Goal: Transaction & Acquisition: Purchase product/service

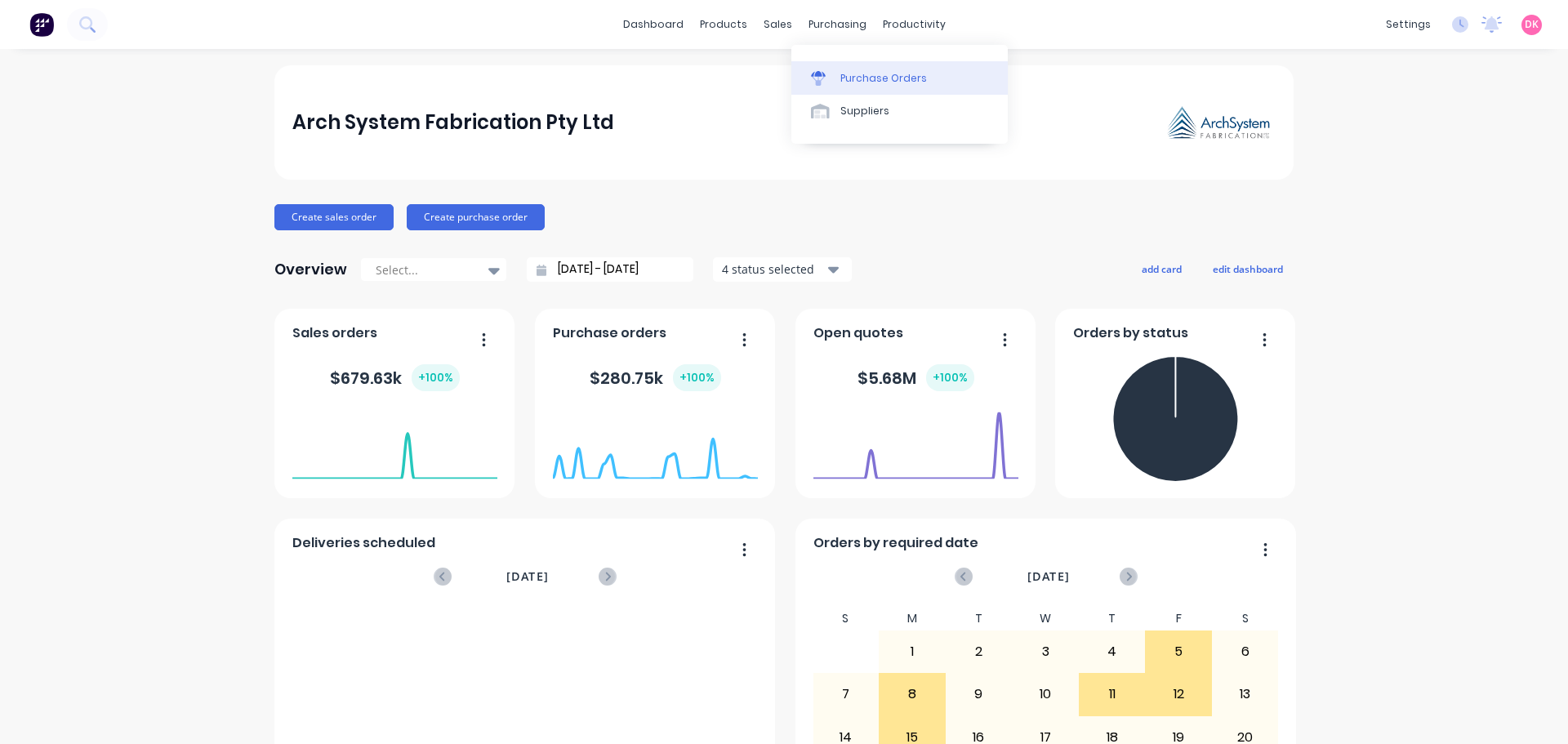
click at [888, 81] on div "Purchase Orders" at bounding box center [884, 78] width 86 height 15
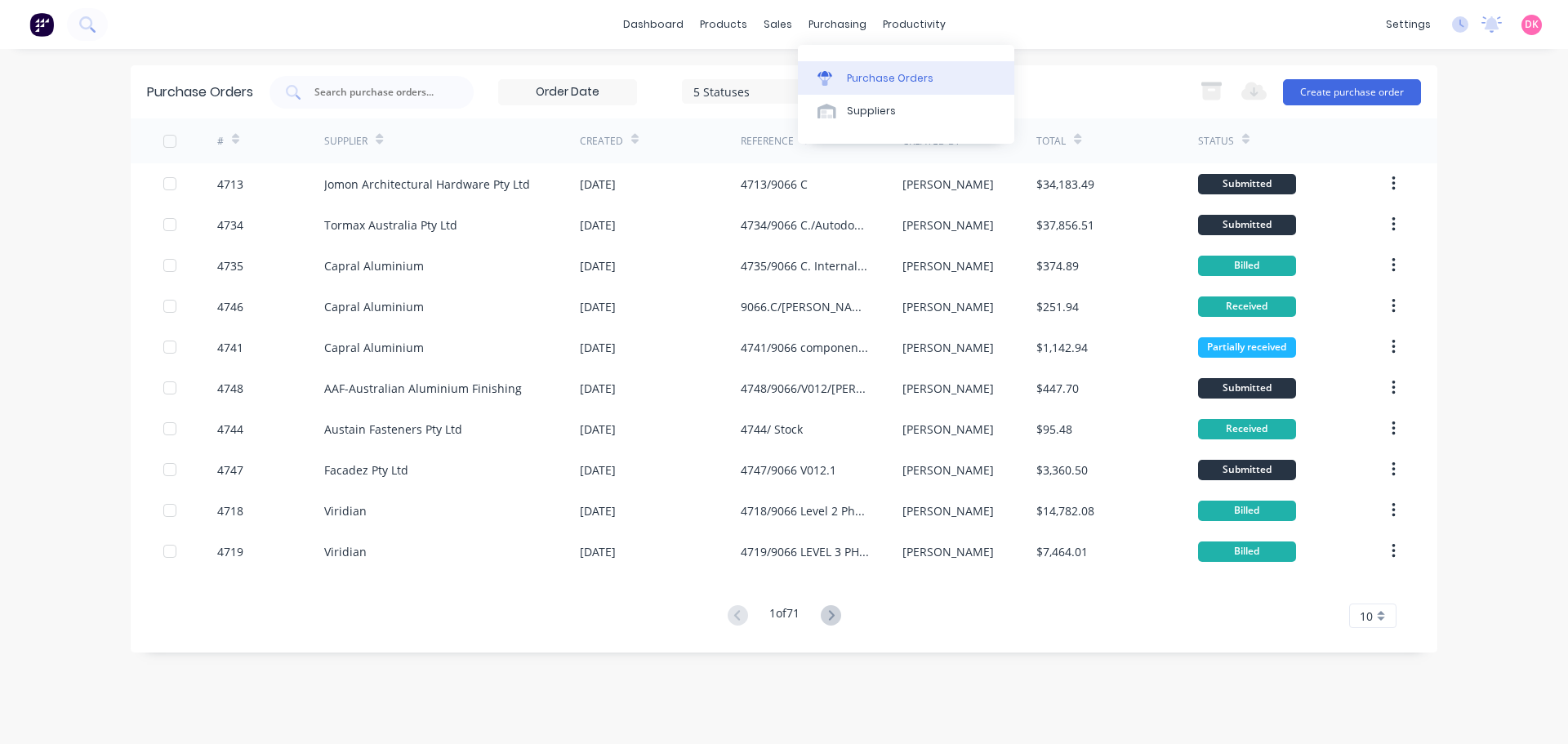
click at [872, 84] on div "Purchase Orders" at bounding box center [890, 78] width 86 height 15
click at [423, 86] on input "text" at bounding box center [380, 92] width 136 height 16
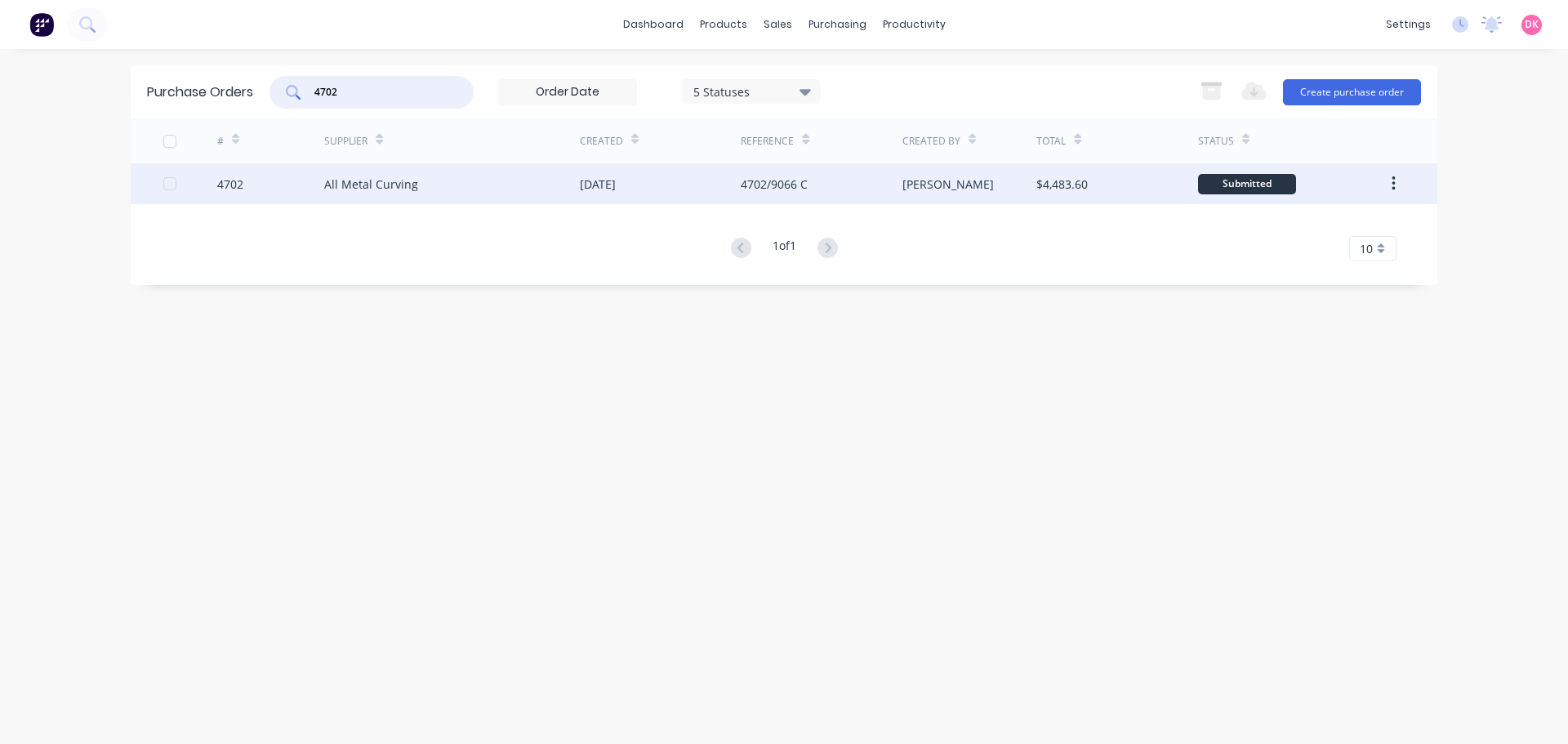
type input "4702"
click at [441, 191] on div "All Metal Curving" at bounding box center [452, 184] width 255 height 41
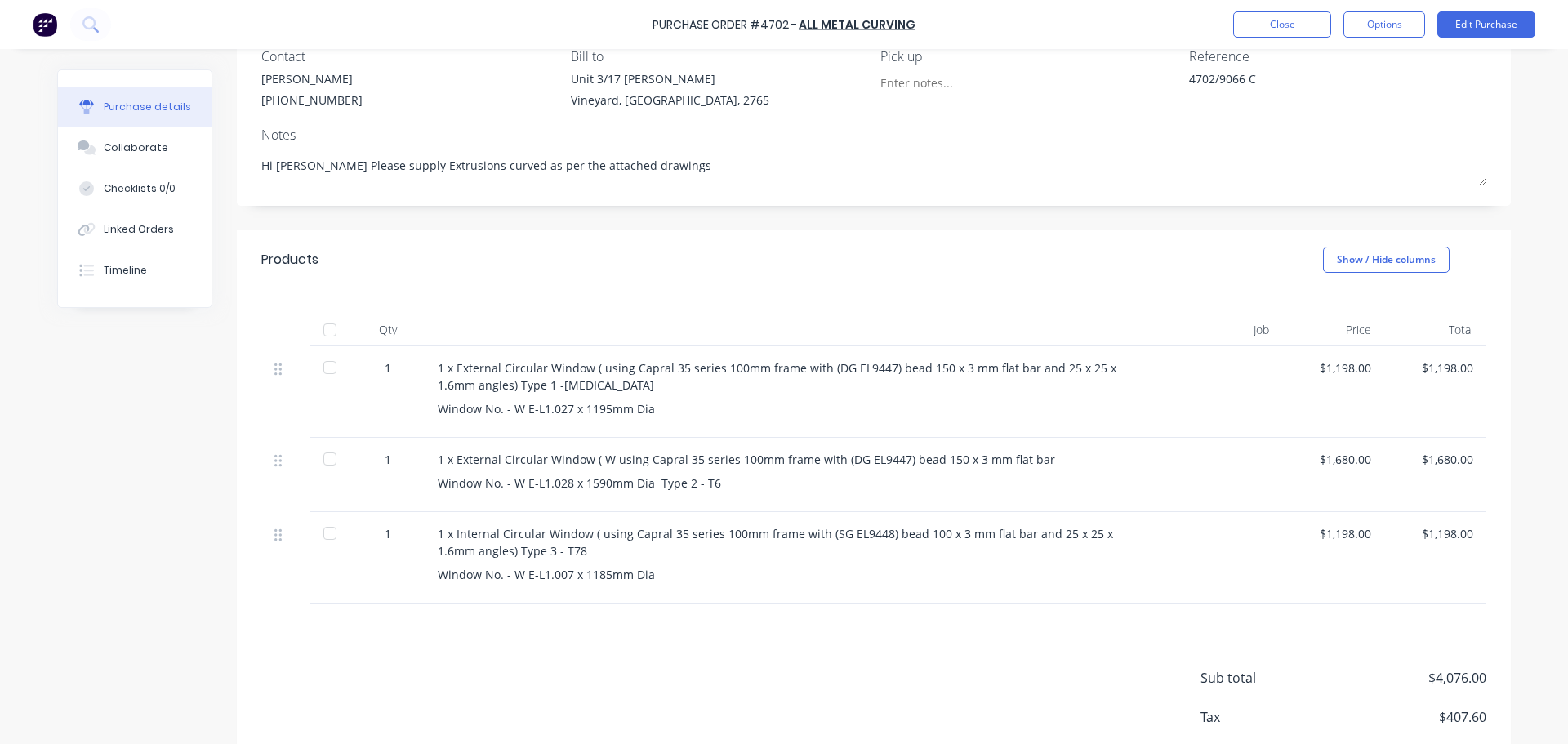
scroll to position [163, 0]
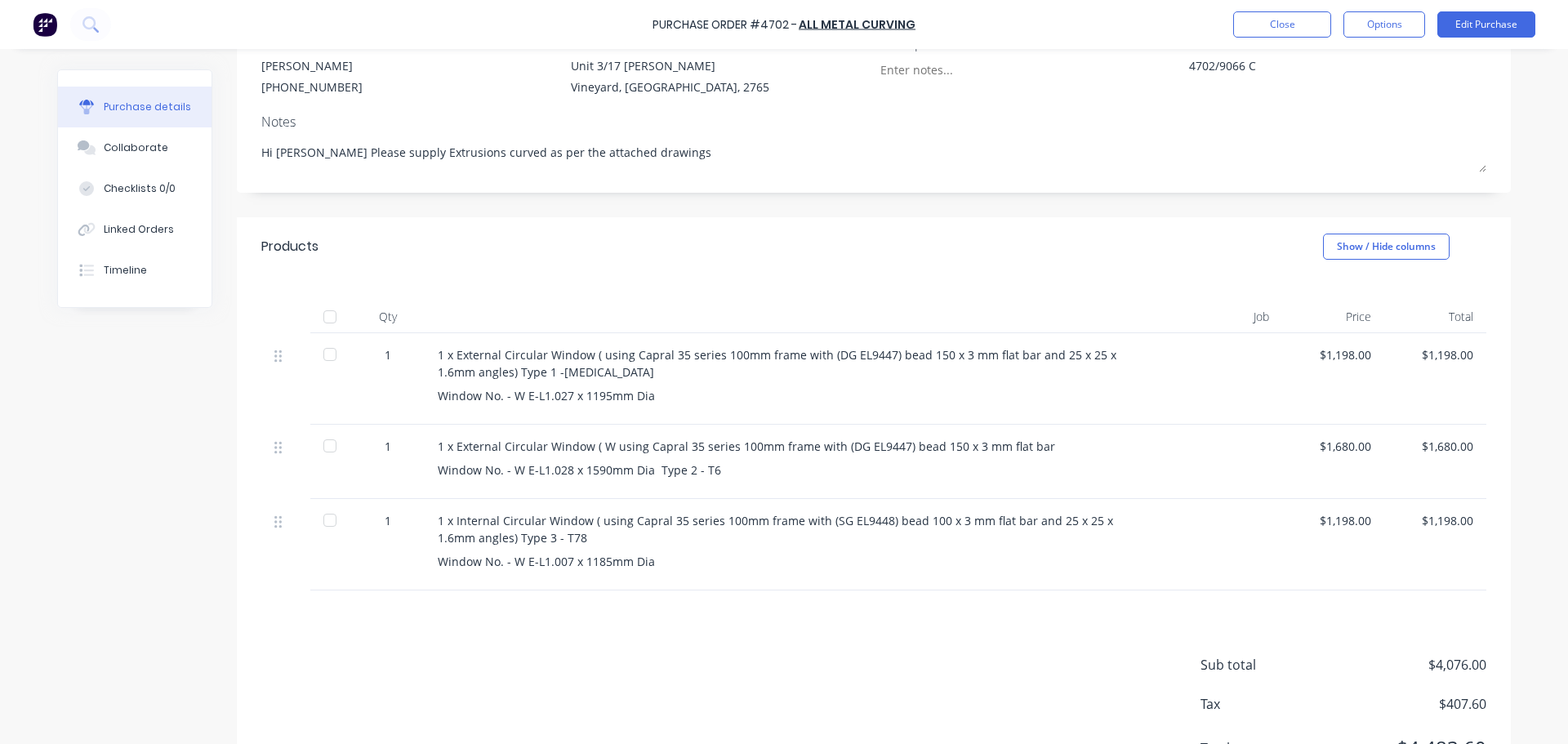
click at [318, 355] on div at bounding box center [330, 355] width 33 height 33
click at [323, 448] on div at bounding box center [330, 446] width 33 height 33
click at [329, 517] on div at bounding box center [330, 520] width 33 height 33
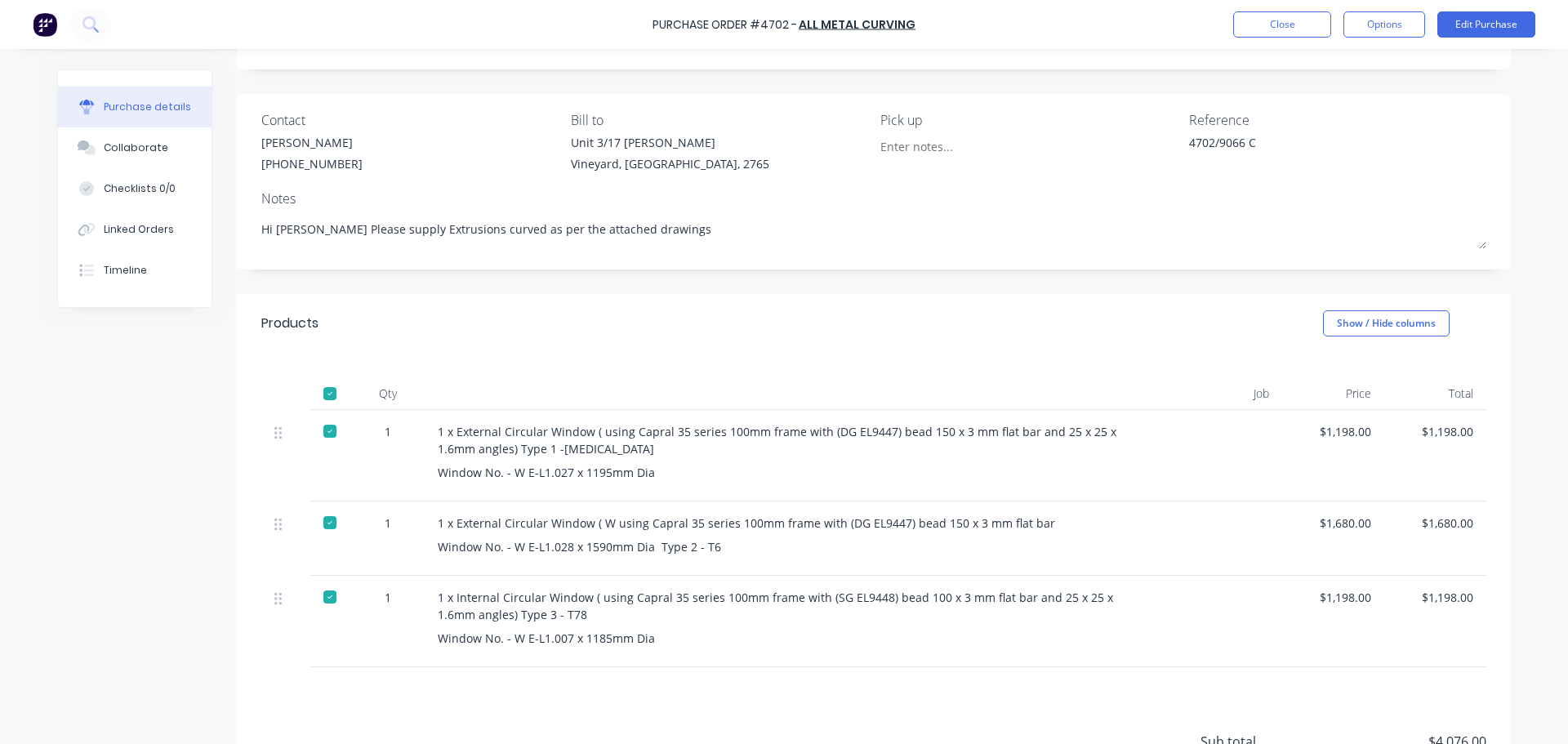
scroll to position [0, 0]
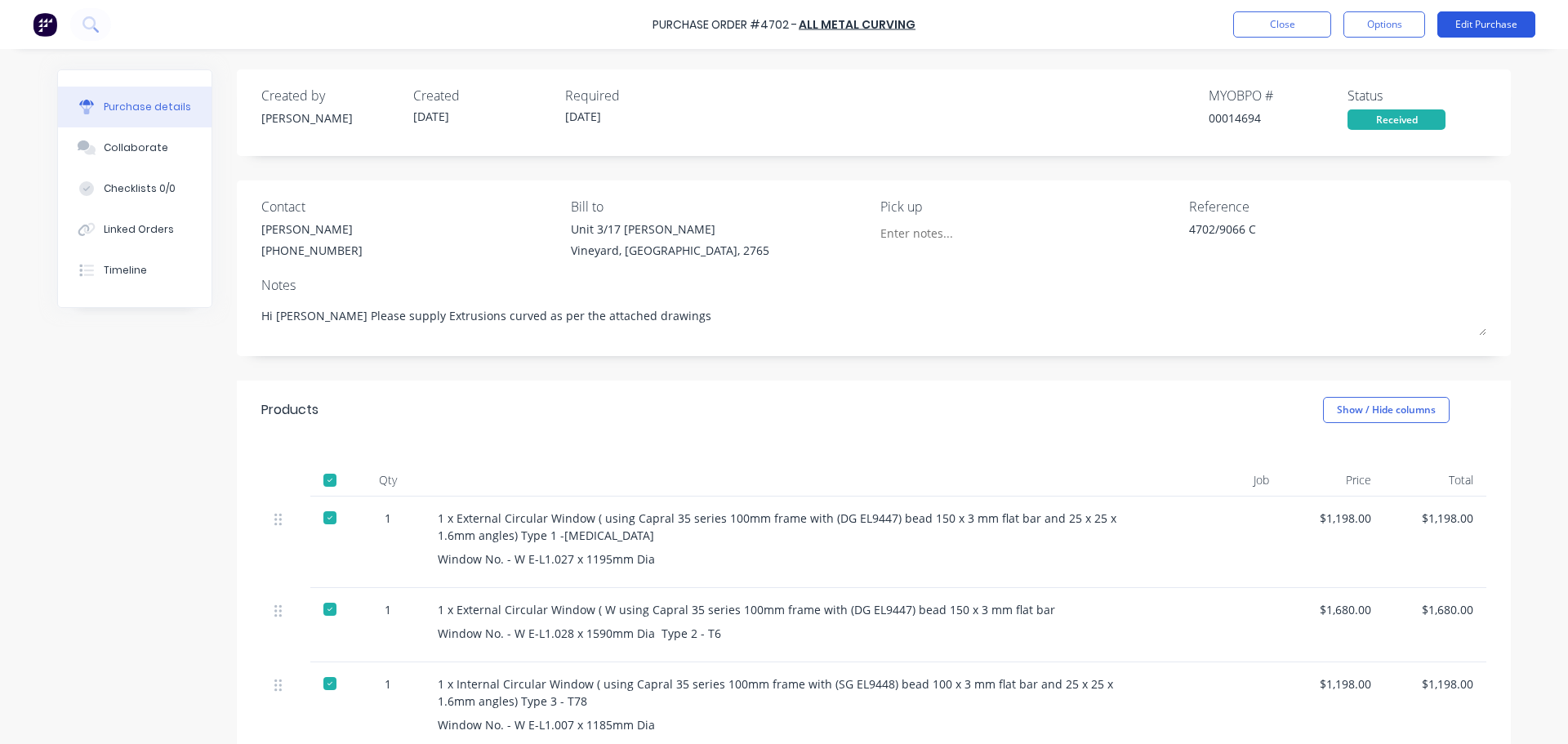
click at [1491, 19] on button "Edit Purchase" at bounding box center [1486, 25] width 98 height 26
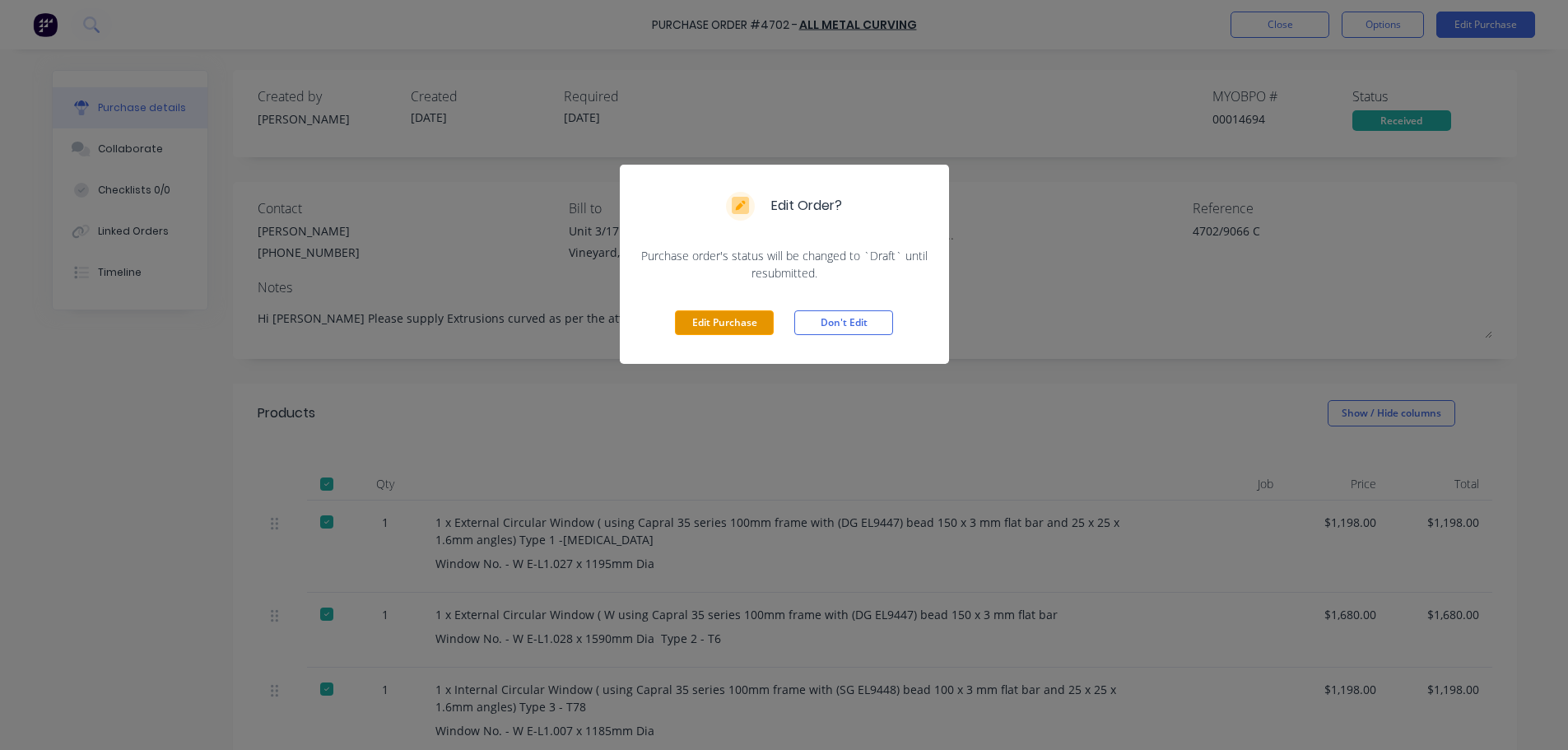
click at [710, 325] on button "Edit Purchase" at bounding box center [724, 323] width 99 height 25
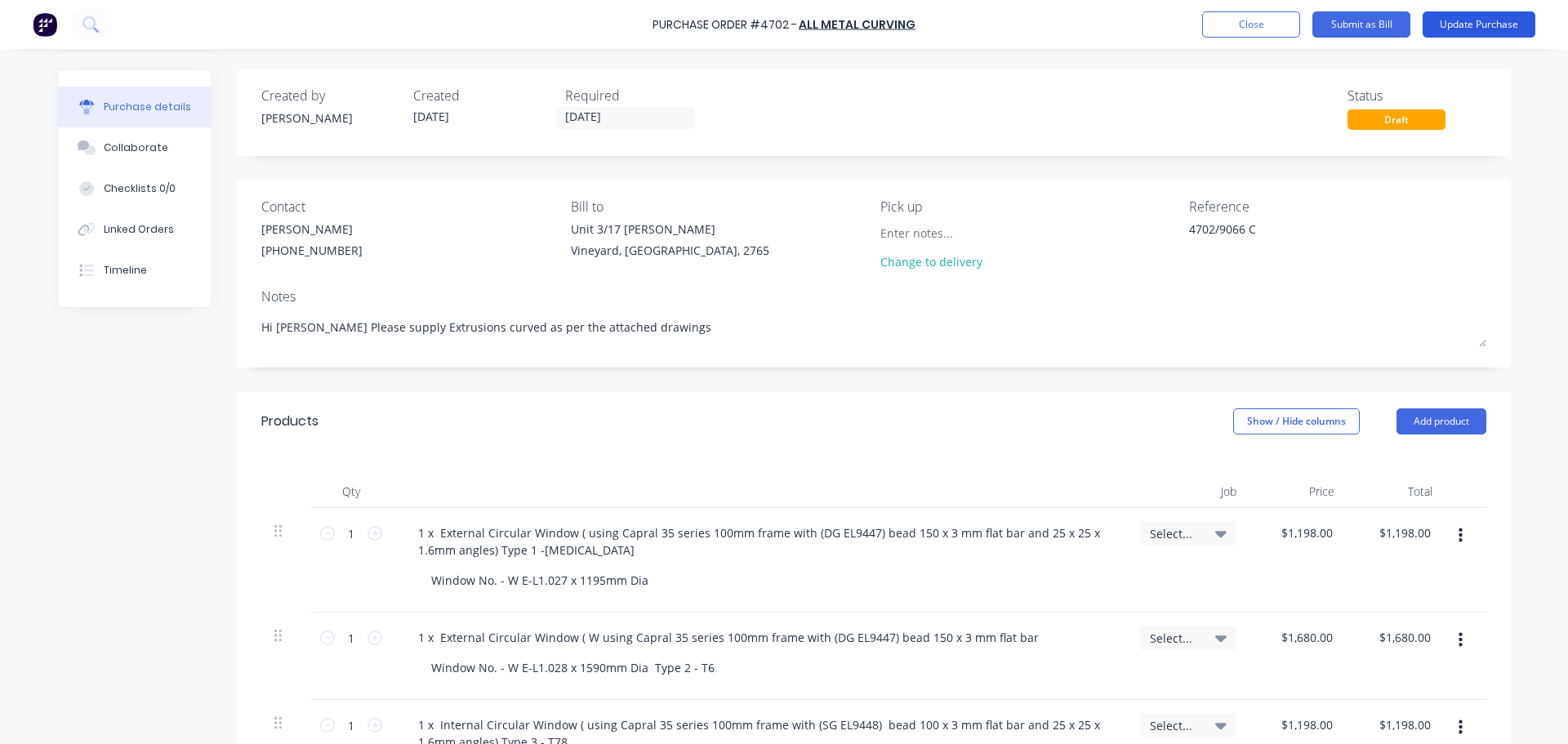
click at [1500, 25] on button "Update Purchase" at bounding box center [1479, 25] width 113 height 26
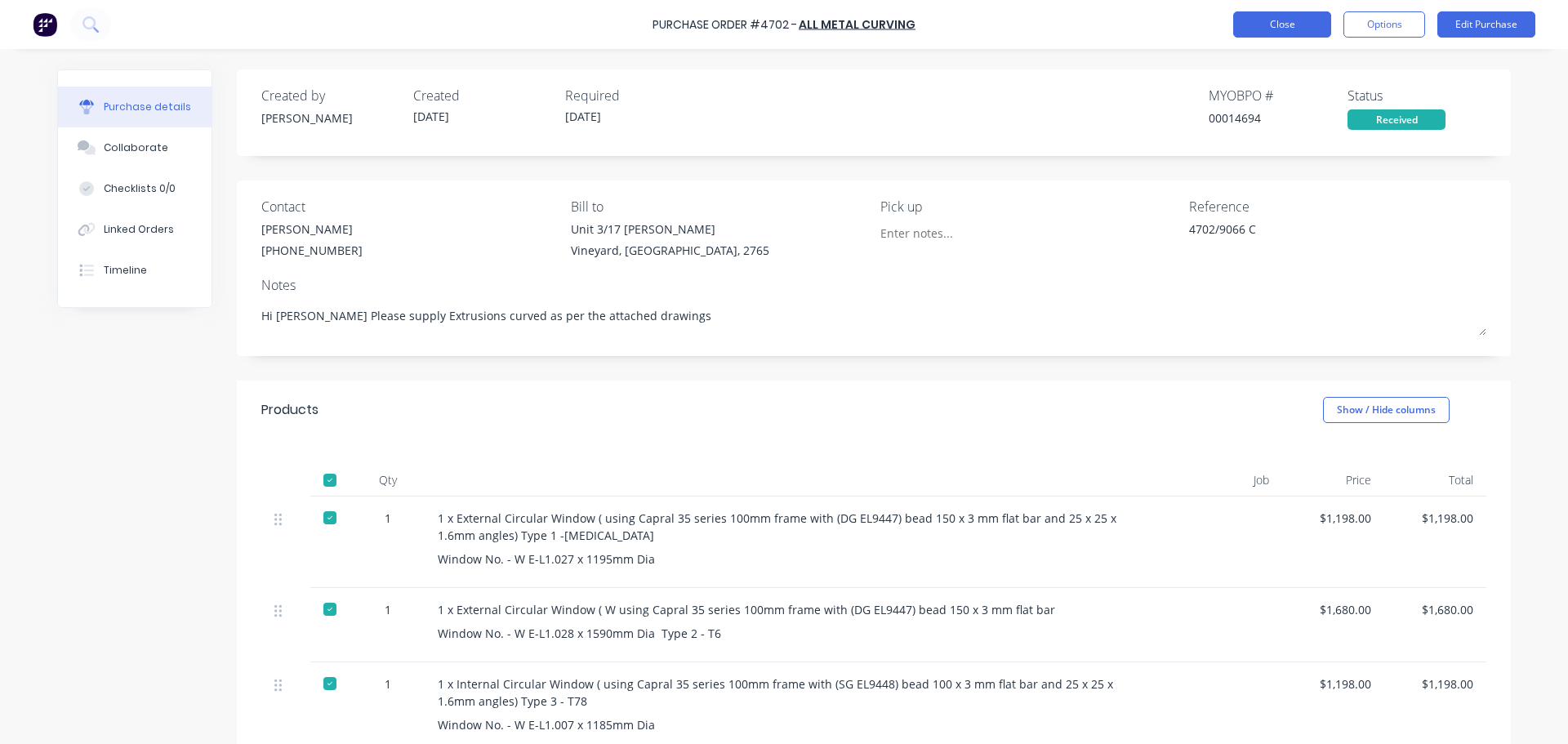
click at [1298, 24] on button "Close" at bounding box center [1282, 25] width 98 height 26
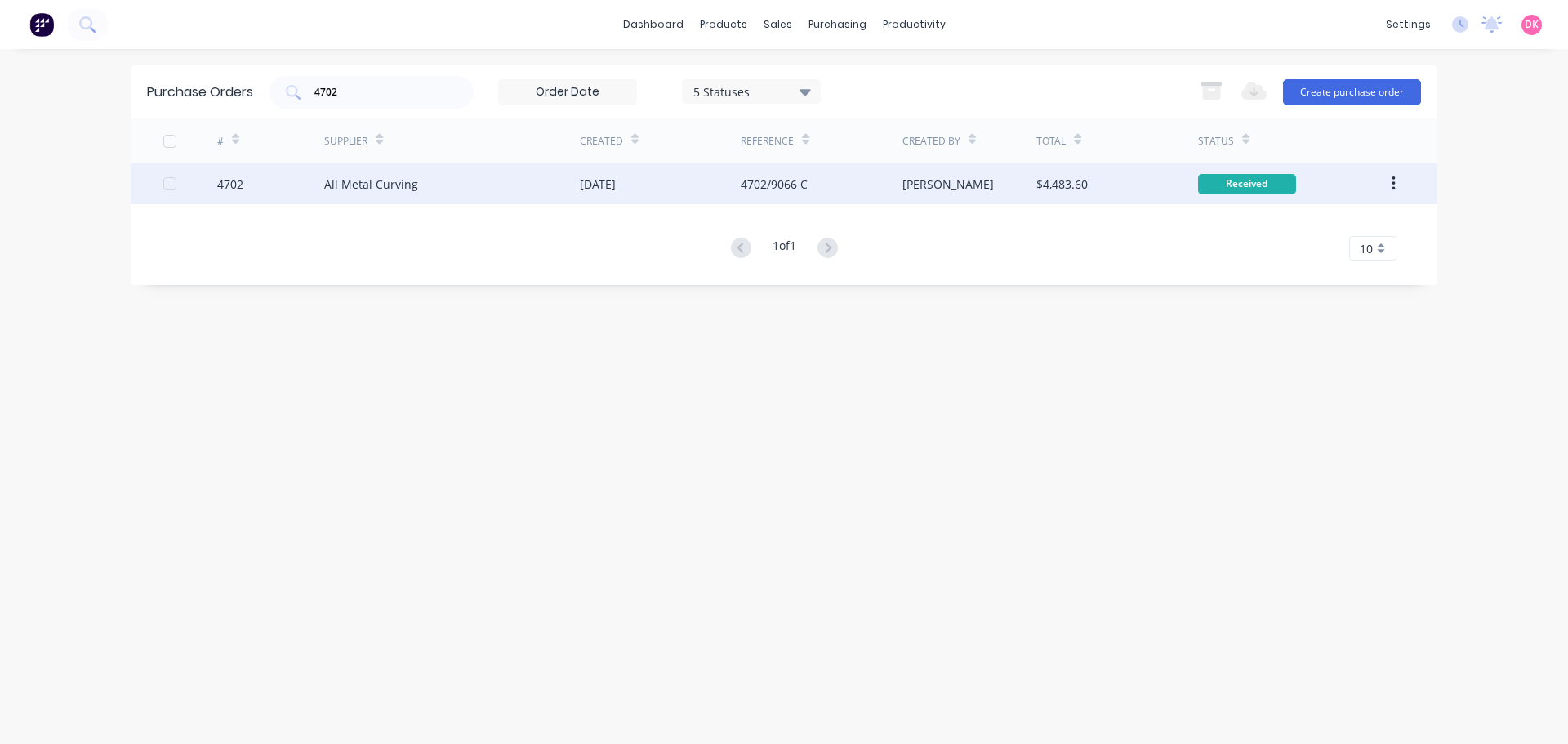
click at [470, 191] on div "All Metal Curving" at bounding box center [452, 184] width 255 height 41
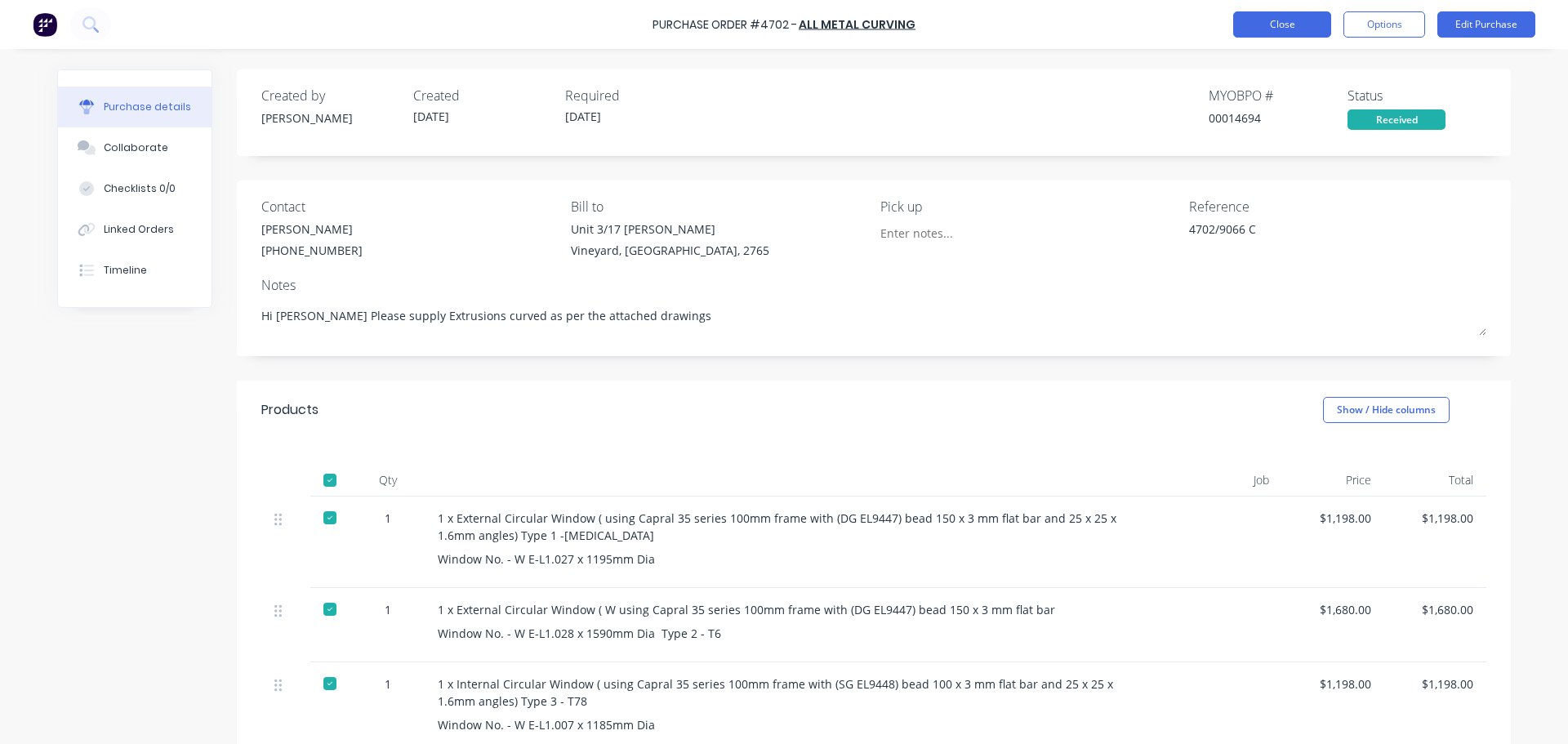
click at [1284, 28] on button "Close" at bounding box center [1282, 25] width 98 height 26
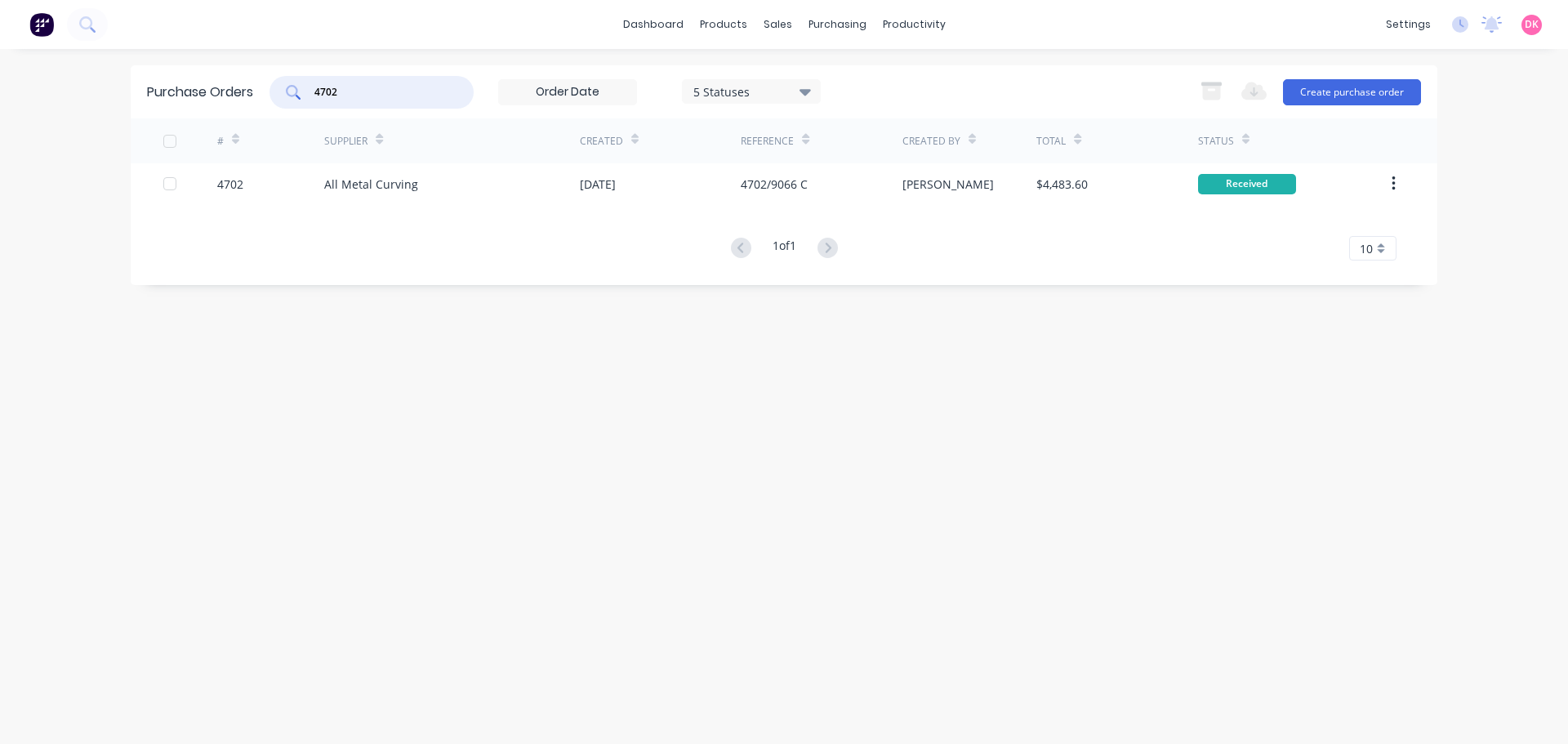
drag, startPoint x: 358, startPoint y: 93, endPoint x: 186, endPoint y: 54, distance: 176.4
click at [186, 54] on div "dashboard products sales purchasing productivity dashboard products Product Cat…" at bounding box center [784, 372] width 1568 height 744
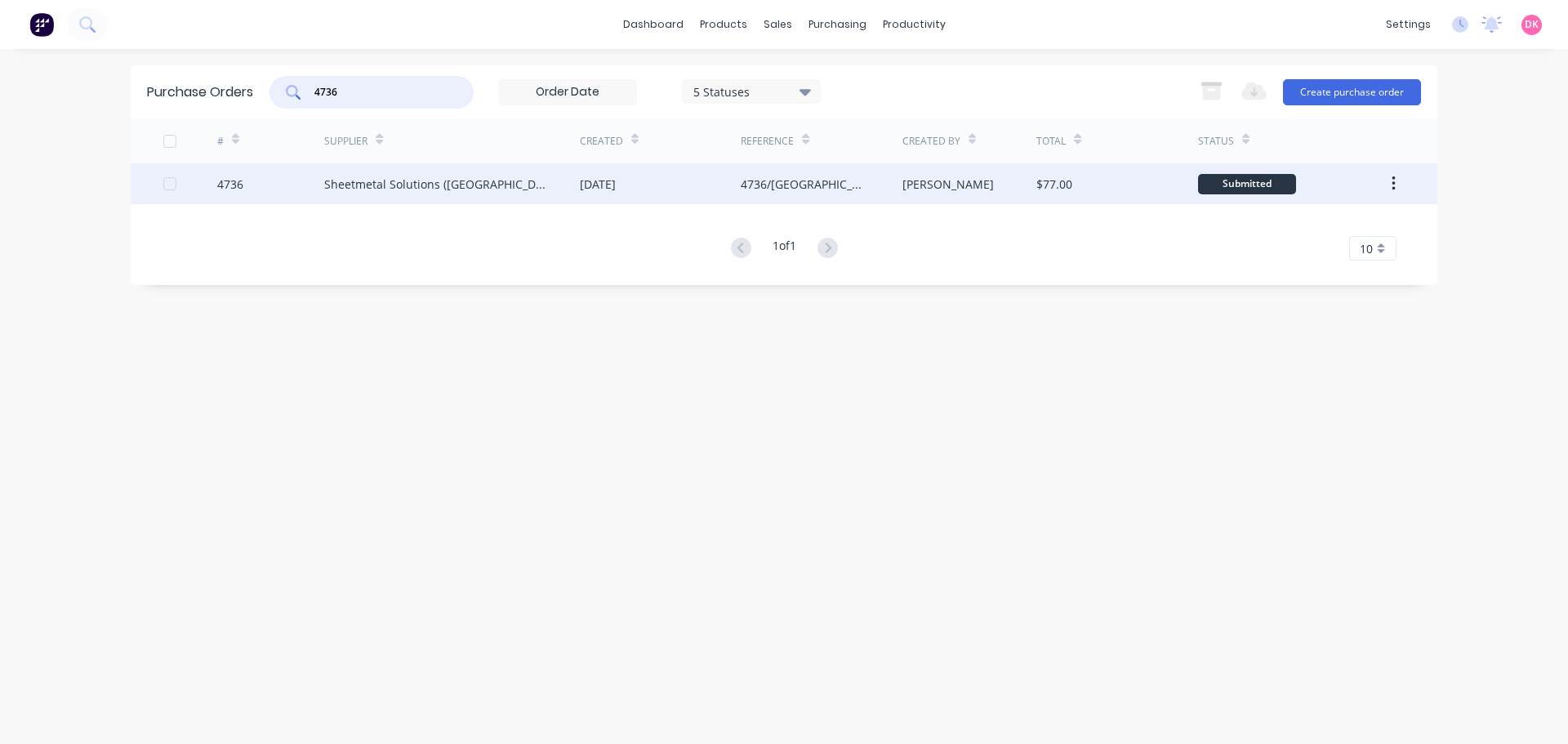
type input "4736"
click at [537, 192] on div "Sheetmetal Solutions (NSW) Pty Ltd" at bounding box center [452, 184] width 255 height 41
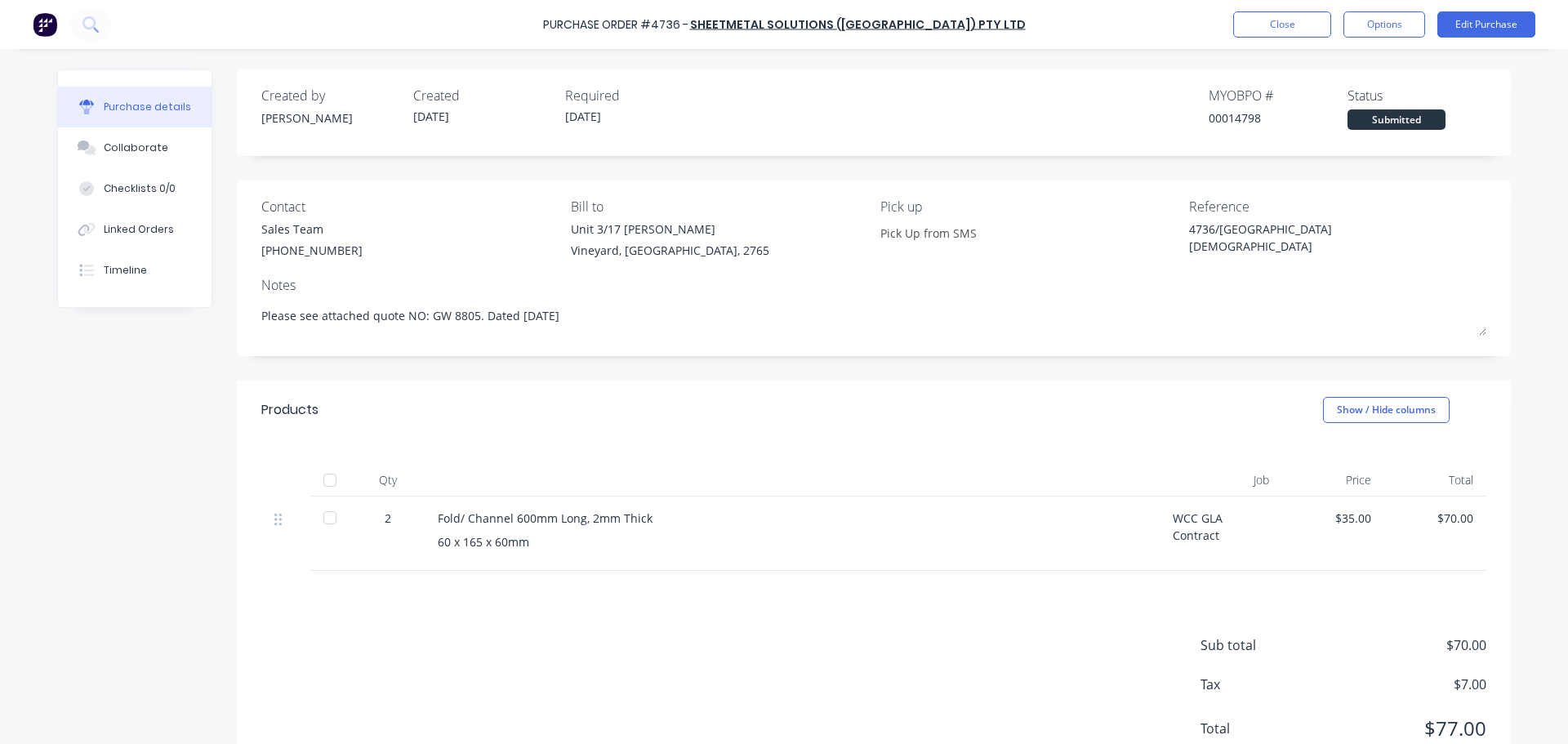
click at [324, 523] on div at bounding box center [330, 518] width 33 height 33
click at [1283, 22] on button "Close" at bounding box center [1282, 25] width 98 height 26
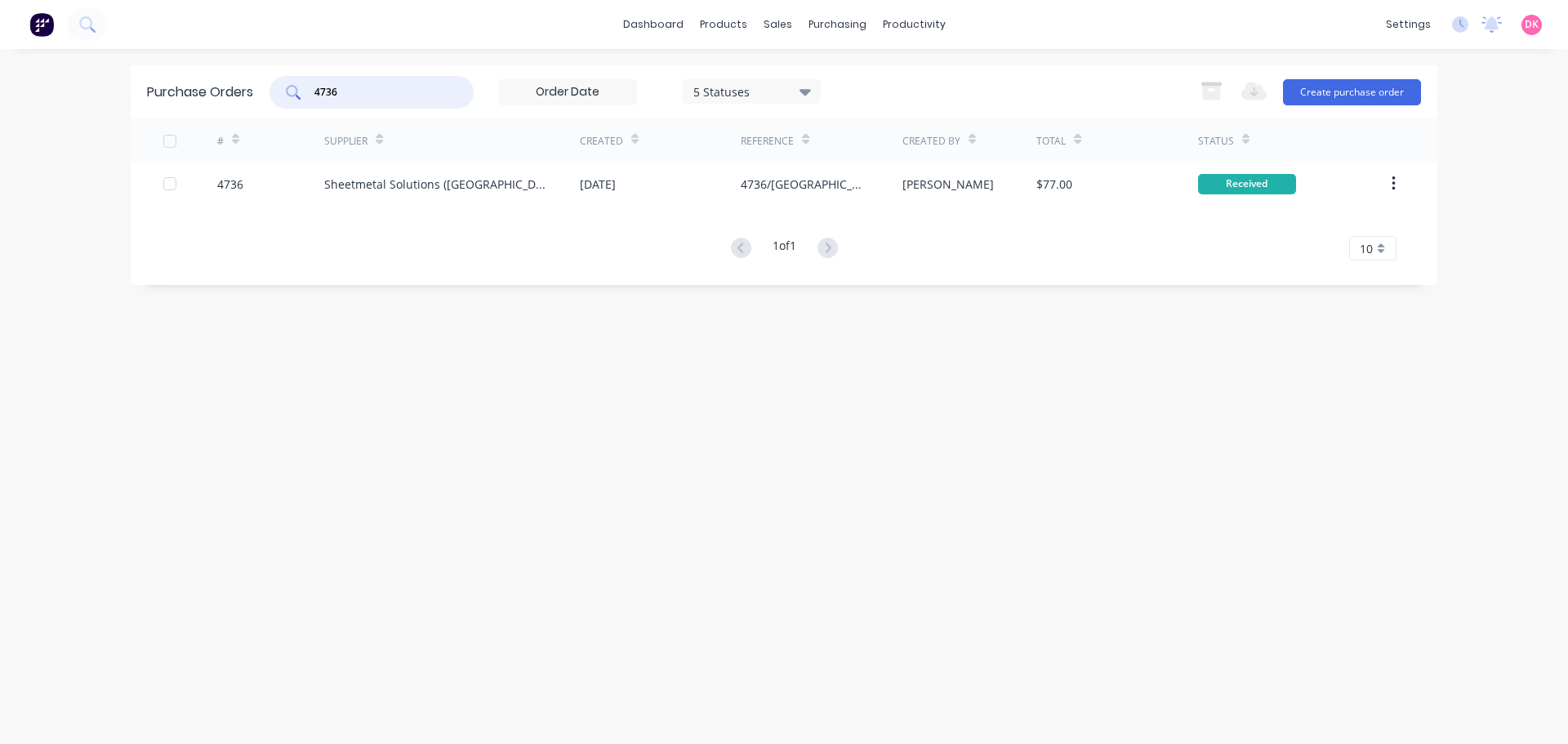
drag, startPoint x: 366, startPoint y: 90, endPoint x: -13, endPoint y: 31, distance: 383.6
click at [0, 31] on html "dashboard products sales purchasing productivity dashboard products Product Cat…" at bounding box center [784, 372] width 1568 height 744
type input "4729"
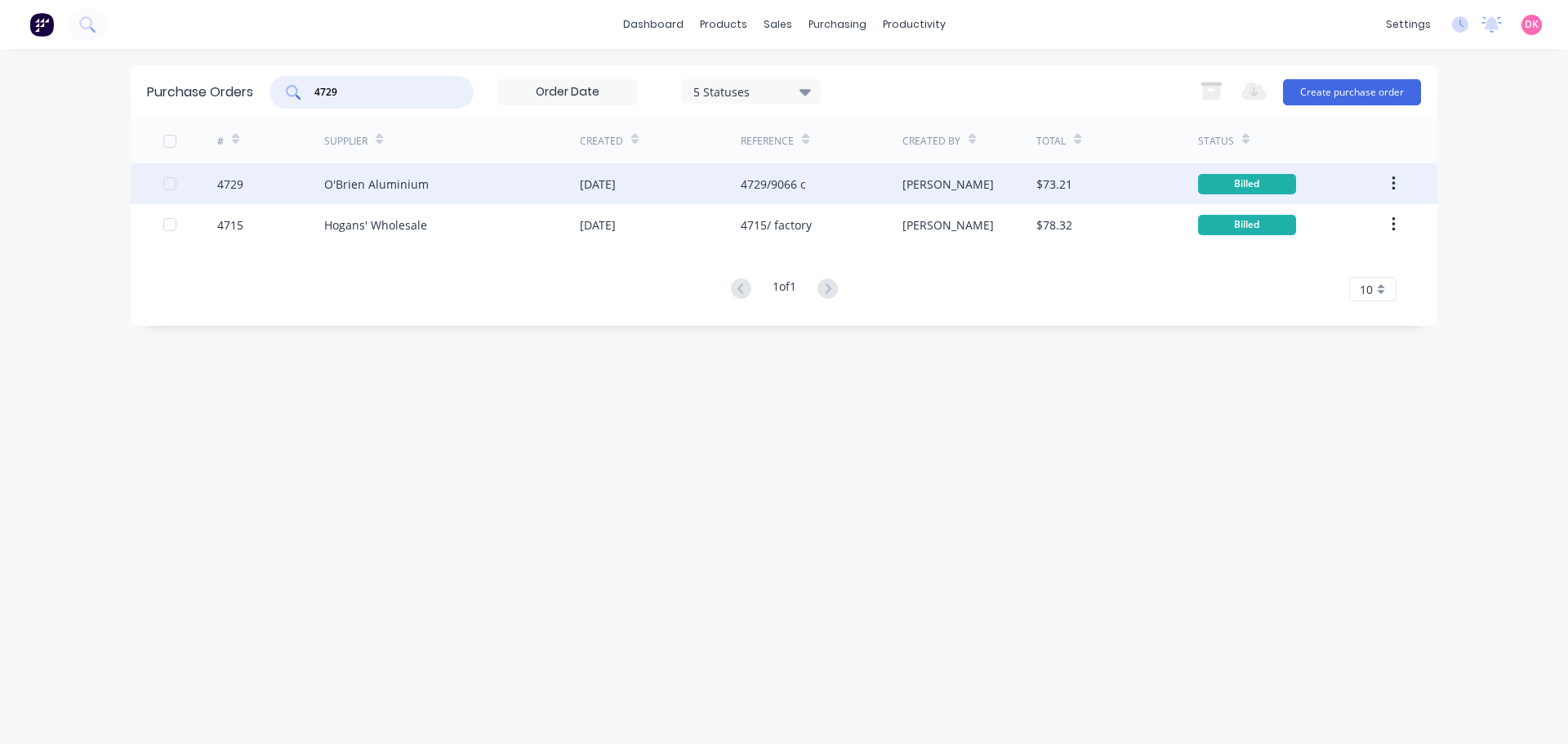
click at [528, 192] on div "O'Brien Aluminium" at bounding box center [452, 184] width 255 height 41
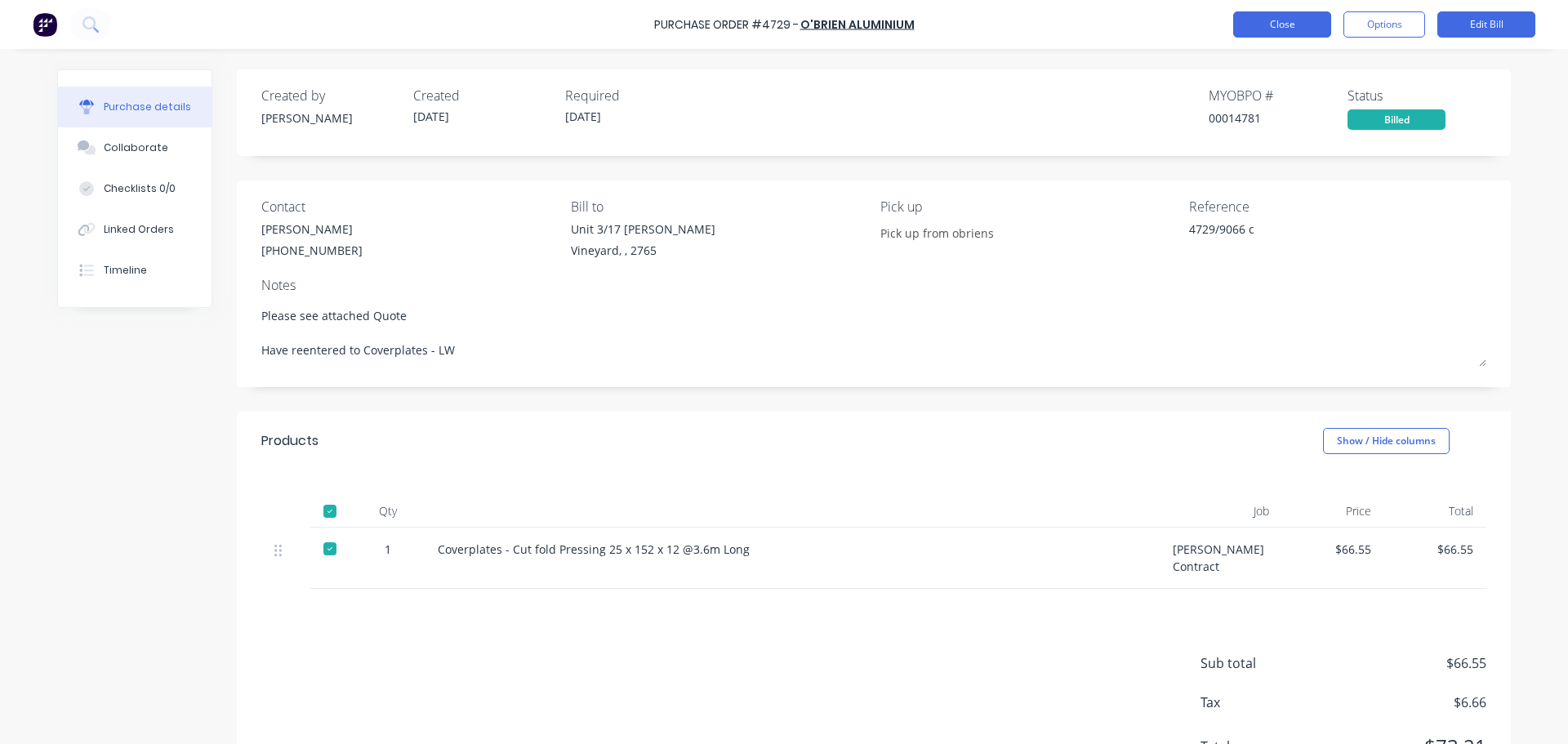
click at [1274, 25] on button "Close" at bounding box center [1282, 25] width 98 height 26
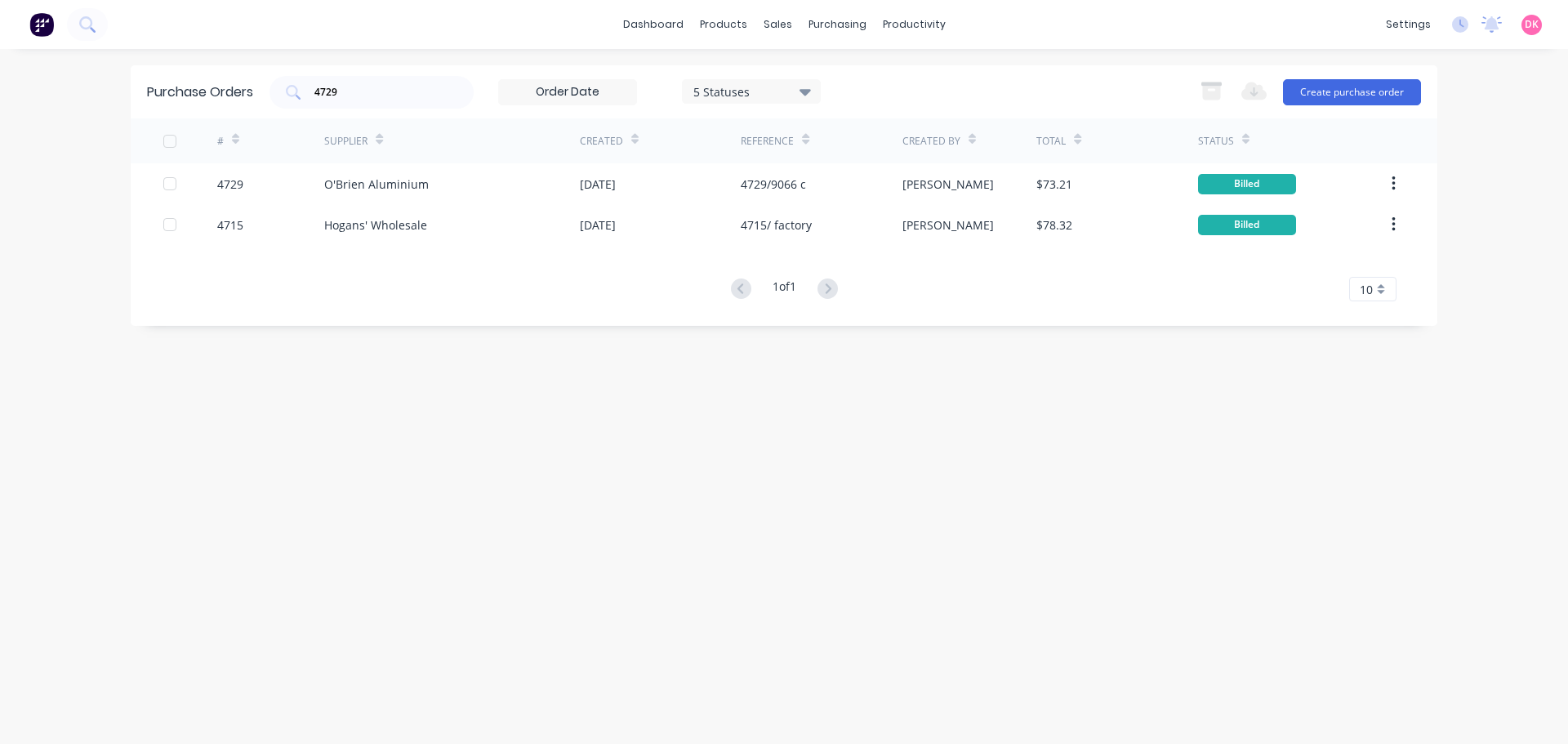
click at [748, 524] on div "Purchase Orders 4729 5 Statuses 5 Statuses Export to Excel (XLSX) Create purcha…" at bounding box center [784, 396] width 1307 height 662
click at [664, 24] on link "dashboard" at bounding box center [653, 25] width 77 height 25
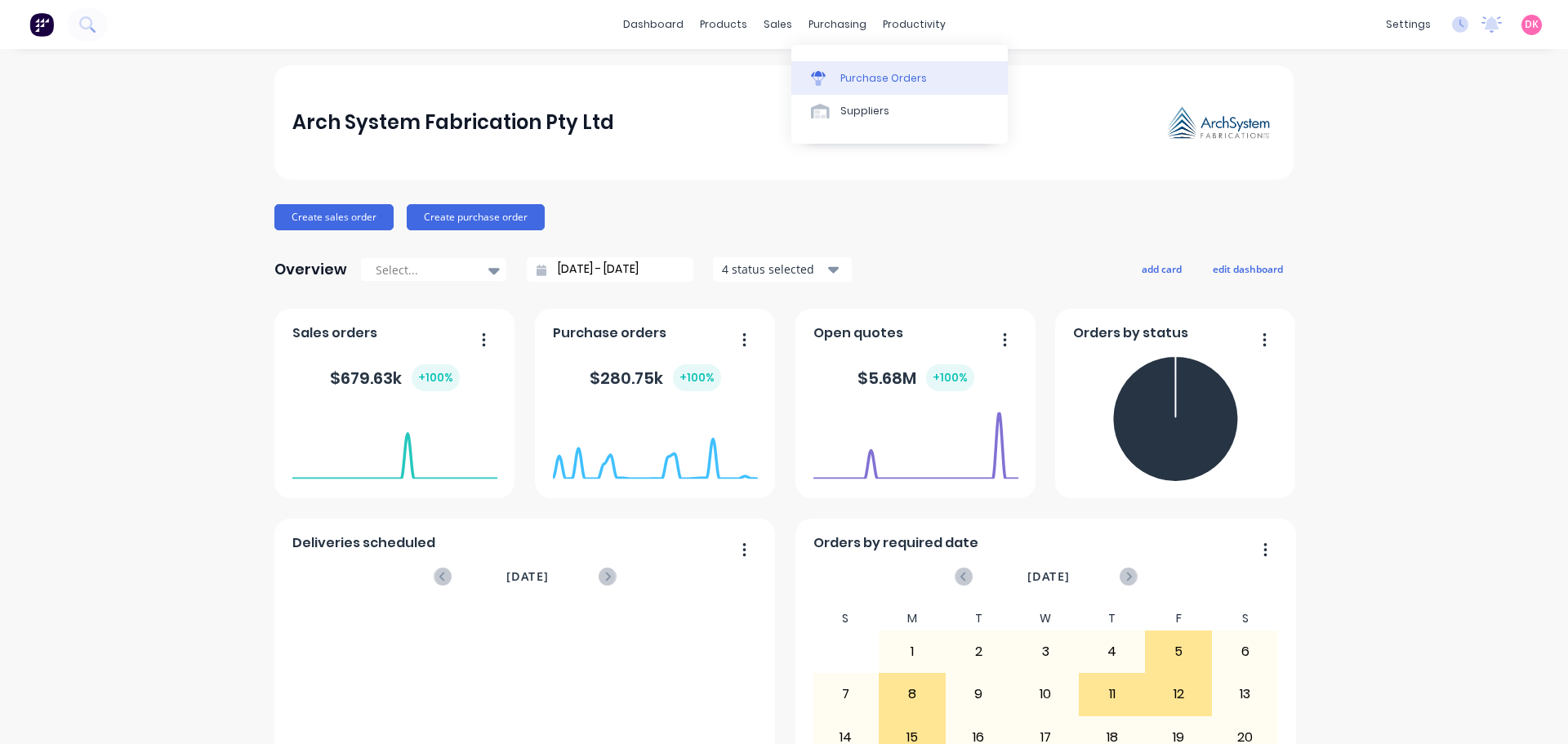
click at [865, 75] on div "Purchase Orders" at bounding box center [884, 78] width 86 height 15
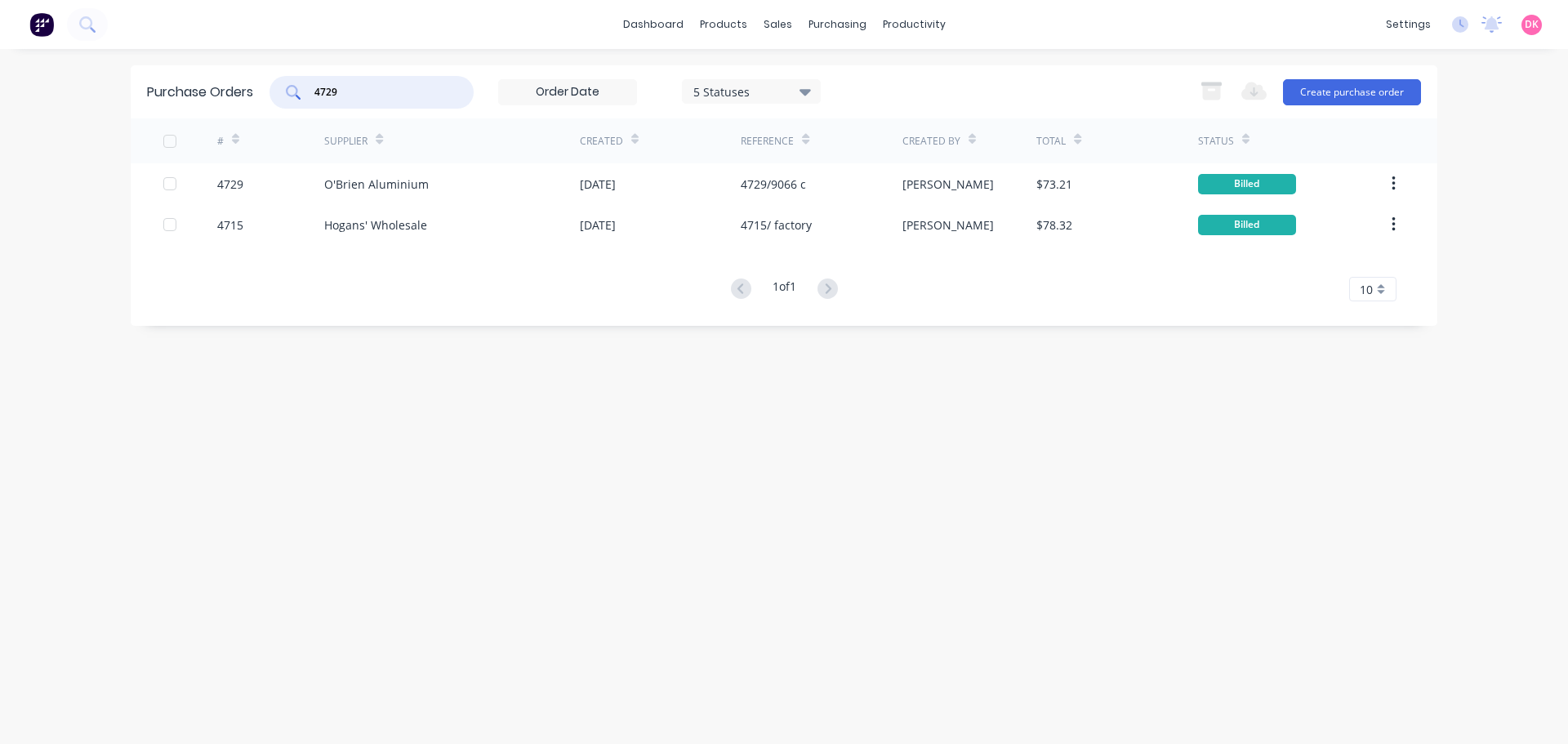
drag, startPoint x: 368, startPoint y: 95, endPoint x: 296, endPoint y: 84, distance: 72.8
click at [296, 84] on div "4729" at bounding box center [371, 92] width 204 height 33
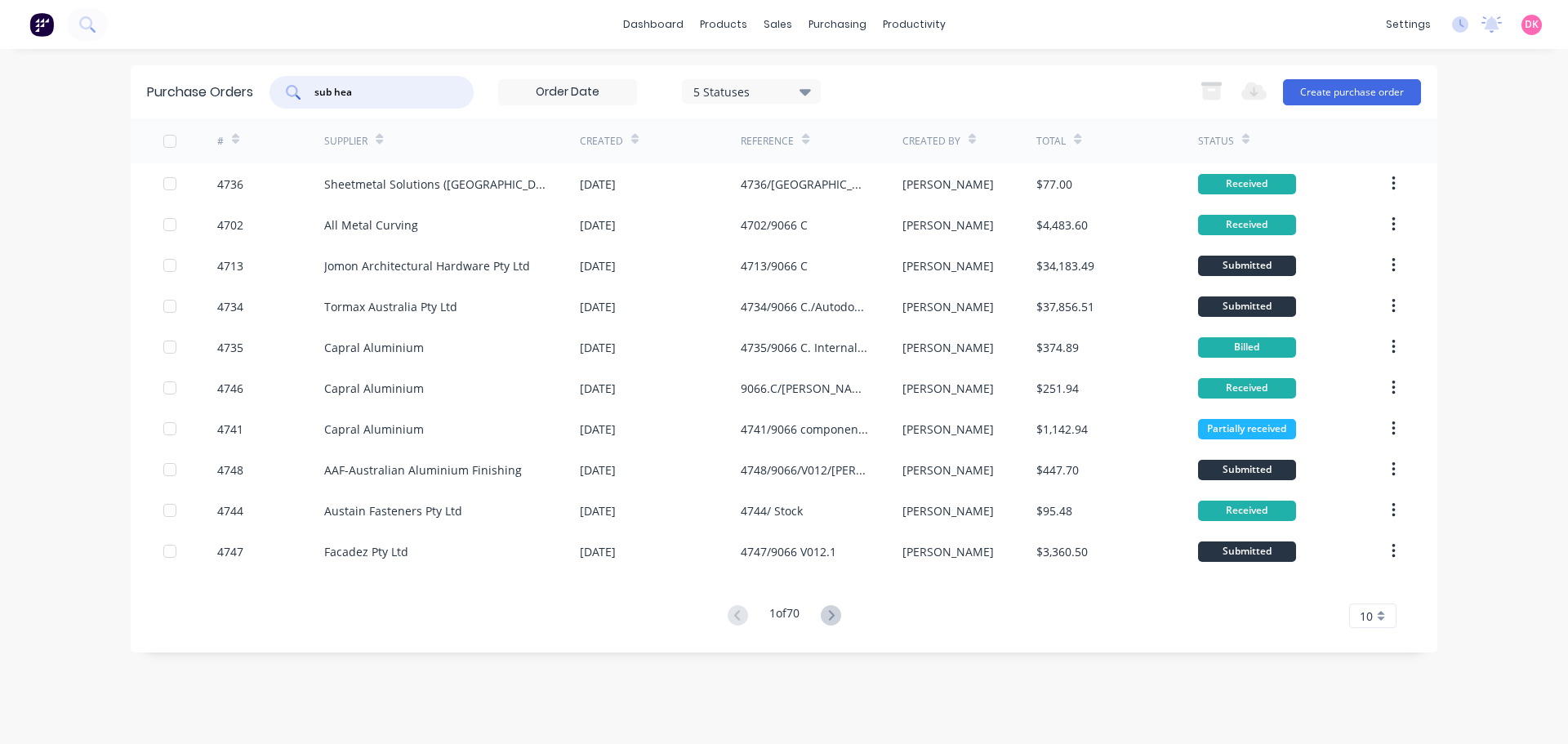
type input "sub head"
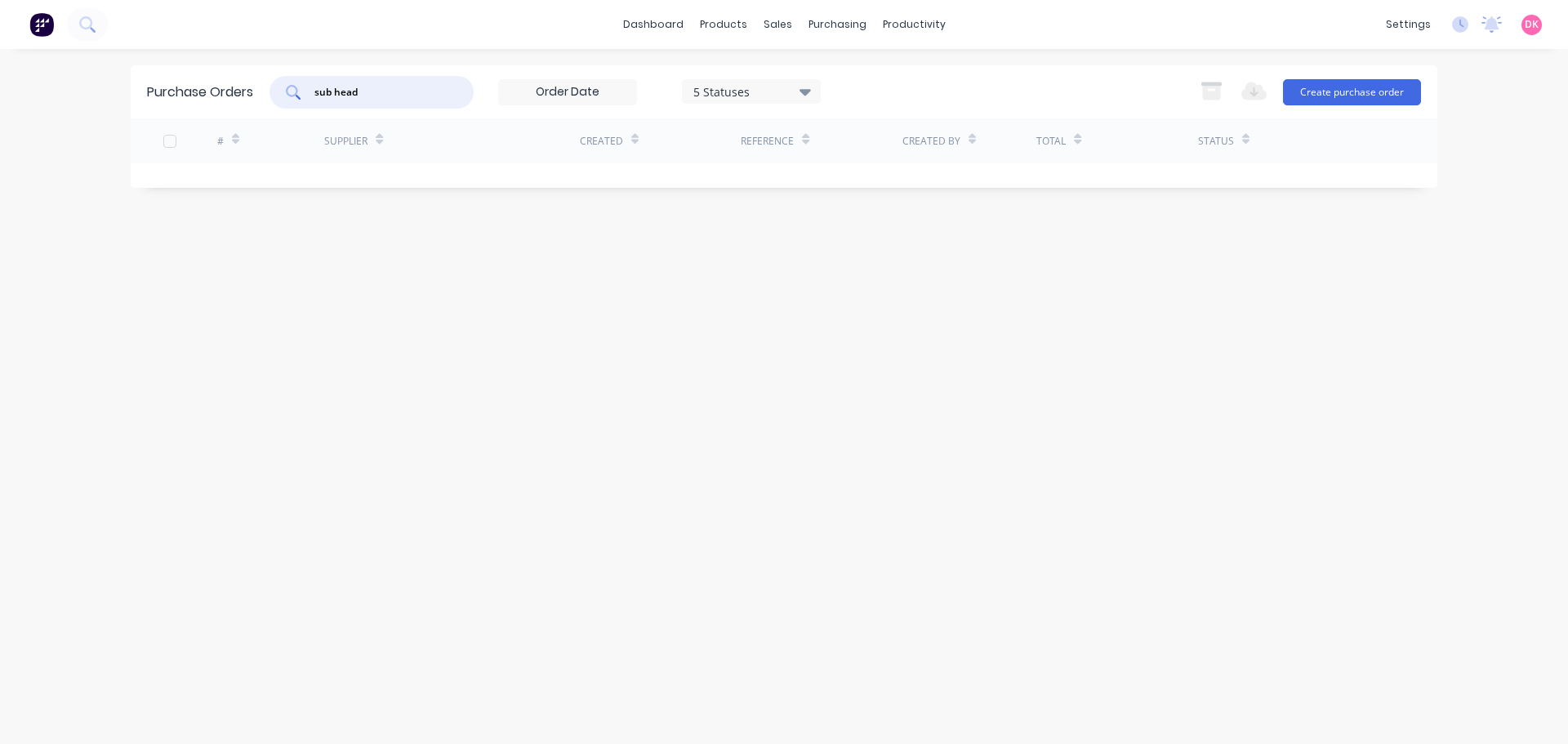
drag, startPoint x: 390, startPoint y: 91, endPoint x: 246, endPoint y: 97, distance: 144.1
click at [246, 97] on div "Purchase Orders sub head 5 Statuses 5 Statuses Export to Excel (XLSX) Create pu…" at bounding box center [784, 91] width 1307 height 53
click at [856, 258] on div "Purchase Orders 5 Statuses 5 Statuses Export to Excel (XLSX) Create purchase or…" at bounding box center [784, 396] width 1307 height 662
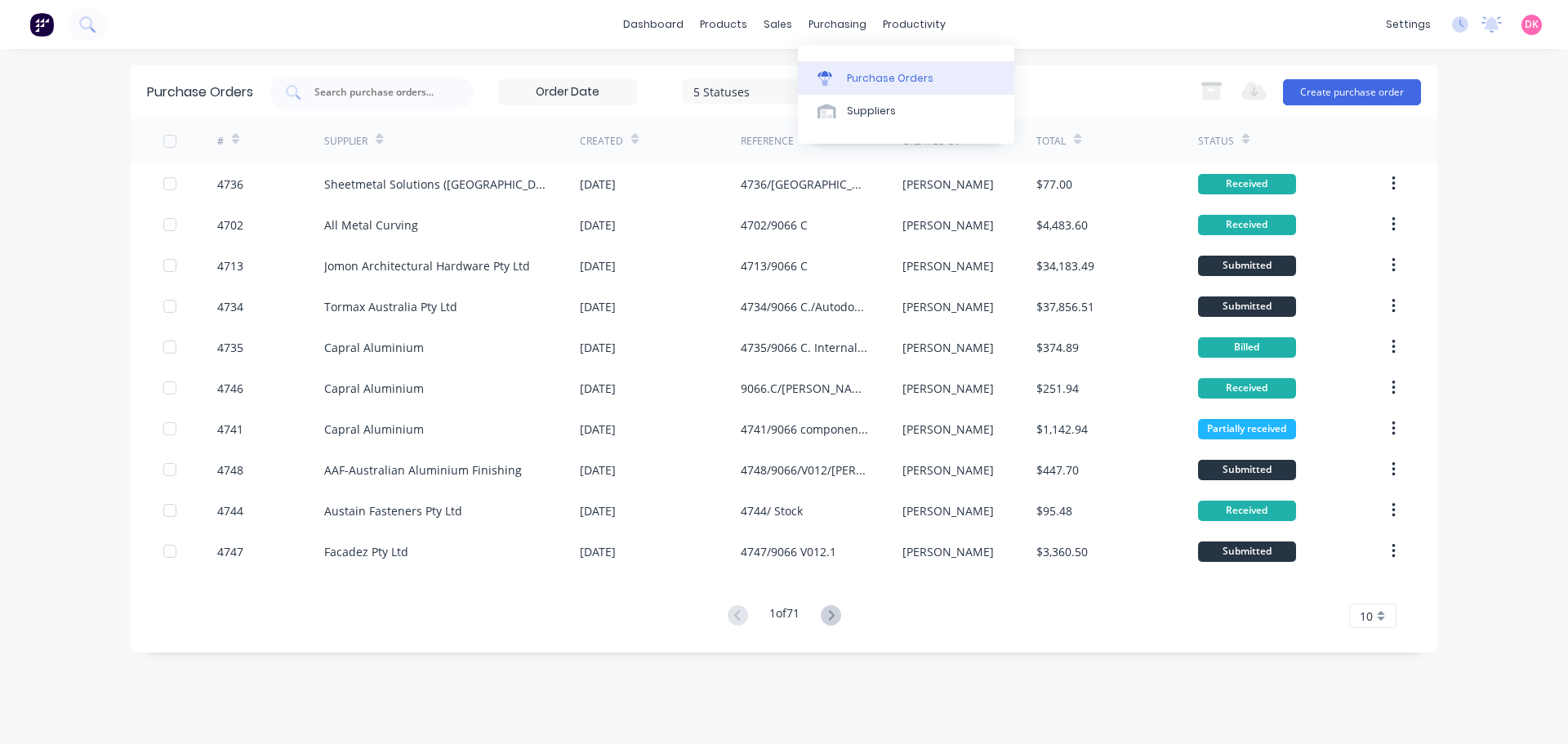
click at [874, 81] on div "Purchase Orders" at bounding box center [890, 78] width 86 height 15
click at [1384, 94] on button "Create purchase order" at bounding box center [1352, 92] width 138 height 26
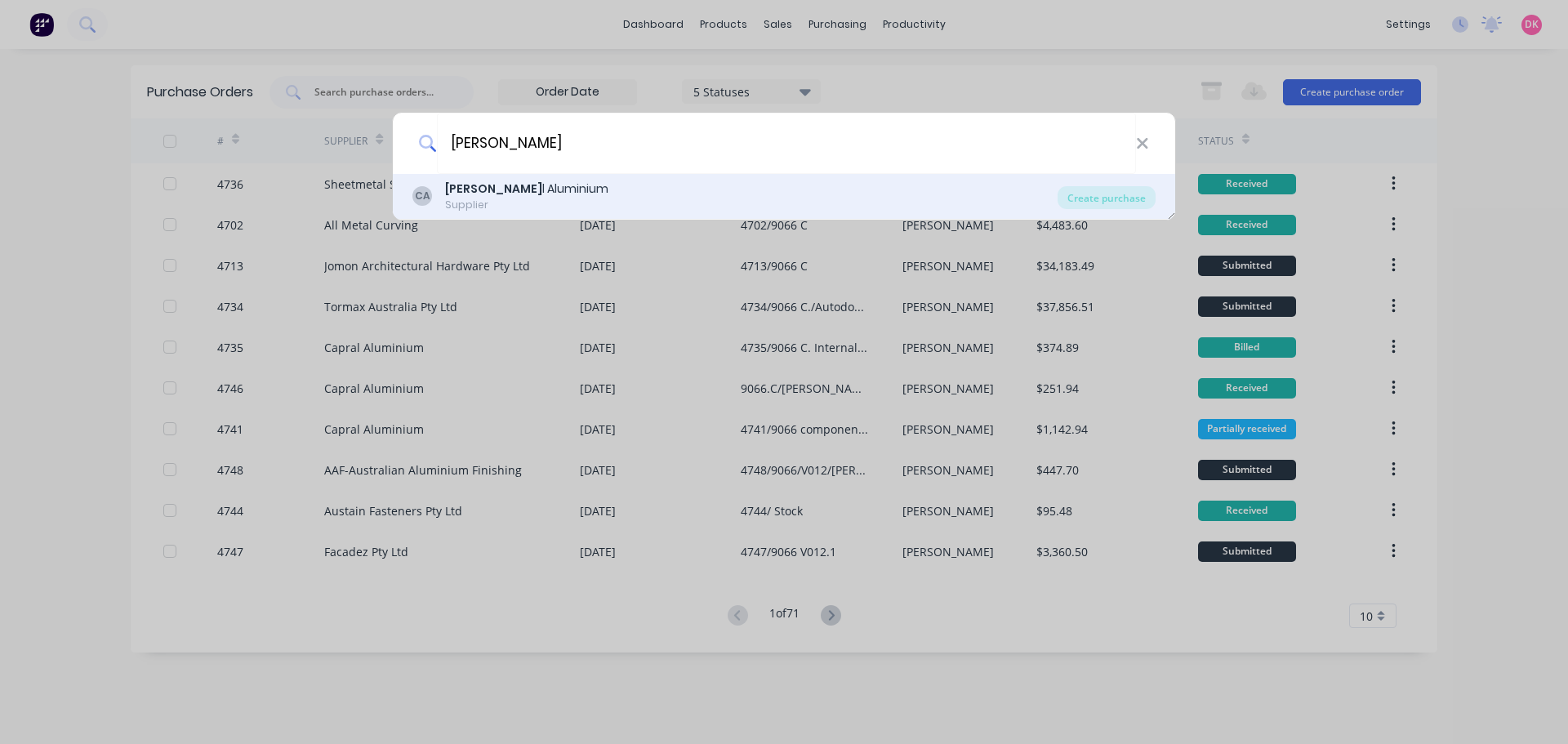
type input "capra"
click at [572, 192] on div "CA Capra l Aluminium Supplier" at bounding box center [735, 196] width 646 height 32
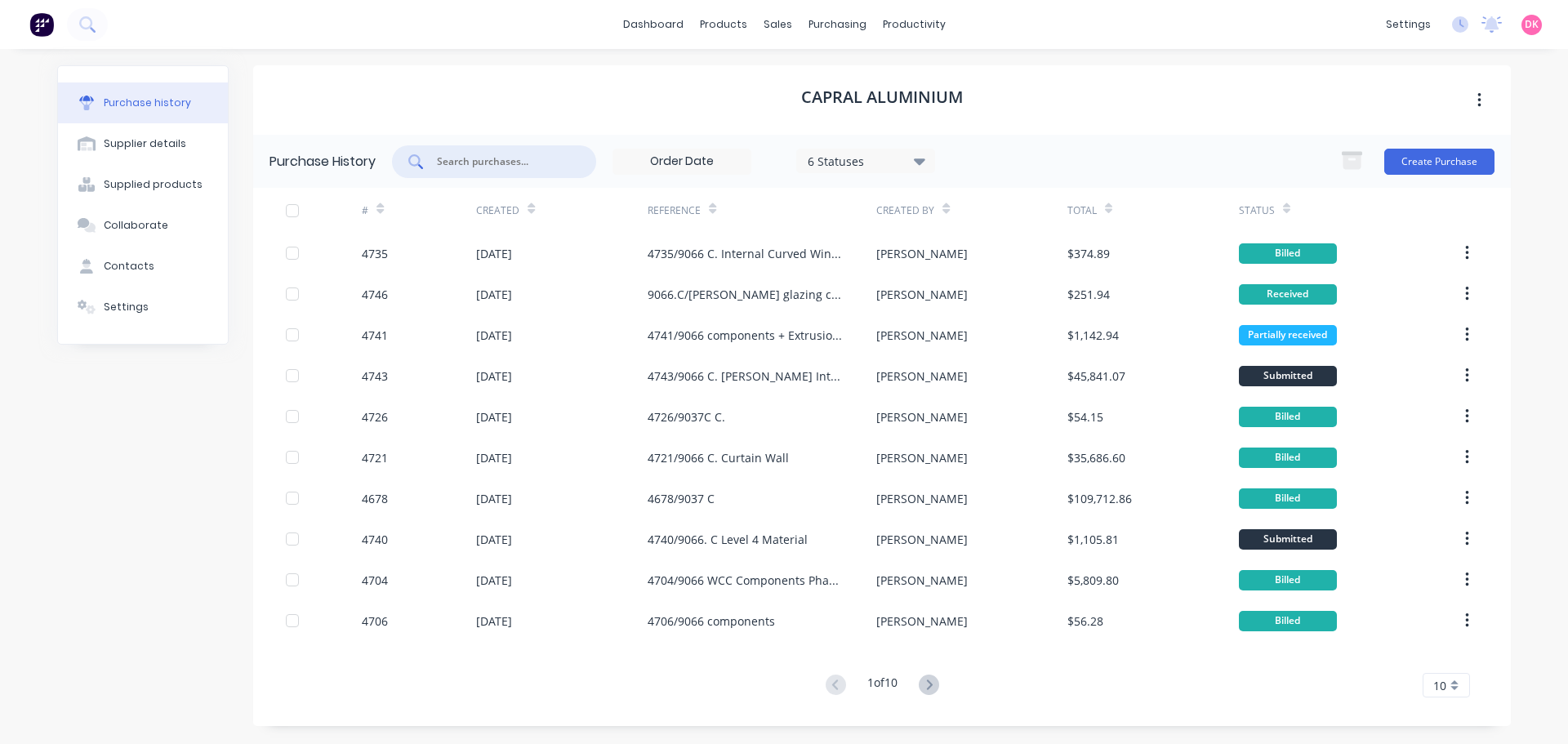
click at [538, 165] on input "text" at bounding box center [503, 161] width 136 height 16
type input "9"
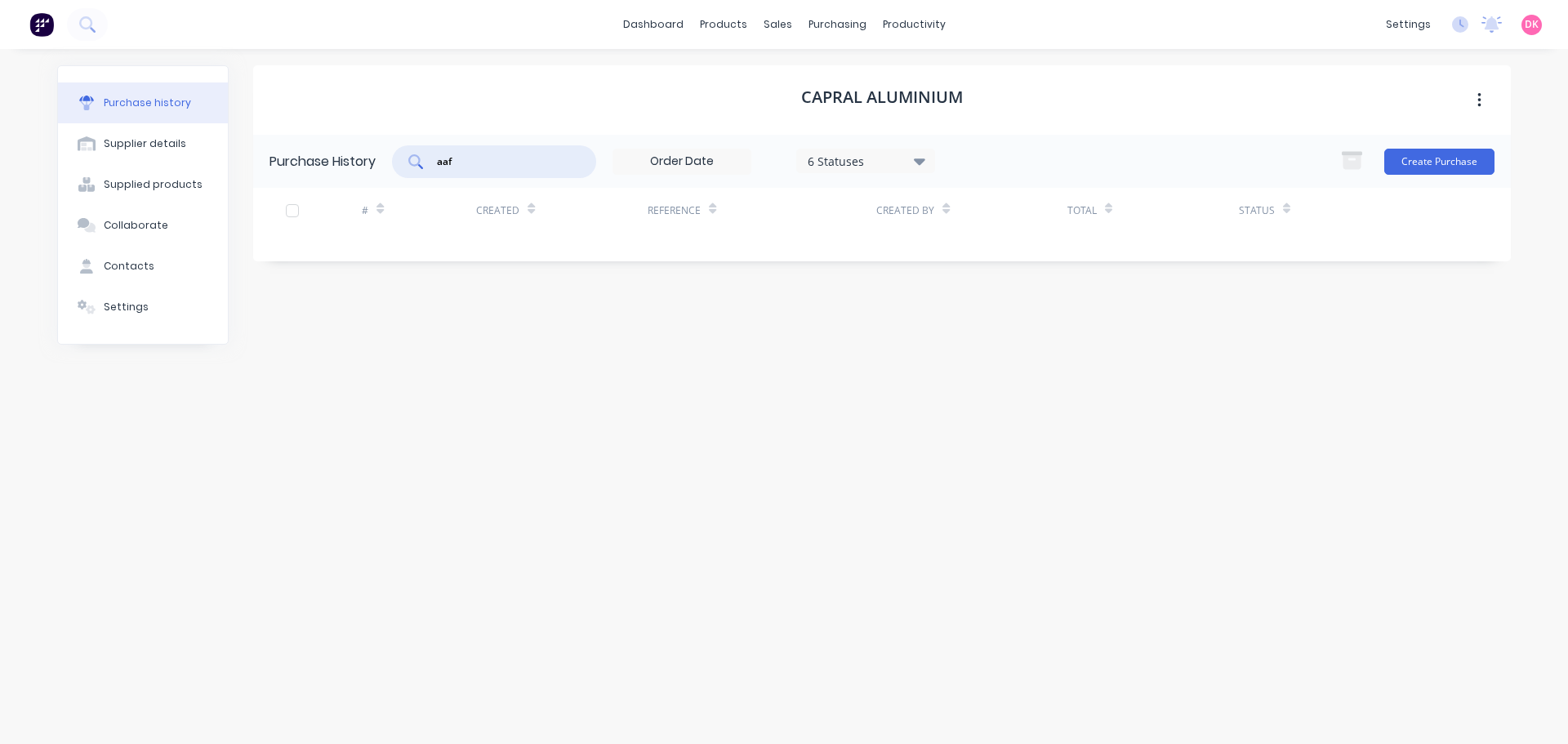
type input "aaf"
click at [455, 399] on div "Capral Aluminium Purchase History aaf 6 Statuses 6 Statuses Create Purchase # C…" at bounding box center [881, 388] width 1258 height 646
click at [854, 72] on div "Purchase Orders" at bounding box center [890, 78] width 86 height 15
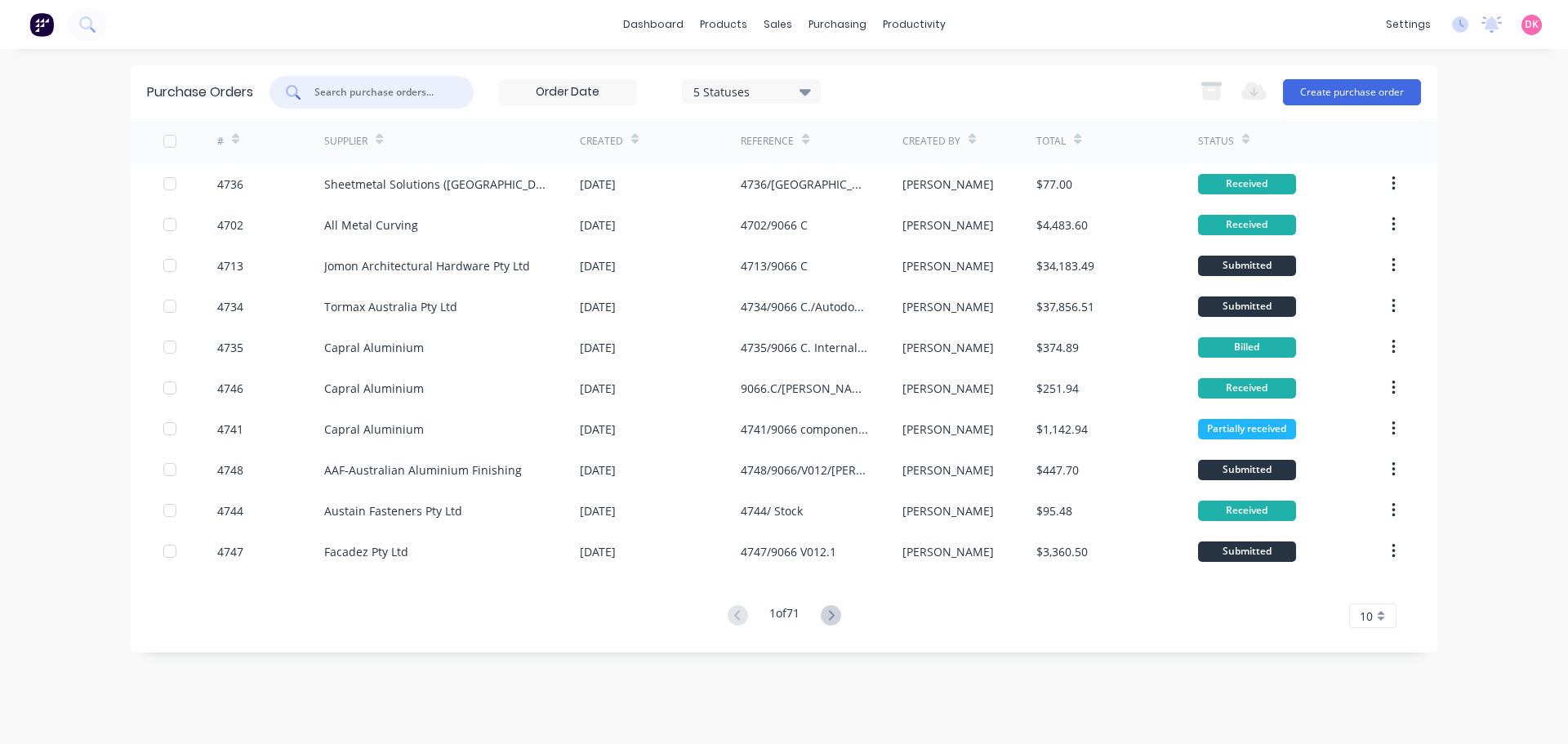
click at [357, 94] on input "text" at bounding box center [380, 92] width 136 height 16
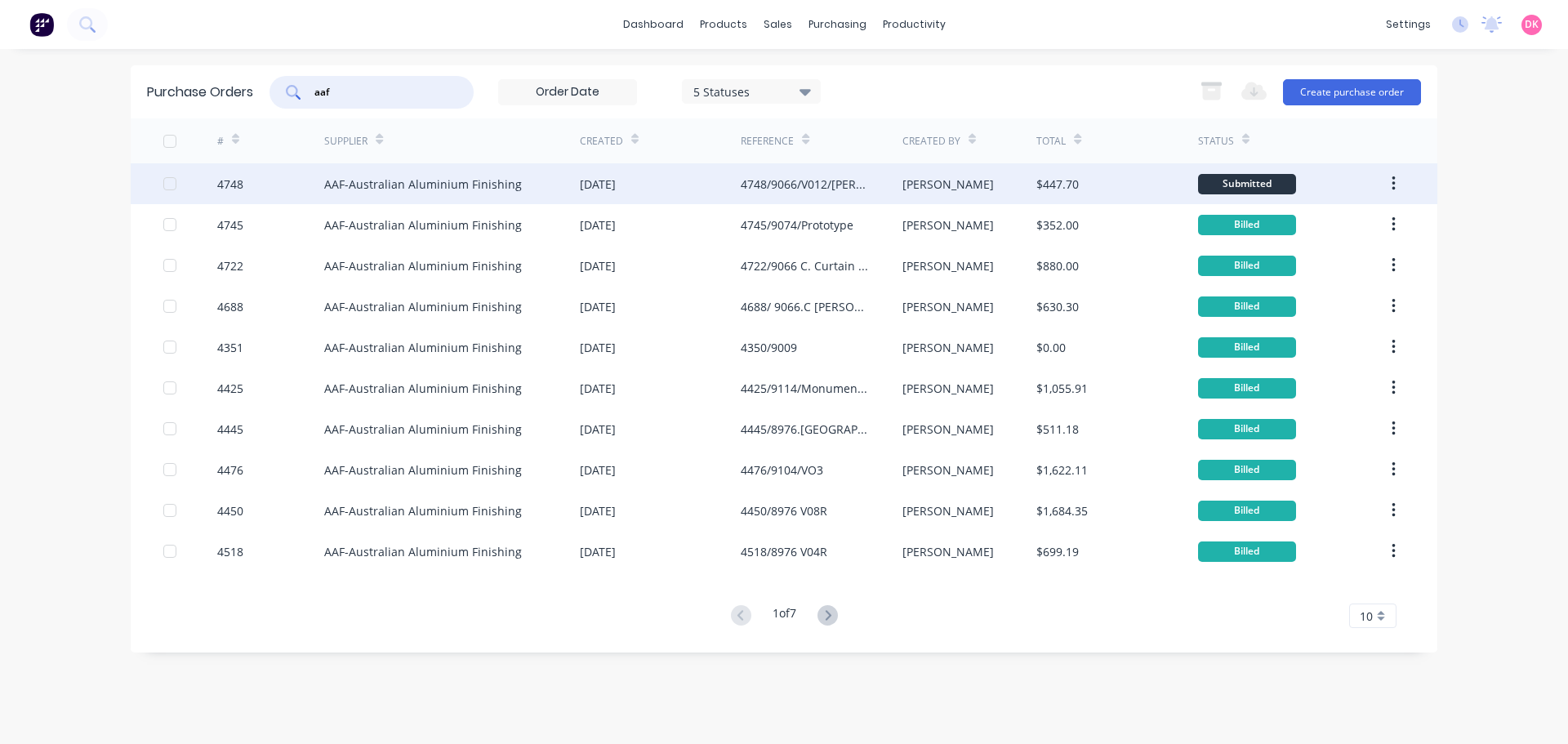
type input "aaf"
click at [842, 187] on div "4748/9066/V012/[PERSON_NAME]" at bounding box center [805, 184] width 128 height 17
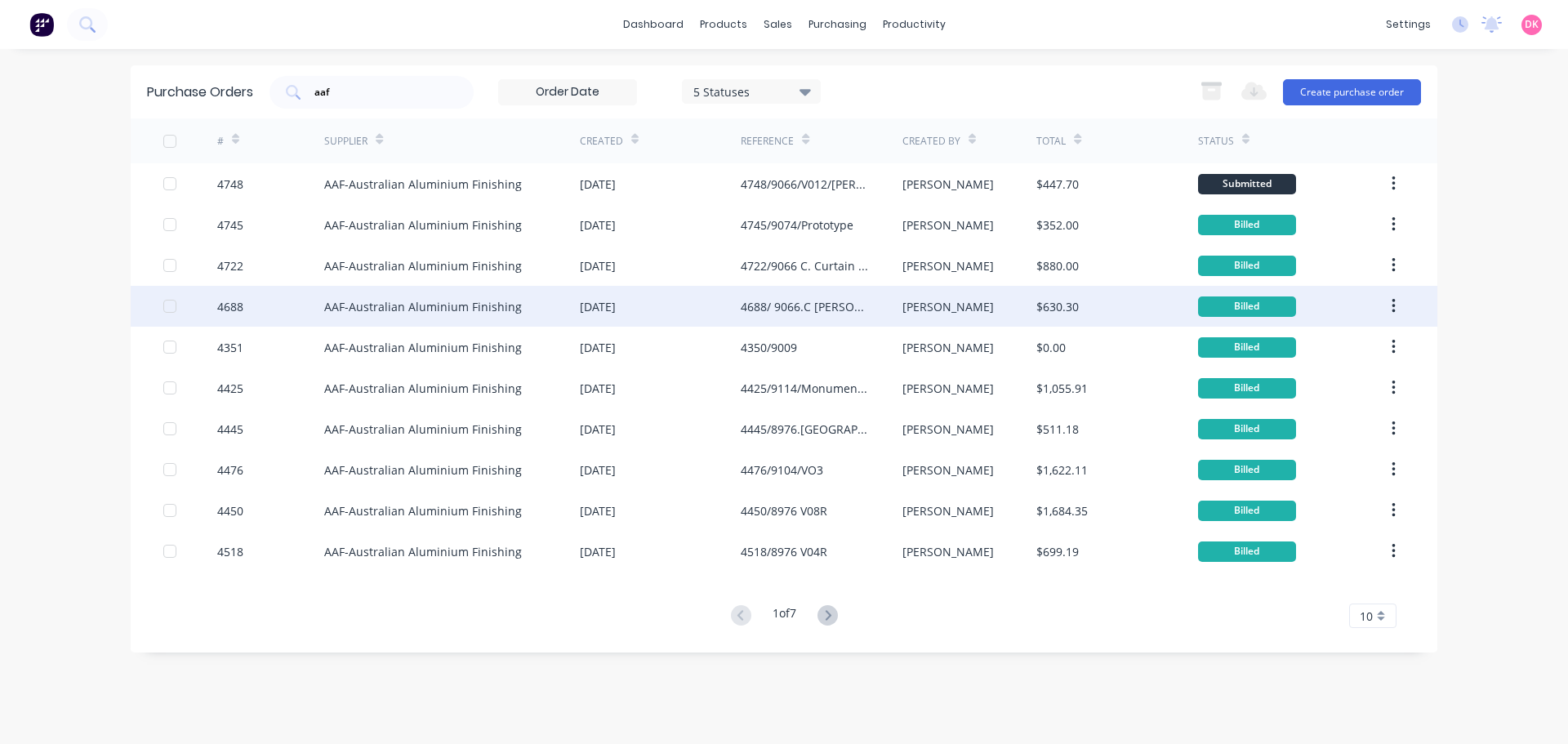
click at [842, 314] on div "4688/ 9066.C [PERSON_NAME] College Backpans" at bounding box center [805, 306] width 128 height 17
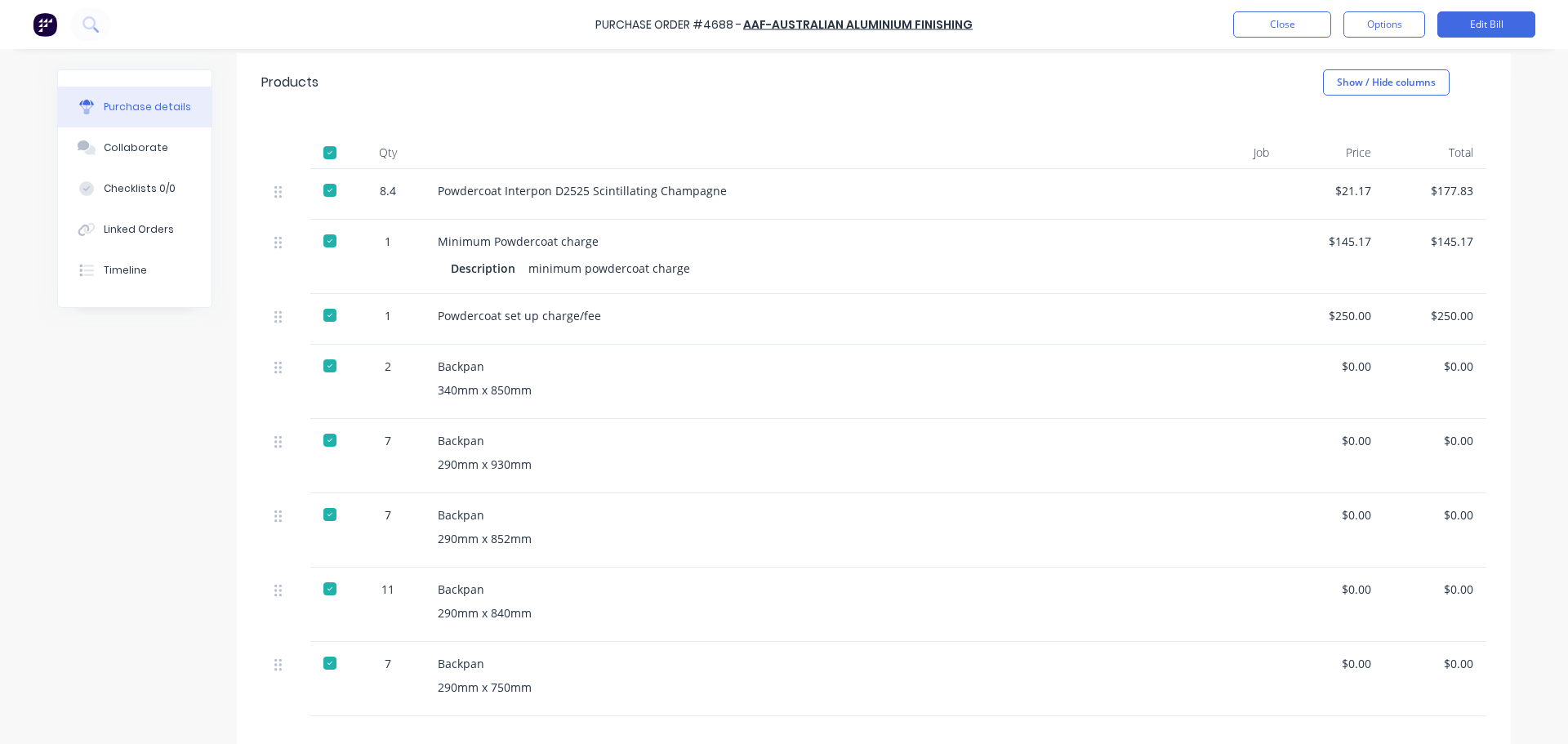
scroll to position [408, 0]
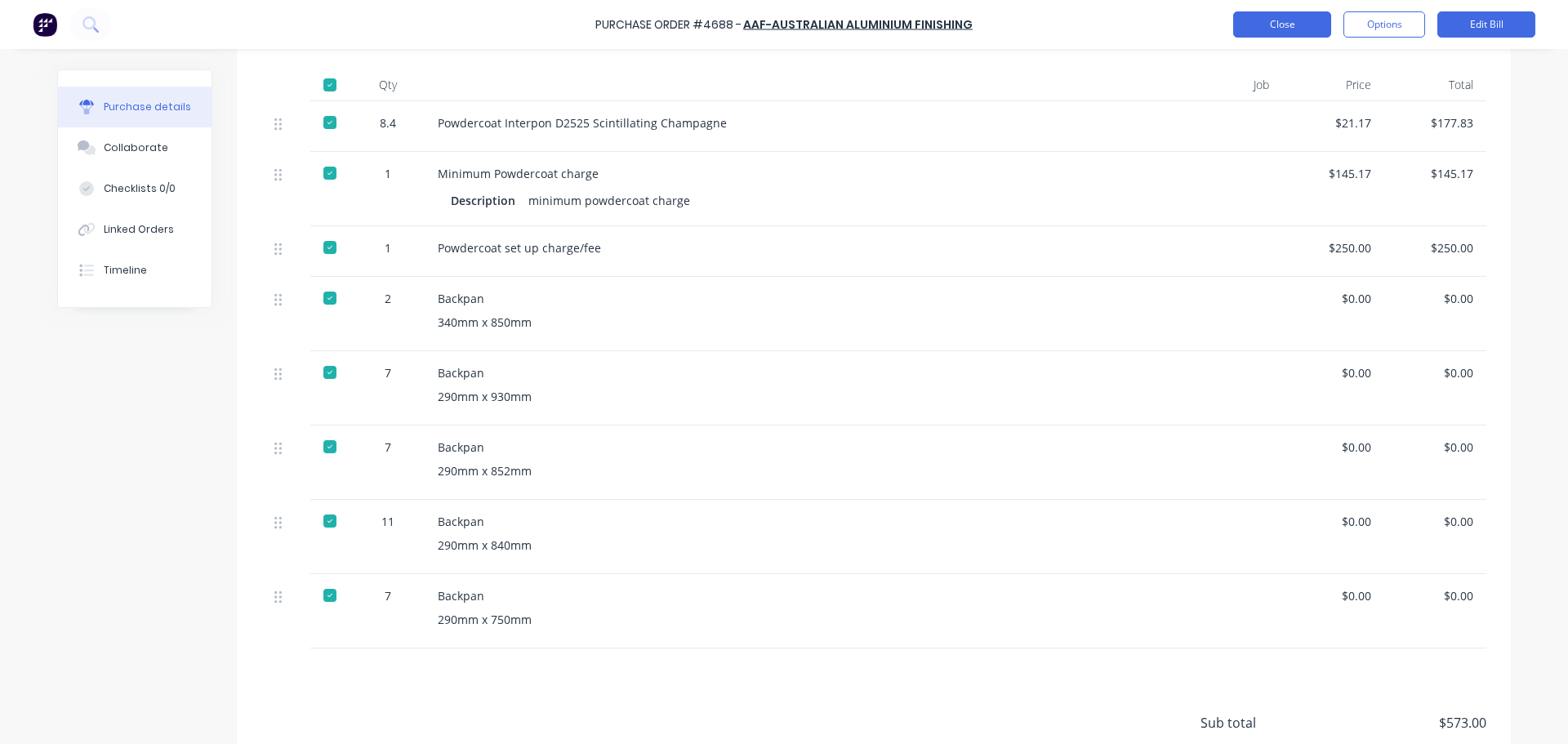
click at [1288, 21] on button "Close" at bounding box center [1282, 25] width 98 height 26
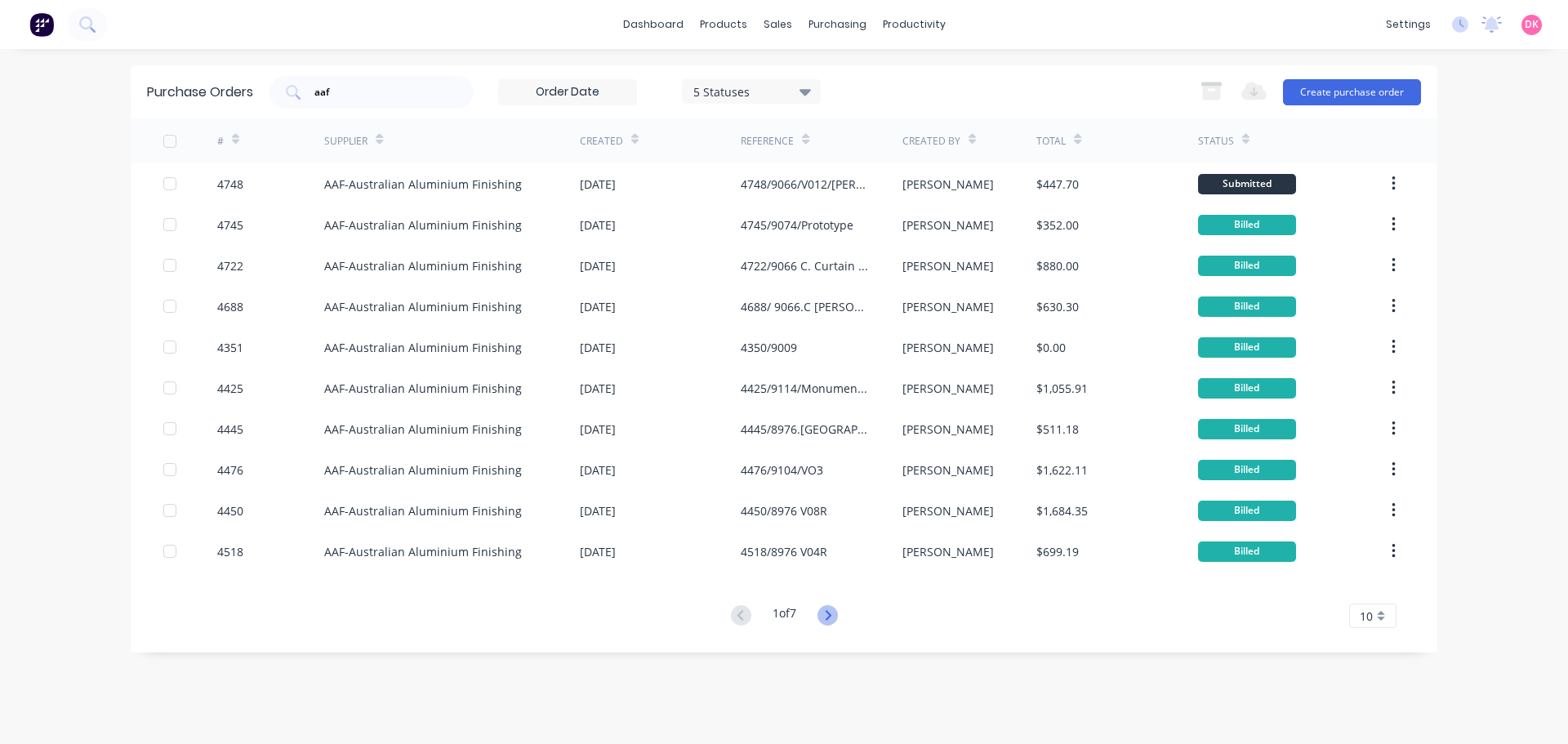
click at [827, 615] on icon at bounding box center [828, 615] width 21 height 21
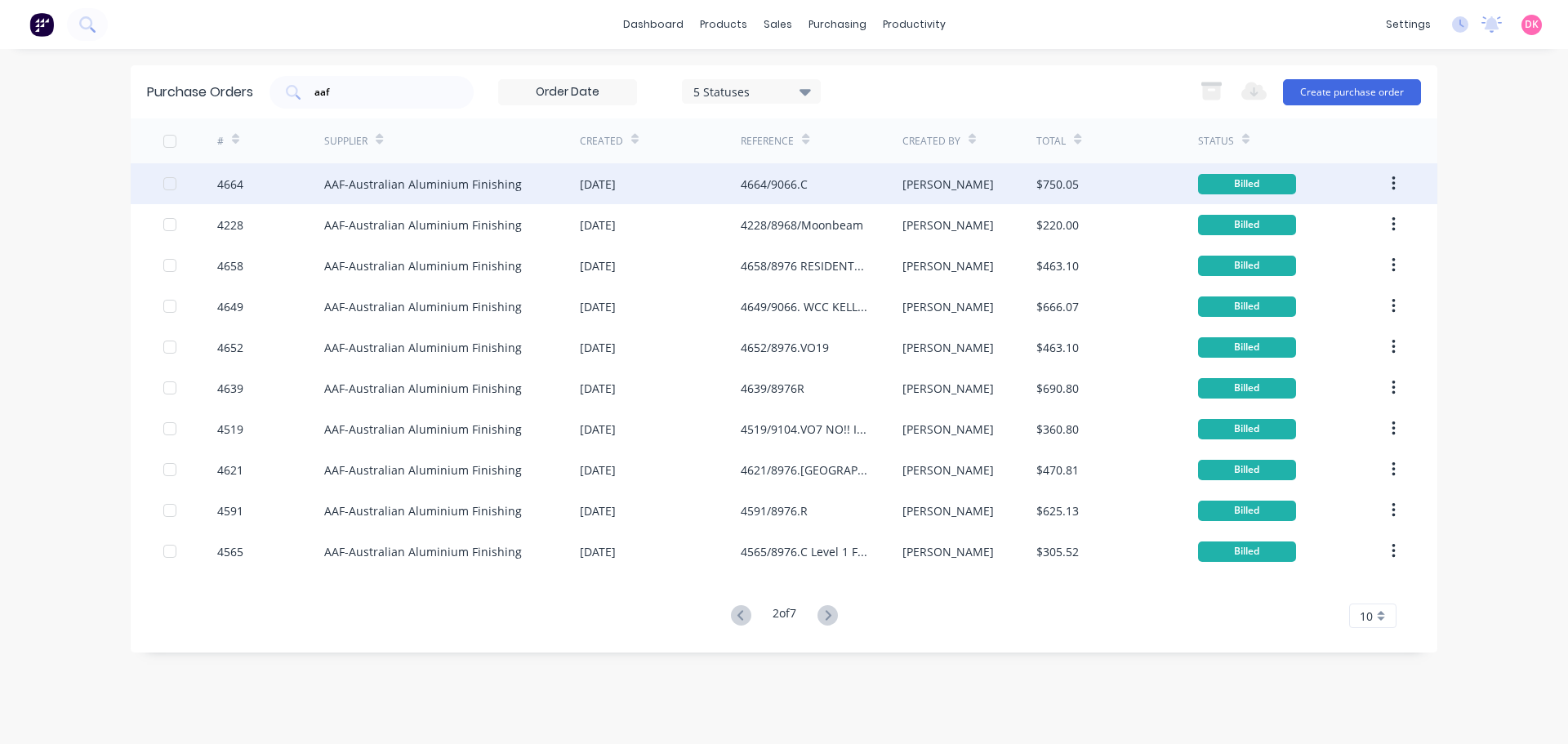
click at [822, 182] on div "4664/9066.C" at bounding box center [821, 184] width 161 height 41
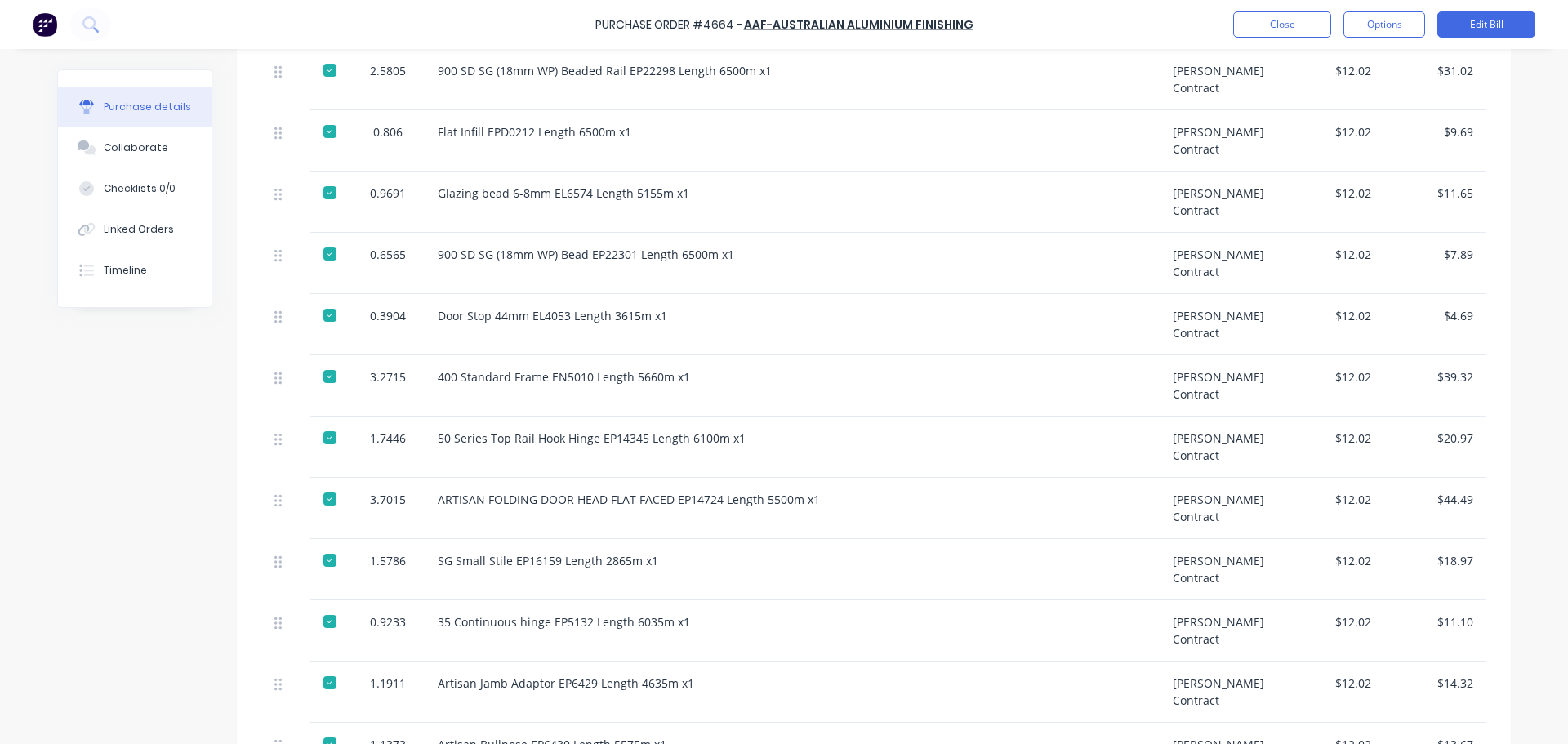
scroll to position [490, 0]
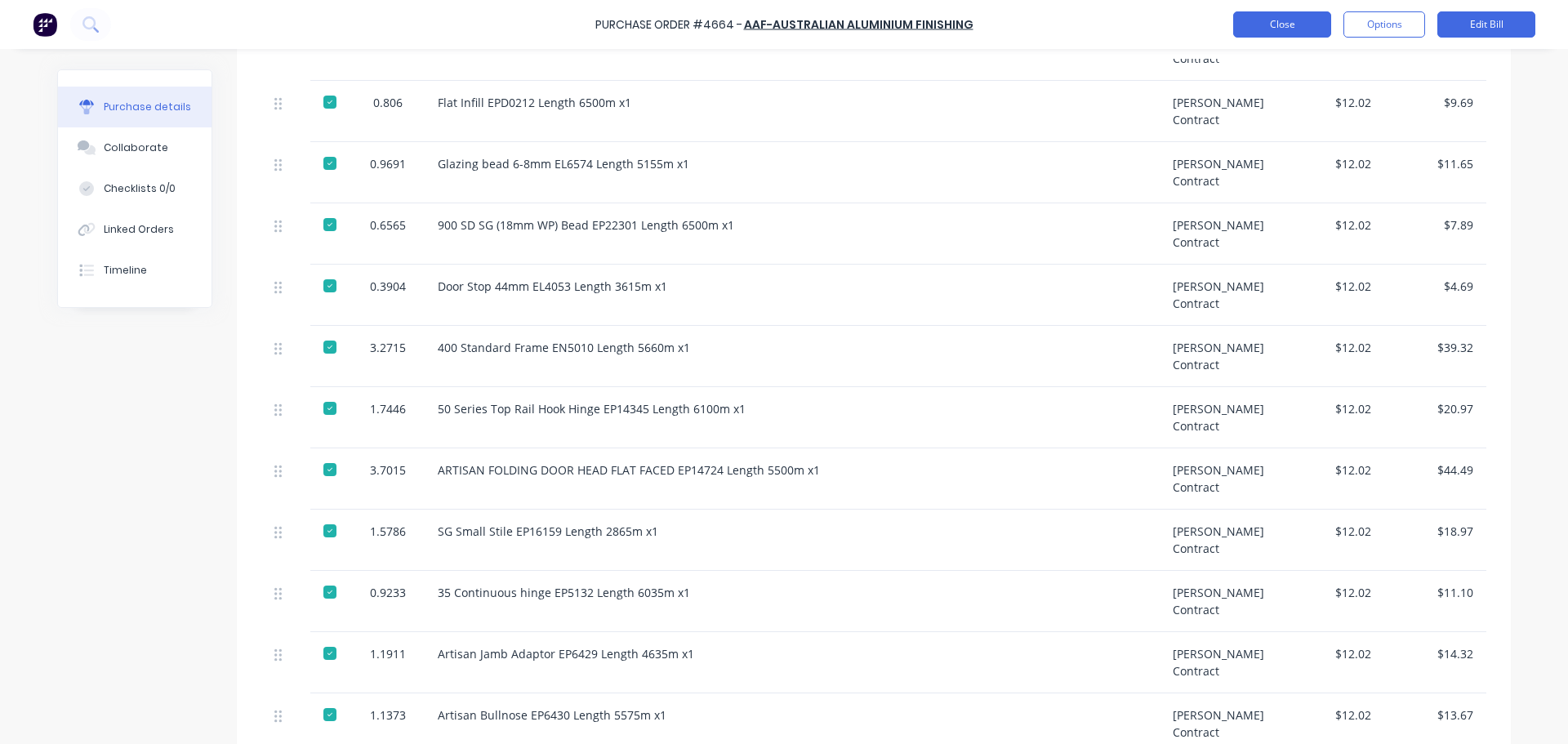
click at [1289, 27] on button "Close" at bounding box center [1282, 25] width 98 height 26
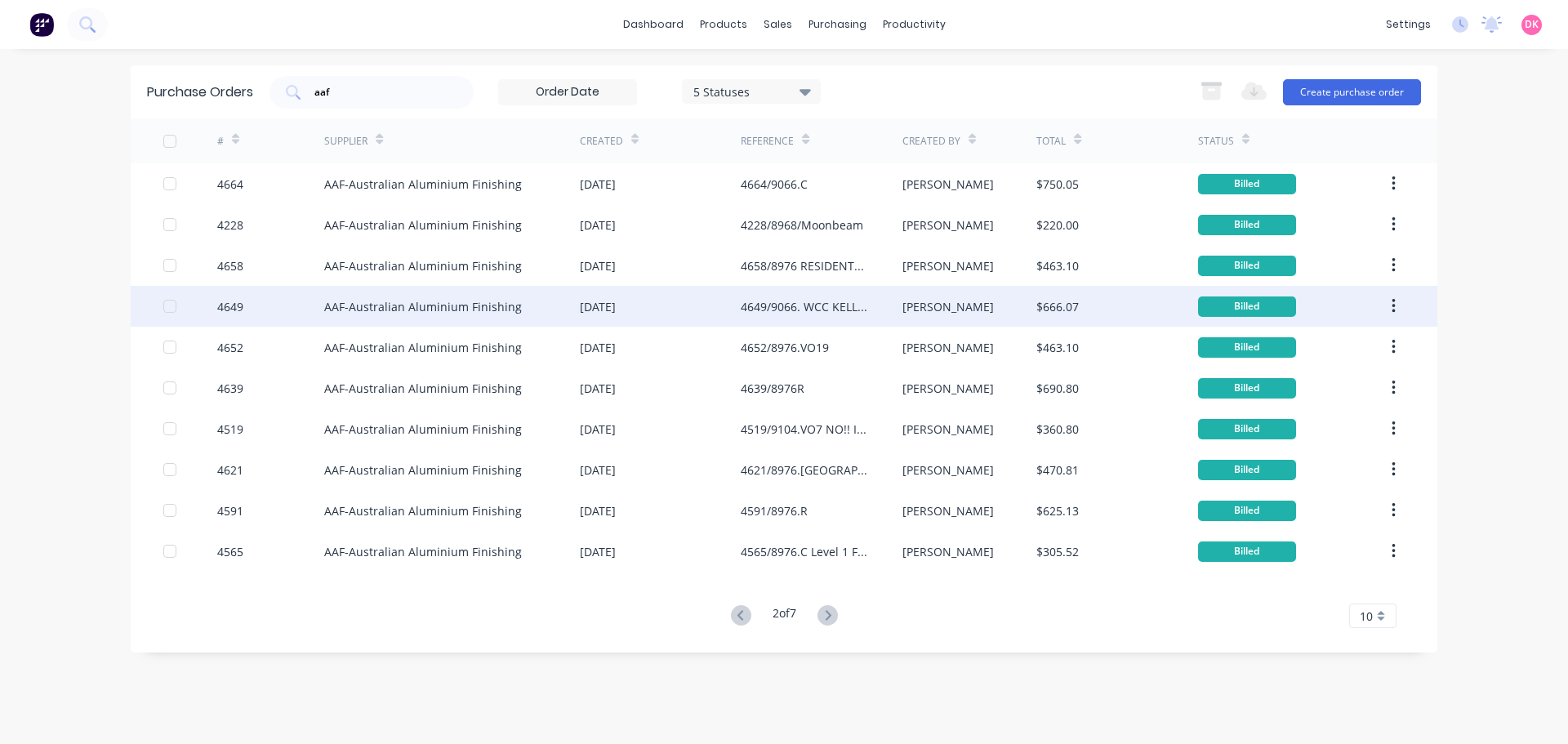
click at [837, 312] on div "4649/9066. WCC KELLYVILE" at bounding box center [805, 306] width 128 height 17
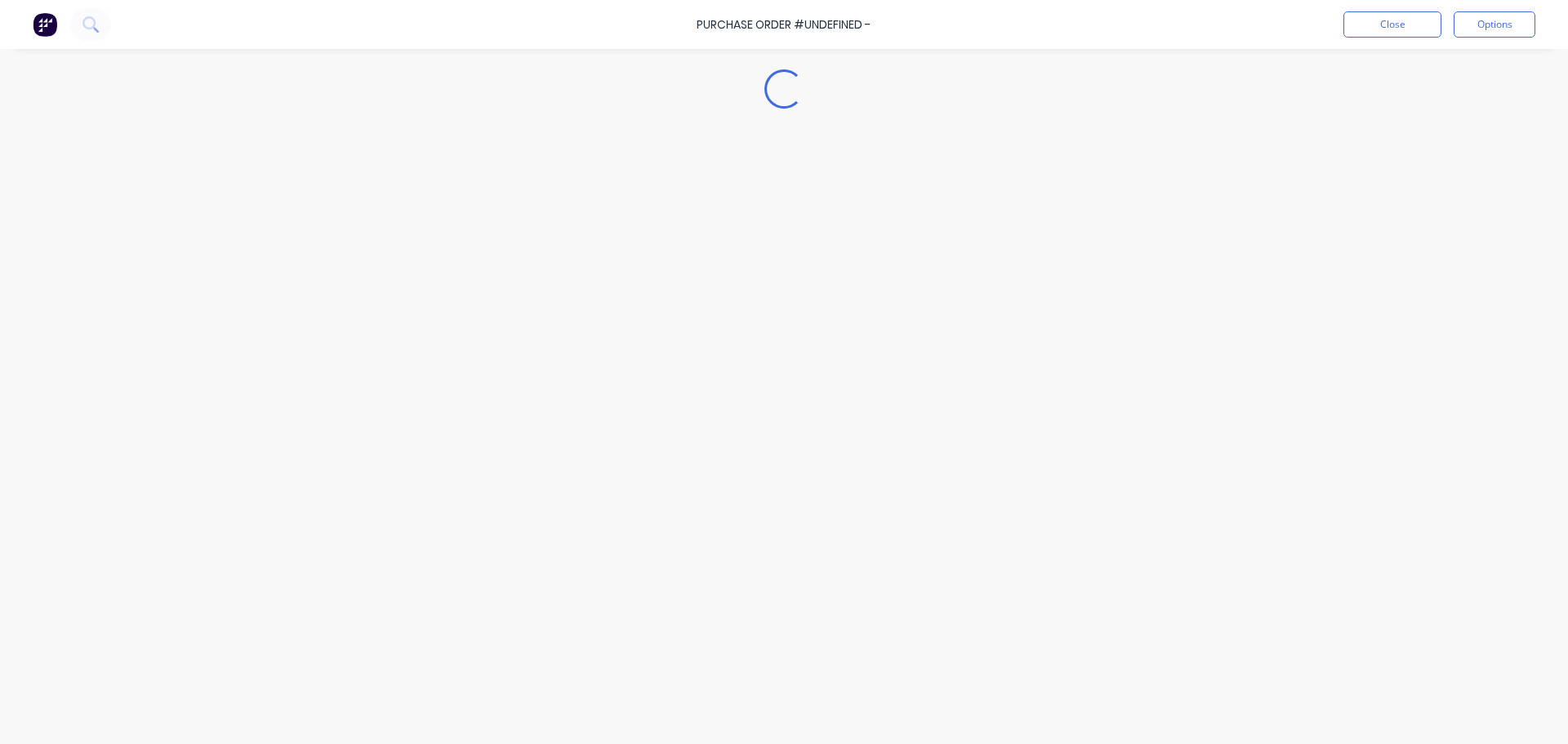
type textarea "x"
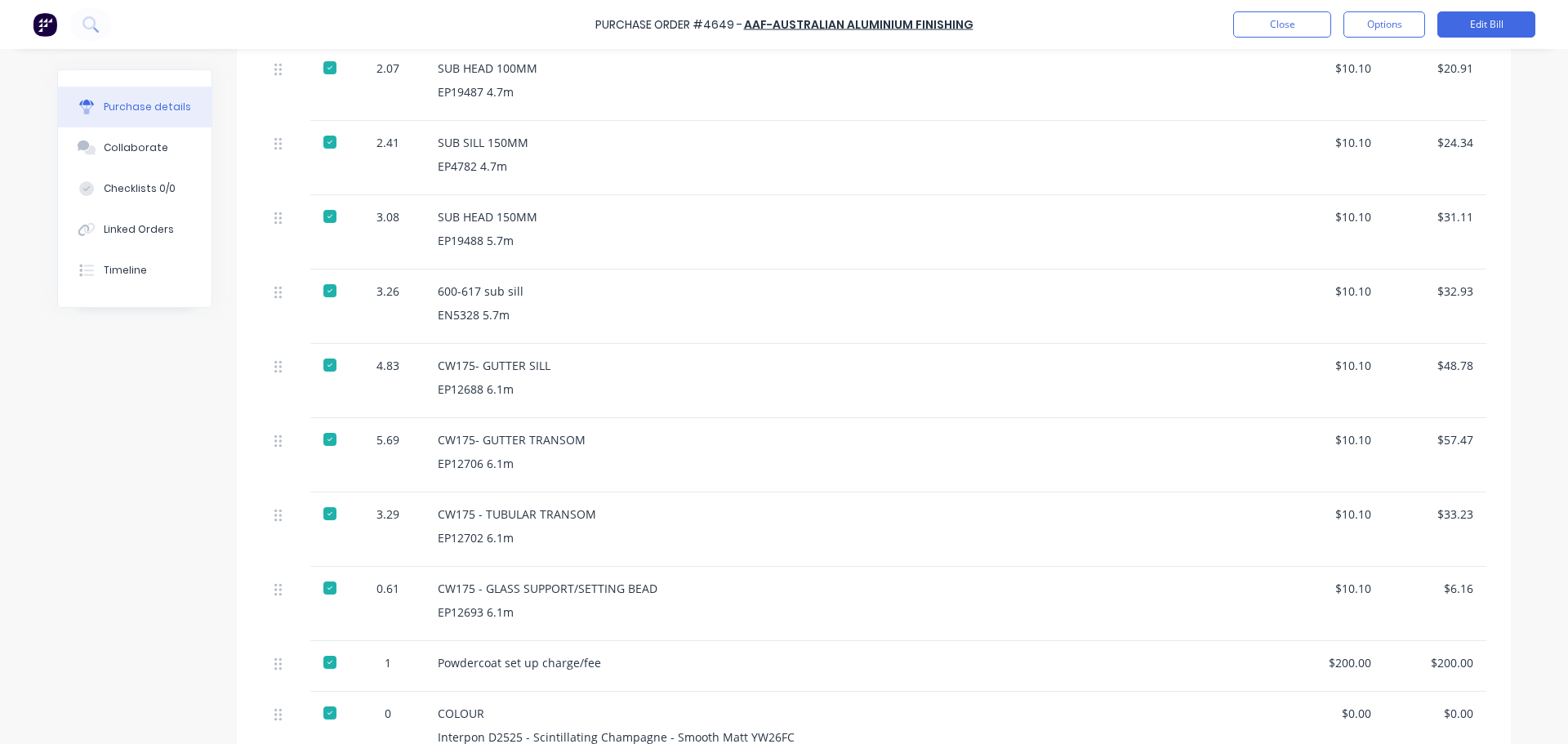
scroll to position [735, 0]
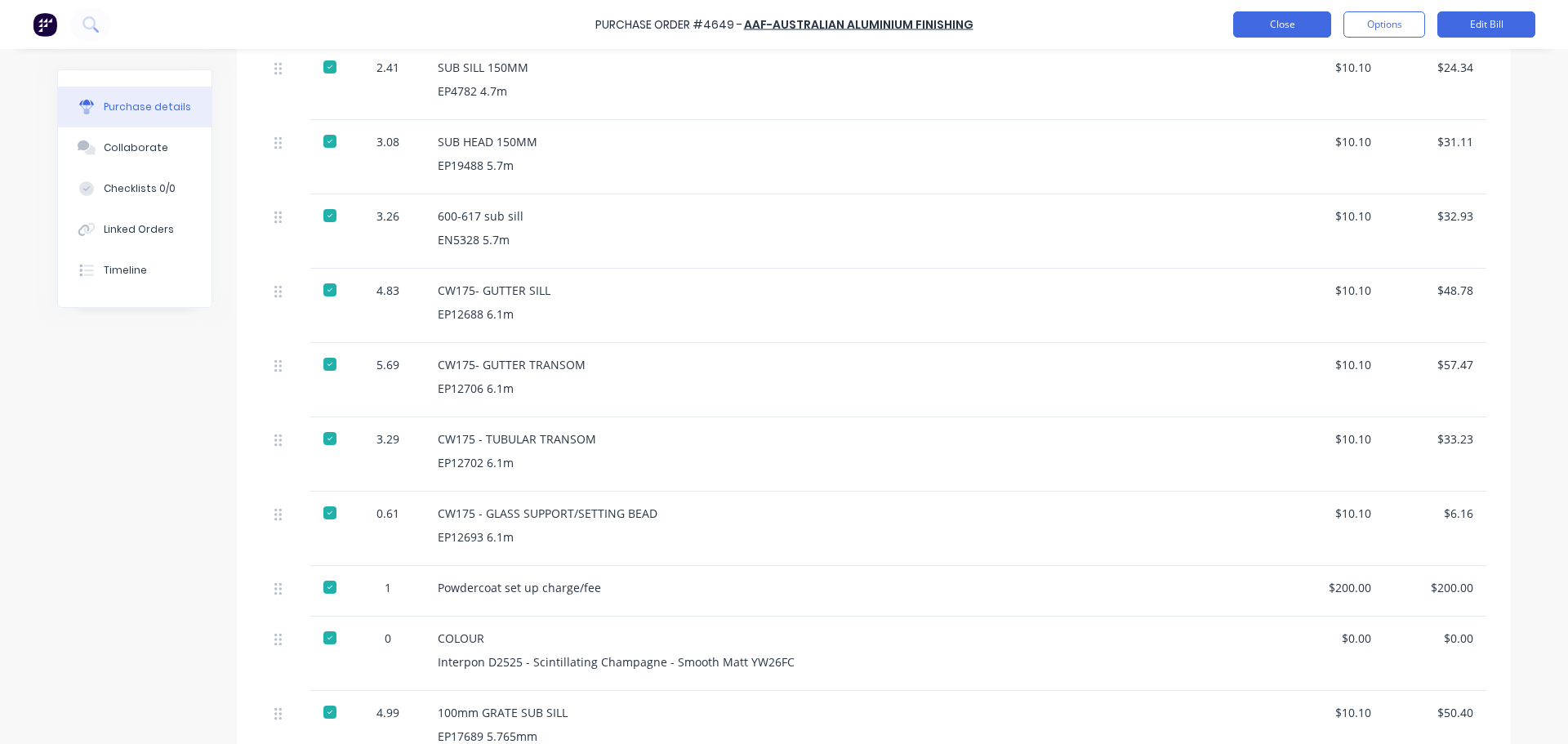
click at [1290, 18] on button "Close" at bounding box center [1282, 25] width 98 height 26
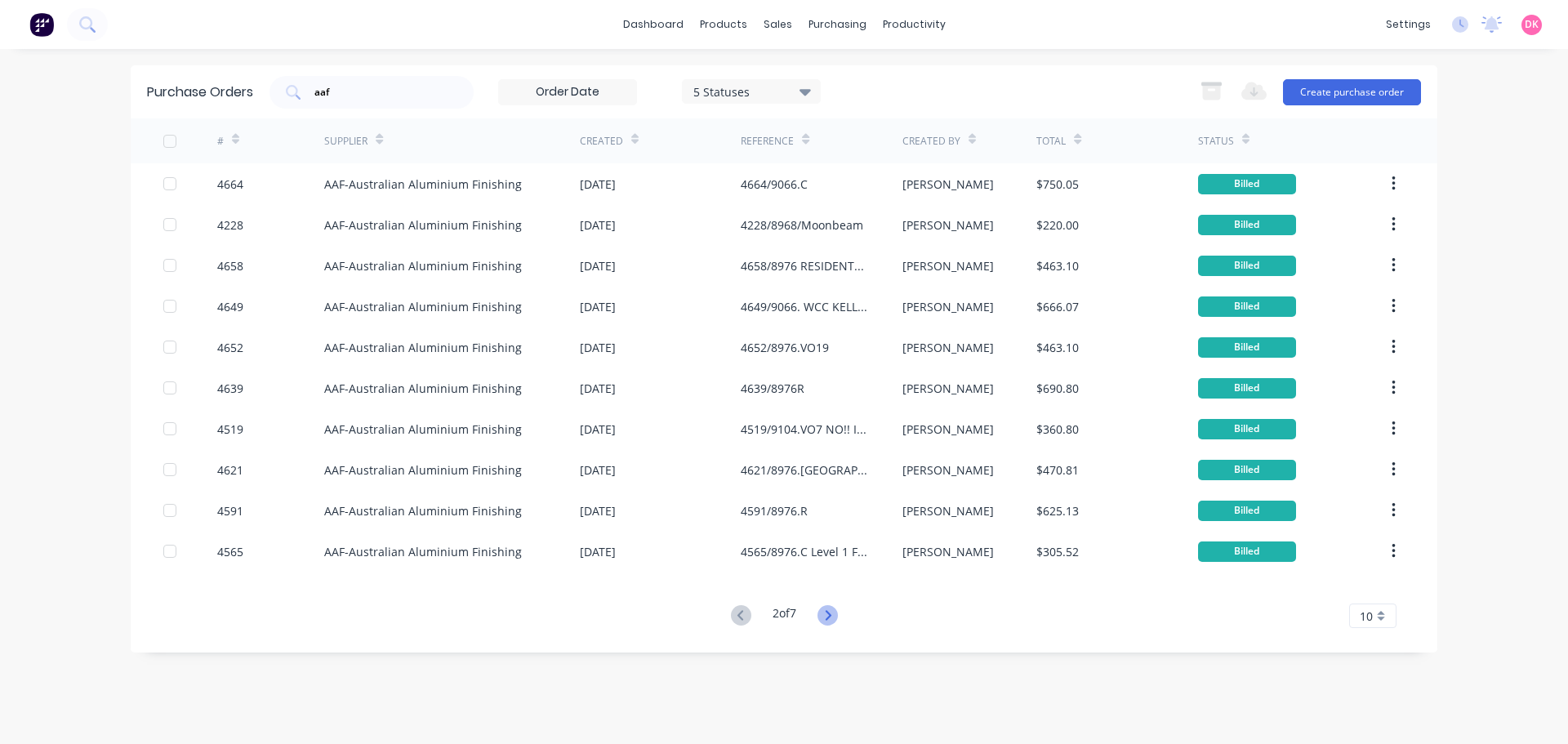
click at [833, 618] on icon at bounding box center [828, 615] width 21 height 21
click at [1376, 620] on div "10" at bounding box center [1374, 616] width 48 height 25
click at [1377, 586] on div "35" at bounding box center [1374, 588] width 46 height 29
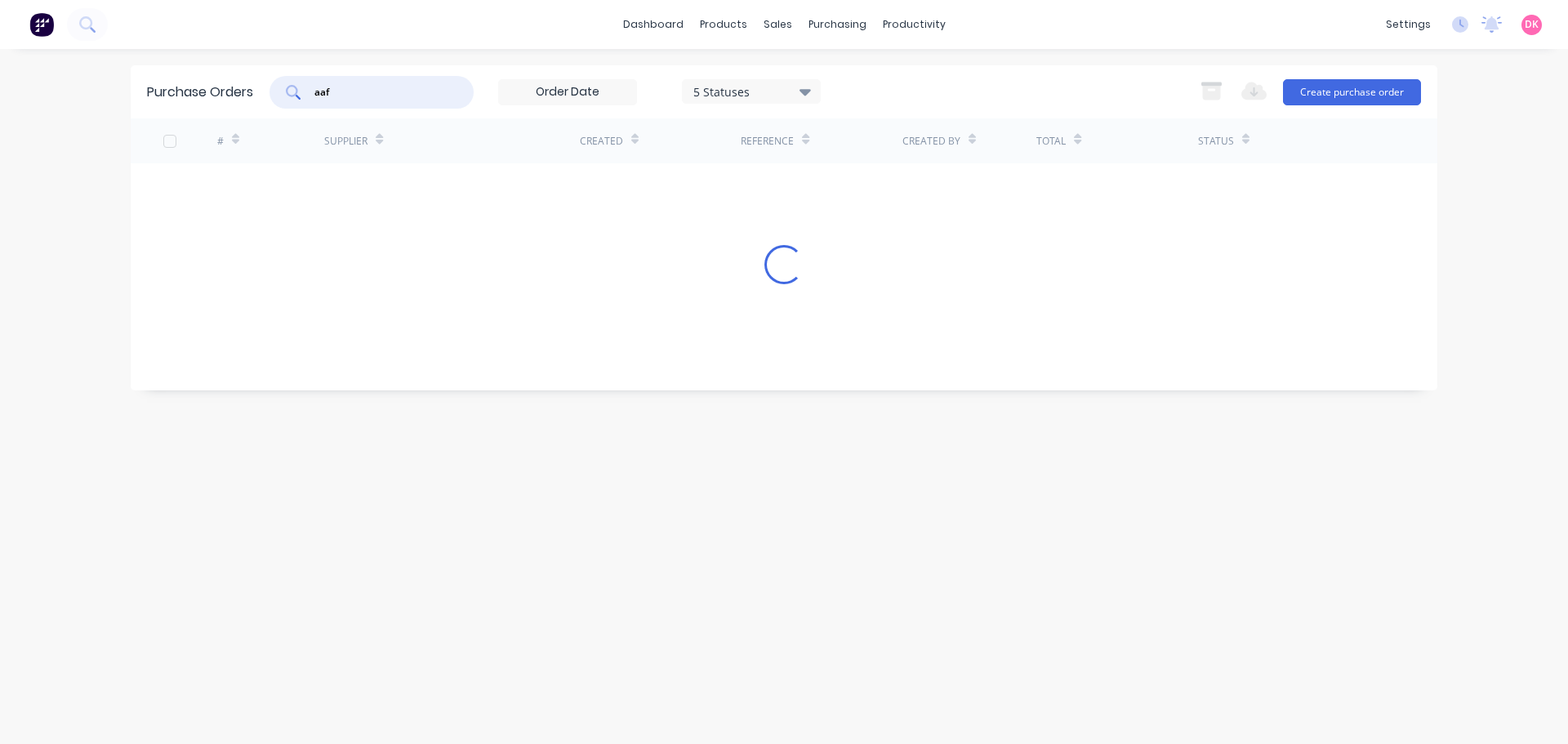
drag, startPoint x: 376, startPoint y: 94, endPoint x: 228, endPoint y: 57, distance: 152.6
click at [228, 57] on div "dashboard products sales purchasing productivity dashboard products Product Cat…" at bounding box center [784, 372] width 1568 height 744
click at [882, 81] on div "Purchase Orders" at bounding box center [890, 78] width 86 height 15
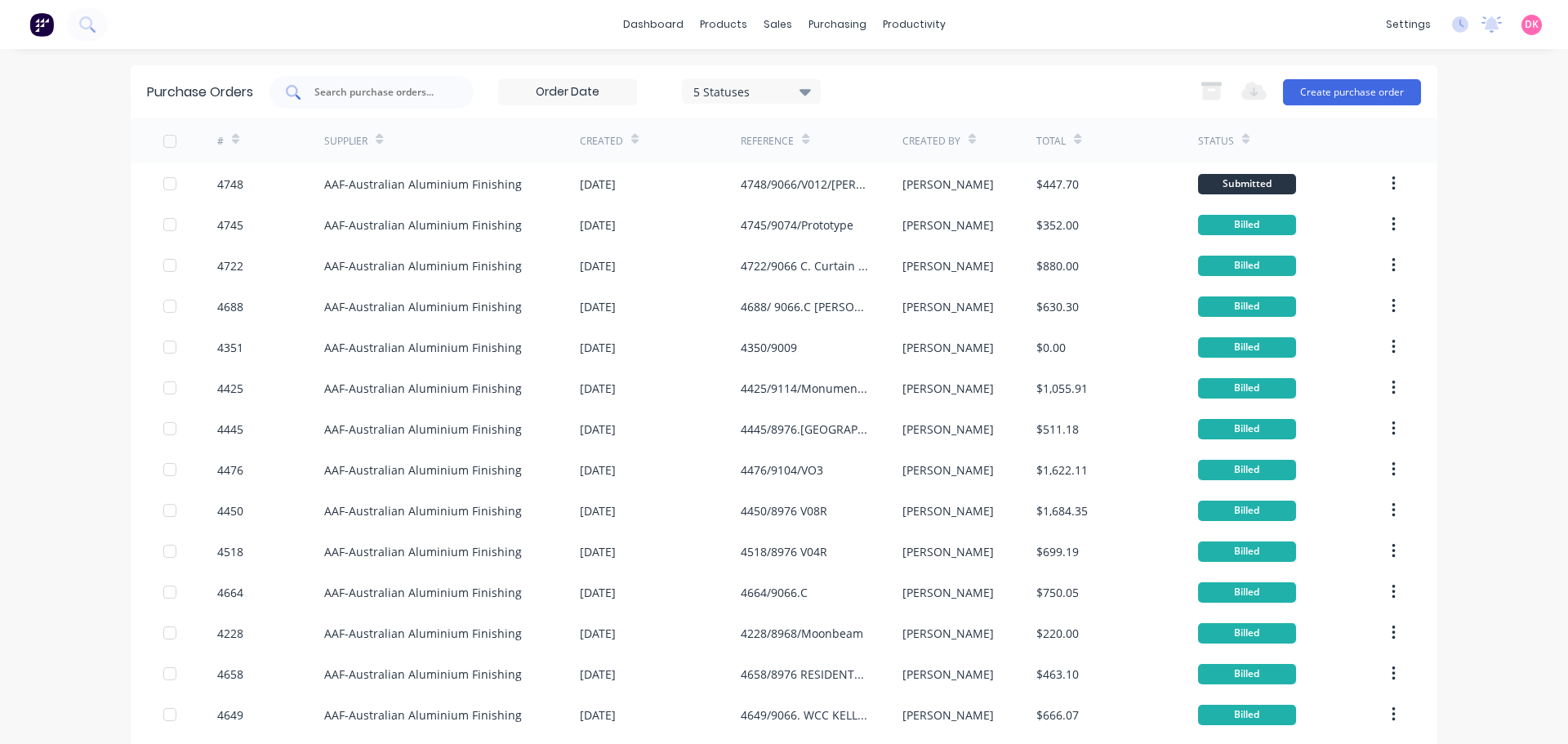
click at [379, 84] on input "text" at bounding box center [380, 92] width 136 height 16
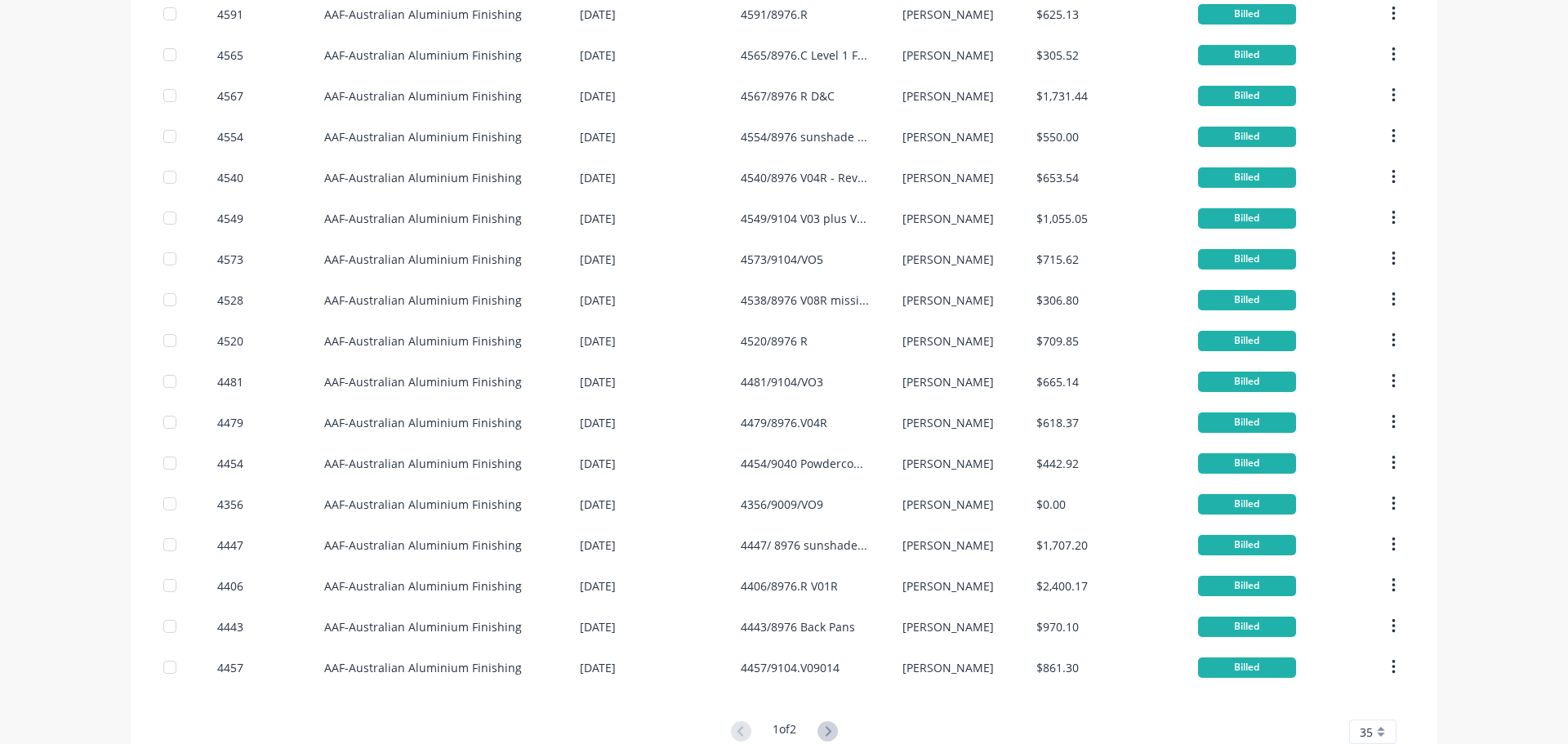
scroll to position [946, 0]
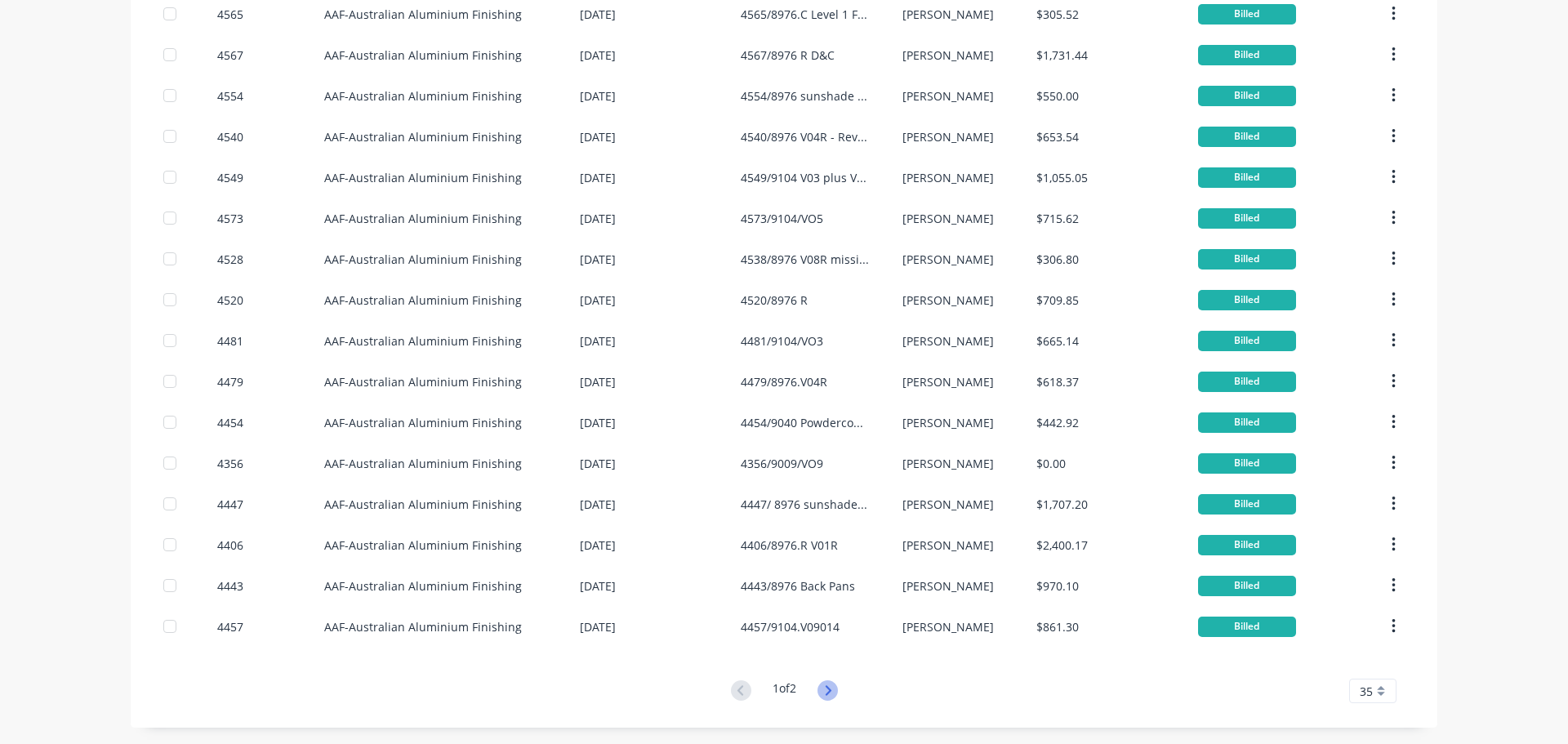
type input "aaf"
click at [828, 695] on icon at bounding box center [828, 690] width 21 height 21
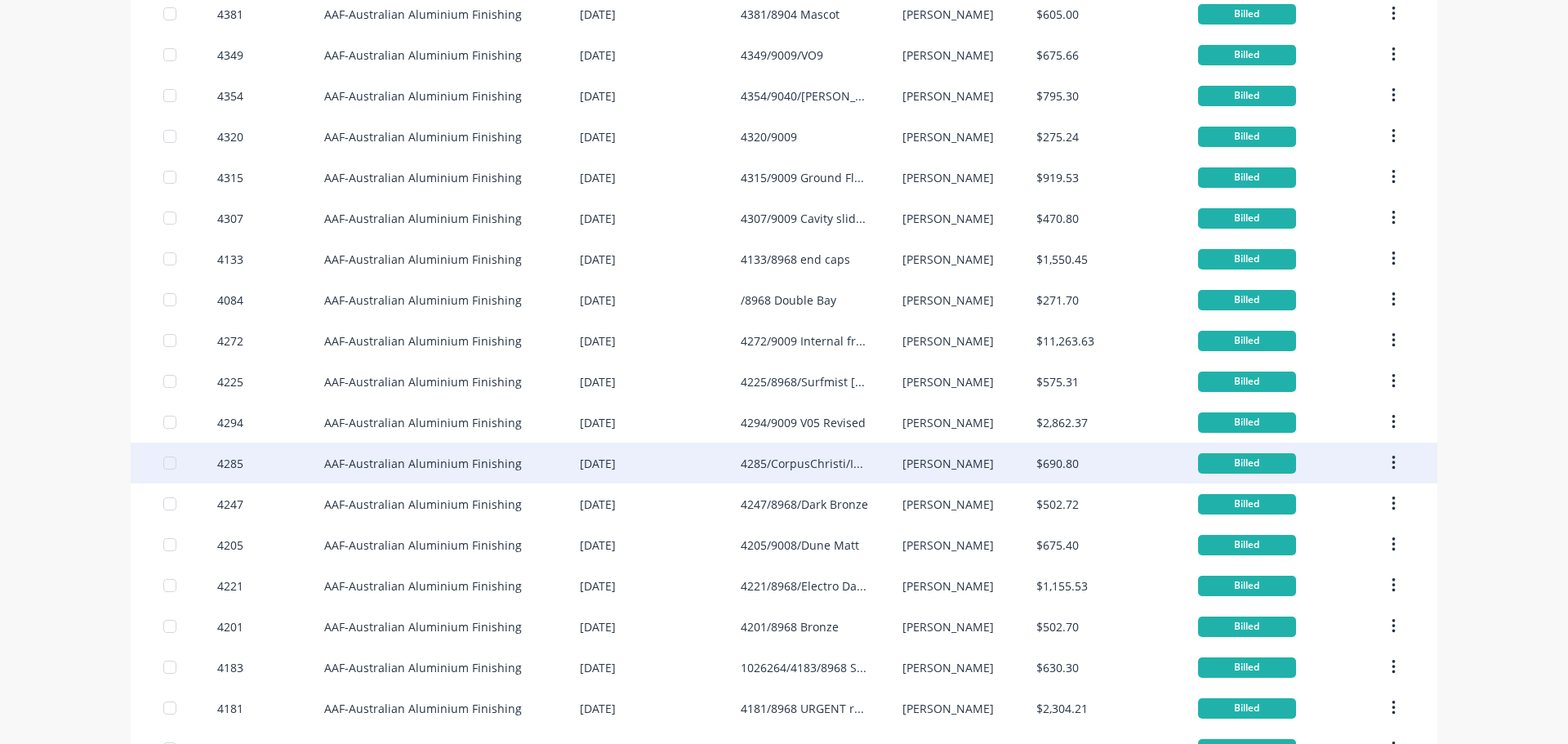
scroll to position [0, 0]
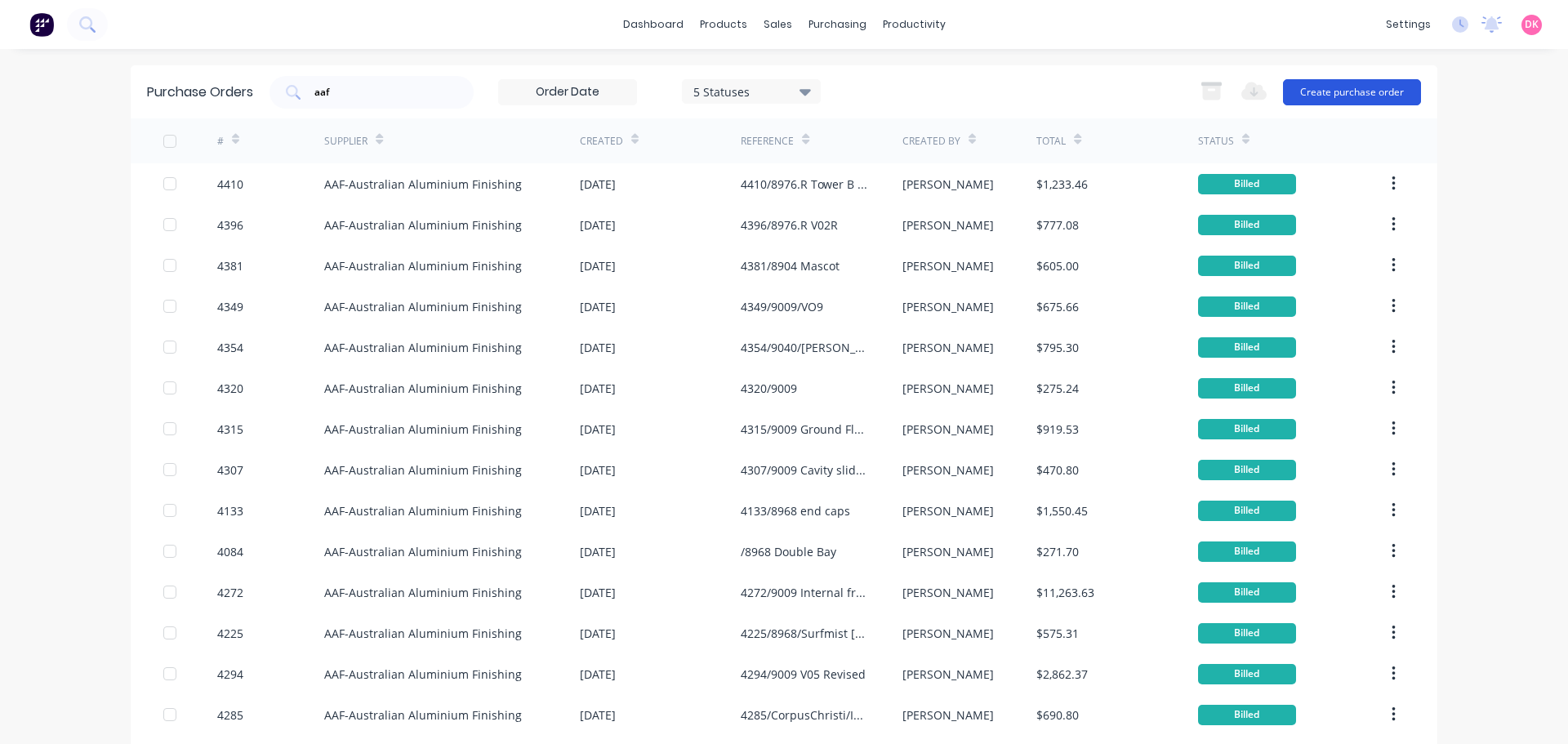
click at [1298, 88] on button "Create purchase order" at bounding box center [1352, 92] width 138 height 26
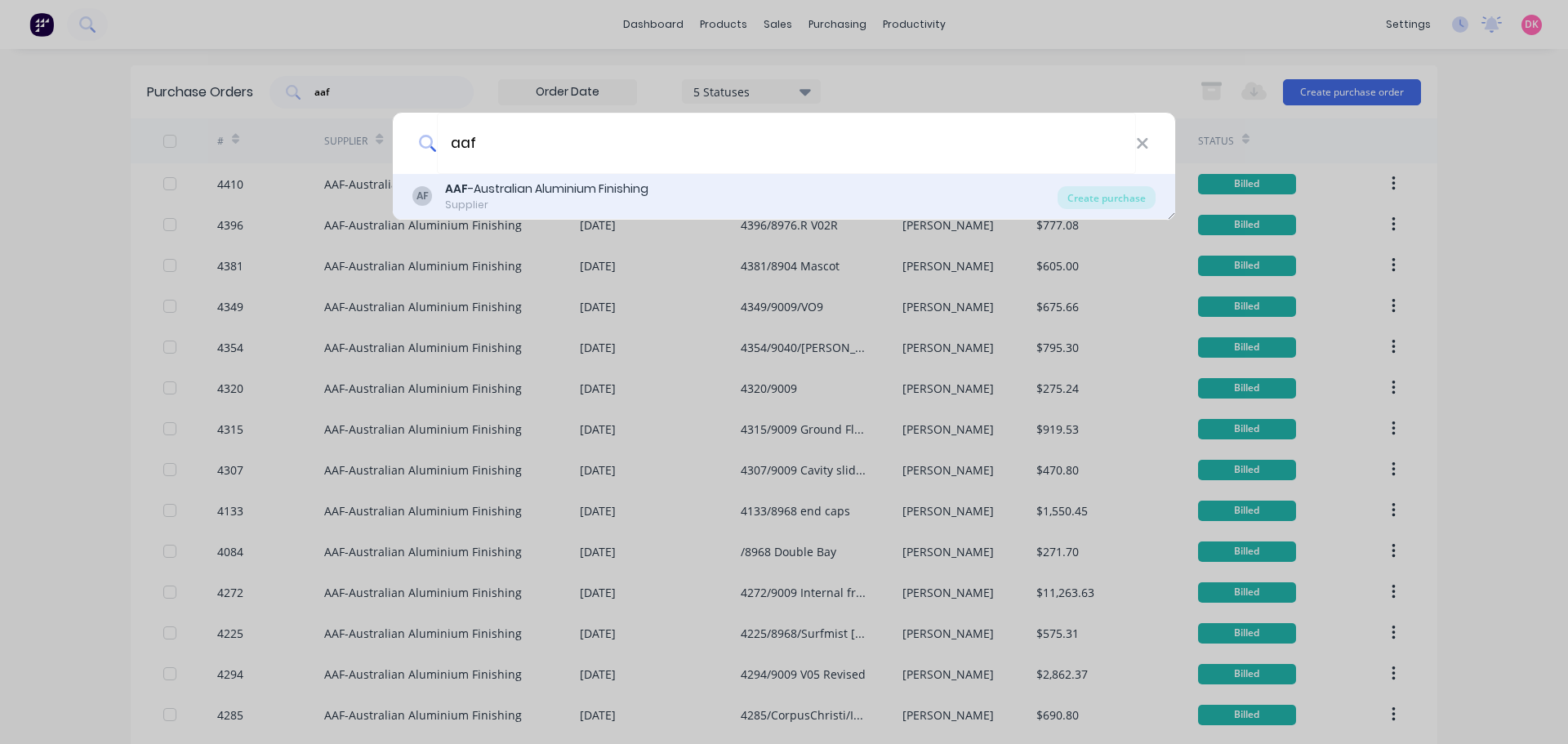
type input "aaf"
click at [665, 203] on div "AF AAF -Australian Aluminium Finishing Supplier" at bounding box center [735, 196] width 646 height 32
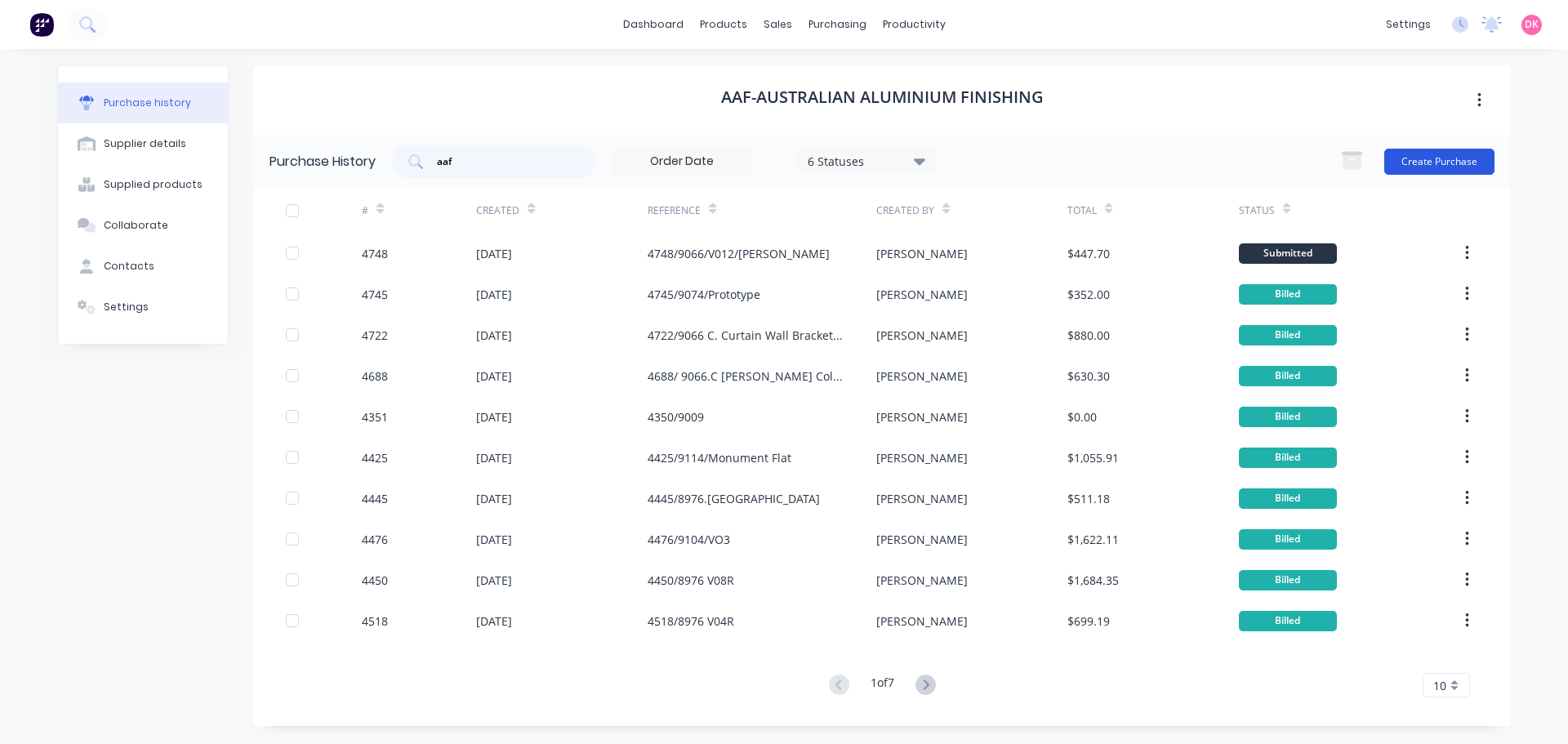
click at [1441, 168] on button "Create Purchase" at bounding box center [1440, 162] width 110 height 26
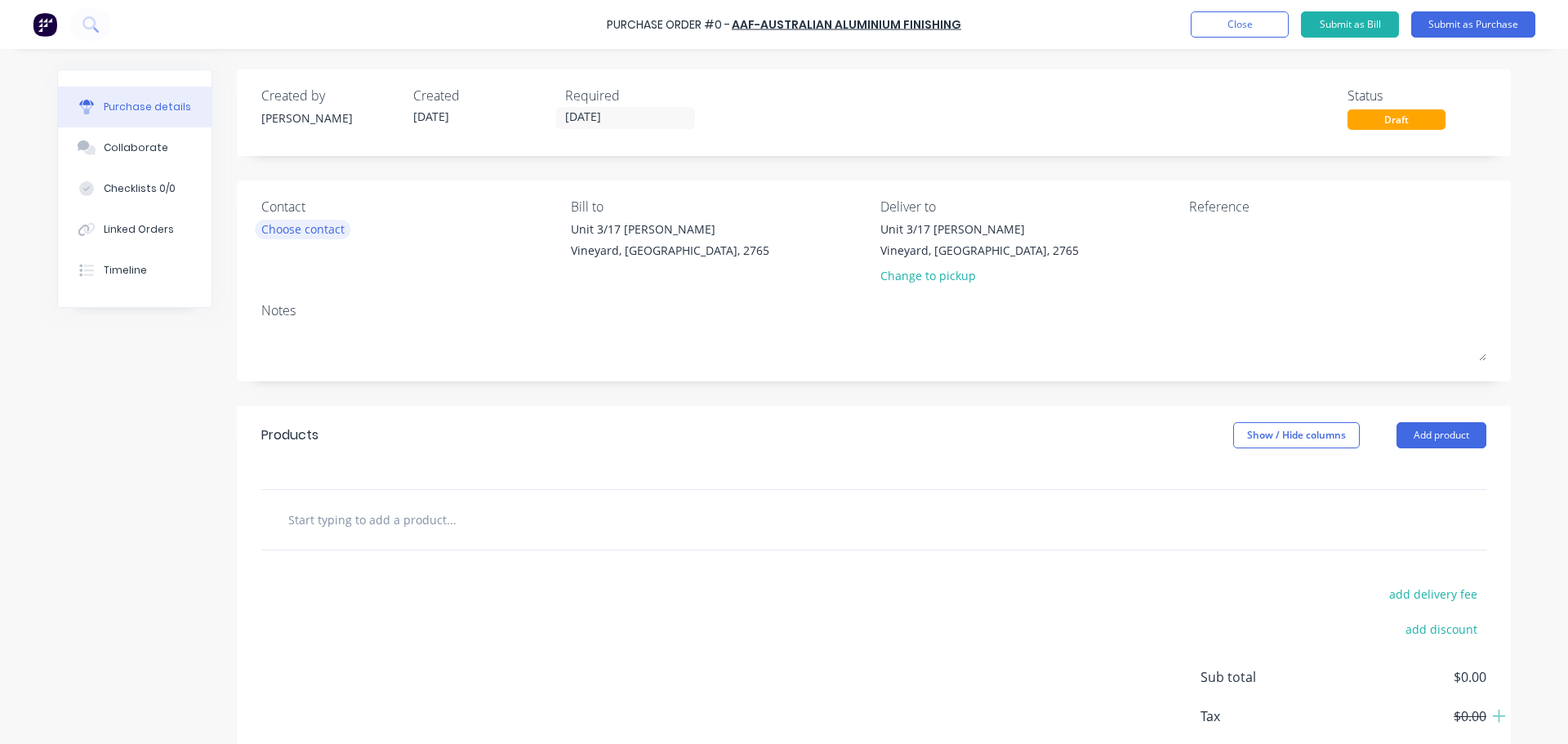
click at [301, 221] on div "Choose contact" at bounding box center [302, 229] width 83 height 17
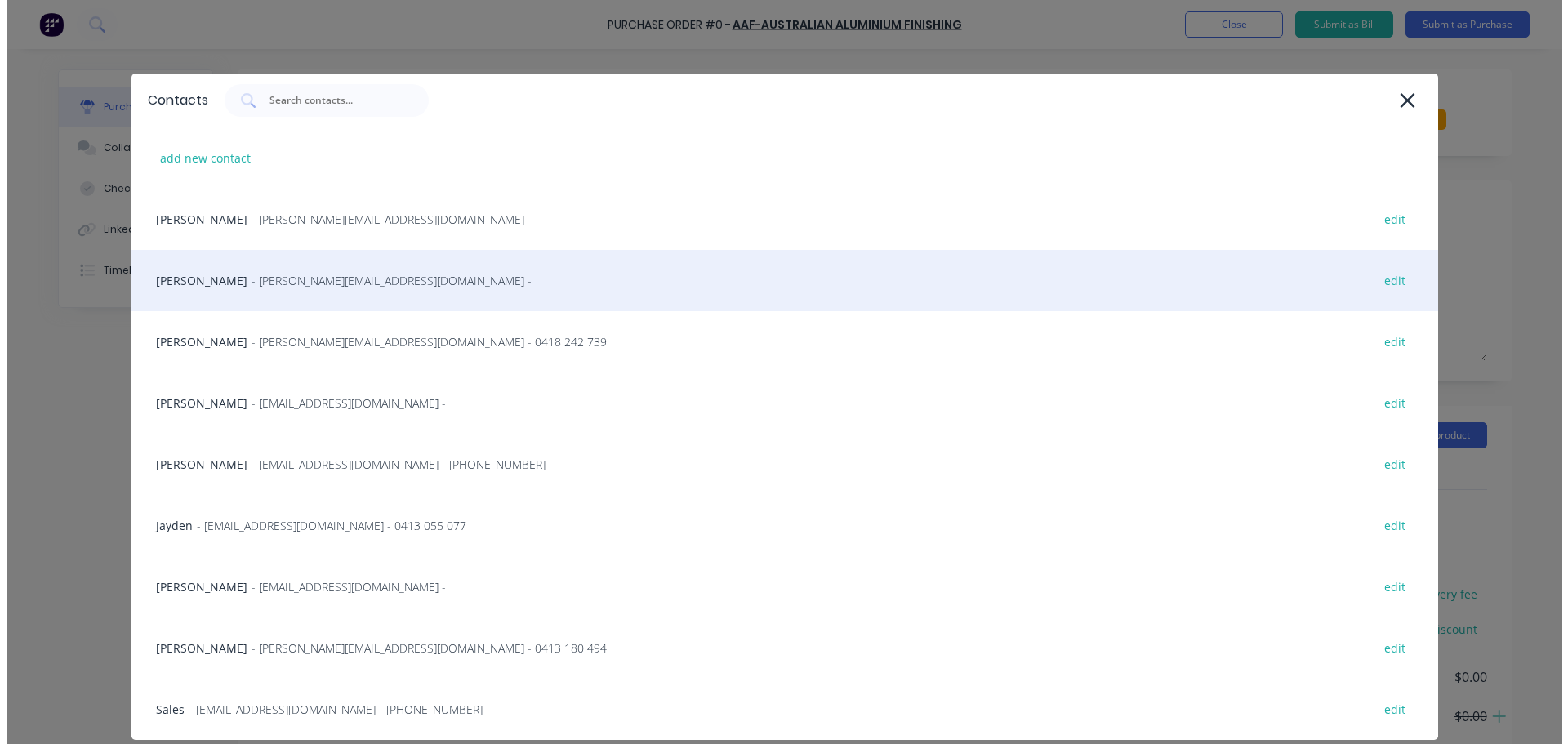
scroll to position [69, 0]
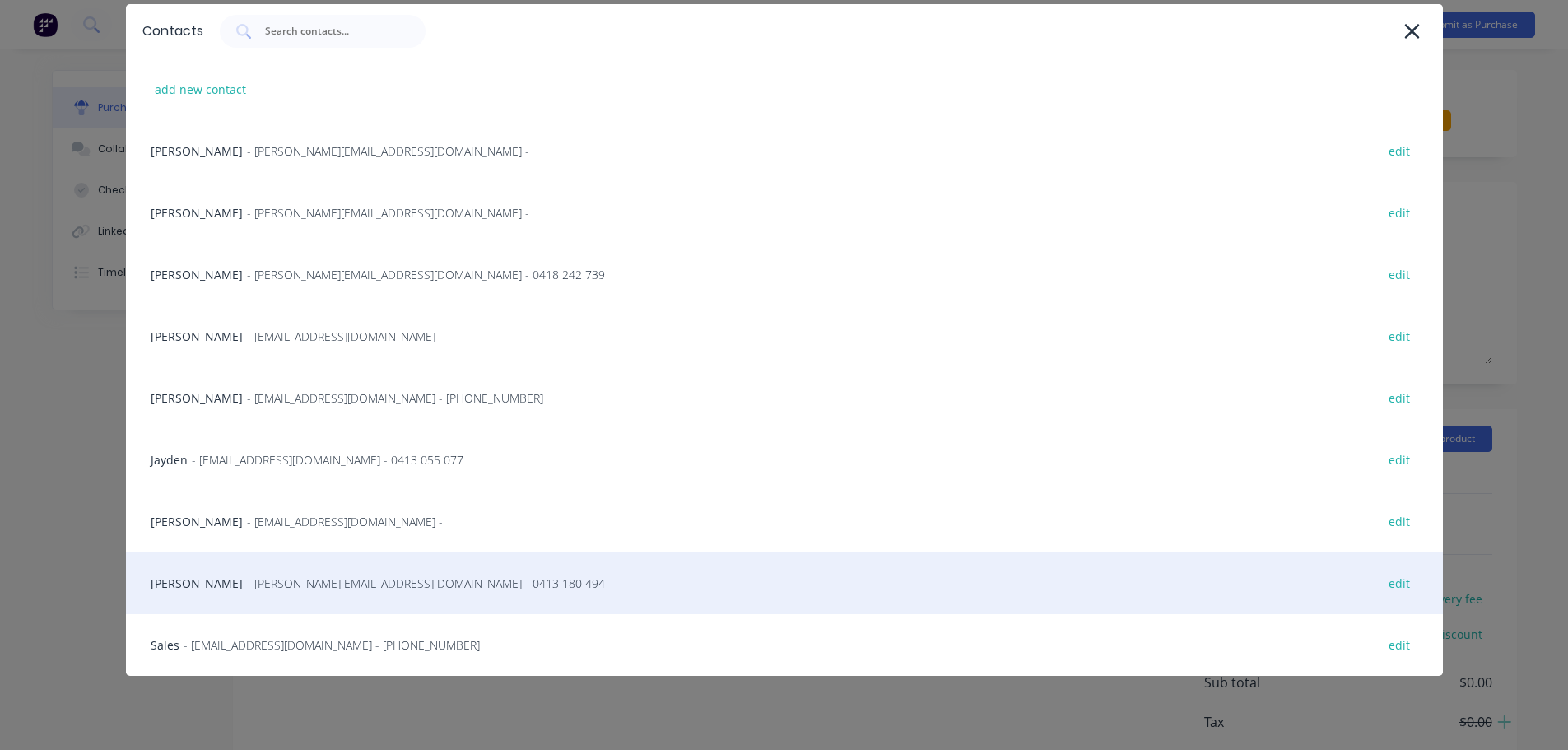
click at [317, 585] on span "- [PERSON_NAME][EMAIL_ADDRESS][DOMAIN_NAME] - 0413 180 494" at bounding box center [426, 582] width 358 height 17
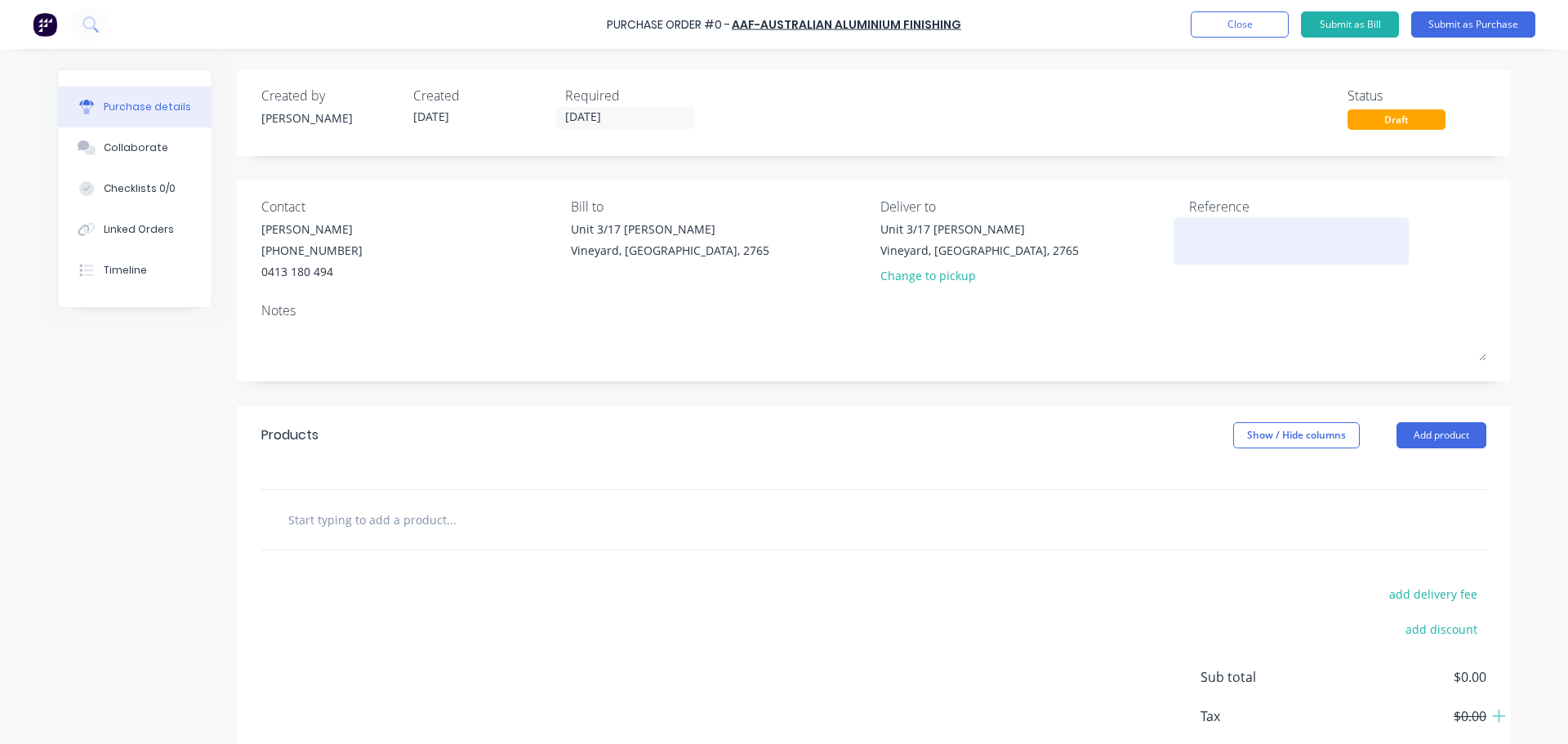
click at [1210, 249] on textarea at bounding box center [1291, 239] width 204 height 37
type textarea "x"
type textarea "9"
type textarea "x"
type textarea "90"
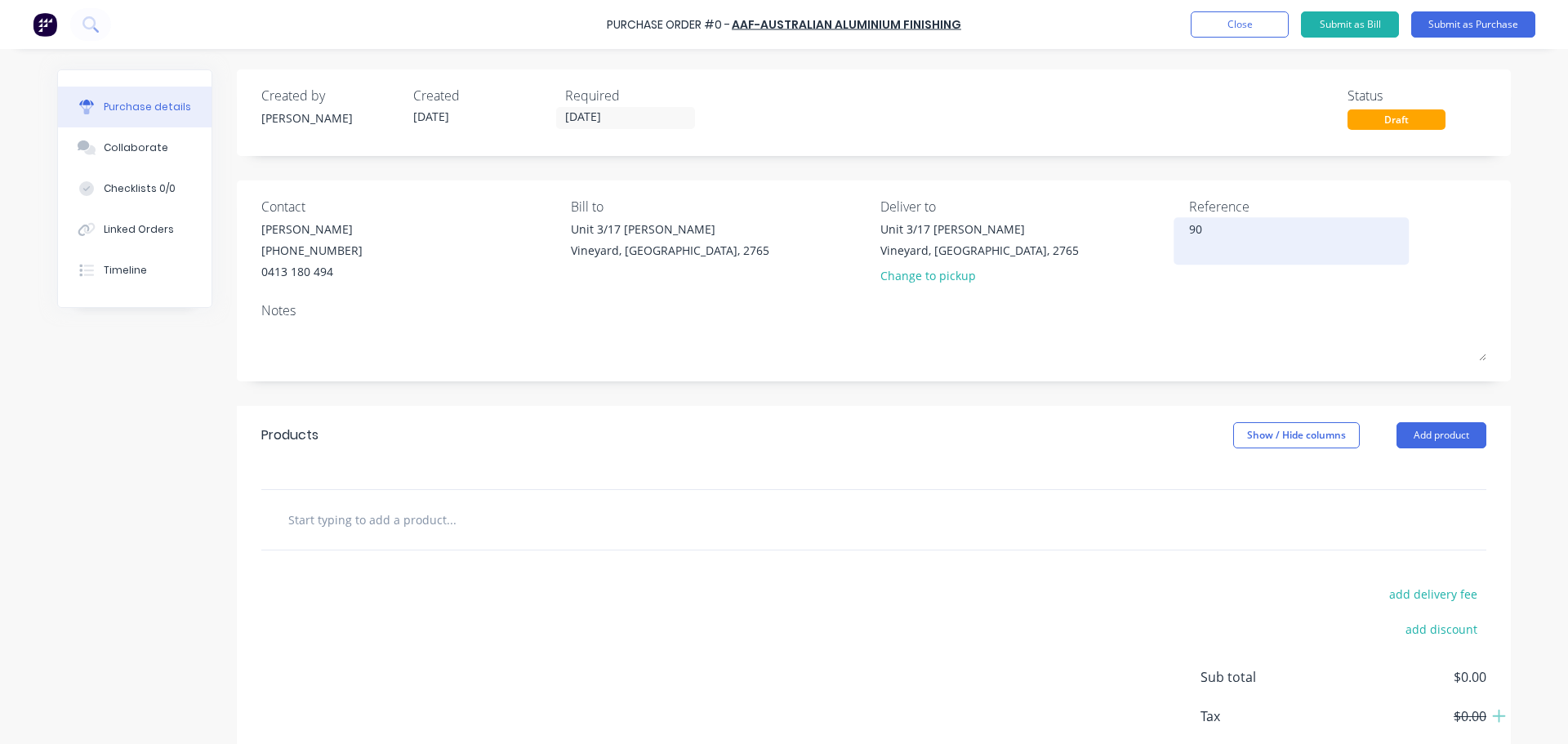
type textarea "x"
type textarea "906"
type textarea "x"
type textarea "9066"
type textarea "x"
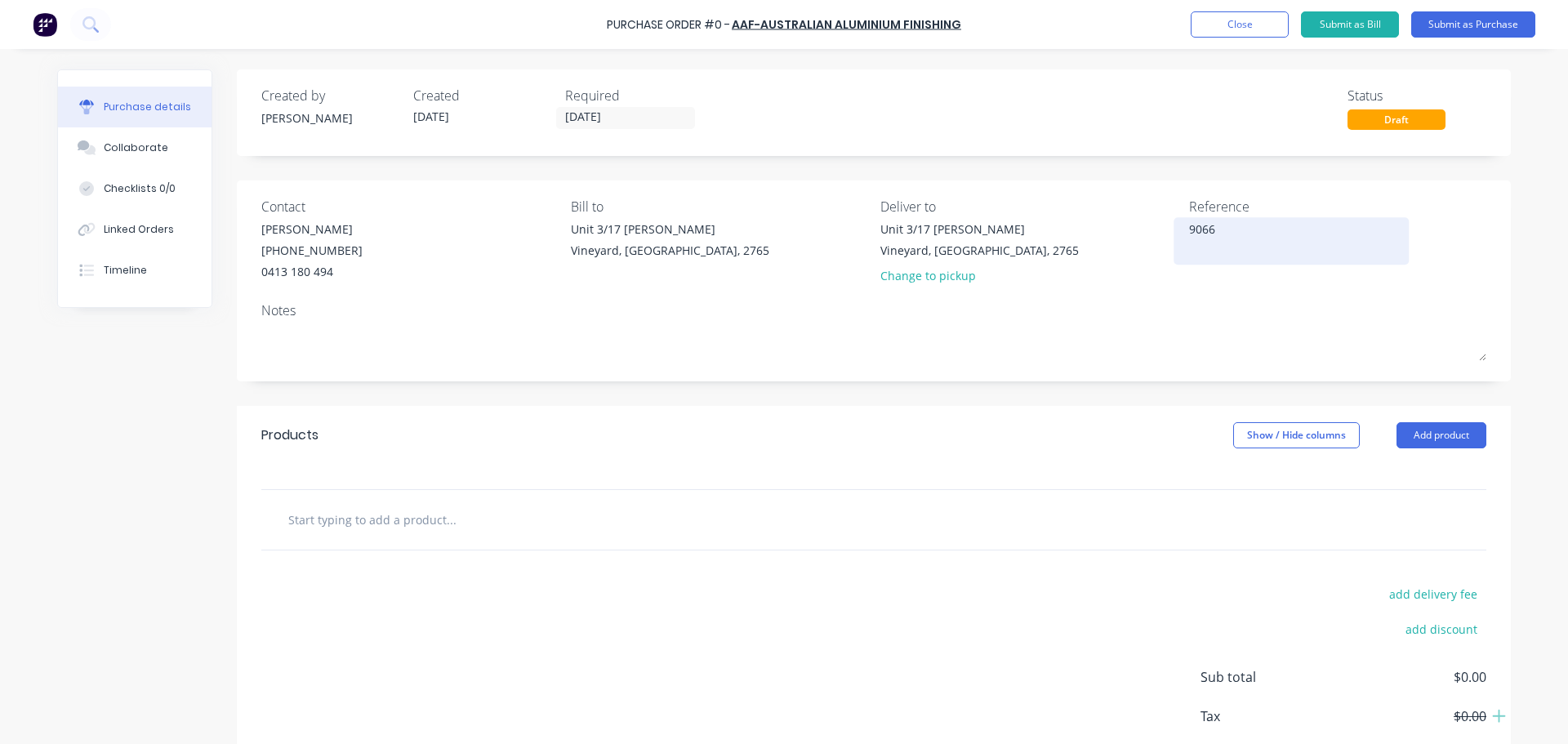
type textarea "9066/"
type textarea "x"
type textarea "9066/c"
type textarea "x"
type textarea "9066/ci"
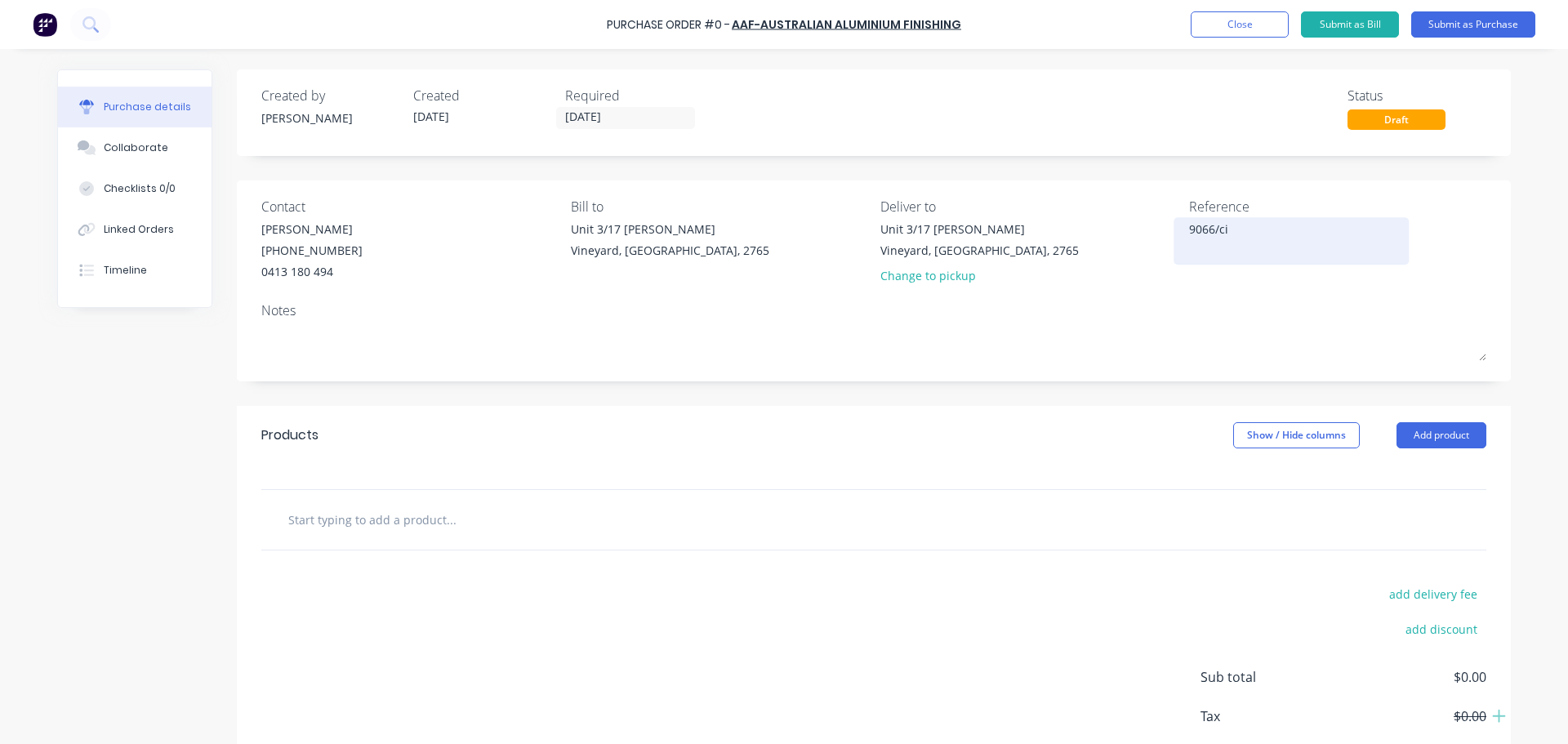
type textarea "x"
type textarea "9066/c"
type textarea "x"
type textarea "9066/"
type textarea "x"
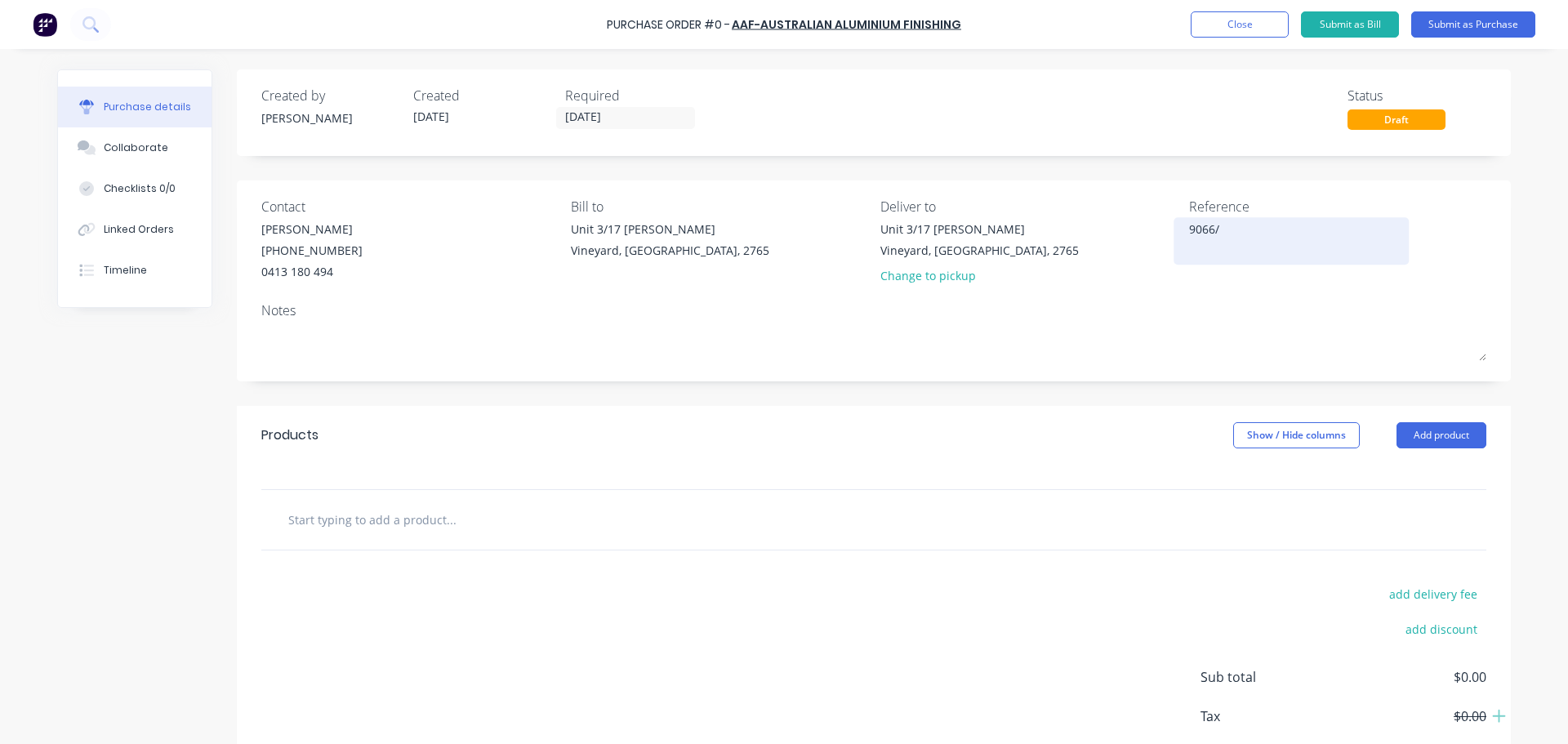
type textarea "9066/C"
type textarea "x"
type textarea "9066/Ci"
type textarea "x"
type textarea "9066/Cir"
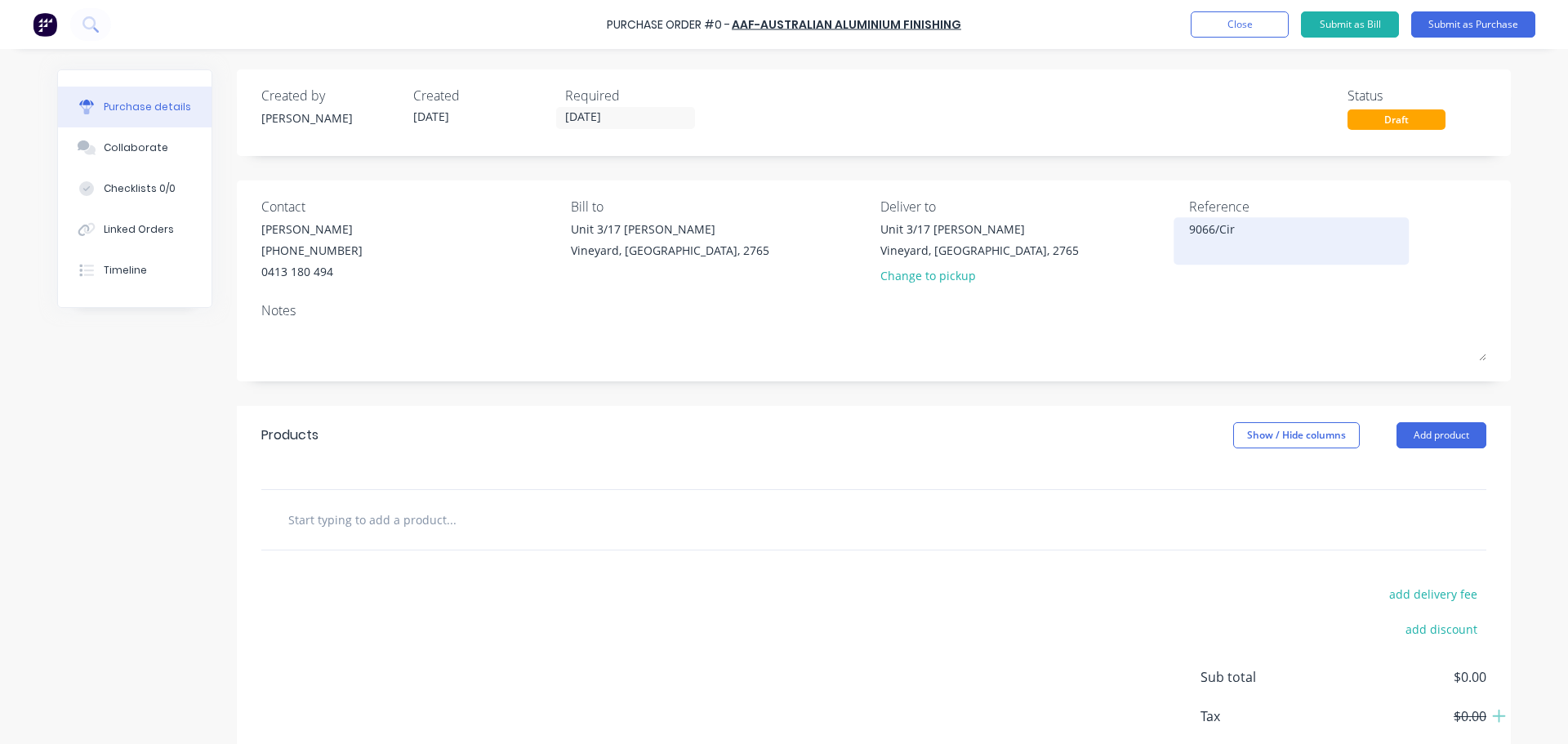
type textarea "x"
type textarea "9066/Circ"
type textarea "x"
type textarea "9066/Circu"
type textarea "x"
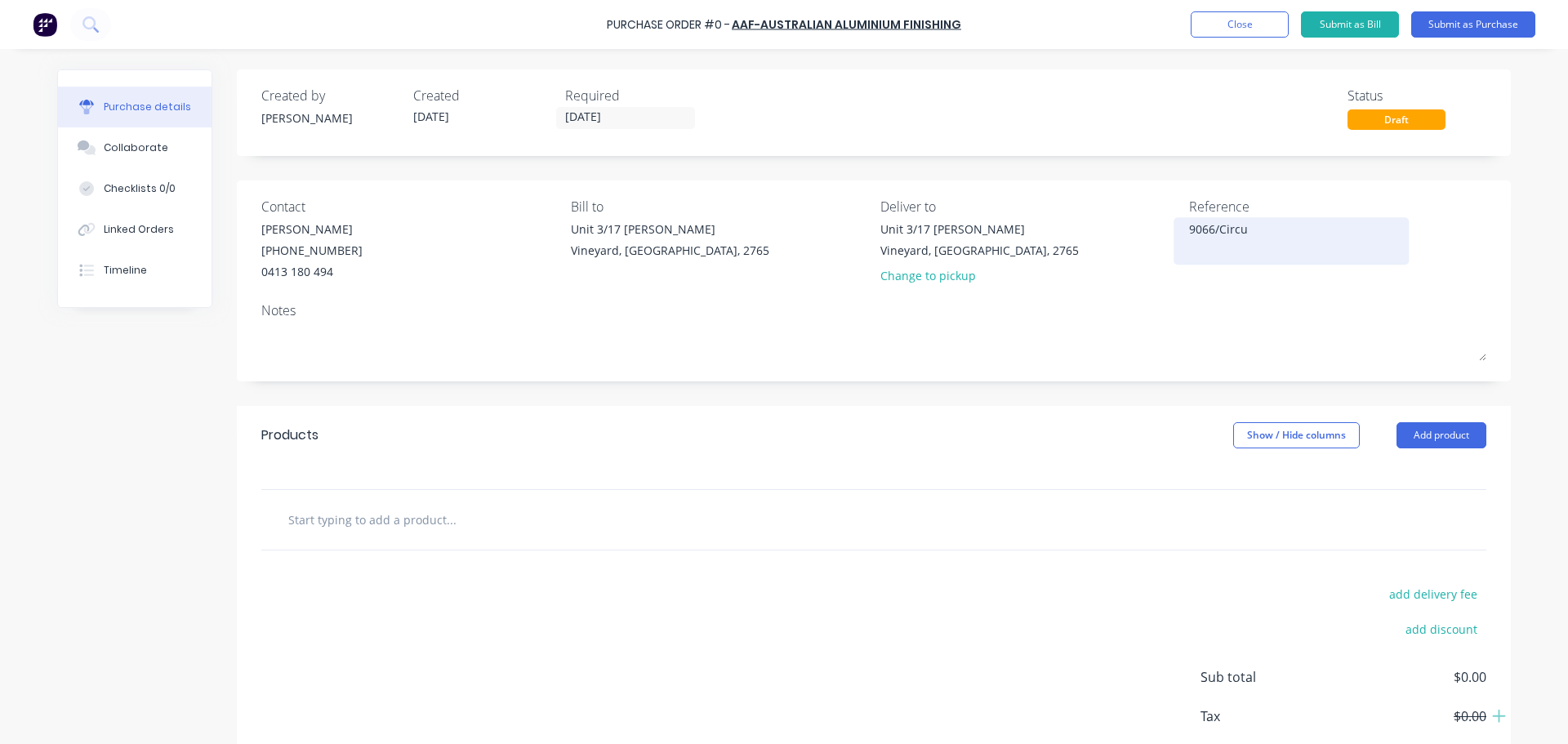
type textarea "9066/Circul"
type textarea "x"
type textarea "9066/Circula"
type textarea "x"
type textarea "9066/Circular"
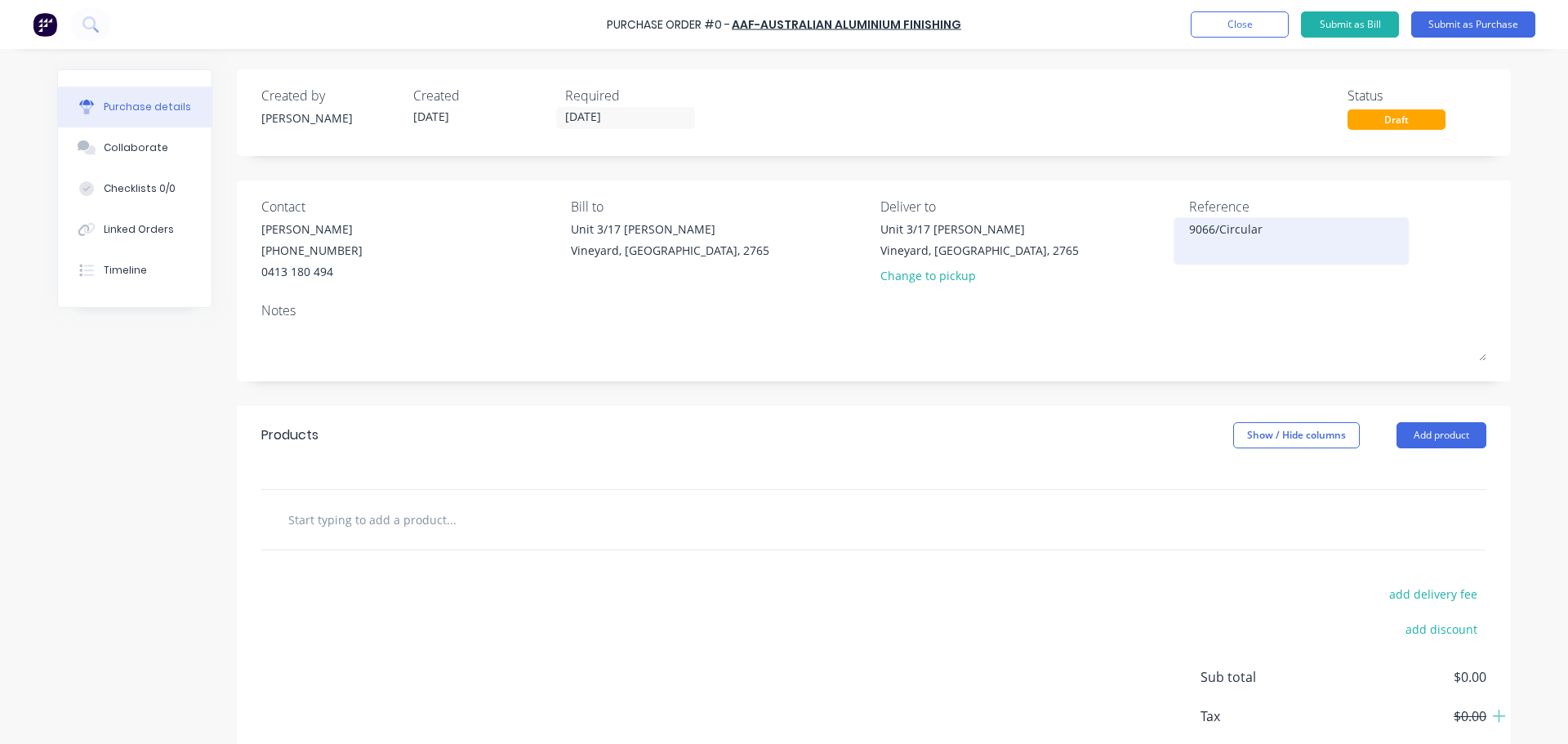
type textarea "x"
type textarea "9066/Circular"
type textarea "x"
type textarea "9066/Circular w"
type textarea "x"
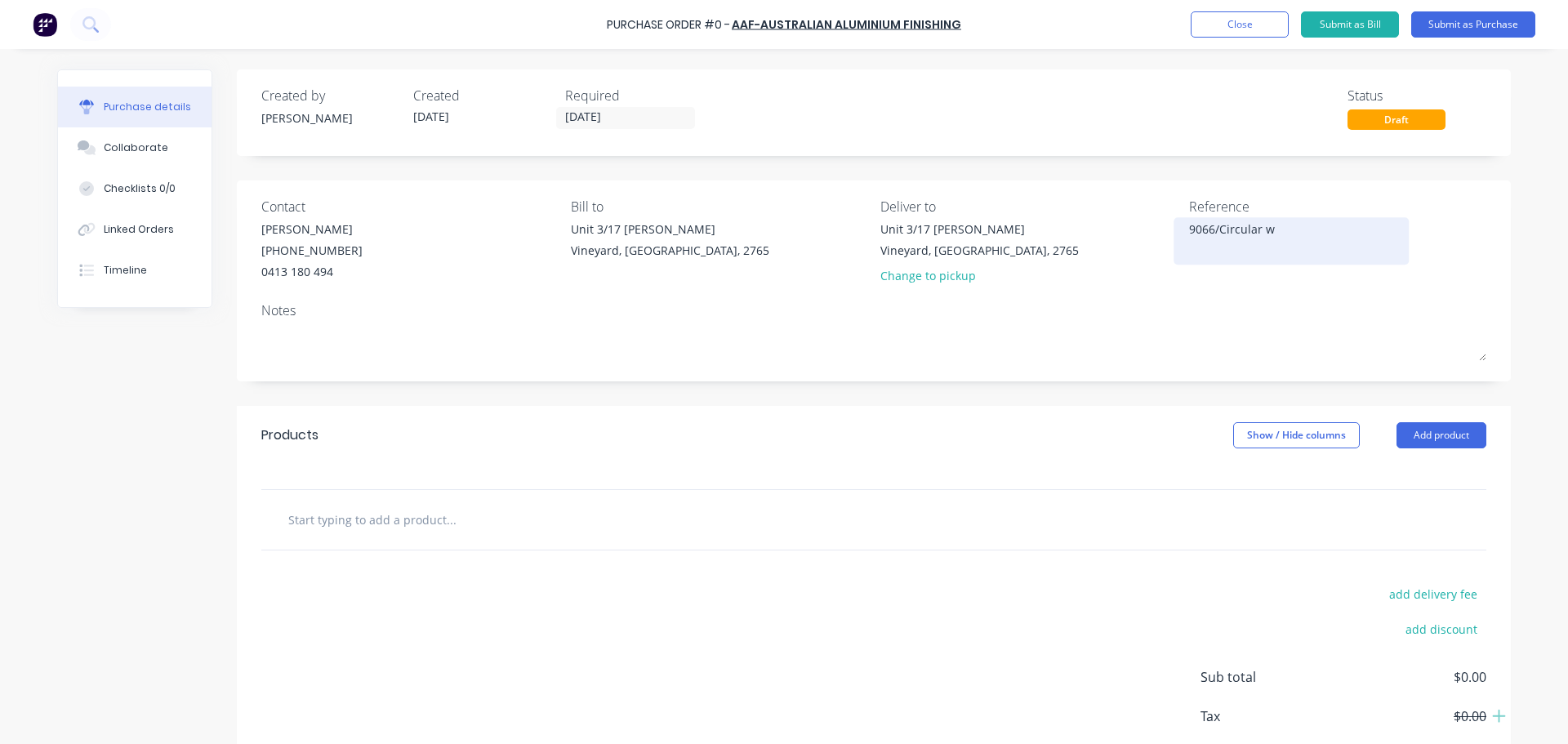
type textarea "9066/Circular wd"
type textarea "x"
type textarea "9066/Circular wdw"
type textarea "x"
type textarea "9066/Circular wd"
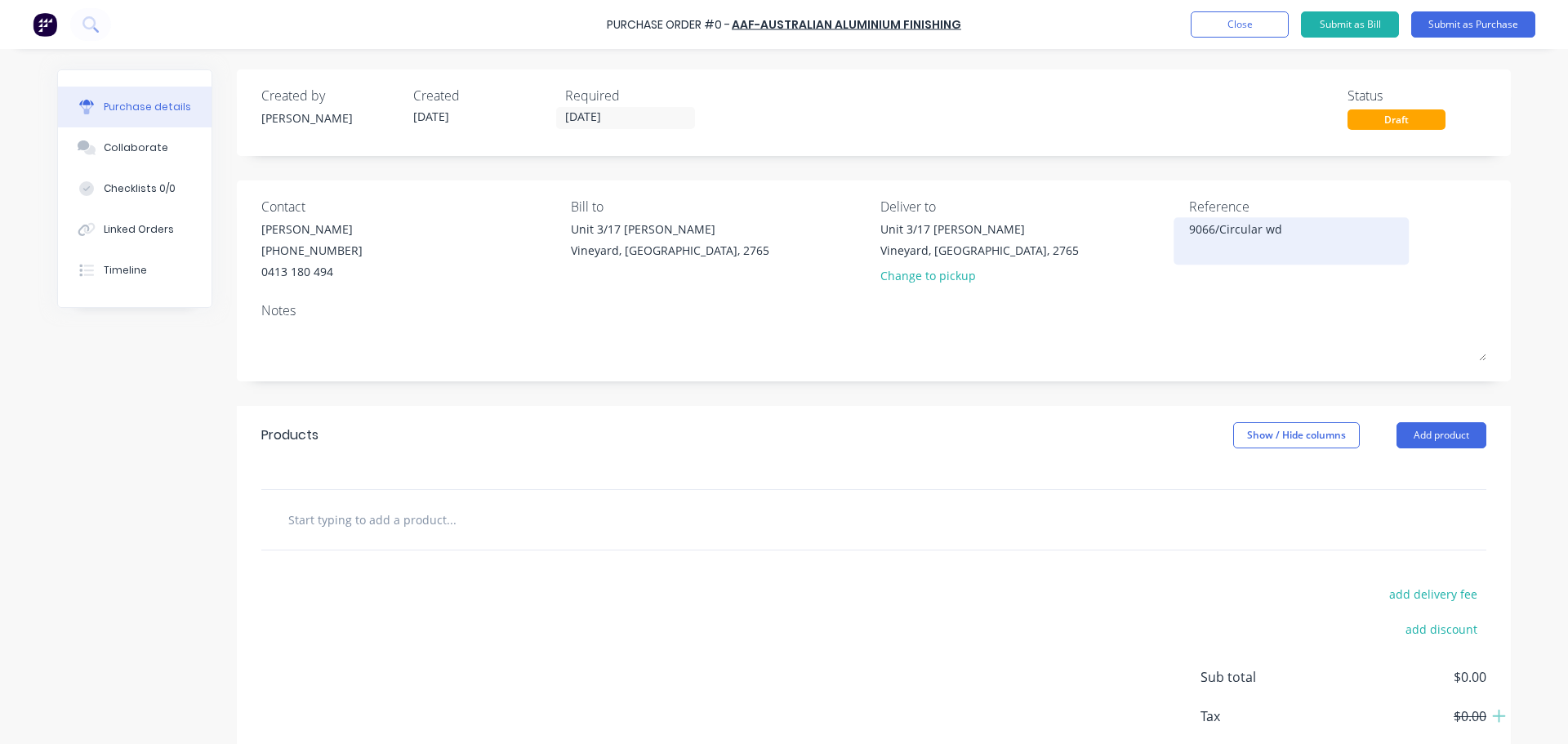
type textarea "x"
type textarea "9066/Circular w"
type textarea "x"
type textarea "9066/Circular"
type textarea "x"
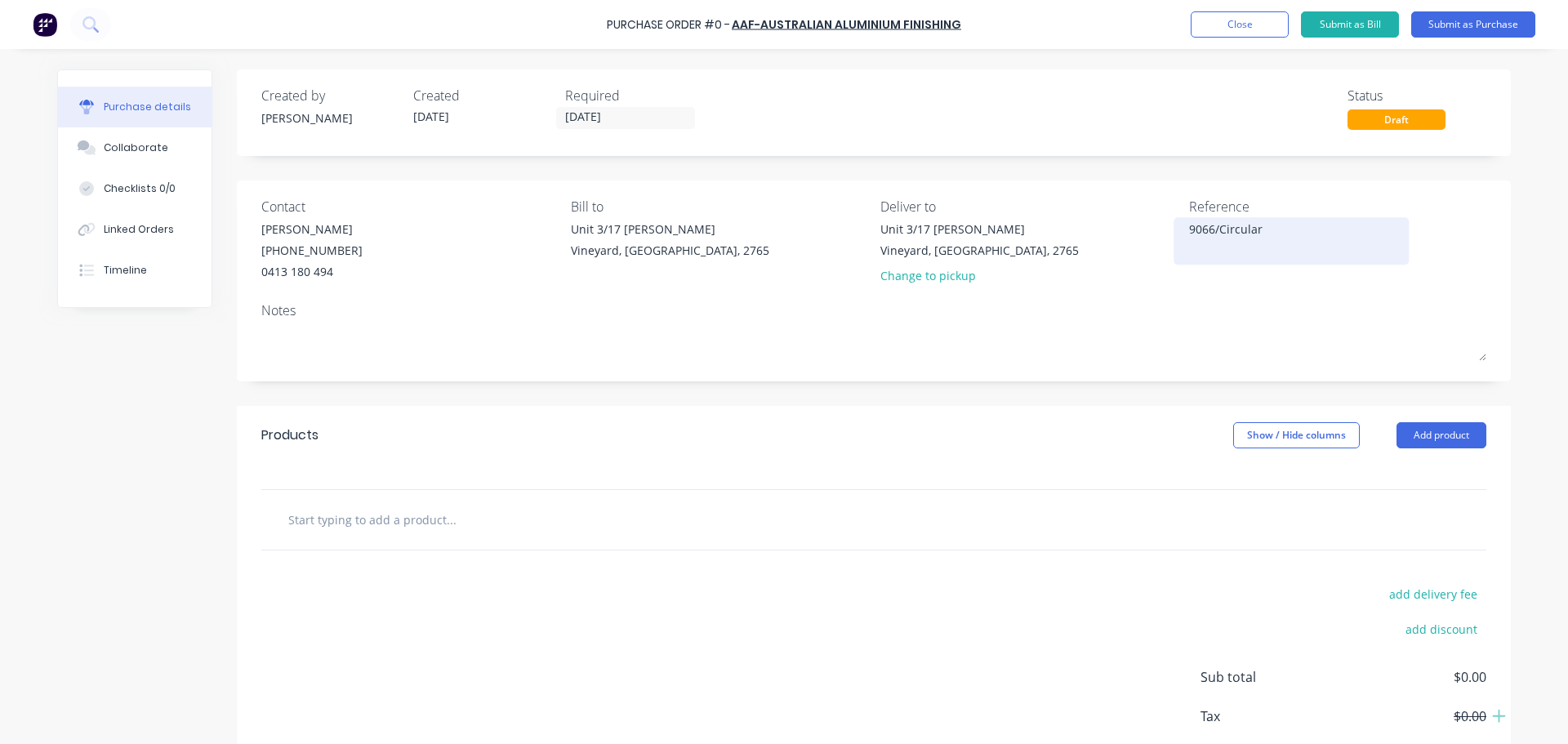
type textarea "9066/Circular"
type textarea "x"
type textarea "9066/Circularw"
type textarea "x"
type textarea "9066/Circularwj"
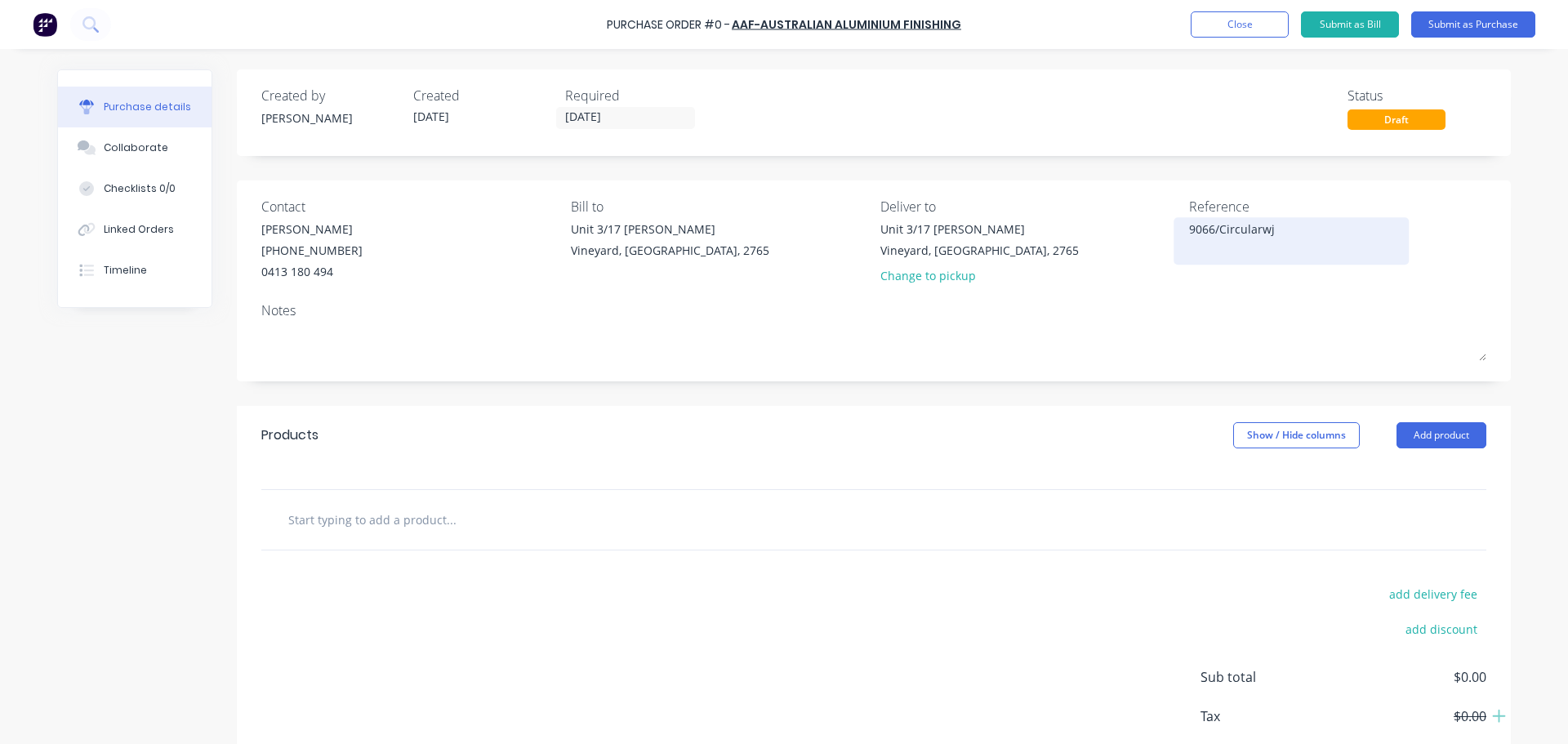
type textarea "x"
type textarea "9066/Circularw"
type textarea "x"
type textarea "9066/Circularwi"
type textarea "x"
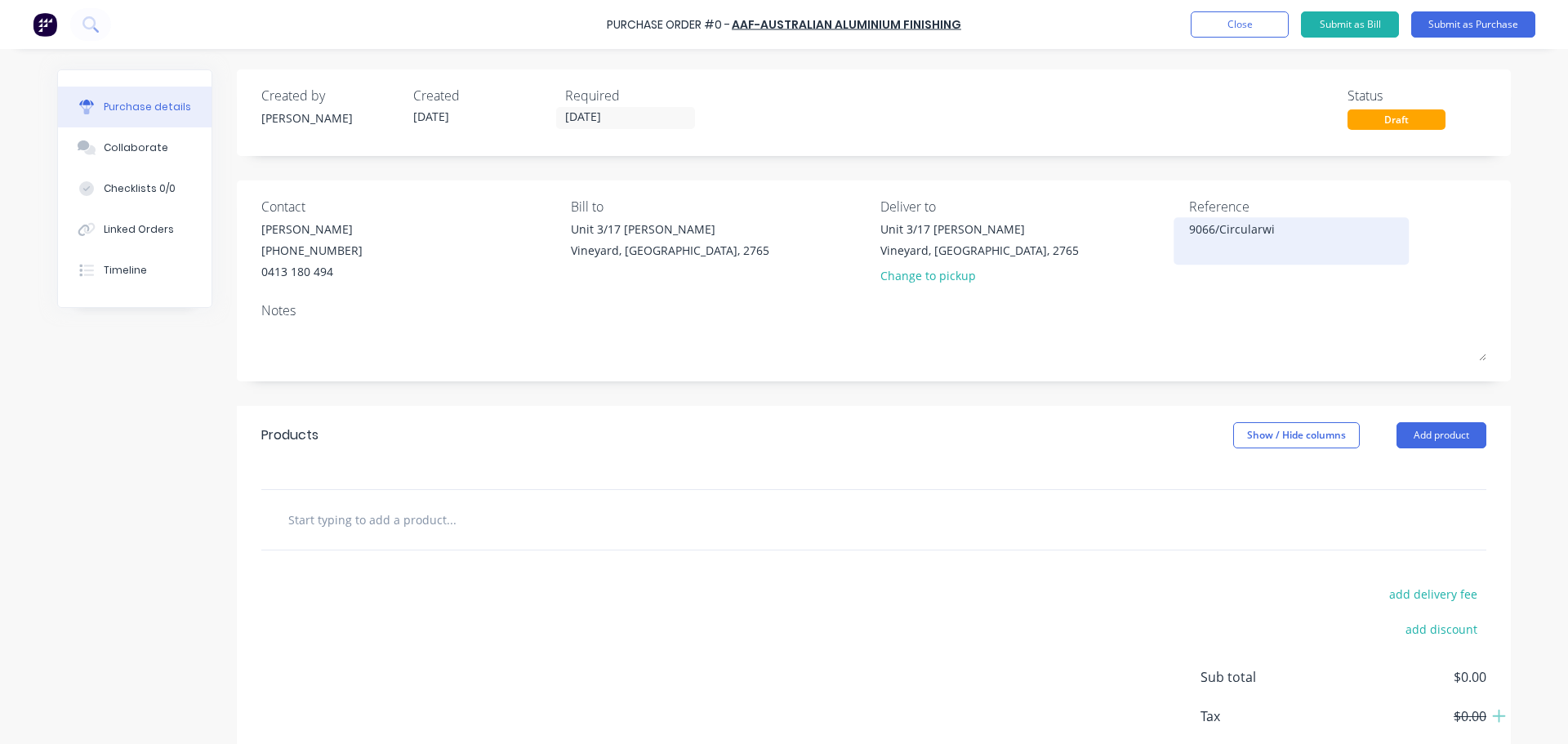
type textarea "9066/Circularwid"
type textarea "x"
type textarea "9066/Circularwido"
type textarea "x"
type textarea "9066/Circularwidow"
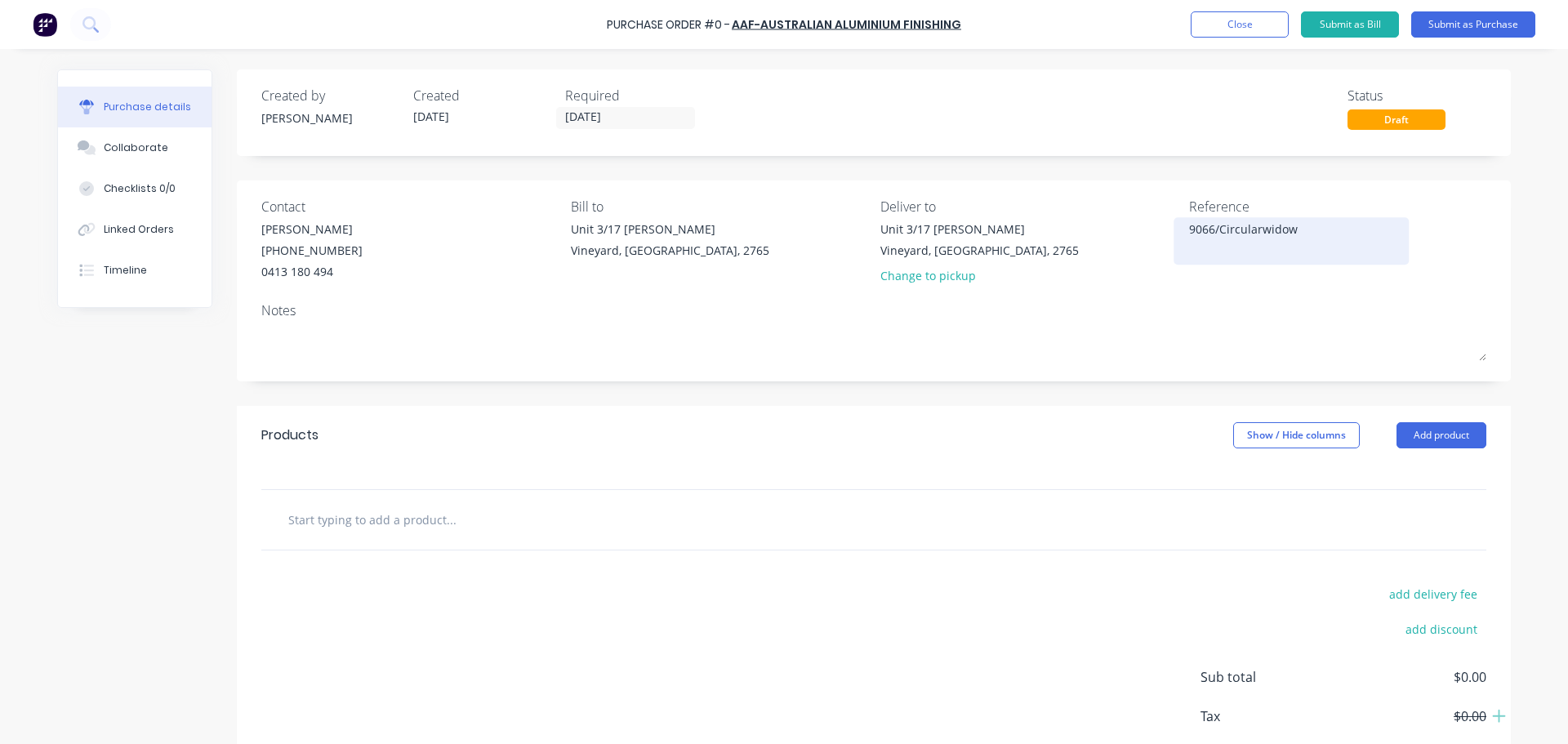
type textarea "x"
type textarea "9066/Circularwido"
type textarea "x"
type textarea "9066/Circularwid"
type textarea "x"
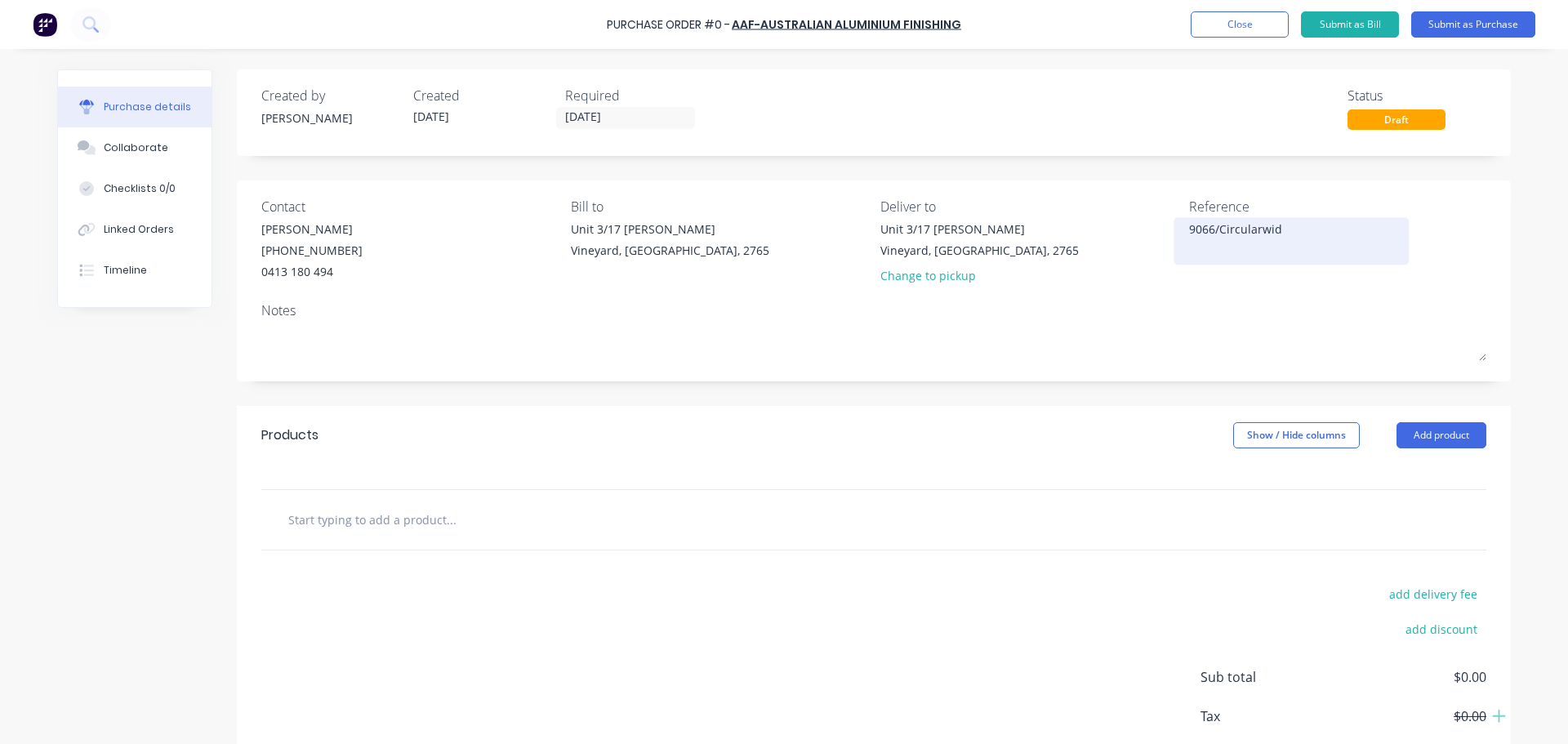
type textarea "9066/Circularwi"
type textarea "x"
type textarea "9066/Circularw"
type textarea "x"
type textarea "9066/Circular"
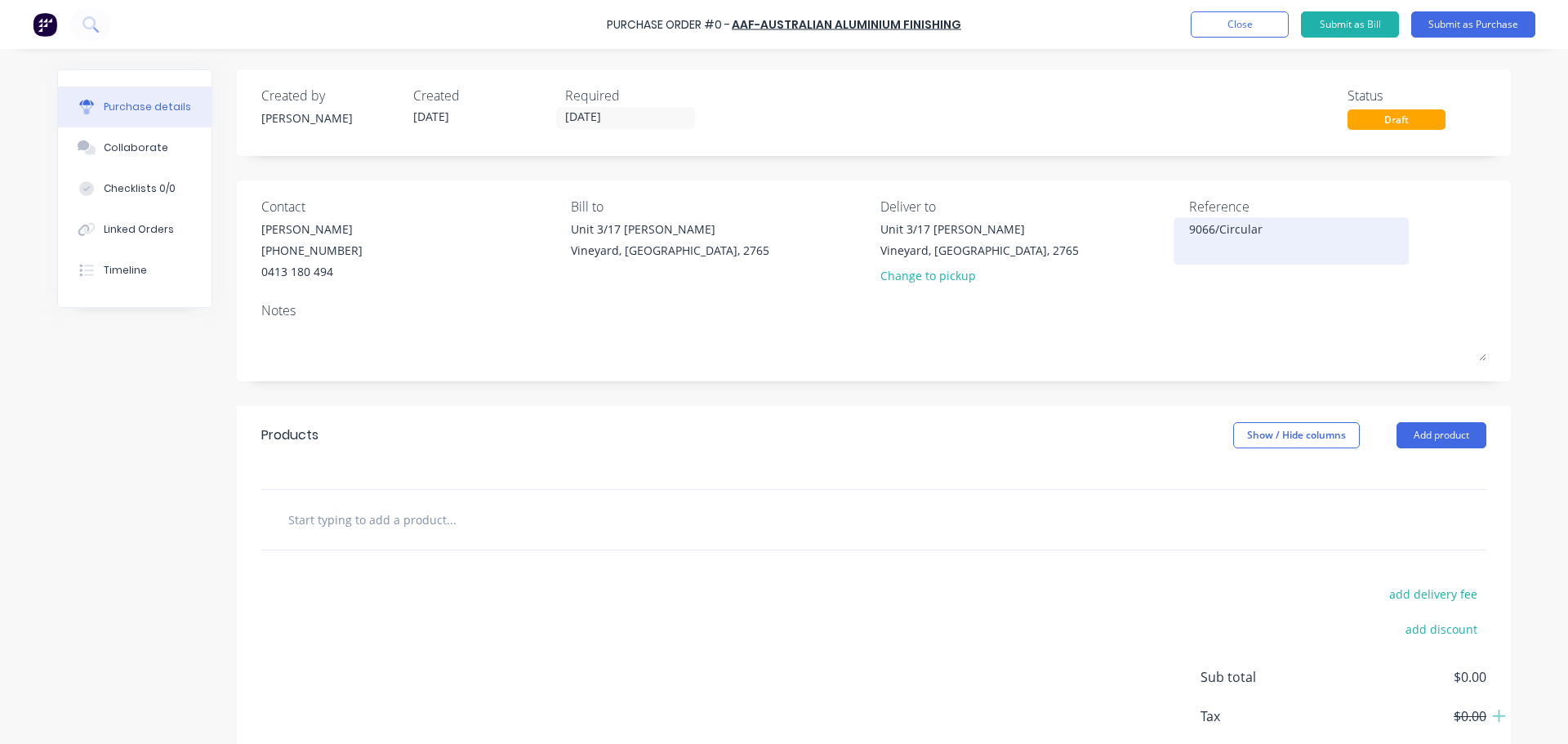
type textarea "x"
type textarea "9066/Circularw"
type textarea "x"
type textarea "9066/Circular"
type textarea "x"
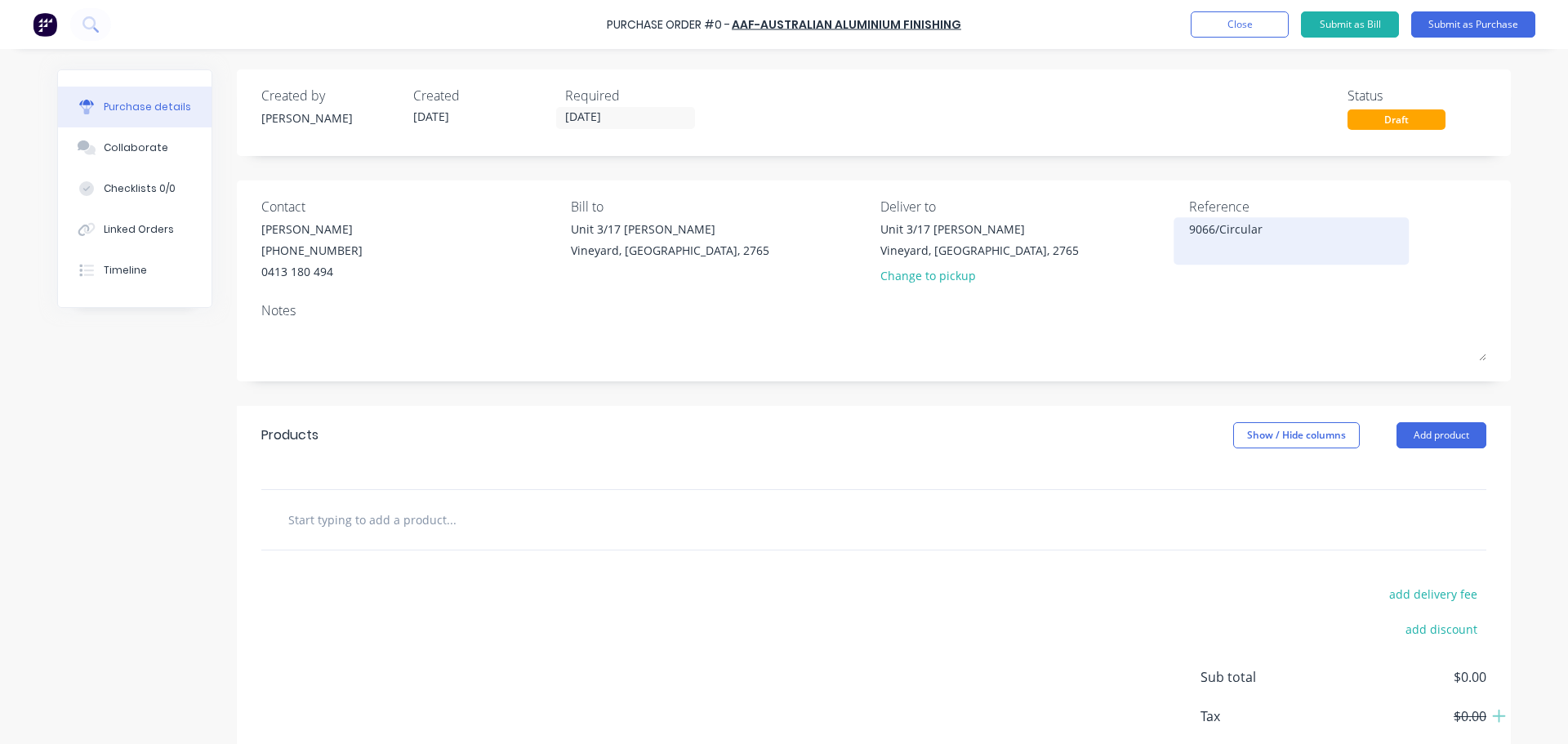
type textarea "9066/Circular/"
type textarea "x"
type textarea "9066/Circular/3"
type textarea "x"
type textarea "9066/Circular/3e"
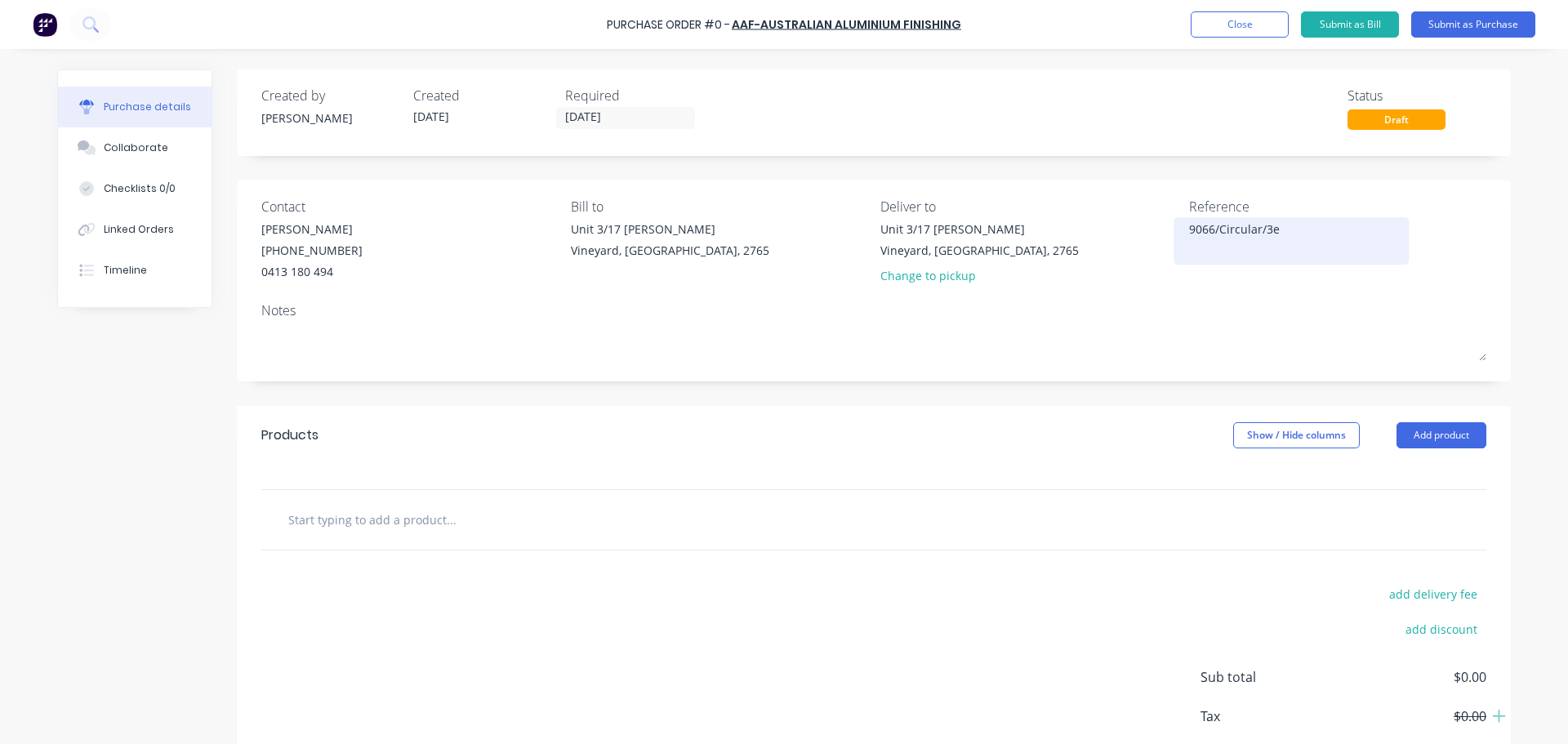
type textarea "x"
type textarea "9066/Circular/3ex"
type textarea "x"
type textarea "9066/Circular/3ext"
drag, startPoint x: 1295, startPoint y: 235, endPoint x: 1254, endPoint y: 227, distance: 41.8
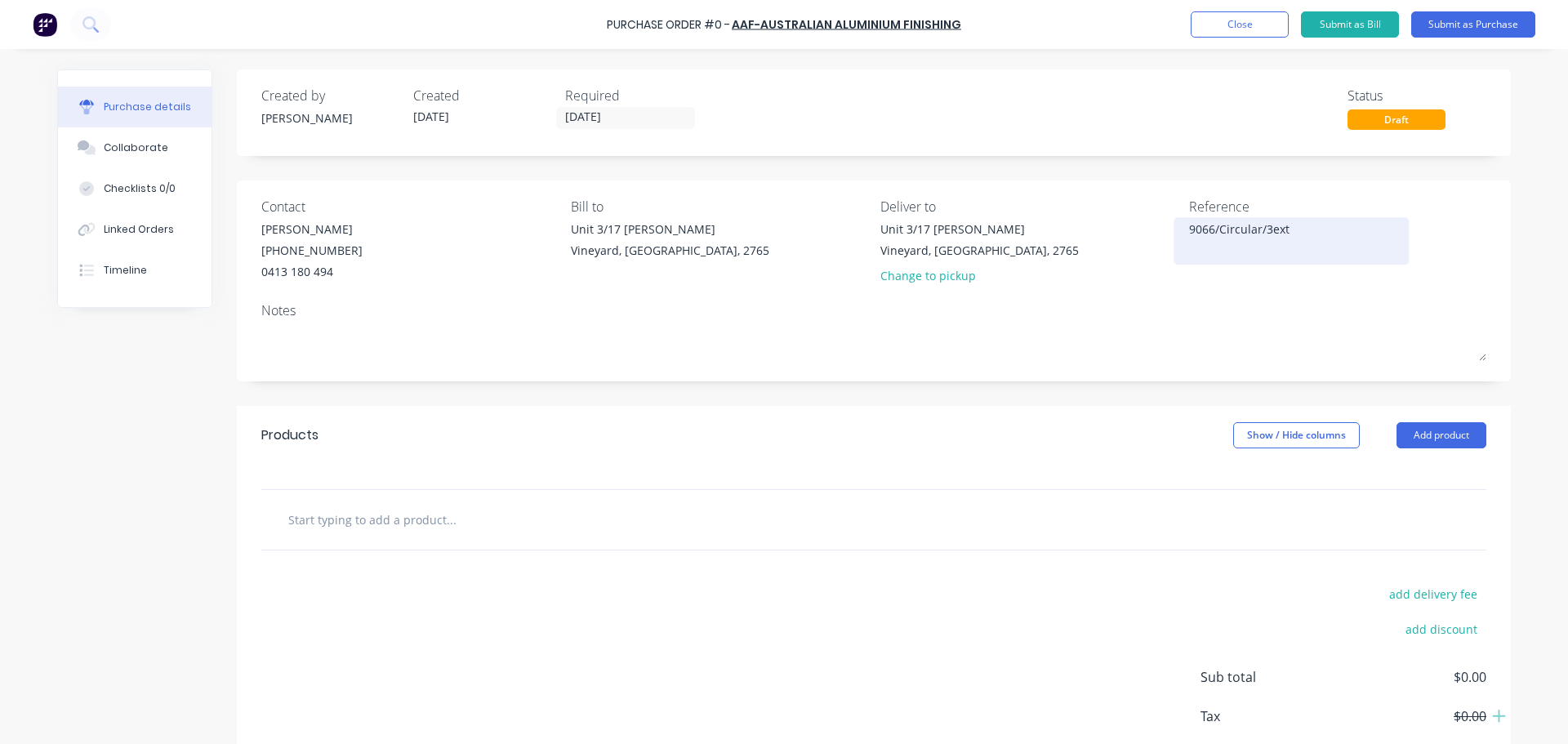
click at [1254, 227] on textarea "9066/Circular/3ext" at bounding box center [1291, 239] width 204 height 37
type textarea "x"
type textarea "9066/Circular"
type textarea "x"
type textarea "9066/Circular w"
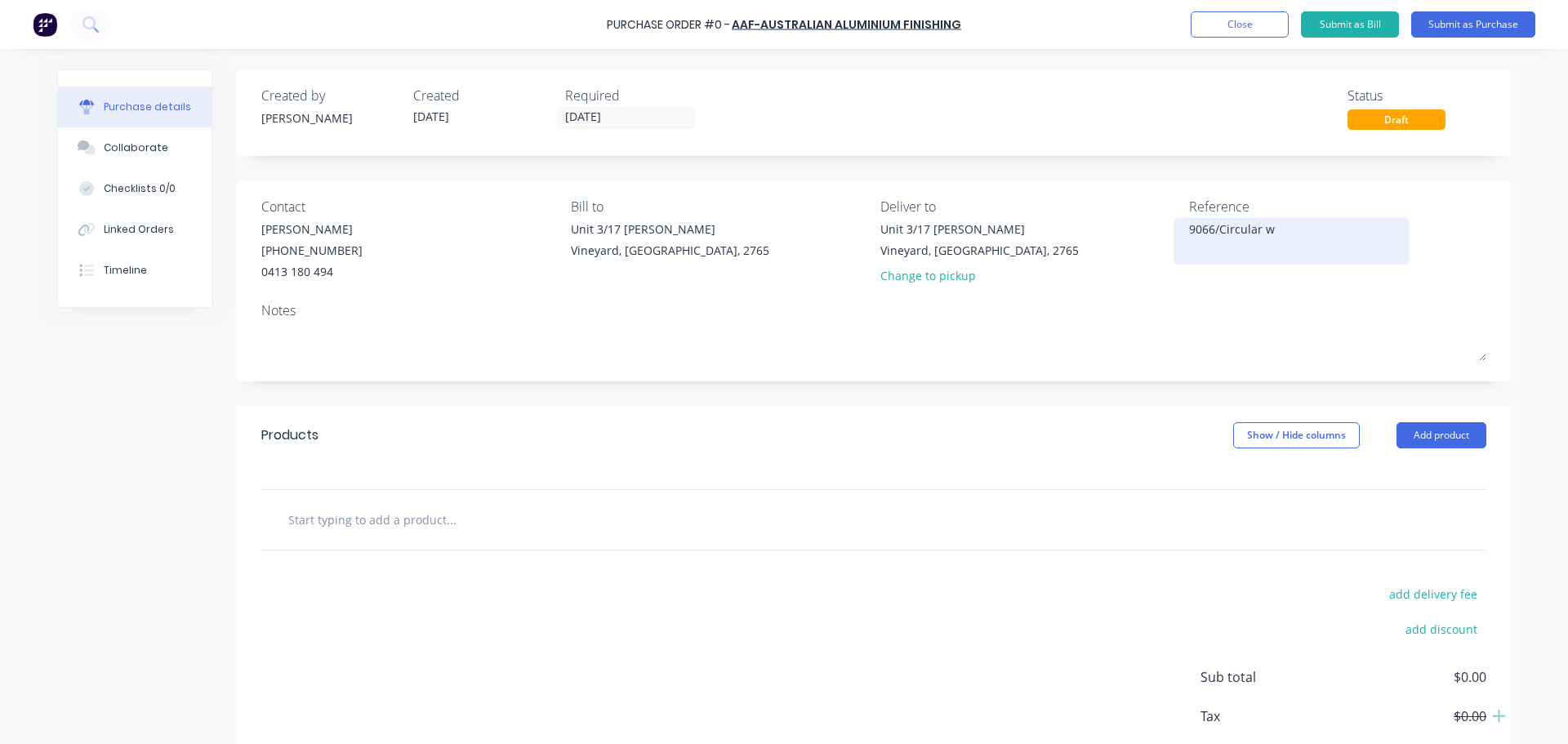
type textarea "x"
type textarea "9066/Circular wi"
type textarea "x"
type textarea "9066/Circular w"
type textarea "x"
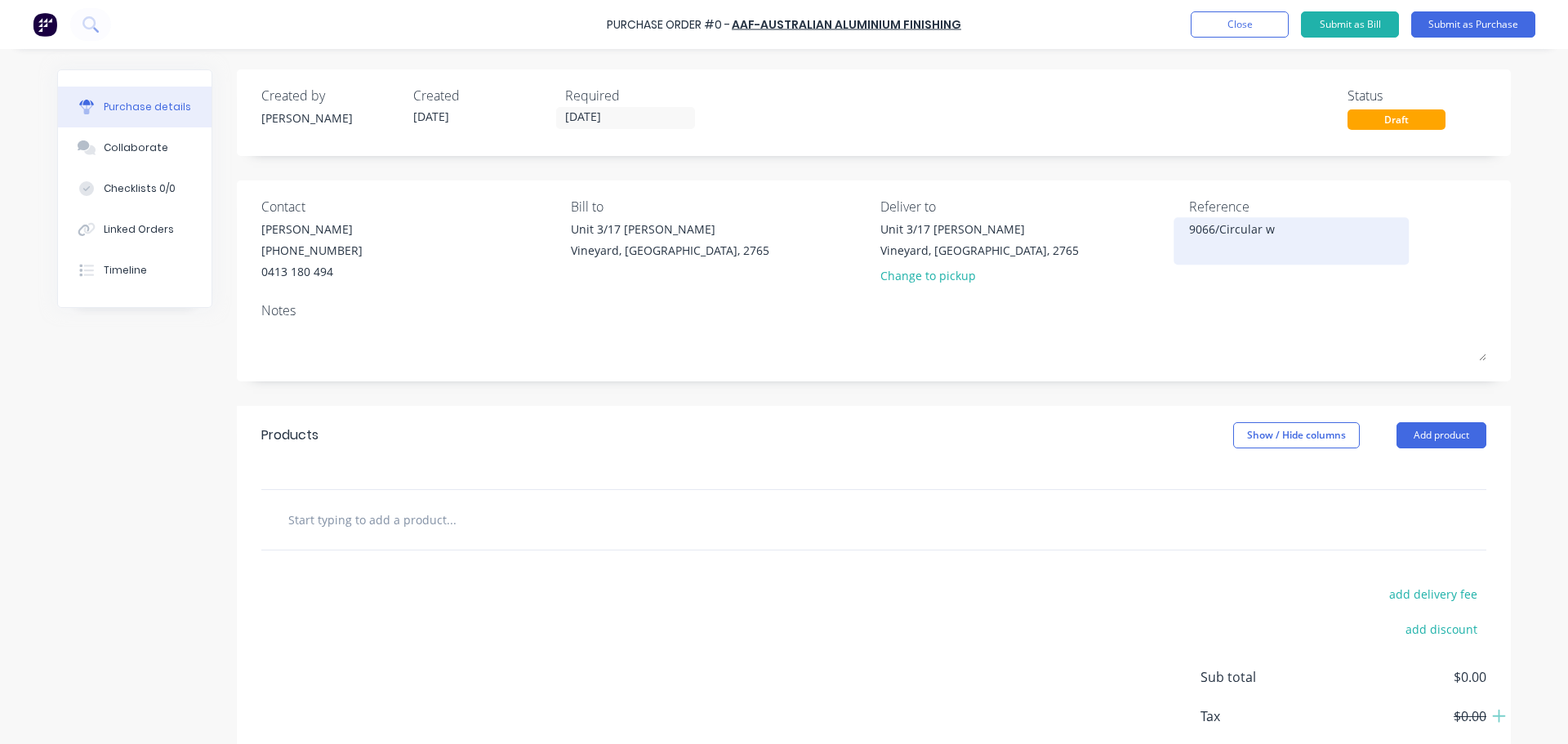
type textarea "9066/Circular"
type textarea "x"
type textarea "9066/Circular w"
type textarea "x"
type textarea "9066/Circular wi"
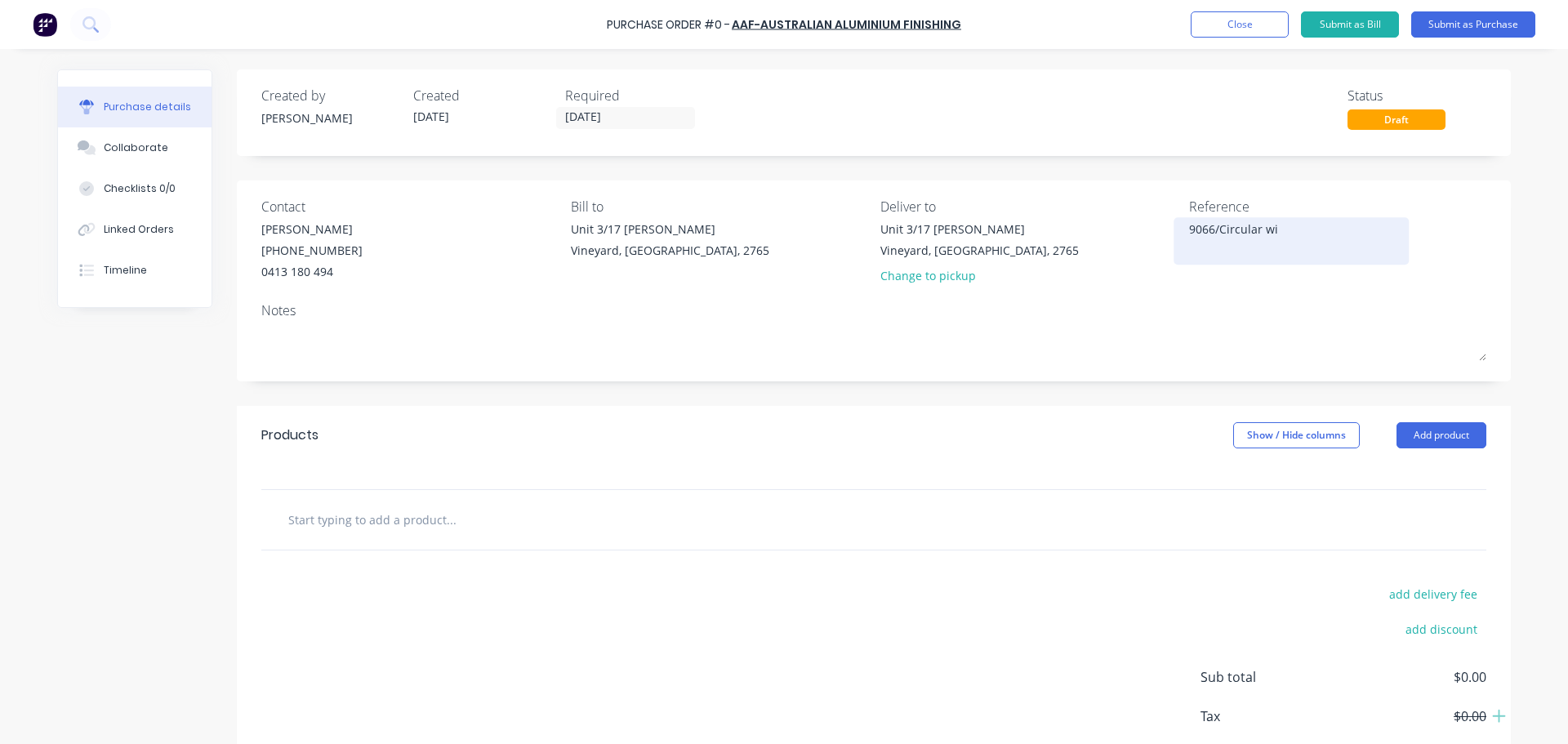
type textarea "x"
type textarea "9066/Circular win"
type textarea "x"
type textarea "9066/Circular wind"
type textarea "x"
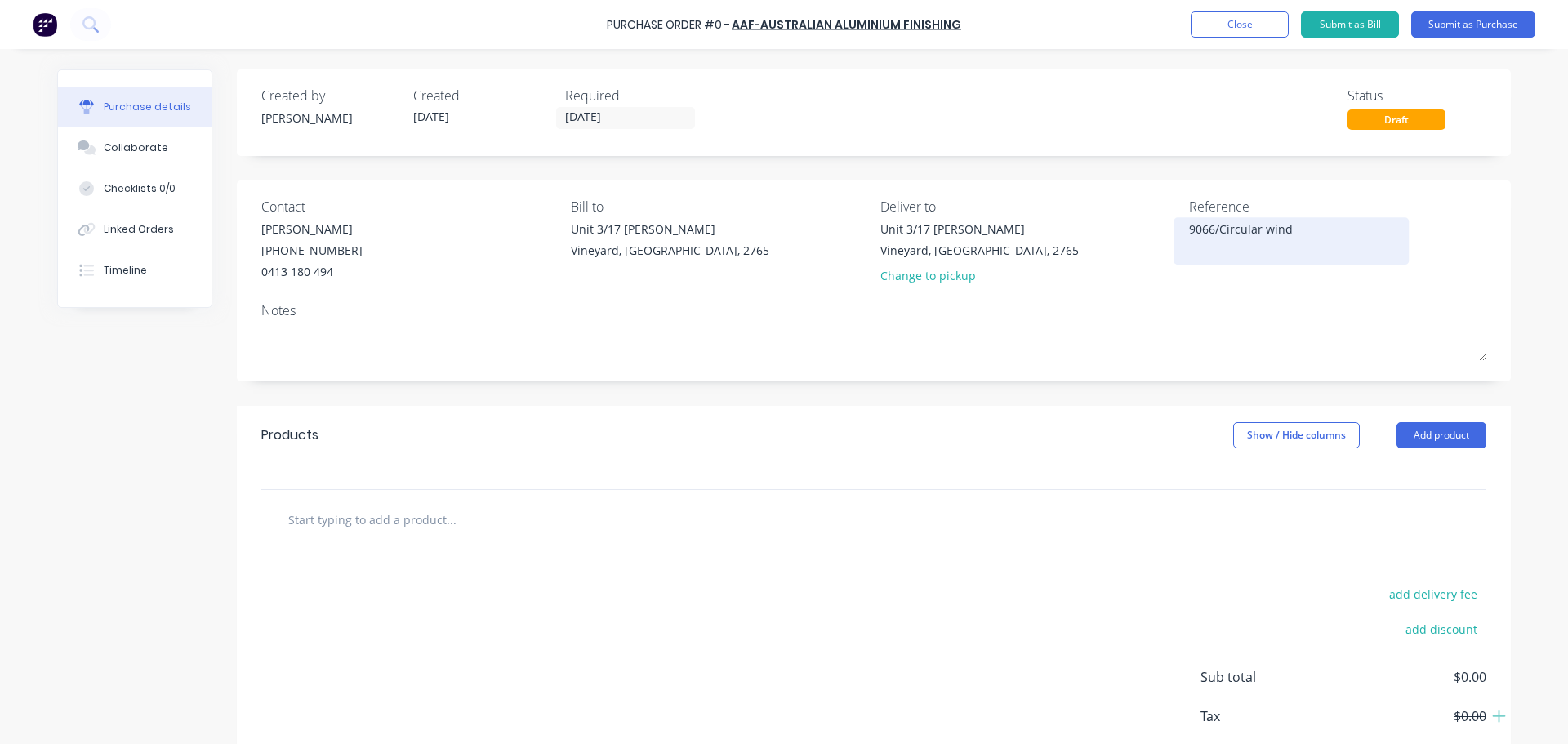
type textarea "9066/Circular windo"
type textarea "x"
type textarea "9066/Circular window"
type textarea "x"
type textarea "9066/Circular windows"
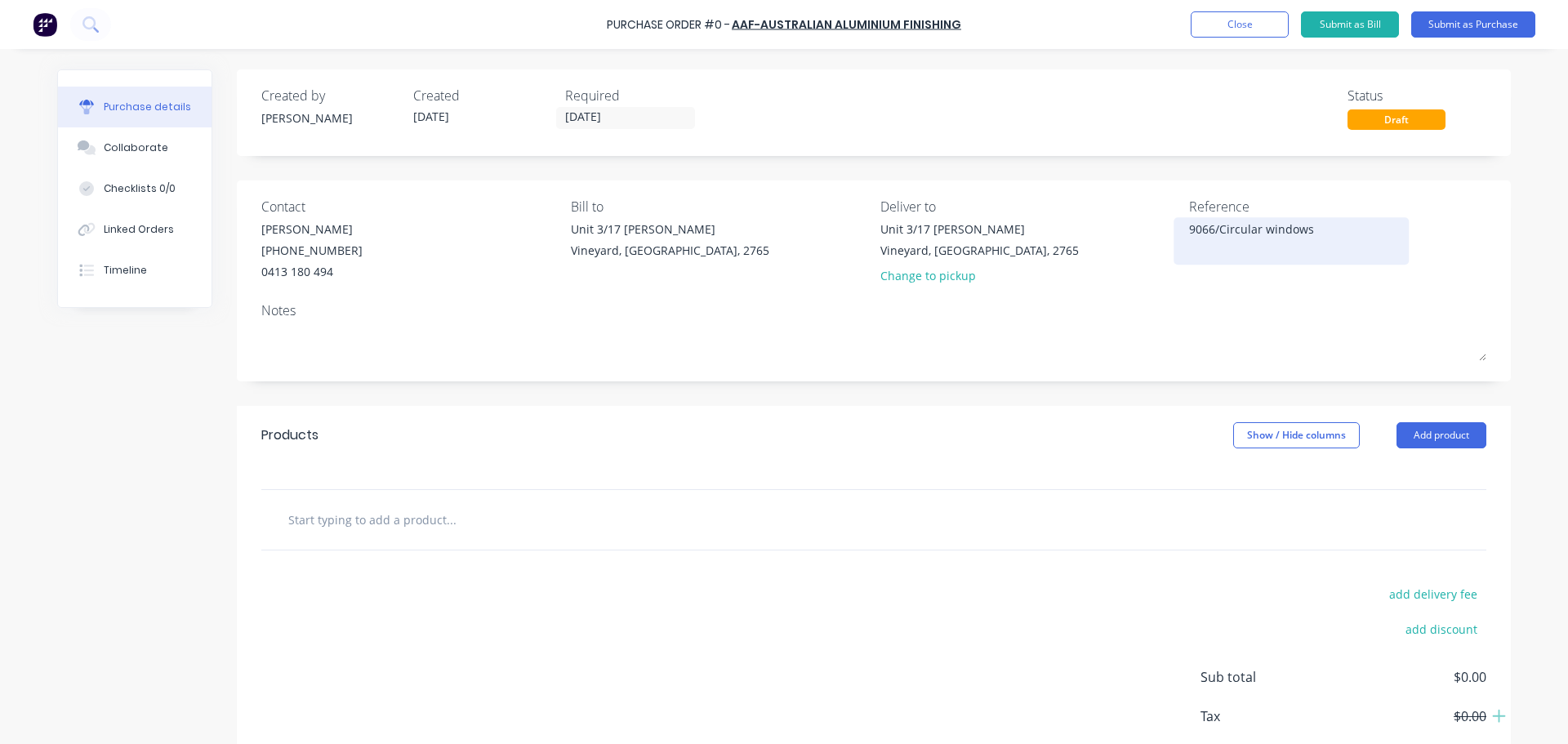
type textarea "x"
type textarea "9066/Circular window"
type textarea "x"
type textarea "9066/Circular windo"
type textarea "x"
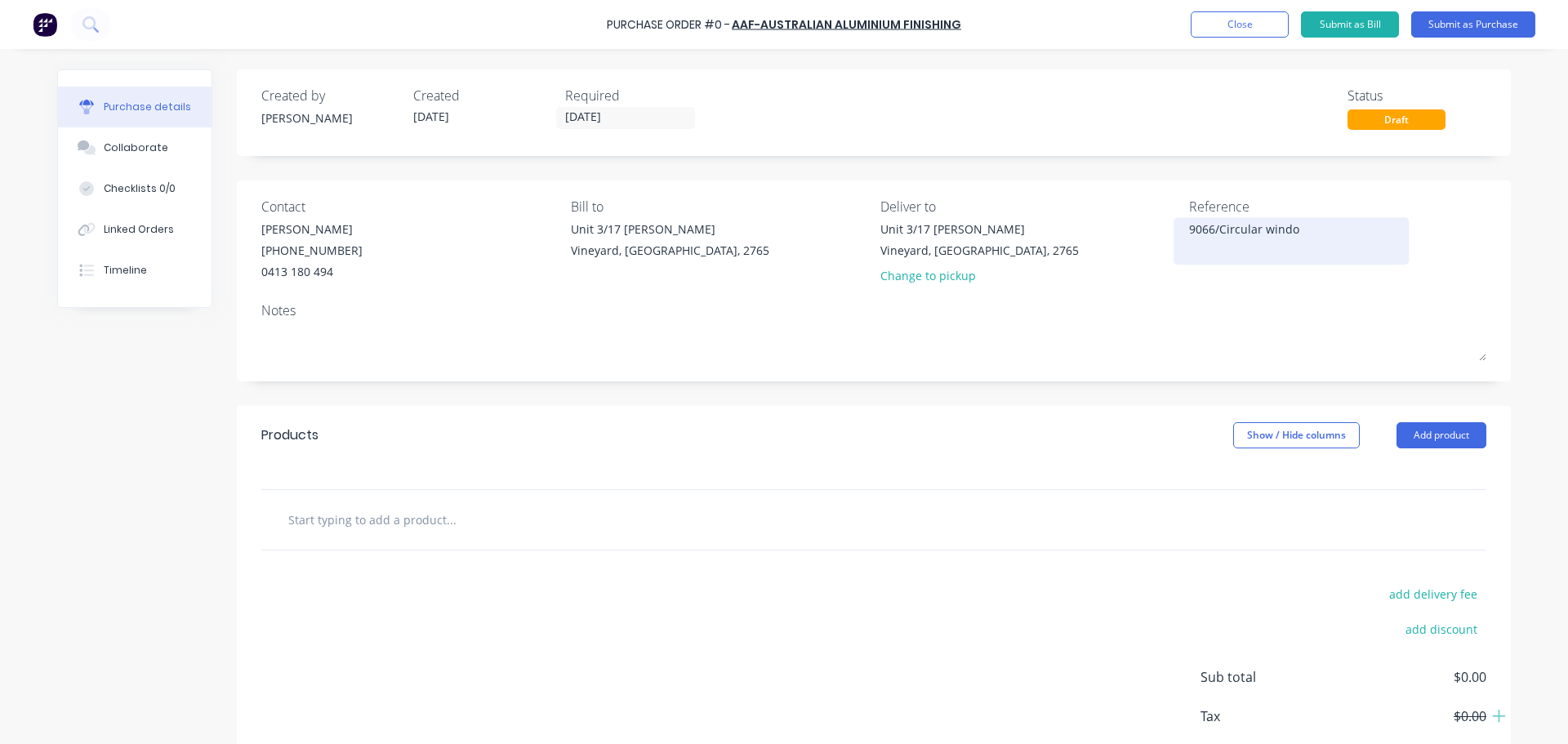
type textarea "9066/Circular wind"
type textarea "x"
type textarea "9066/Circular win"
type textarea "x"
type textarea "9066/Circular wi"
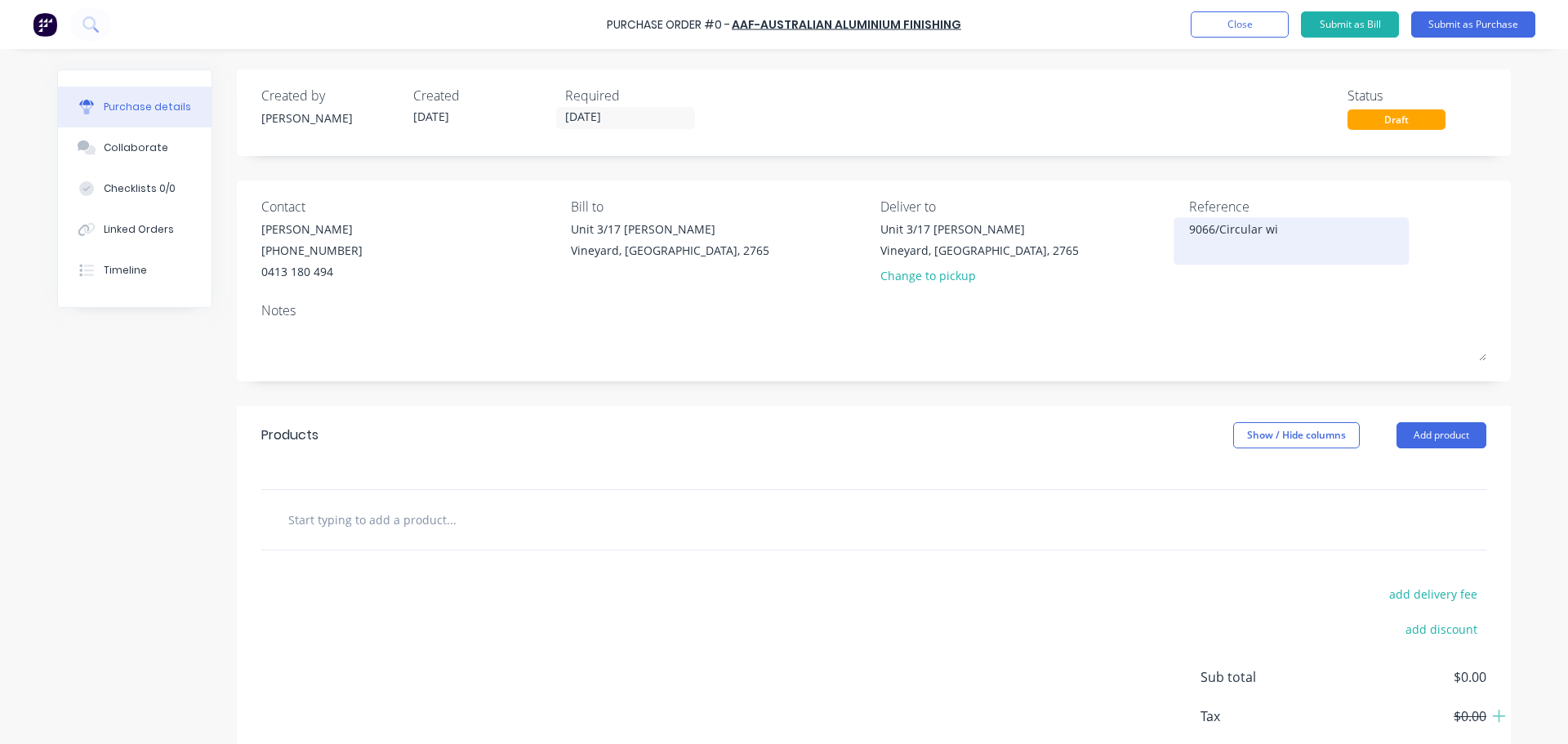
type textarea "x"
type textarea "9066/Circular w"
type textarea "x"
type textarea "9066/Circular"
type textarea "x"
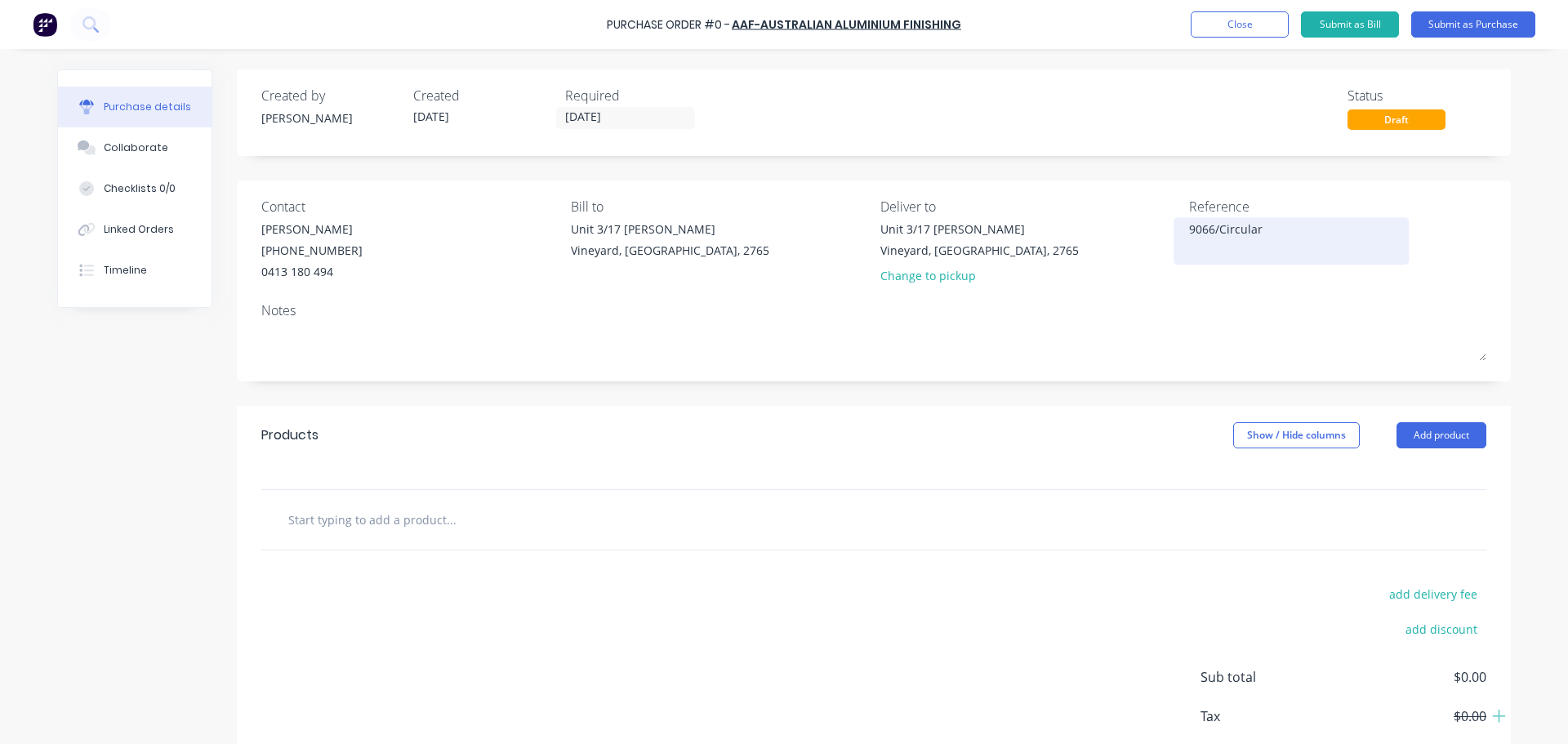
type textarea "9066/Circular"
type textarea "x"
type textarea "9066/Circular/"
type textarea "x"
type textarea "9066/Circular/W"
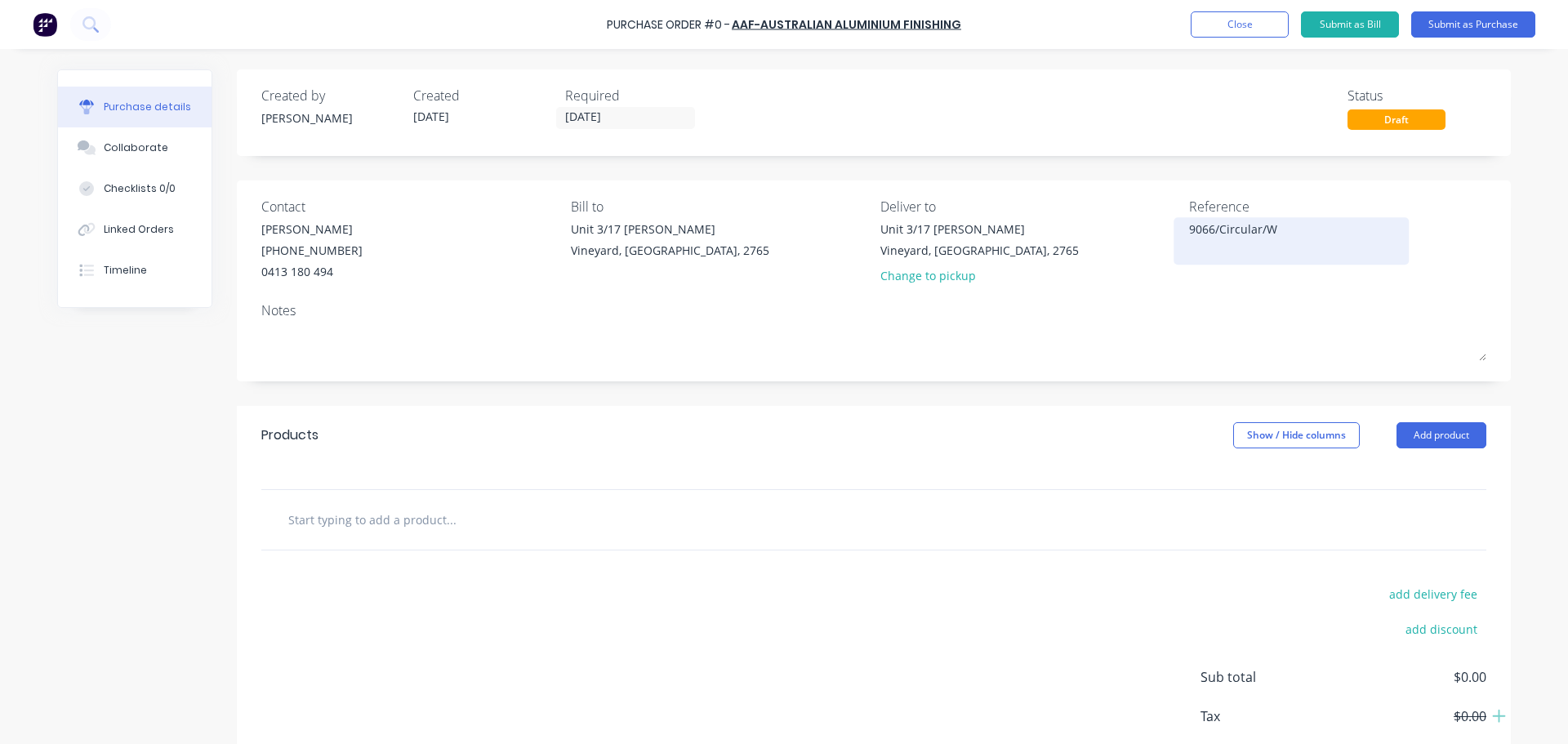
type textarea "x"
type textarea "9066/Circular/WC"
type textarea "x"
type textarea "9066/Circular/WCC"
type textarea "x"
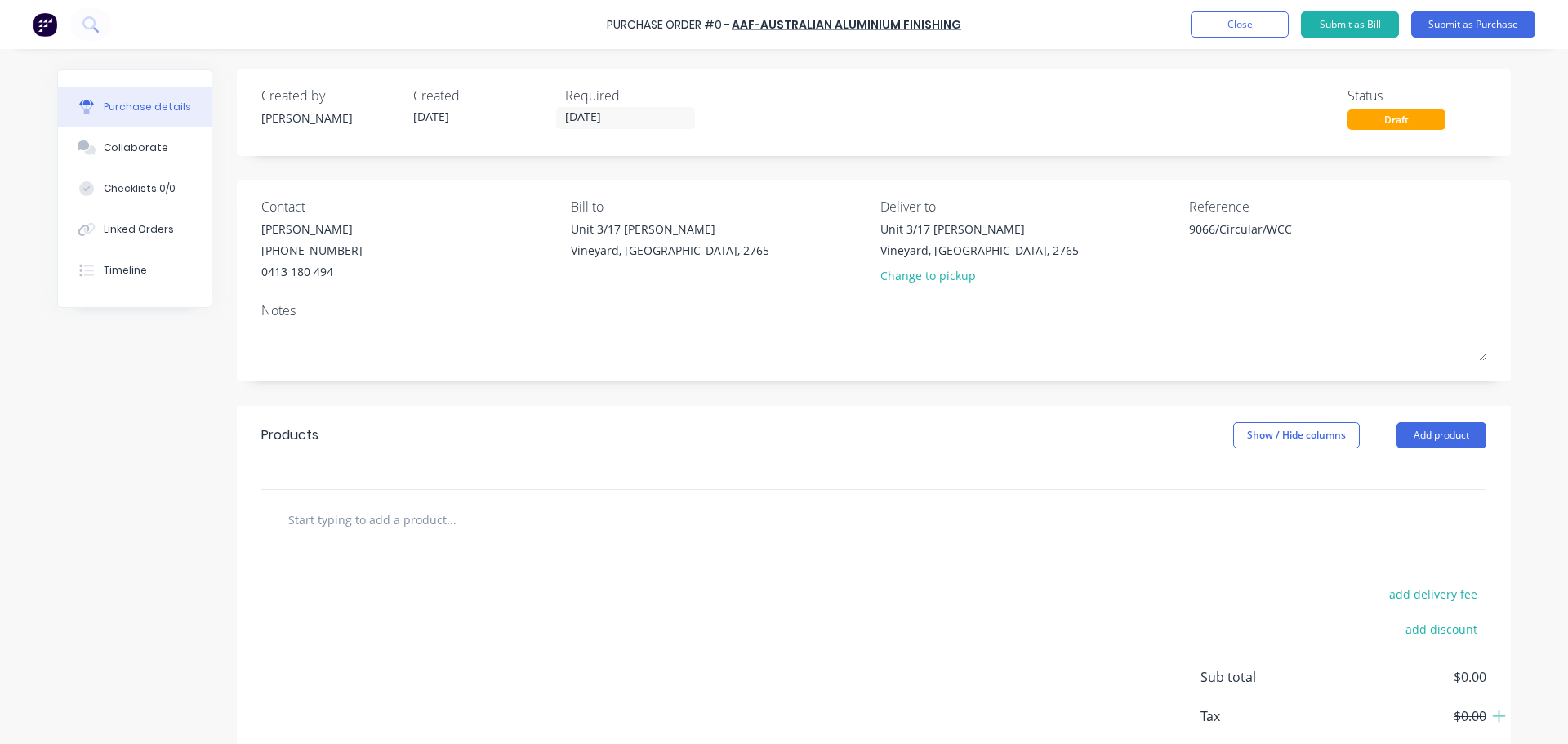
type textarea "9066/Circular/WCC"
click at [636, 518] on div at bounding box center [519, 519] width 490 height 33
click at [427, 518] on input "text" at bounding box center [450, 519] width 327 height 33
type textarea "x"
type input "y"
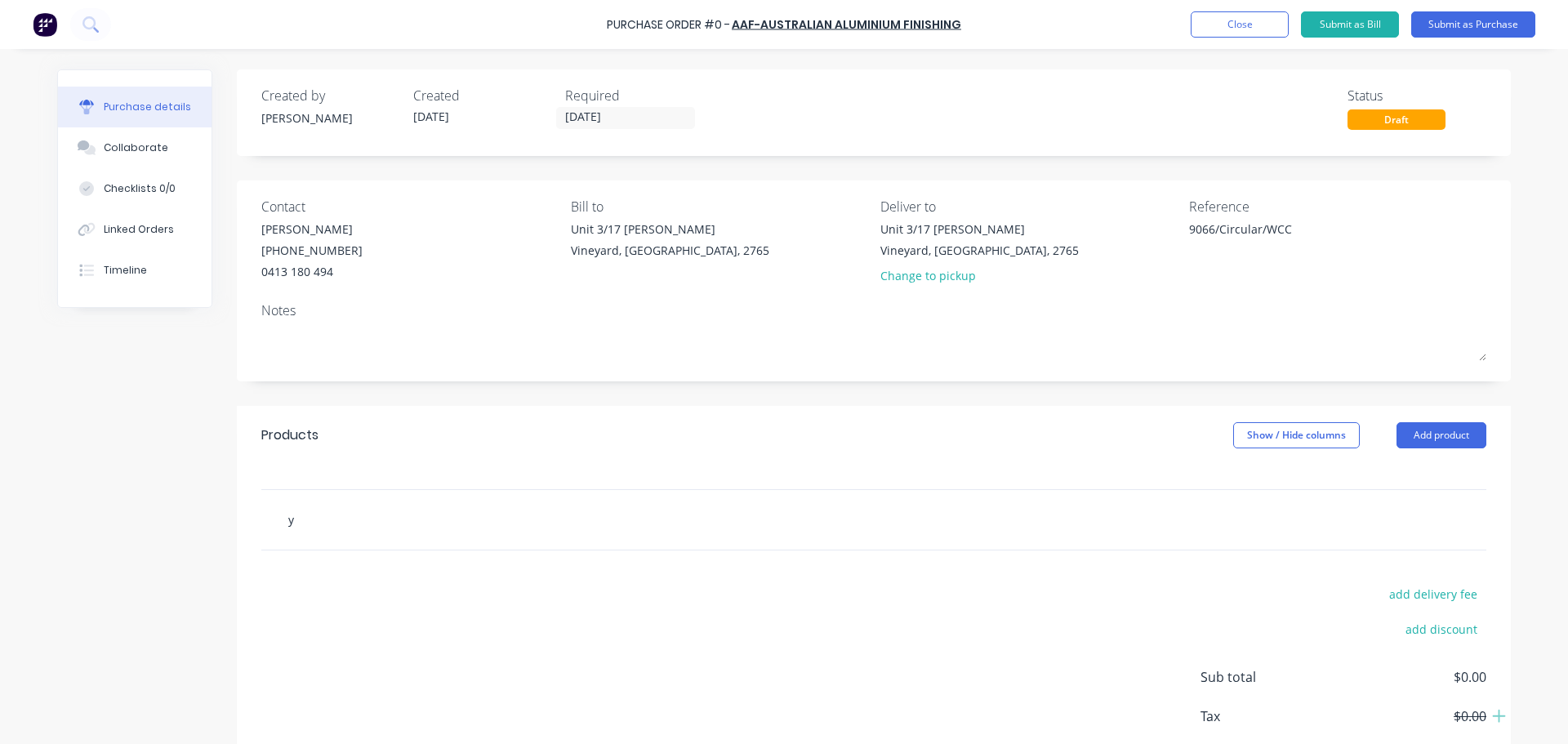
type textarea "x"
type input "yw"
type textarea "x"
type input "y"
type textarea "x"
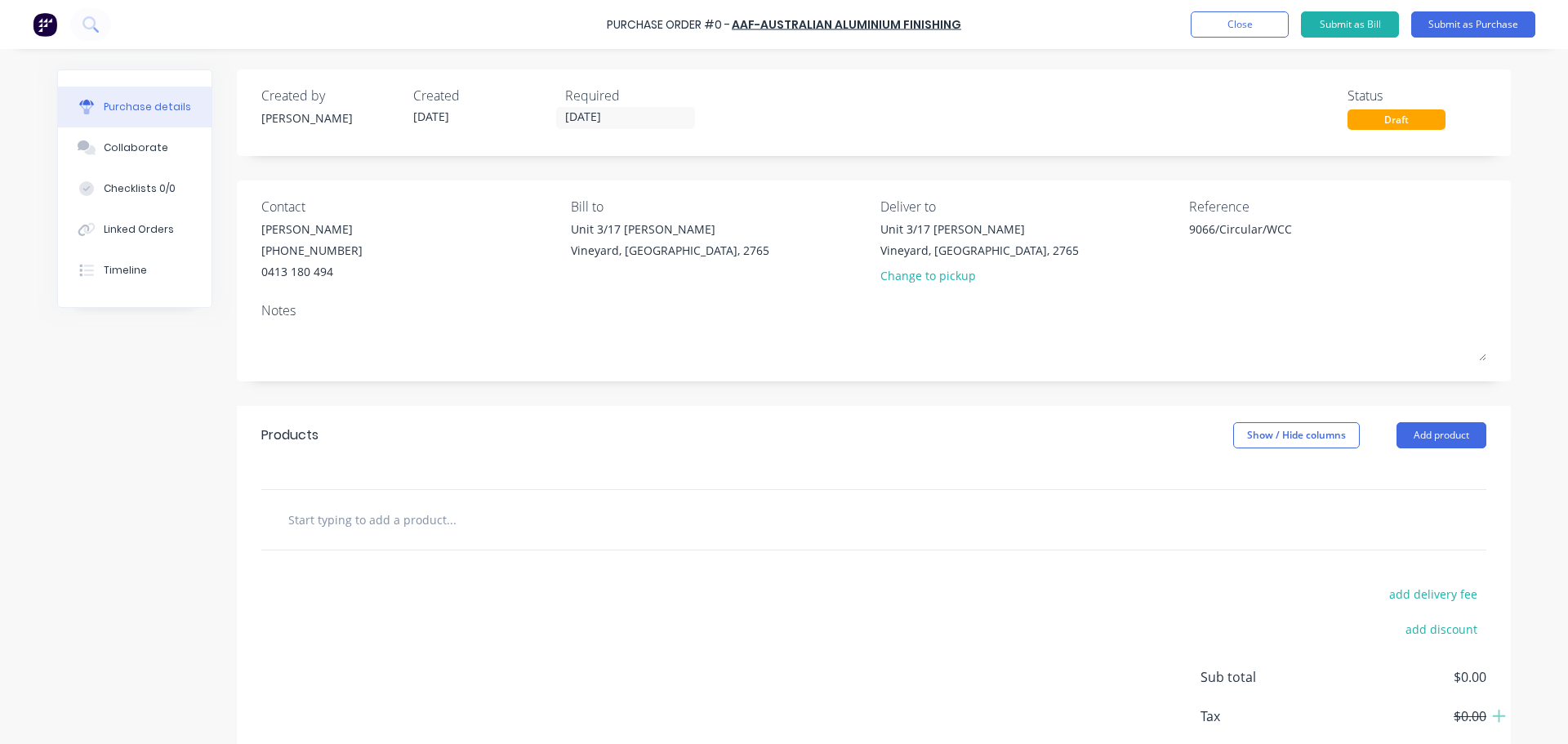
type textarea "x"
type input "I"
type textarea "x"
type input "In"
type textarea "x"
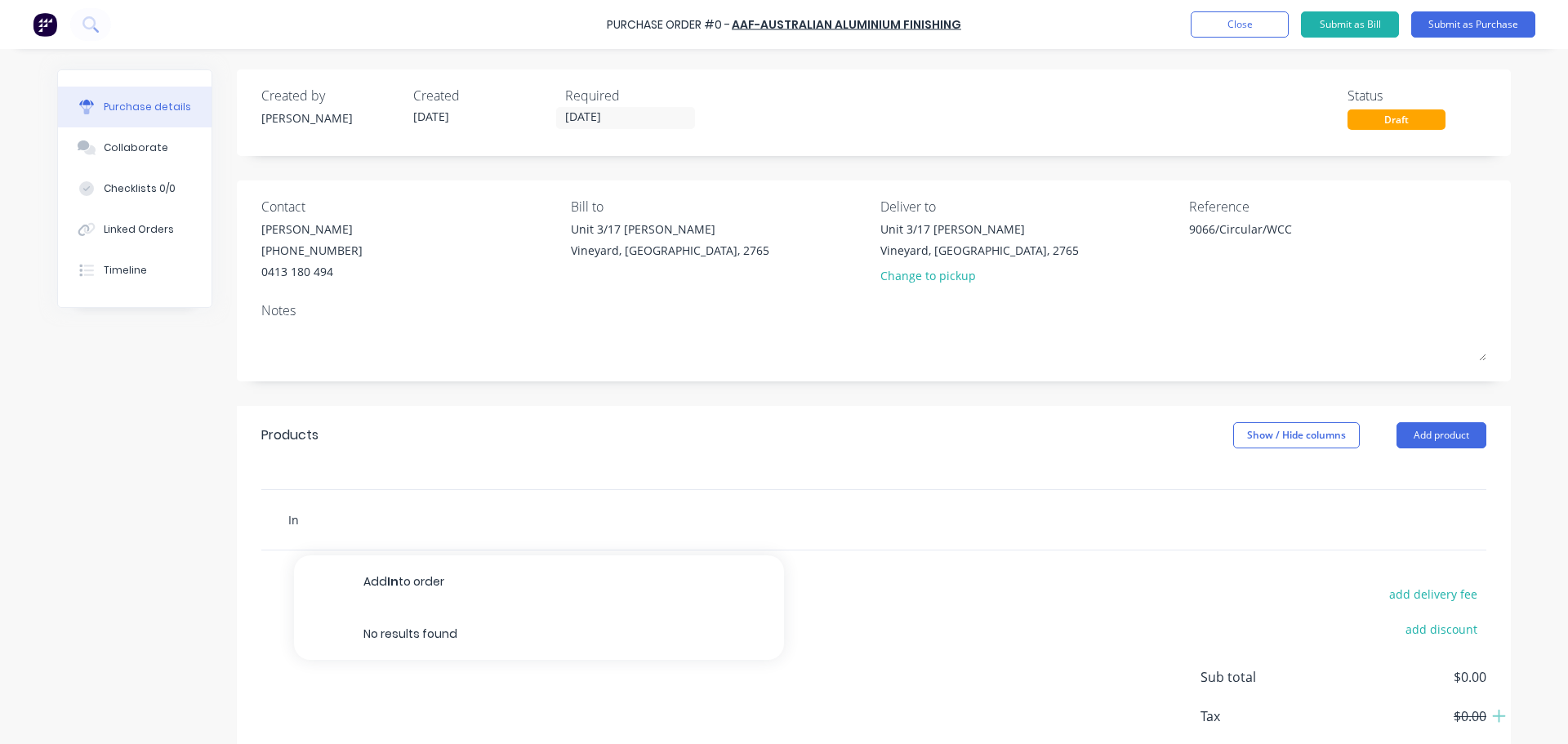
type input "Int"
type textarea "x"
type input "Inte"
type textarea "x"
type input "Inter"
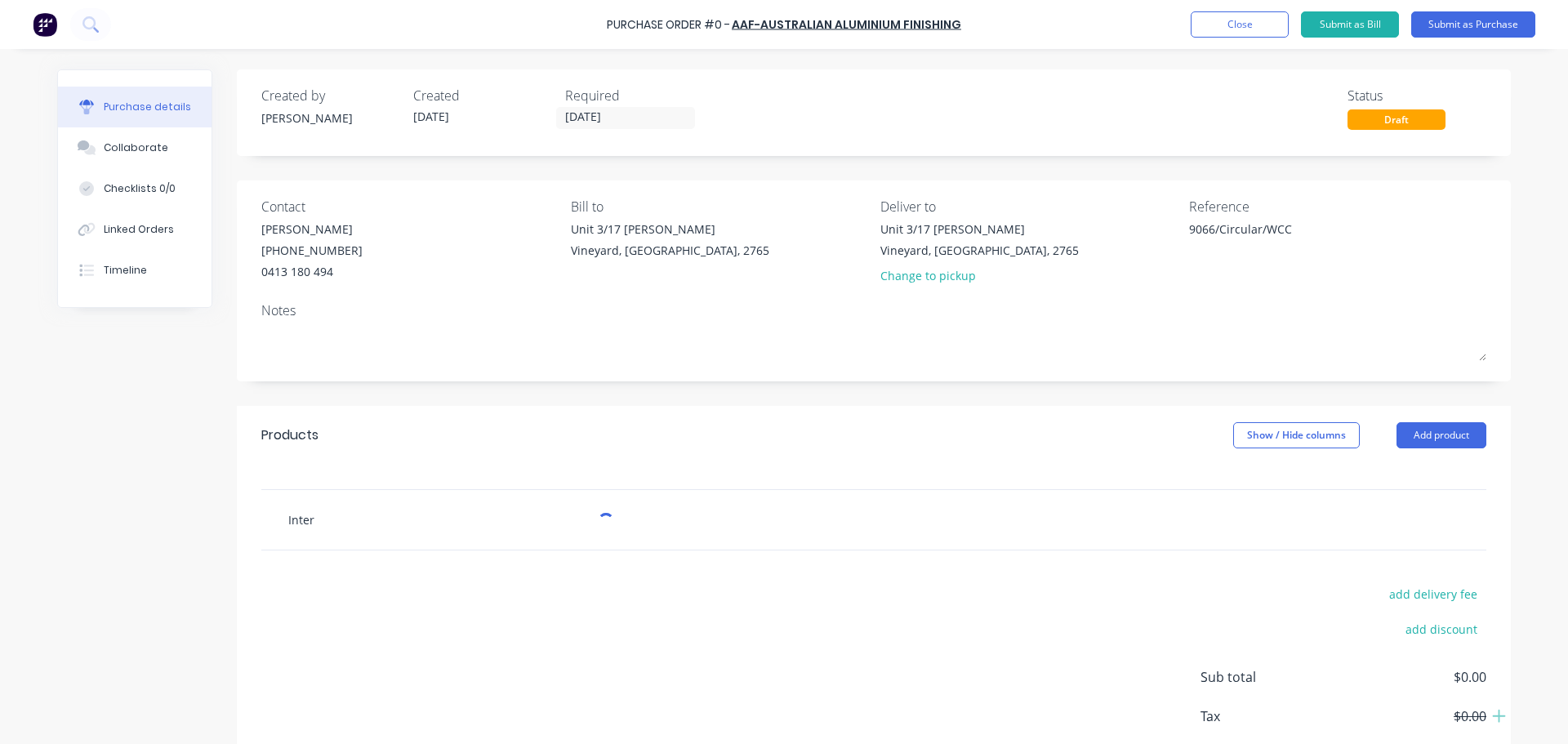
type textarea "x"
type input "Interp"
type textarea "x"
type input "Interpo"
type textarea "x"
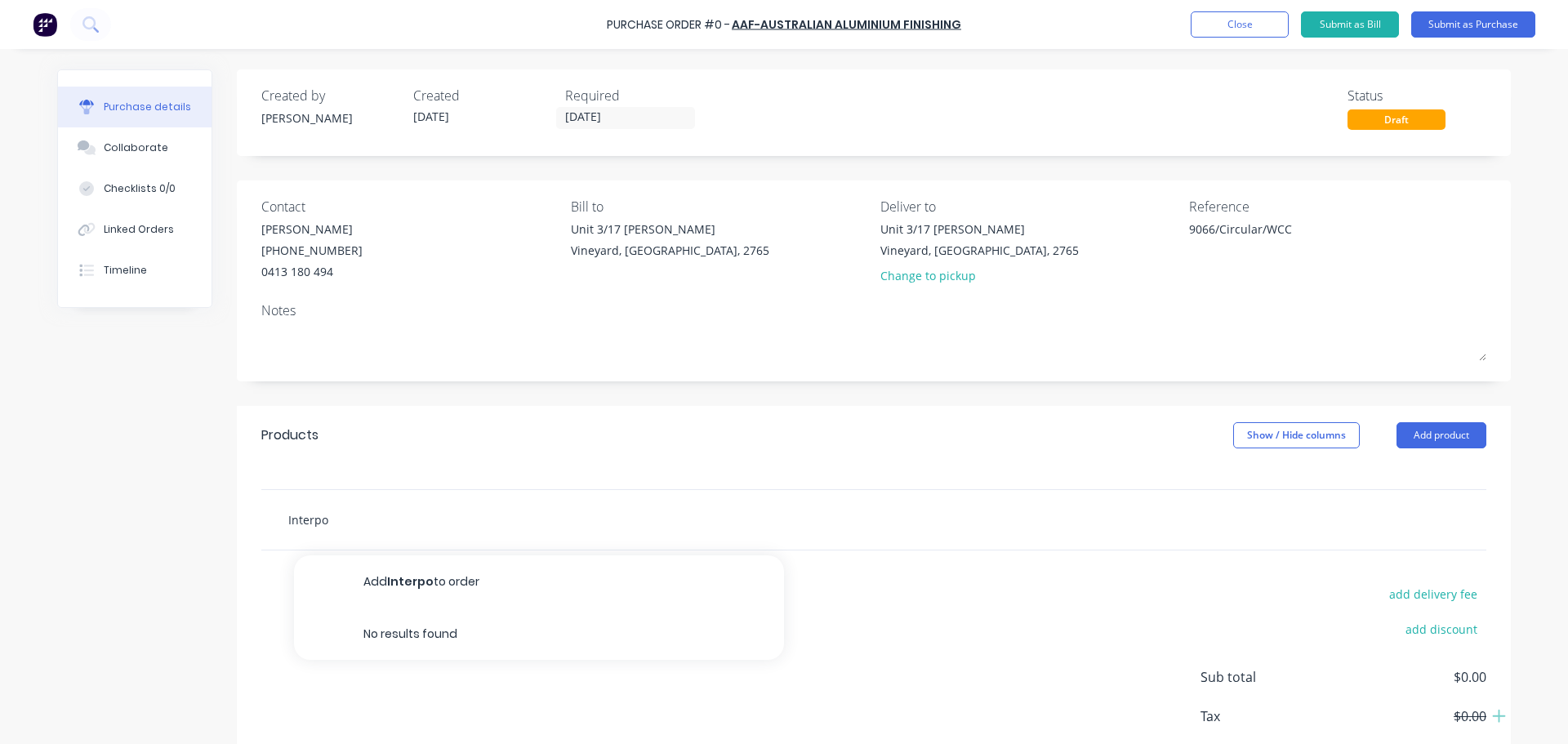
type input "Interpor"
type textarea "x"
type input "Interporn"
type textarea "x"
type input "Interpor"
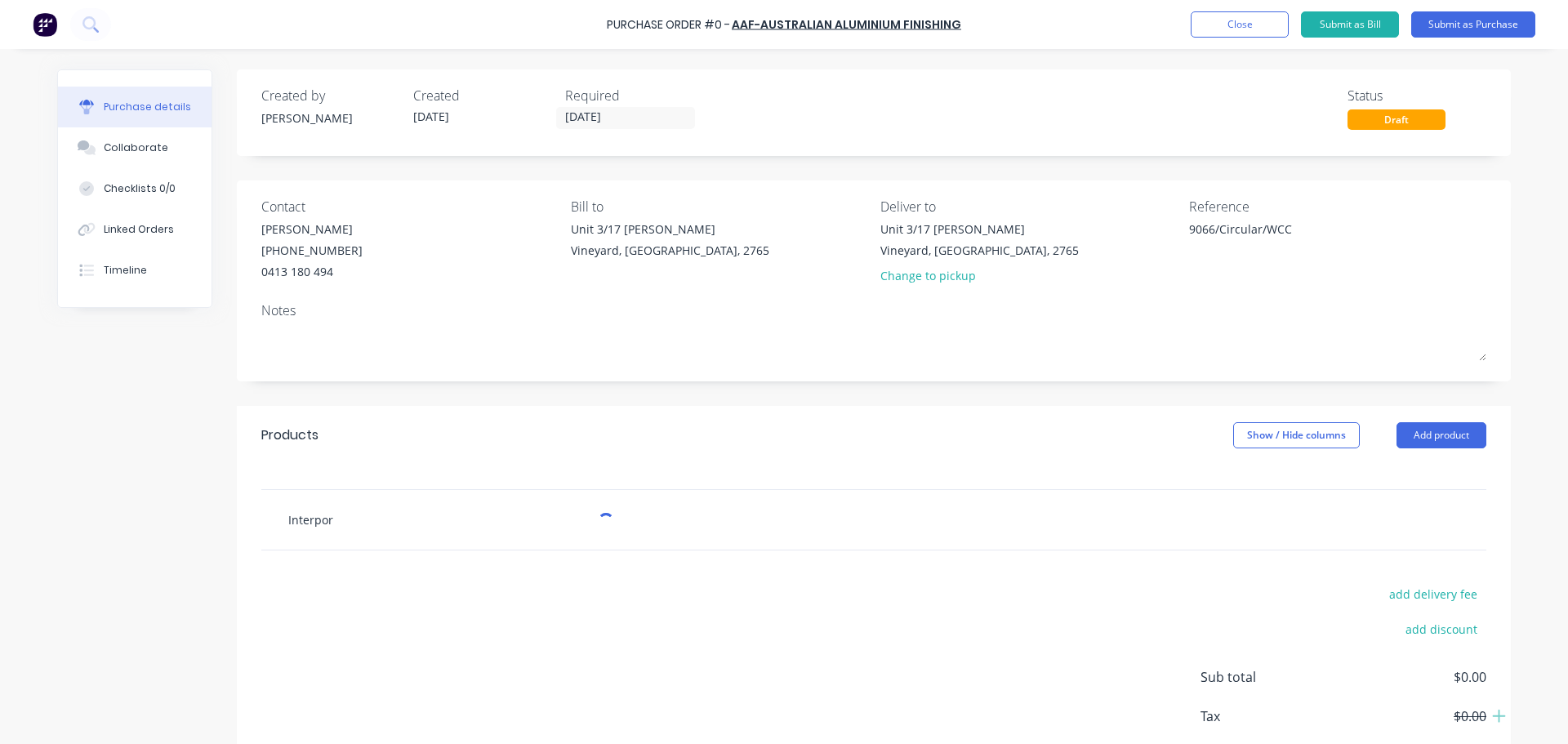
type textarea "x"
type input "Interpo"
type textarea "x"
type input "Interpon"
type textarea "x"
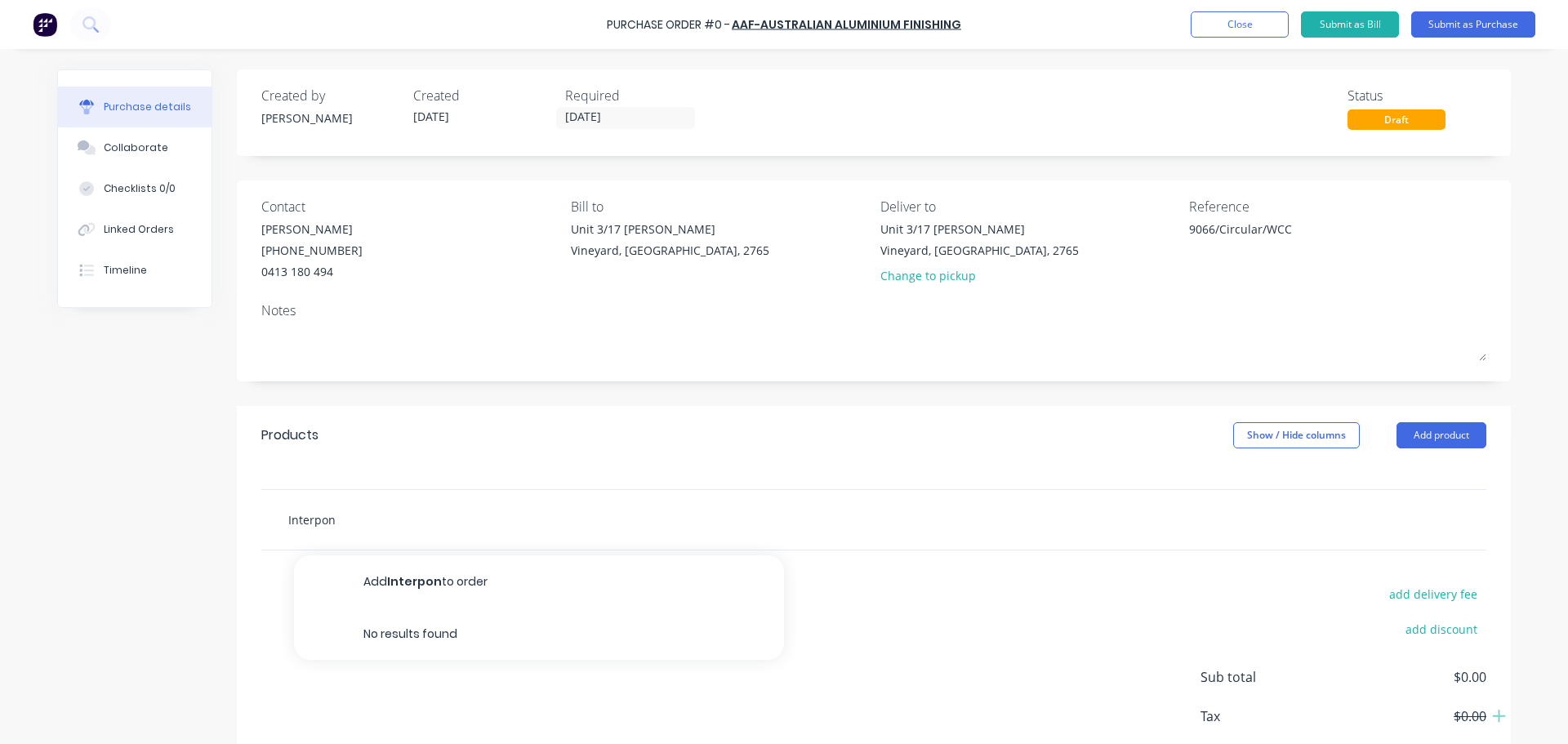
type input "Interpon/"
type textarea "x"
type input "Interpon/D"
type textarea "x"
type input "Interpon/D2"
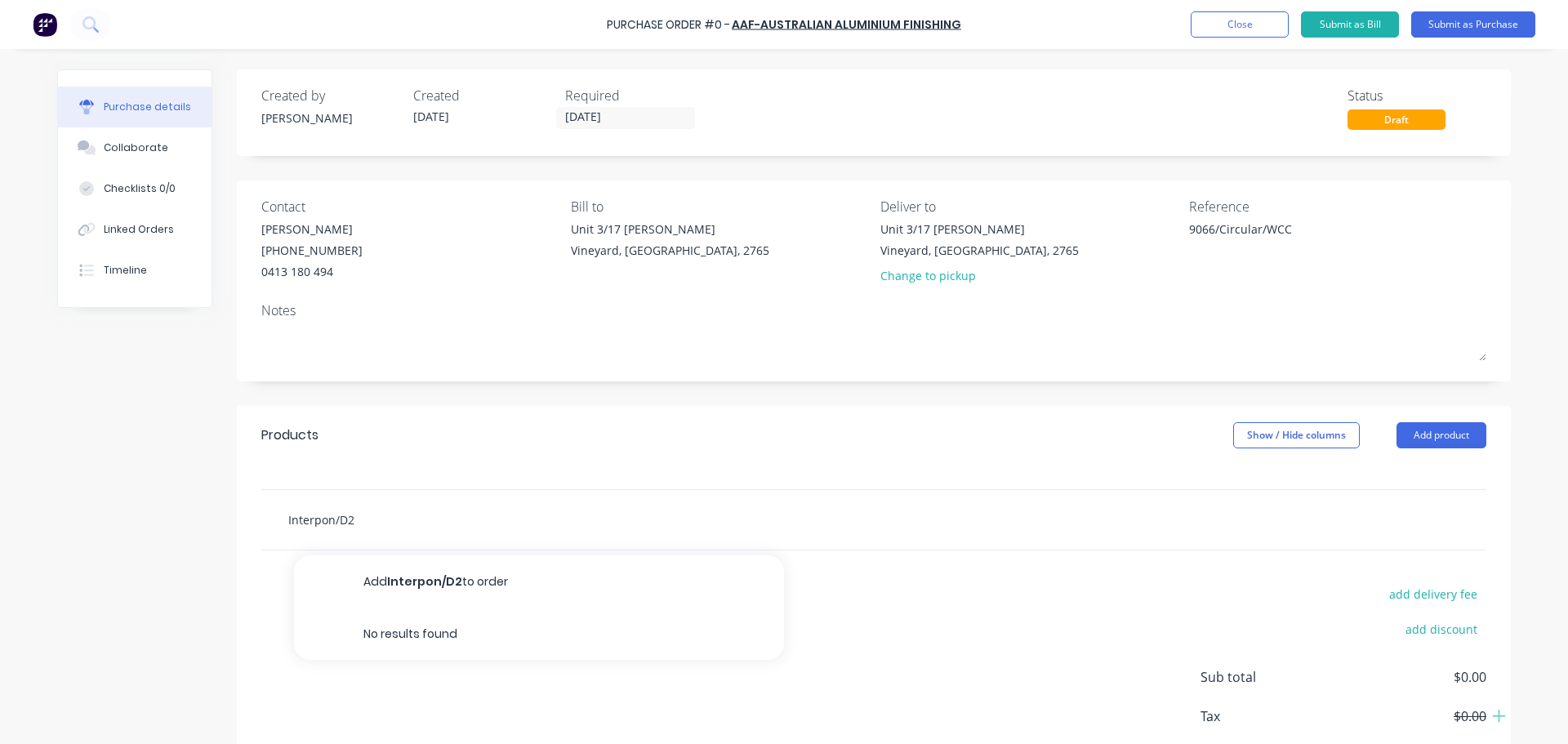
type textarea "x"
type input "Interpon/D25"
type textarea "x"
type input "Interpon/D252"
type textarea "x"
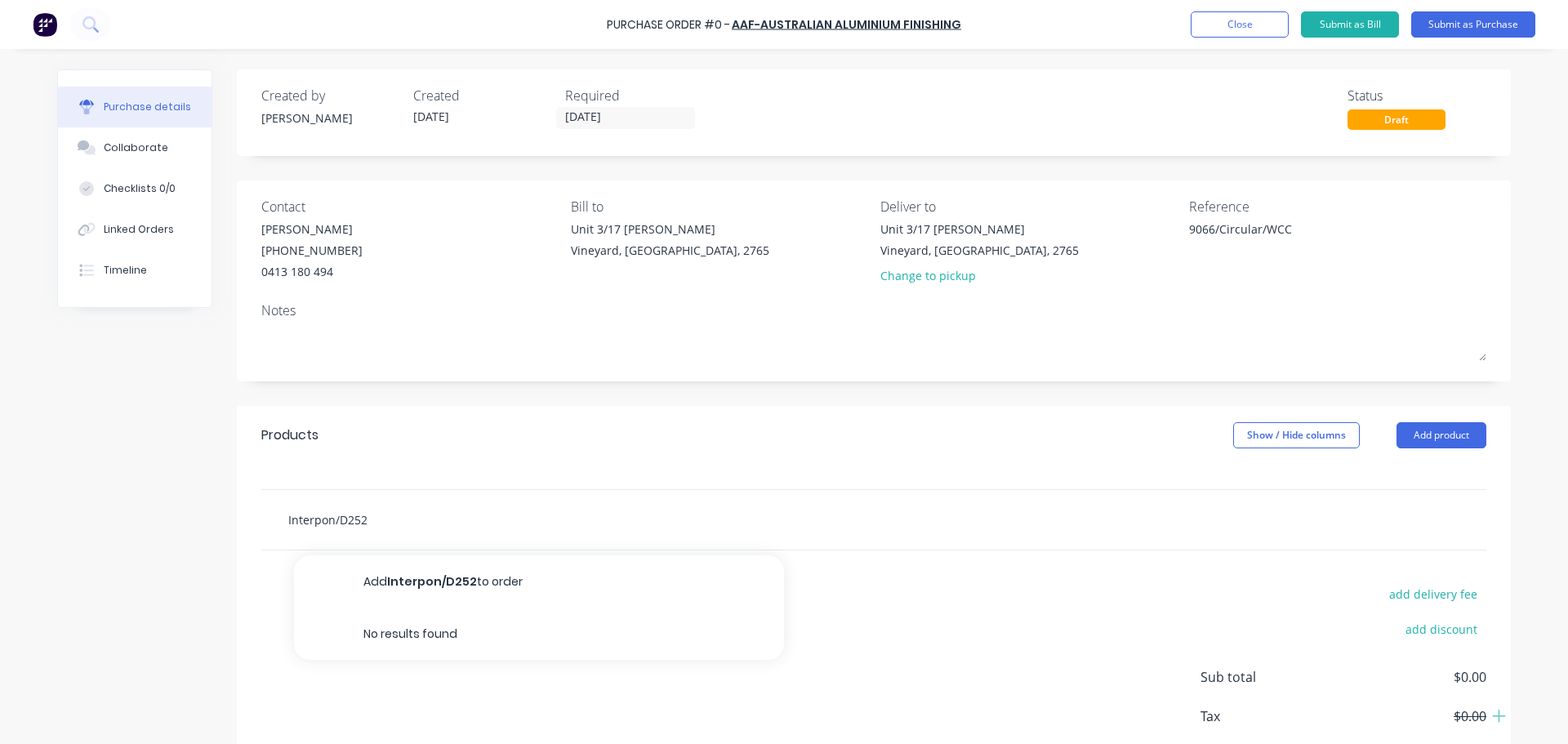
type input "Interpon/D2525"
type textarea "x"
type input "Interpon/D2525/"
type textarea "x"
type input "Interpon/D2525/S"
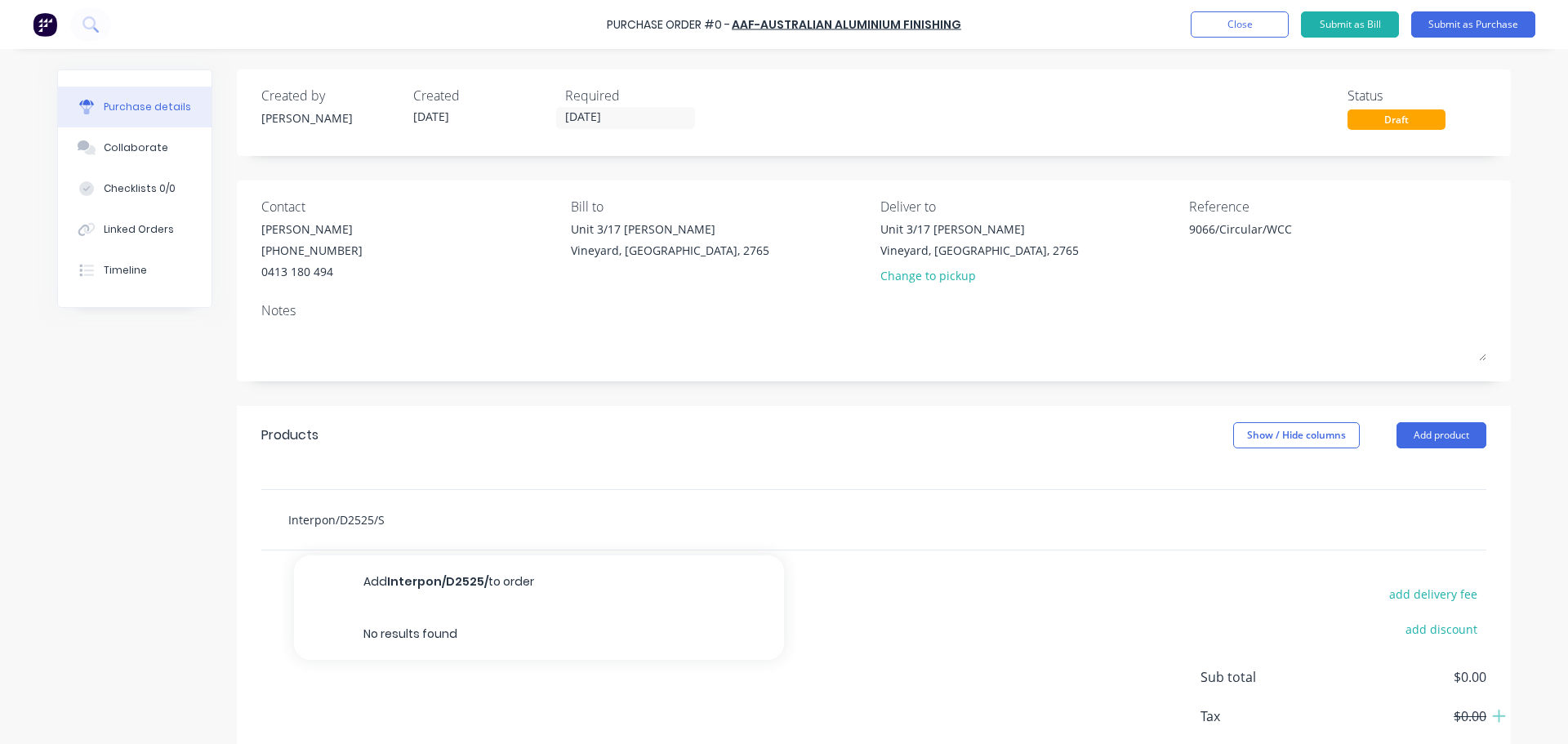
type textarea "x"
type input "Interpon/D2525/Sc"
type textarea "x"
type input "Interpon/D2525/Sci"
type textarea "x"
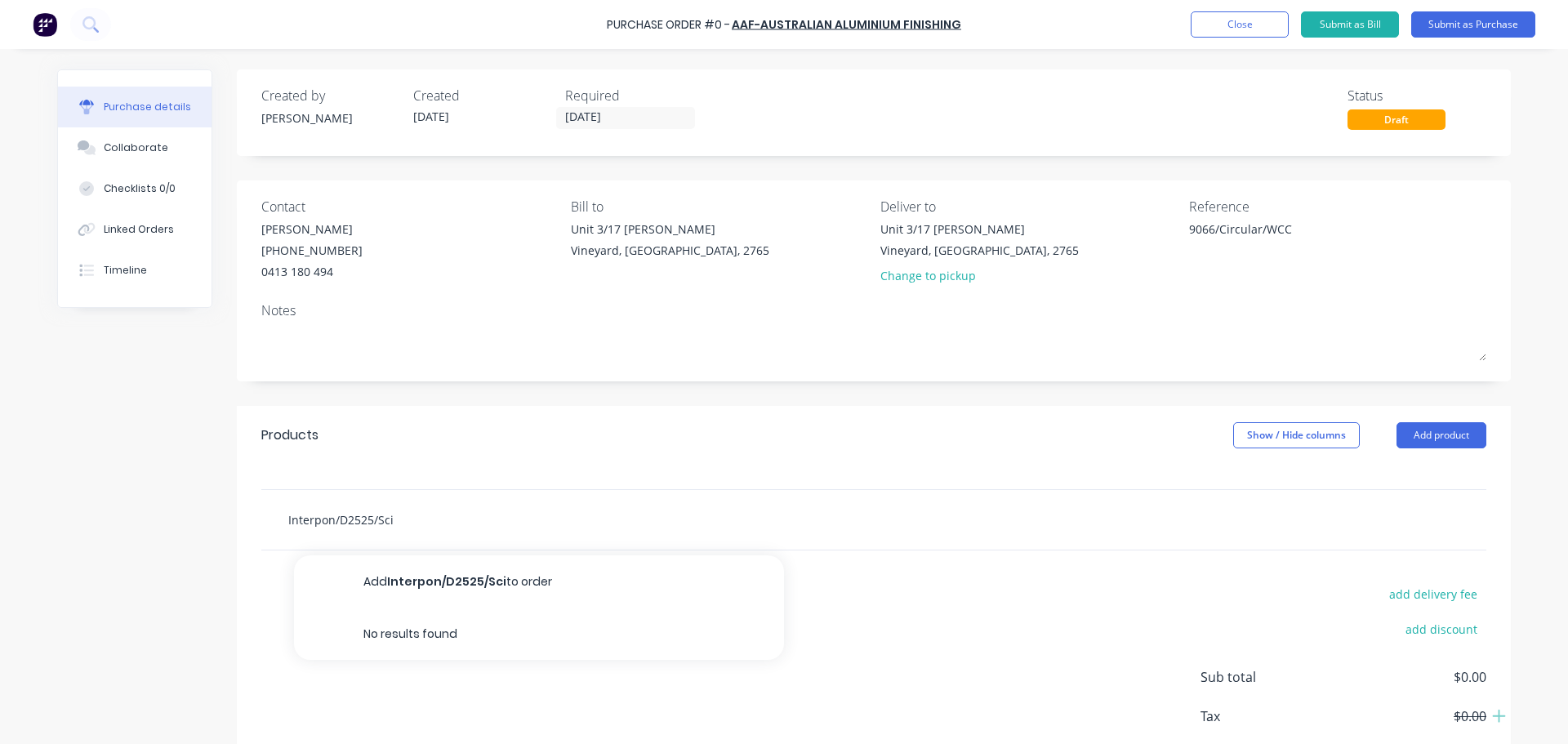
type input "Interpon/D2525/Scin"
type textarea "x"
type input "Interpon/D2525/Scint"
type textarea "x"
type input "Interpon/D2525/Scinti"
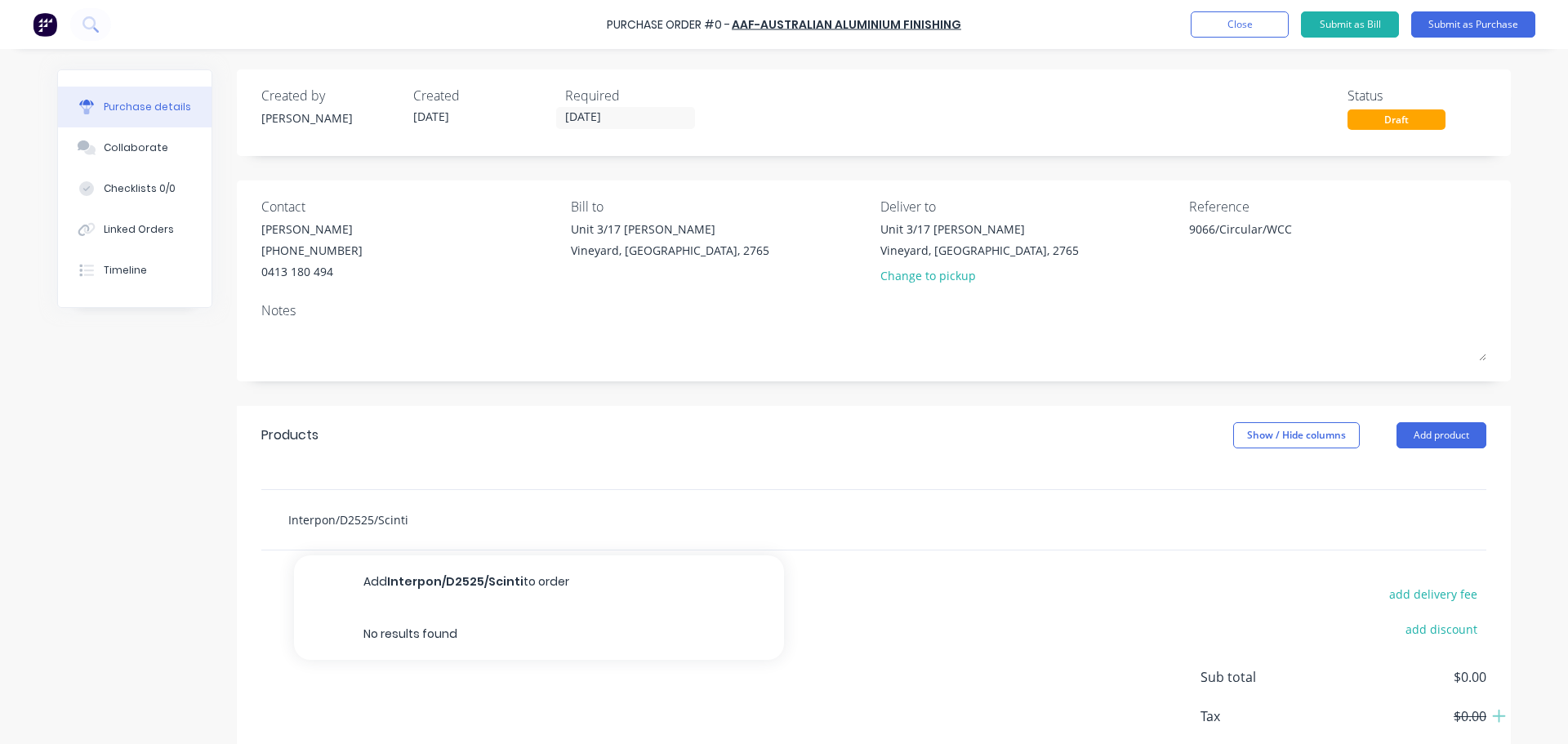
type textarea "x"
type input "Interpon/D2525/Scintil"
type textarea "x"
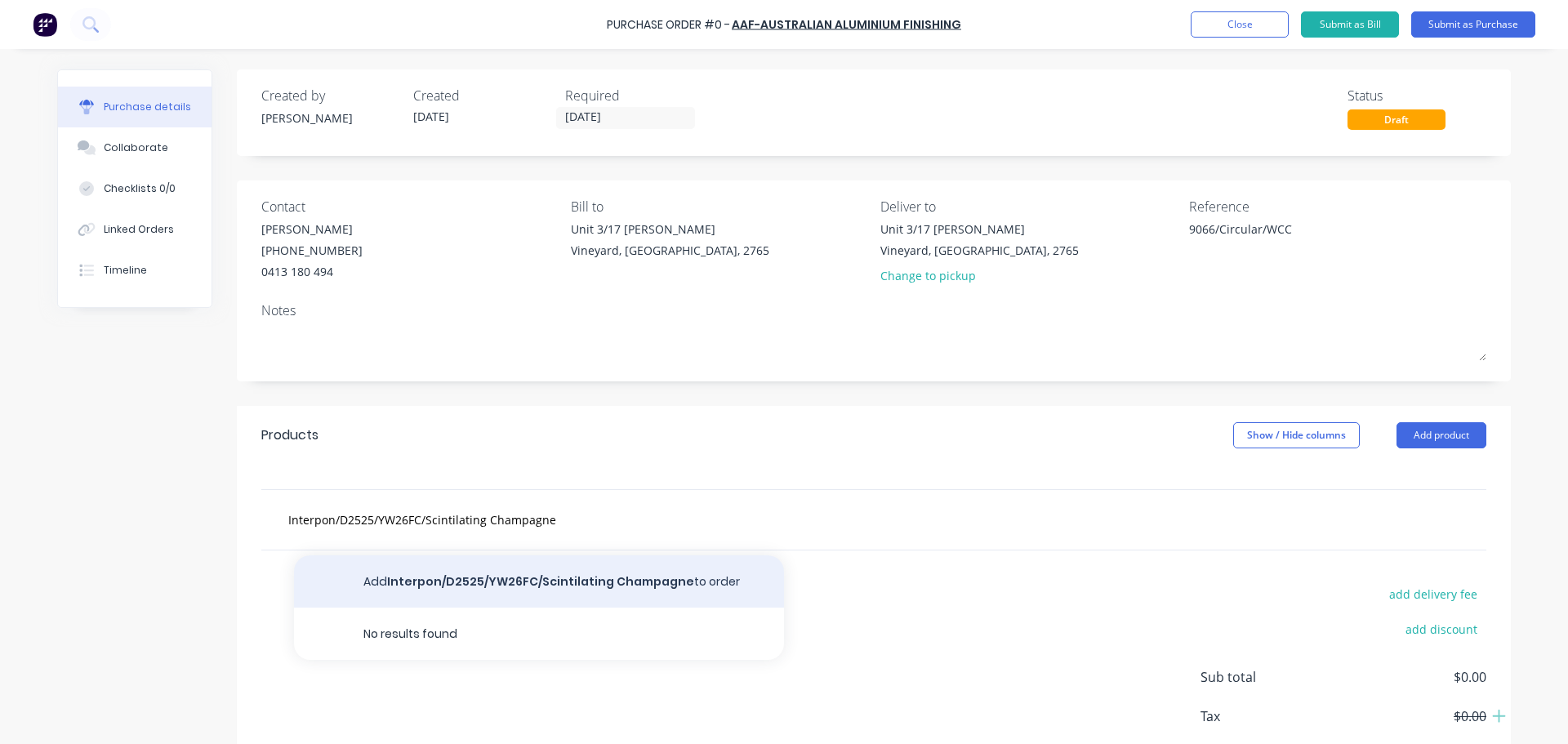
click at [538, 583] on button "Add Interpon/D2525/YW26FC/Scintilating Champagne to order" at bounding box center [539, 580] width 490 height 52
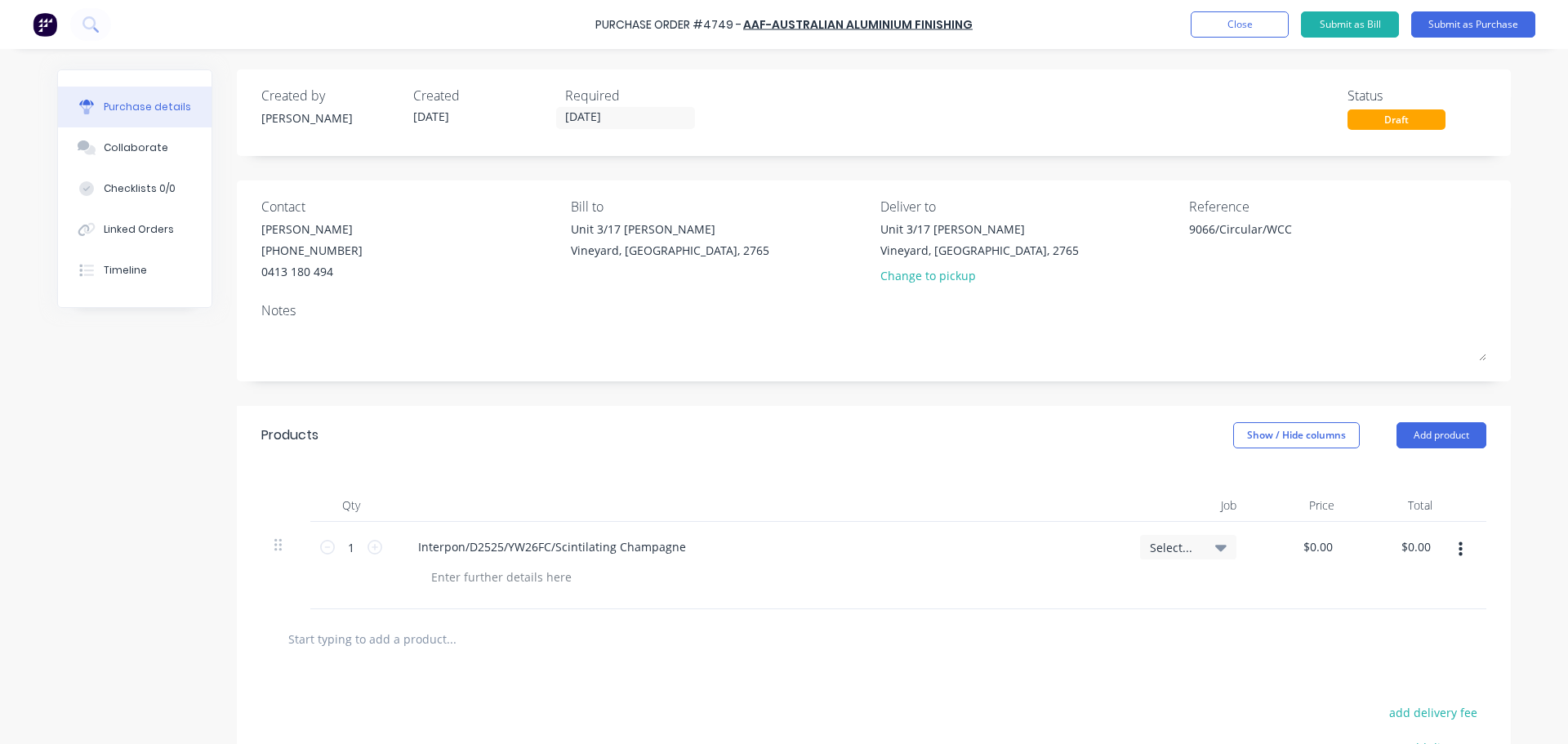
click at [376, 547] on div "1 1" at bounding box center [351, 565] width 82 height 87
click at [372, 547] on icon at bounding box center [375, 547] width 15 height 15
click at [749, 565] on div at bounding box center [766, 576] width 696 height 24
drag, startPoint x: 1221, startPoint y: 557, endPoint x: 1288, endPoint y: 555, distance: 67.0
click at [1288, 555] on div "2 2 Interpon/D2525/YW26FC/Scintilating Champagne Select... $0.00 $0.00 $0.00 $0…" at bounding box center [874, 565] width 1225 height 87
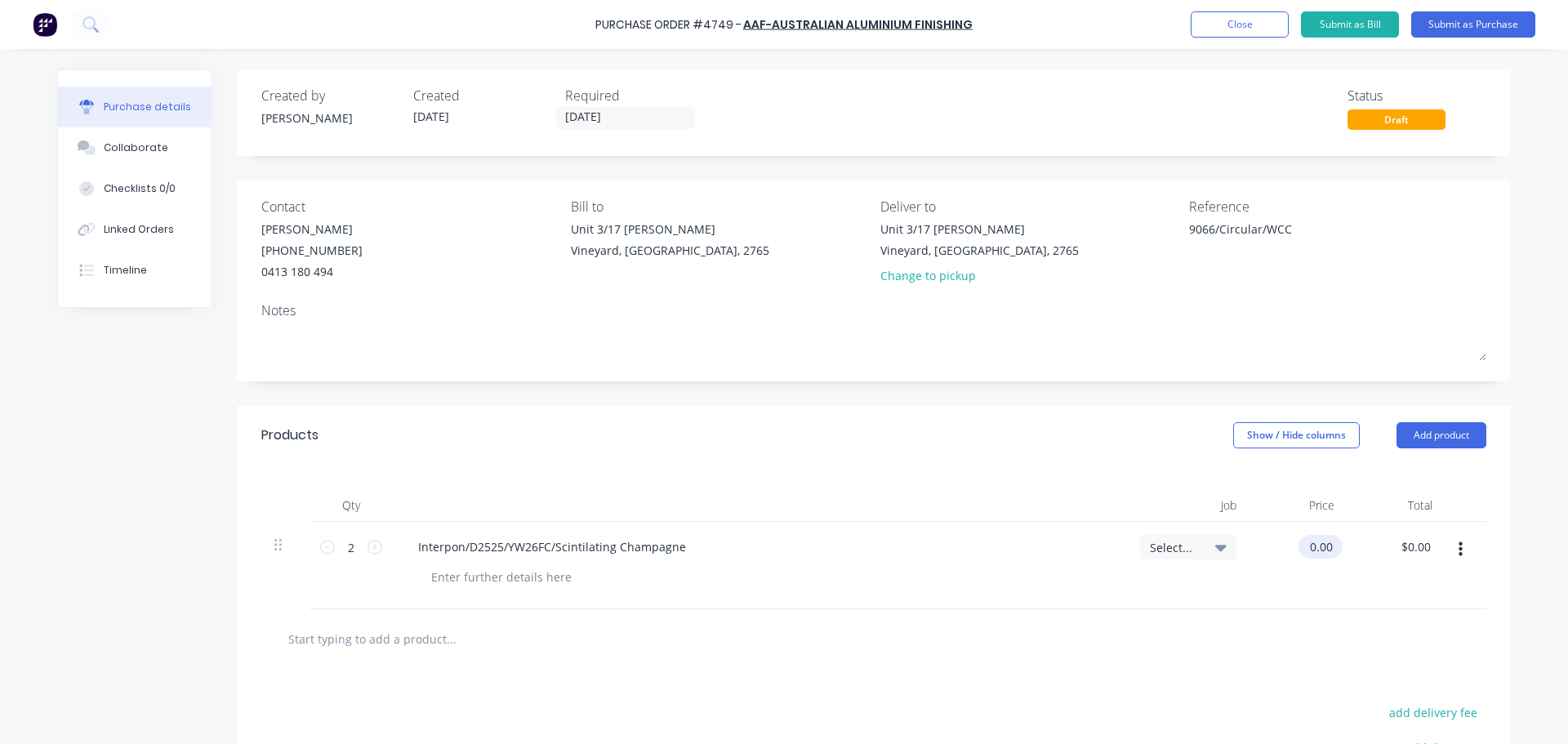
click at [1300, 550] on input "0.00" at bounding box center [1318, 546] width 38 height 24
drag, startPoint x: 1300, startPoint y: 550, endPoint x: 1362, endPoint y: 550, distance: 62.0
click at [1362, 550] on div "2 2 Interpon/D2525/YW26FC/Scintilating Champagne Select... 0.00 0.00 $0.00 $0.00" at bounding box center [874, 565] width 1225 height 87
click at [987, 599] on div "Interpon/D2525/YW26FC/Scintilating Champagne" at bounding box center [759, 565] width 735 height 87
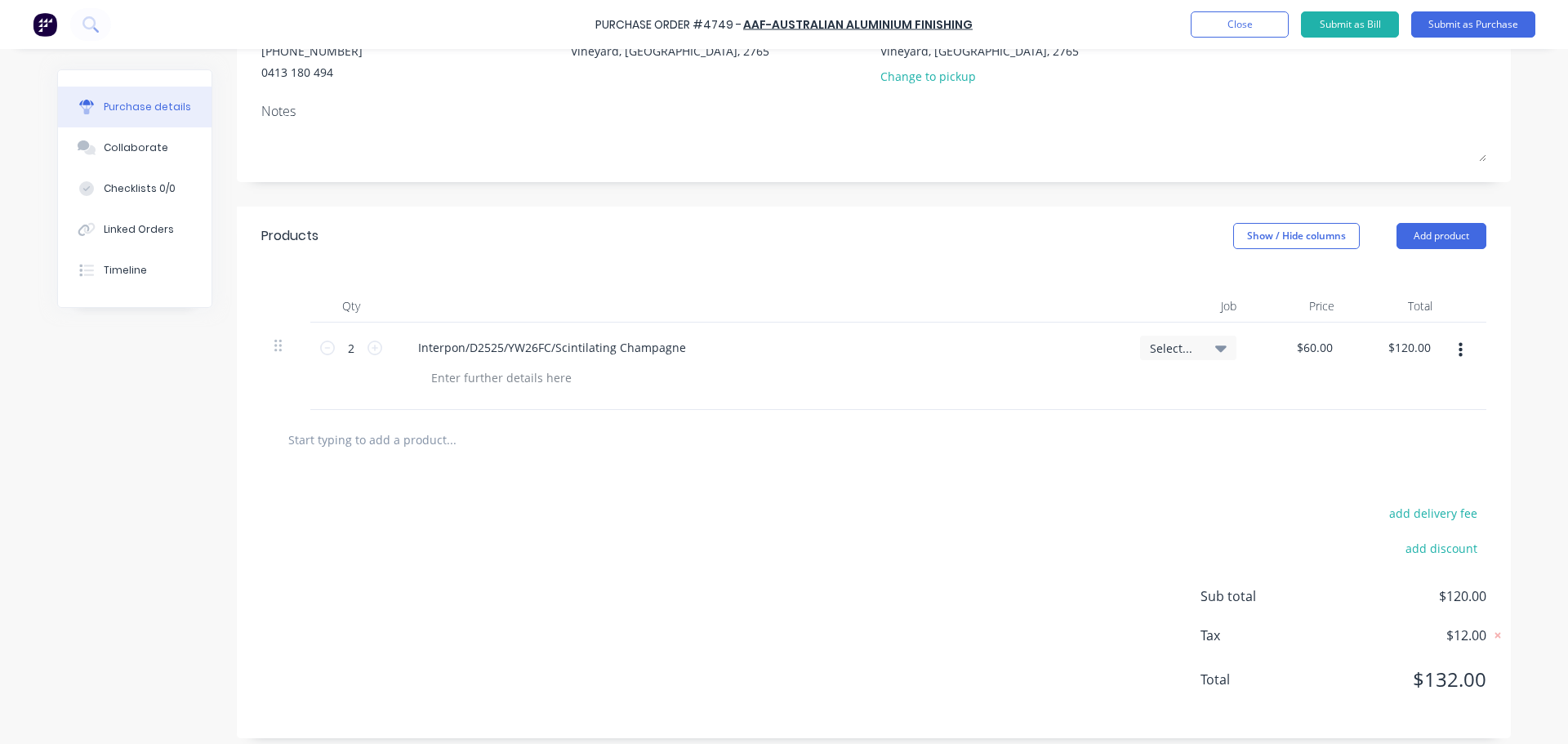
scroll to position [210, 0]
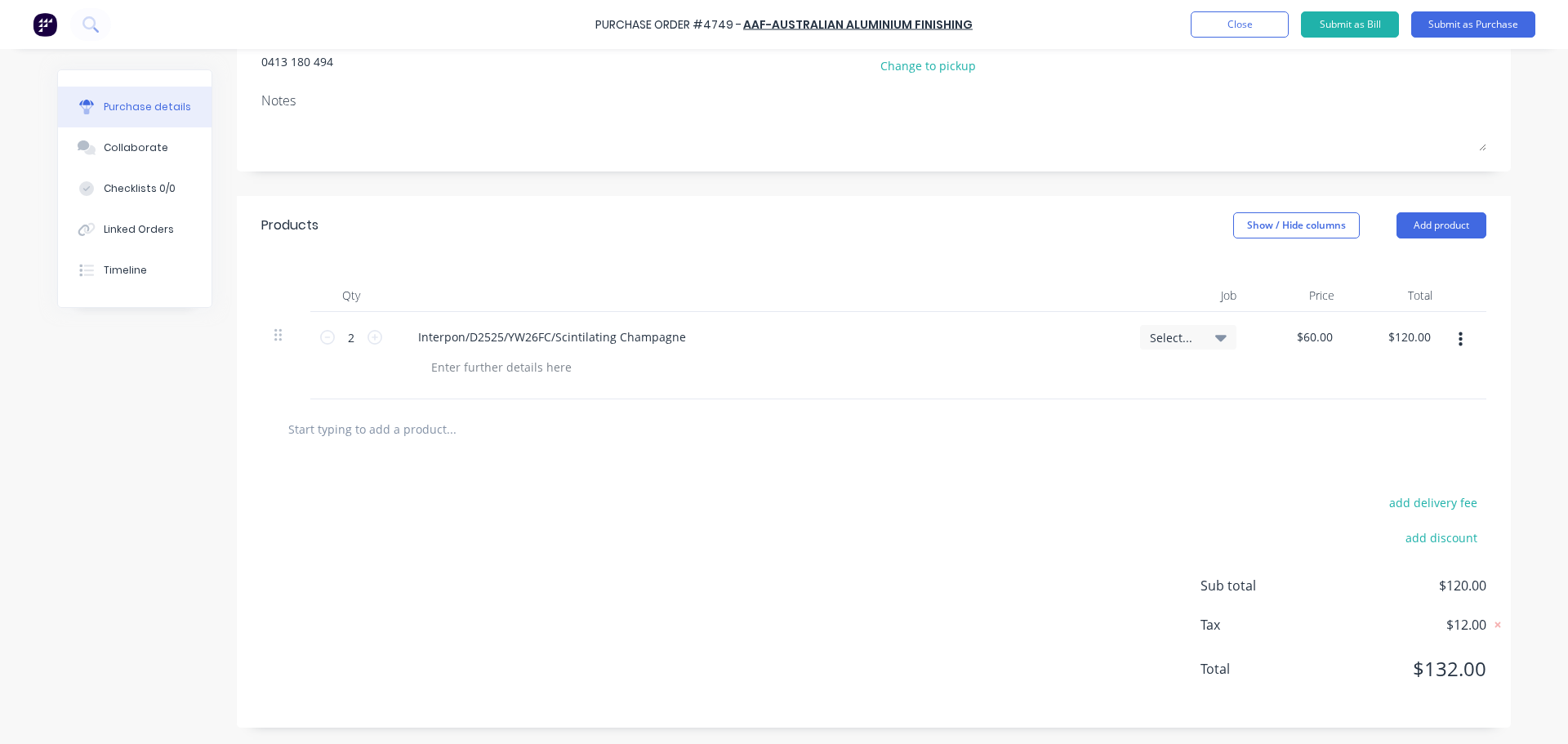
click at [1457, 346] on button "button" at bounding box center [1461, 340] width 39 height 30
click at [1404, 411] on button "Duplicate" at bounding box center [1411, 416] width 139 height 33
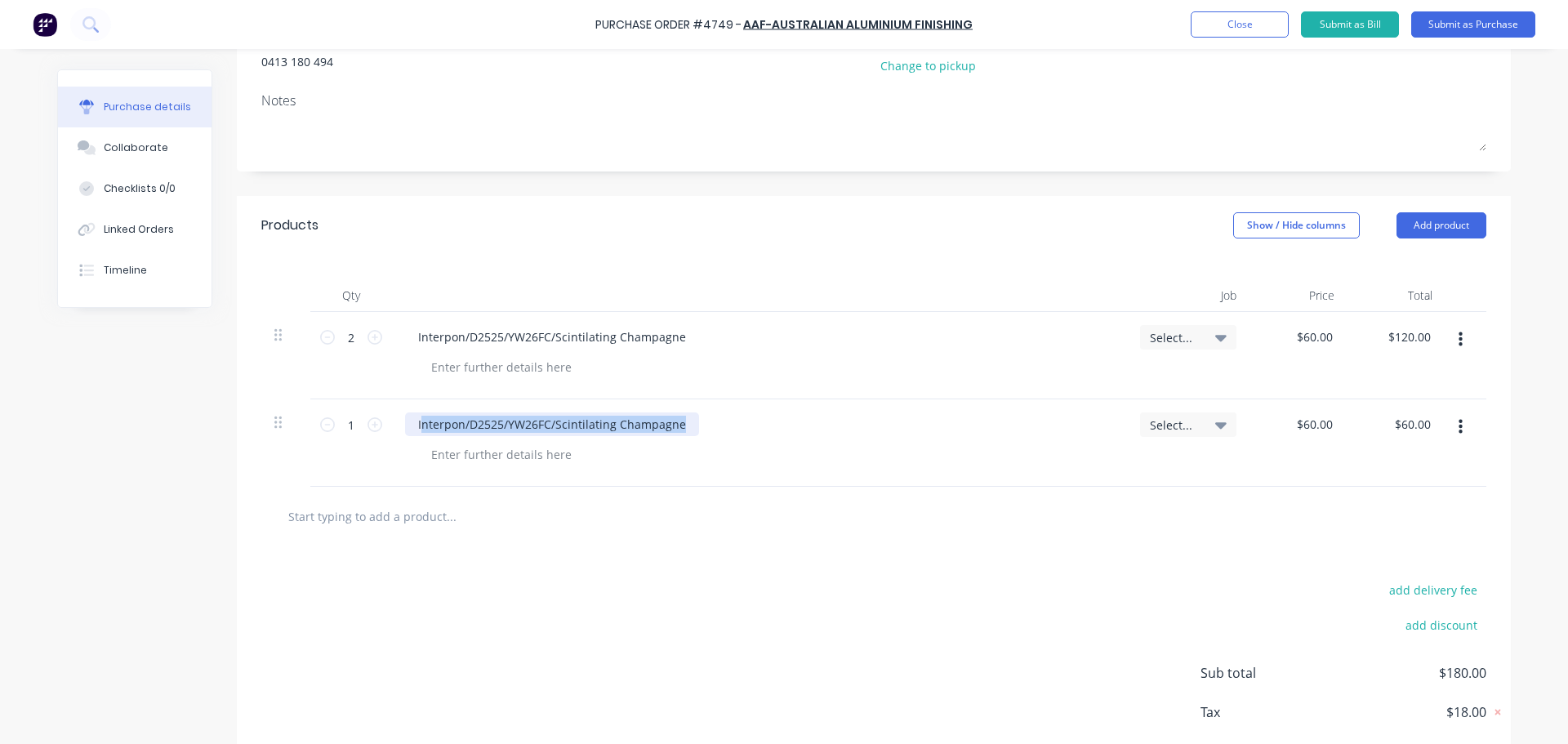
drag, startPoint x: 416, startPoint y: 423, endPoint x: 679, endPoint y: 441, distance: 263.6
click at [679, 441] on div "Interpon/D2525/YW26FC/Scintilating Champagne" at bounding box center [759, 443] width 735 height 87
click at [1300, 428] on input "60.00" at bounding box center [1318, 424] width 38 height 24
click at [843, 467] on div "Dulux/Duralloy/272-8122S Cb Jasper Sat" at bounding box center [759, 443] width 735 height 87
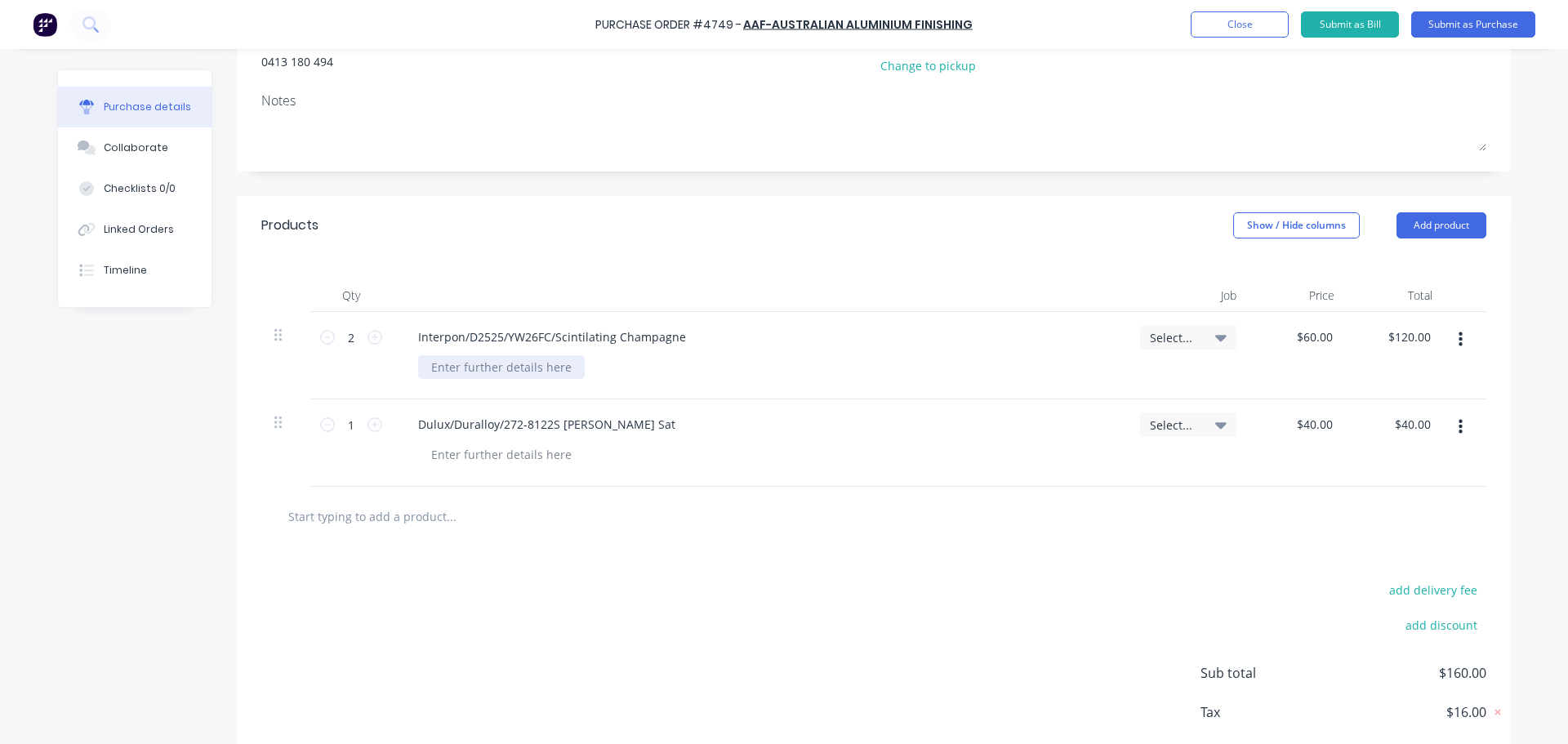
click at [460, 365] on div at bounding box center [502, 366] width 166 height 24
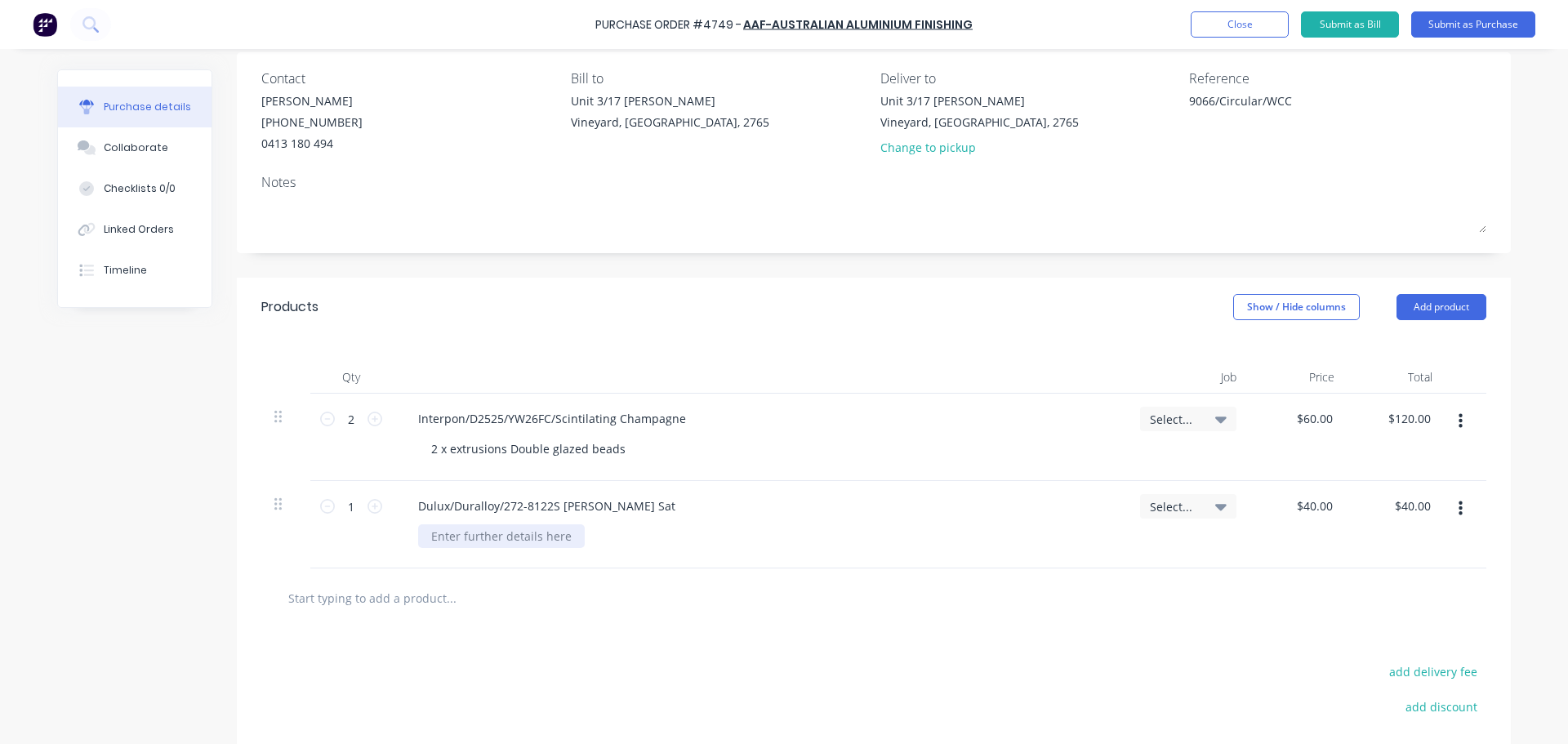
click at [450, 532] on div at bounding box center [502, 536] width 166 height 24
click at [610, 546] on div "1 x extrusion Single glazed beads" at bounding box center [523, 536] width 209 height 24
click at [696, 457] on div "2 x extrusions Double glazed beads" at bounding box center [766, 449] width 696 height 24
click at [499, 450] on div "2 x extrusions Double glazed beads" at bounding box center [529, 449] width 221 height 24
click at [495, 538] on div "1 x extrusion Single glazed beads" at bounding box center [523, 536] width 209 height 24
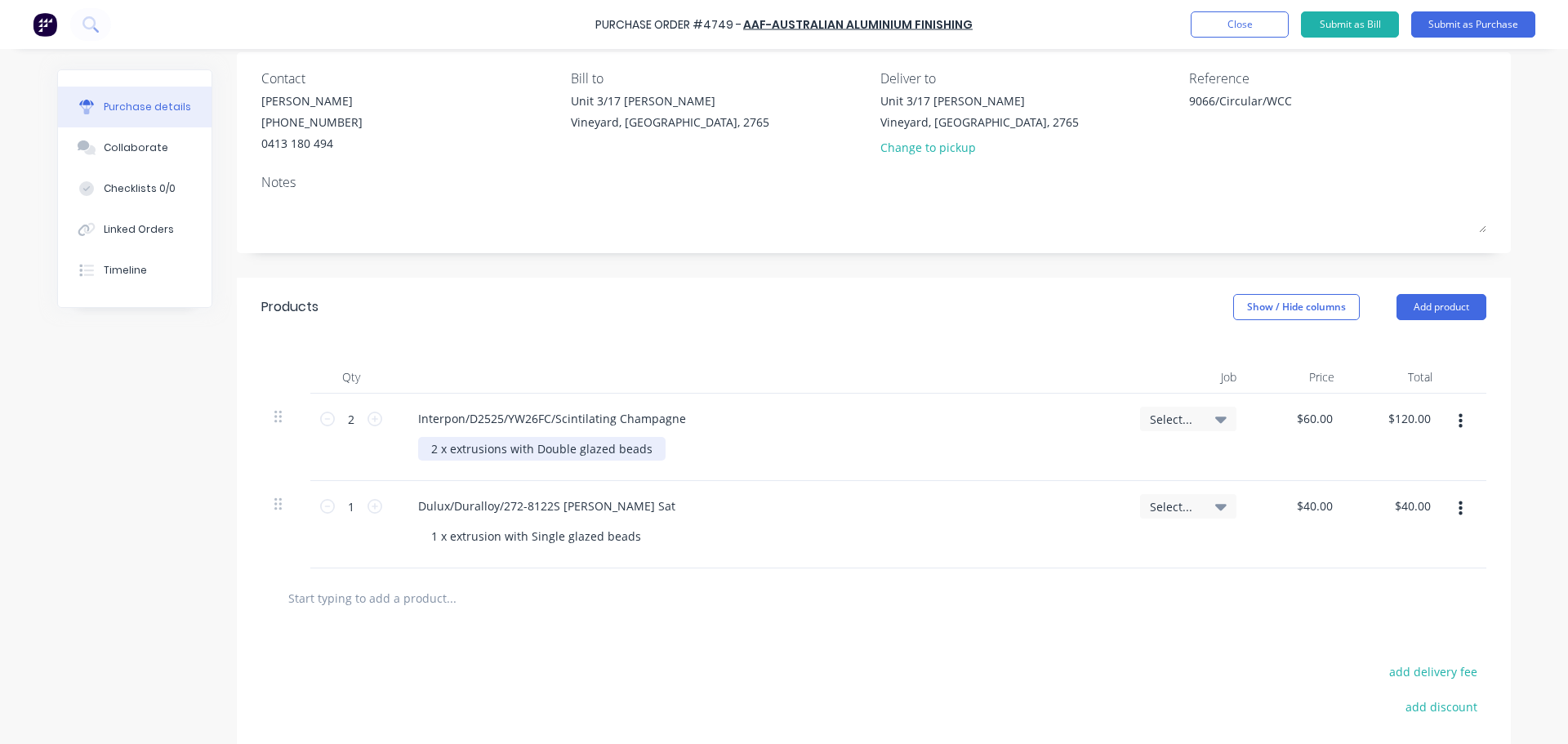
click at [646, 448] on div "2 x extrusions with Double glazed beads" at bounding box center [542, 449] width 248 height 24
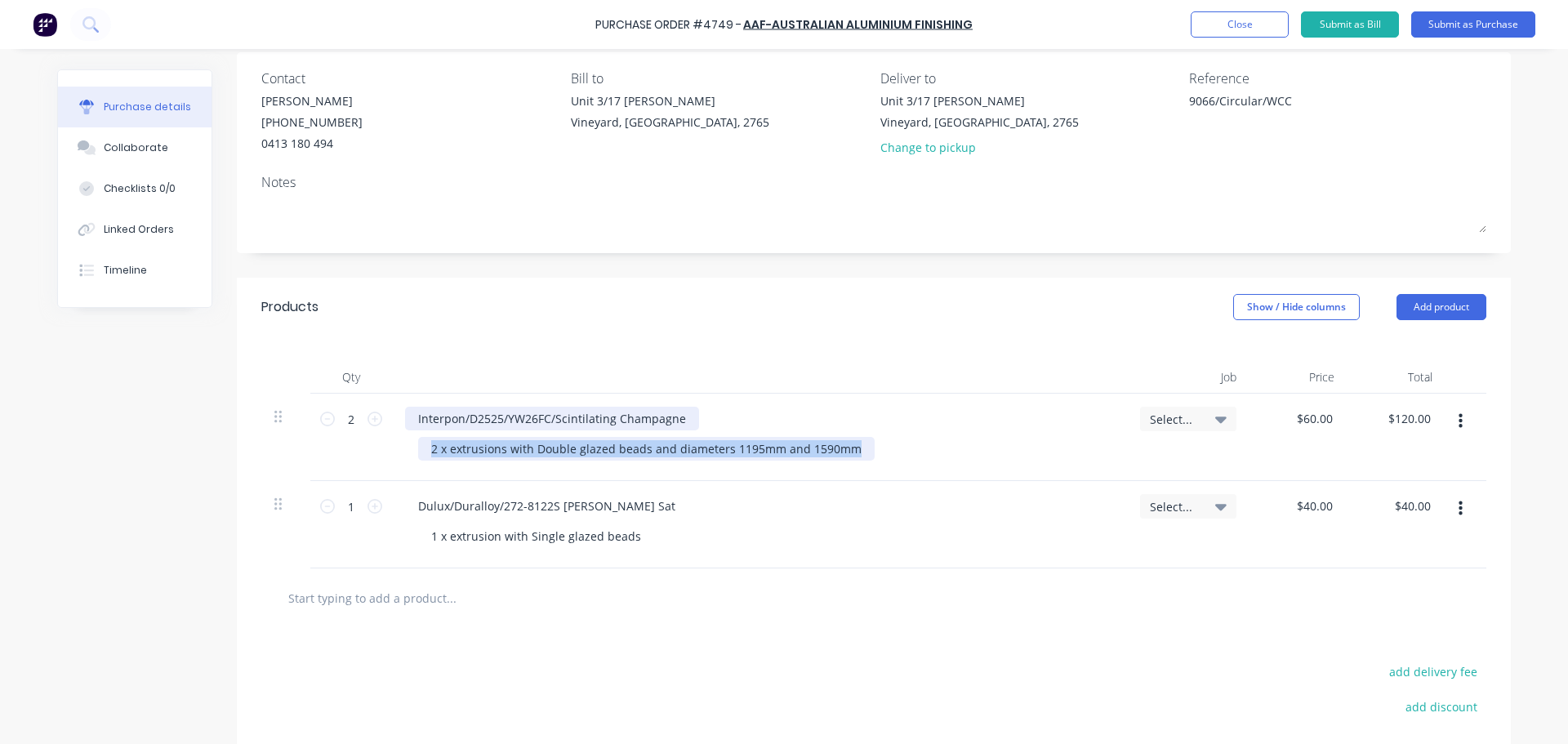
drag, startPoint x: 847, startPoint y: 452, endPoint x: 415, endPoint y: 407, distance: 434.3
click at [415, 407] on div "Interpon/D2525/YW26FC/Scintilating Champagne 2 x extrusions with Double glazed …" at bounding box center [759, 437] width 735 height 87
copy div "2 x extrusions with Double glazed beads and diameters 1195mm and 1590mm"
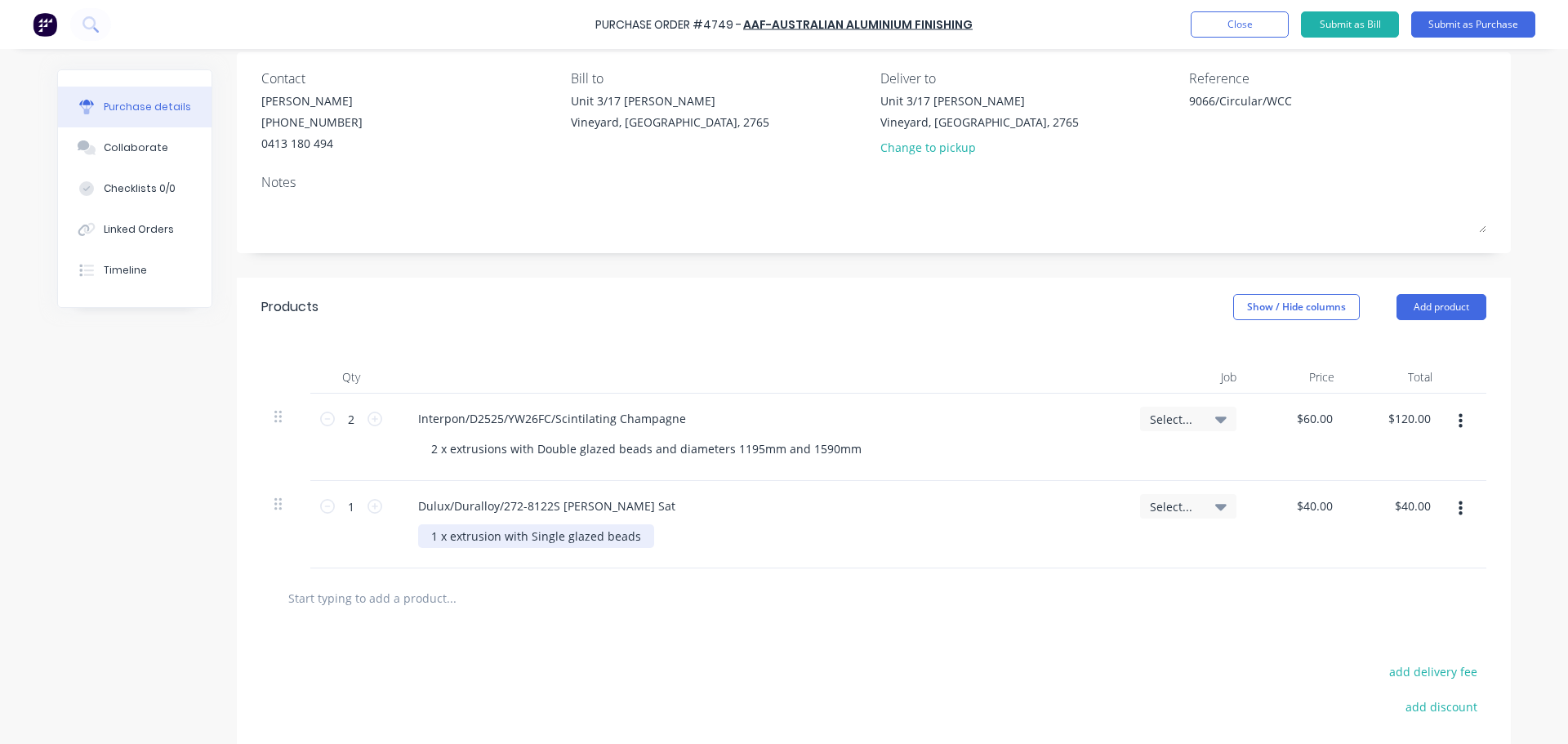
click at [521, 540] on div "1 x extrusion with Single glazed beads" at bounding box center [536, 536] width 236 height 24
click at [633, 540] on div "1 x extrusion with Single glazed beads" at bounding box center [536, 536] width 236 height 24
click at [506, 576] on div at bounding box center [874, 598] width 1225 height 59
click at [427, 602] on input "text" at bounding box center [450, 598] width 327 height 33
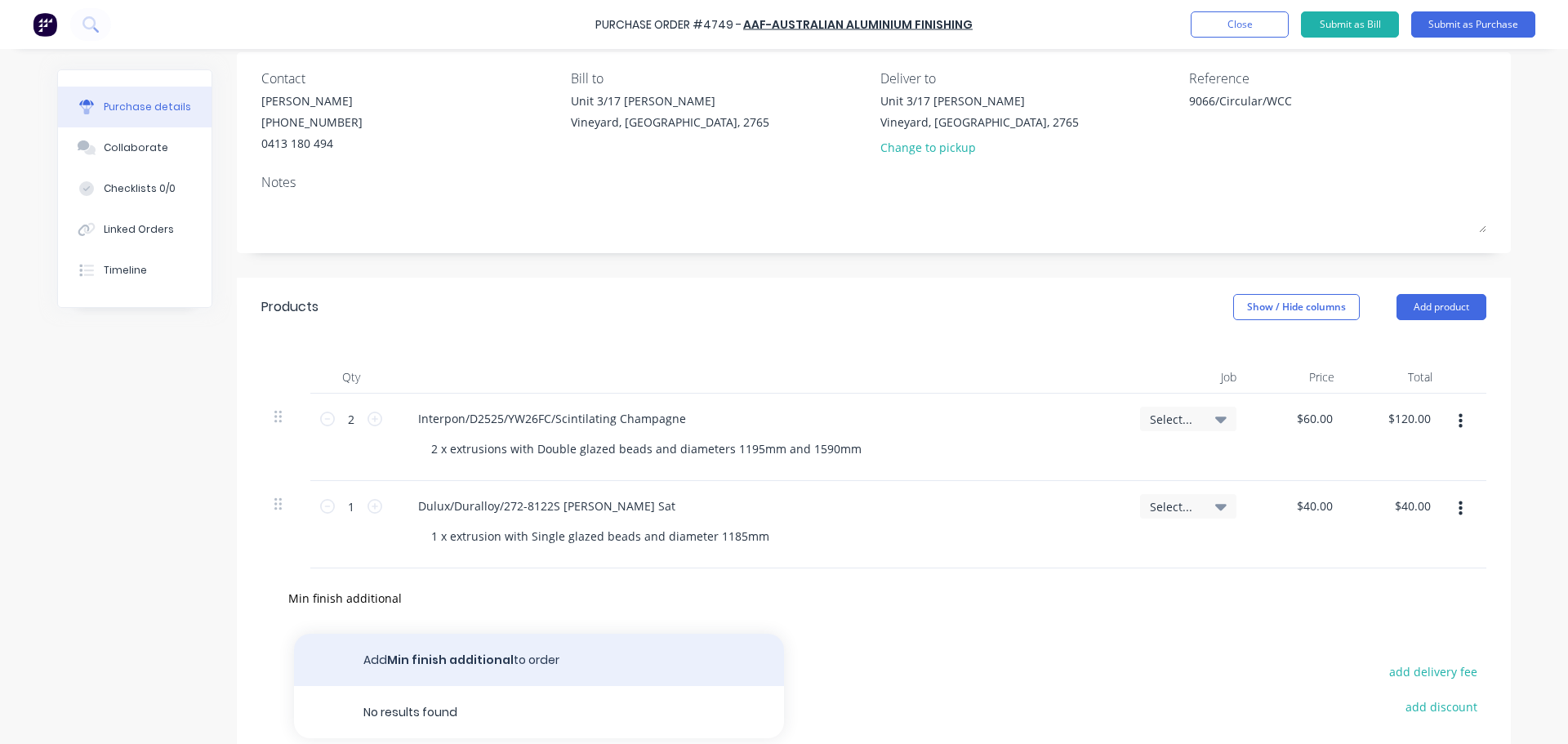
click at [473, 673] on button "Add Min finish additional to order" at bounding box center [539, 659] width 490 height 52
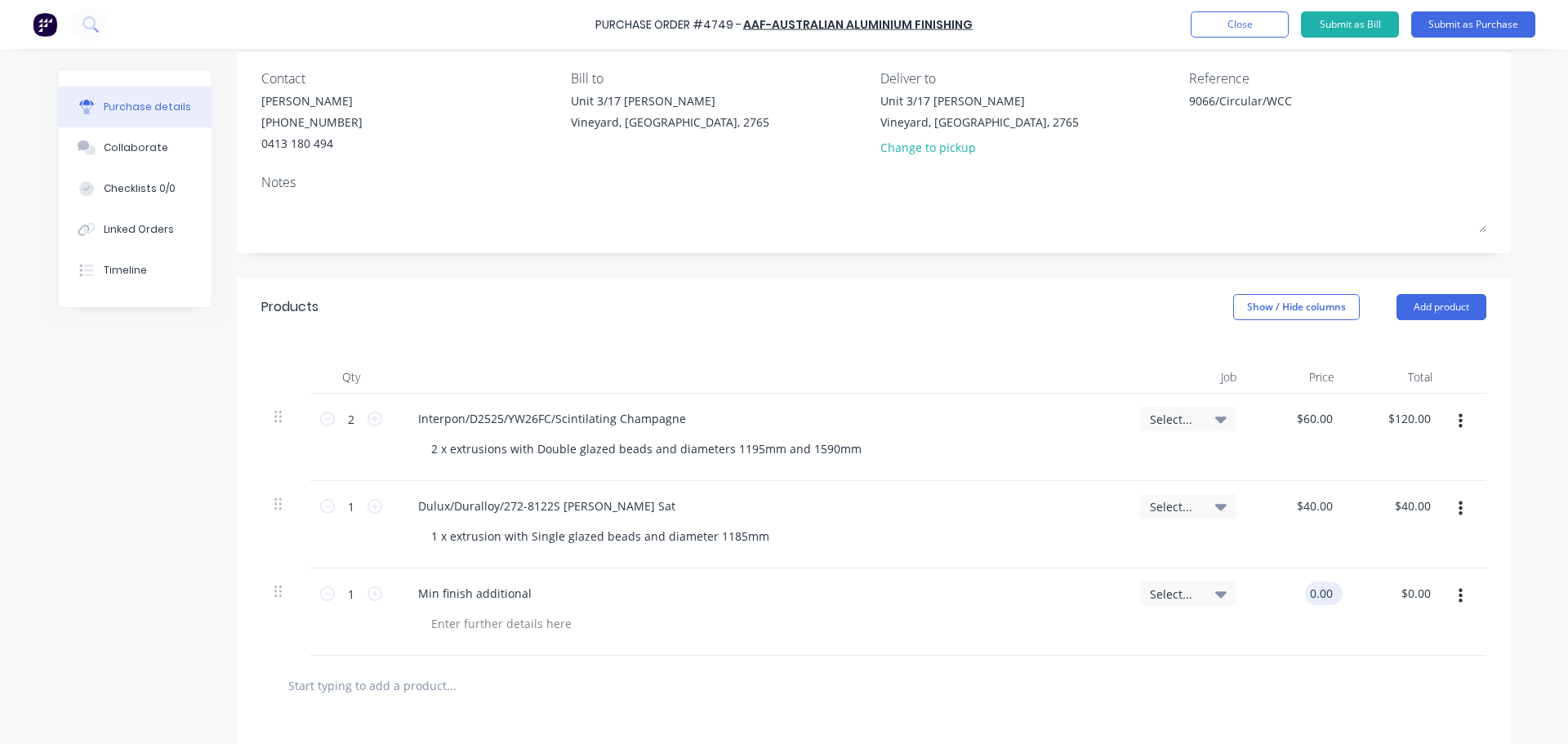
click at [1316, 594] on input "0.00" at bounding box center [1321, 593] width 31 height 24
click at [1048, 667] on div at bounding box center [874, 685] width 1225 height 59
click at [1463, 595] on button "button" at bounding box center [1461, 596] width 39 height 30
click at [1412, 676] on button "Duplicate" at bounding box center [1411, 672] width 139 height 33
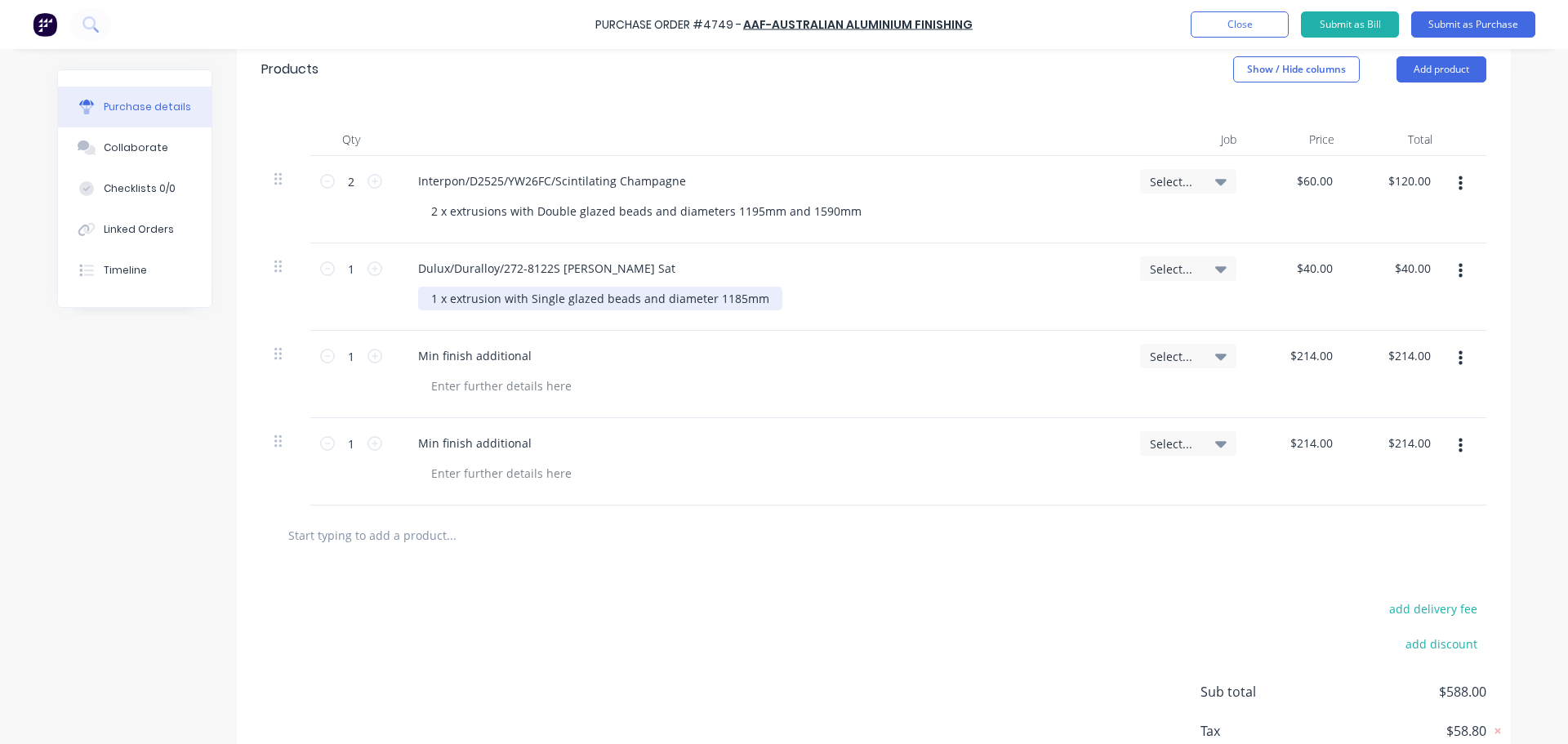
scroll to position [373, 0]
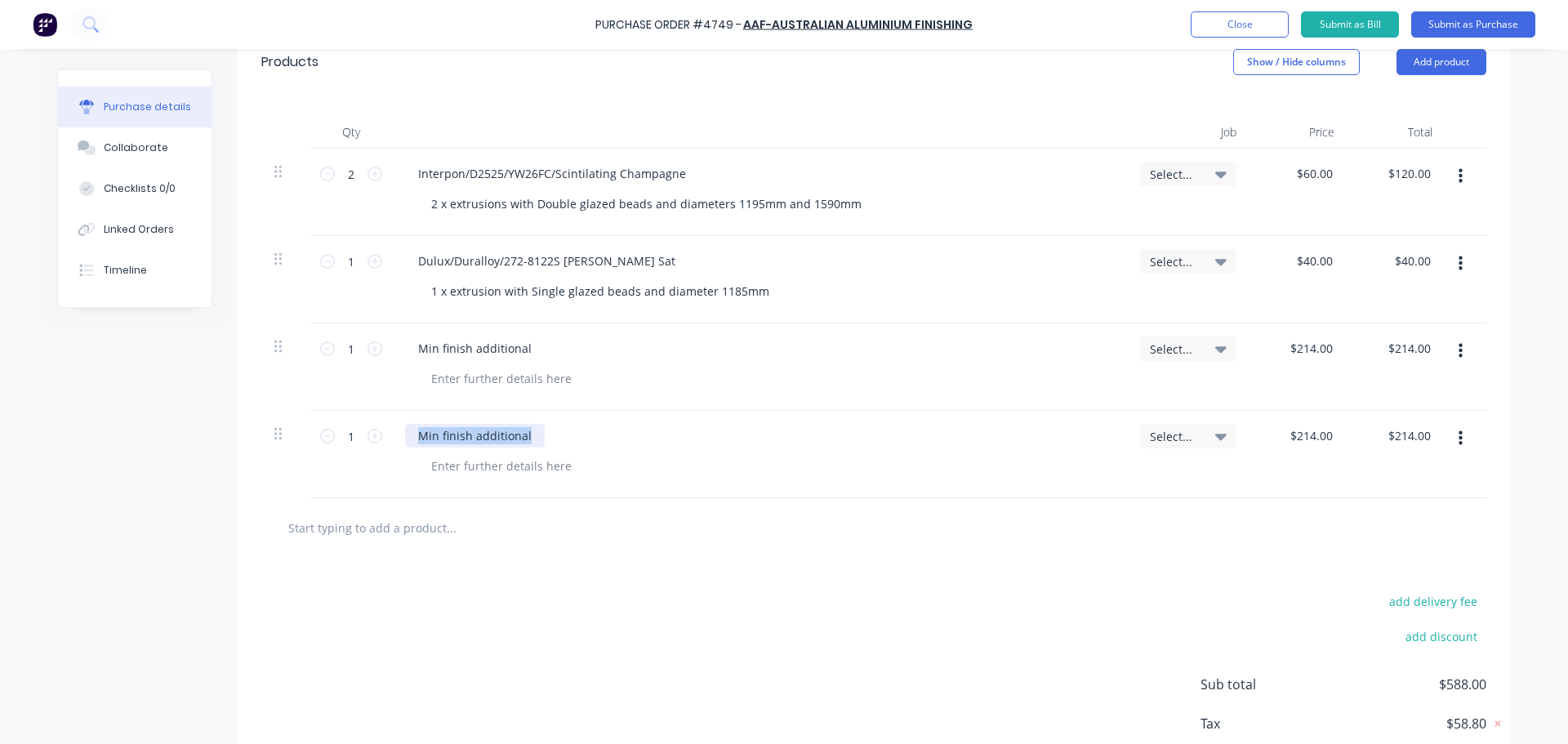
drag, startPoint x: 559, startPoint y: 440, endPoint x: 410, endPoint y: 419, distance: 150.5
click at [410, 419] on div "Min finish additional" at bounding box center [759, 454] width 735 height 87
click at [1292, 356] on div "214.00 214.00" at bounding box center [1314, 348] width 44 height 24
click at [1302, 356] on input "214.00" at bounding box center [1314, 348] width 44 height 24
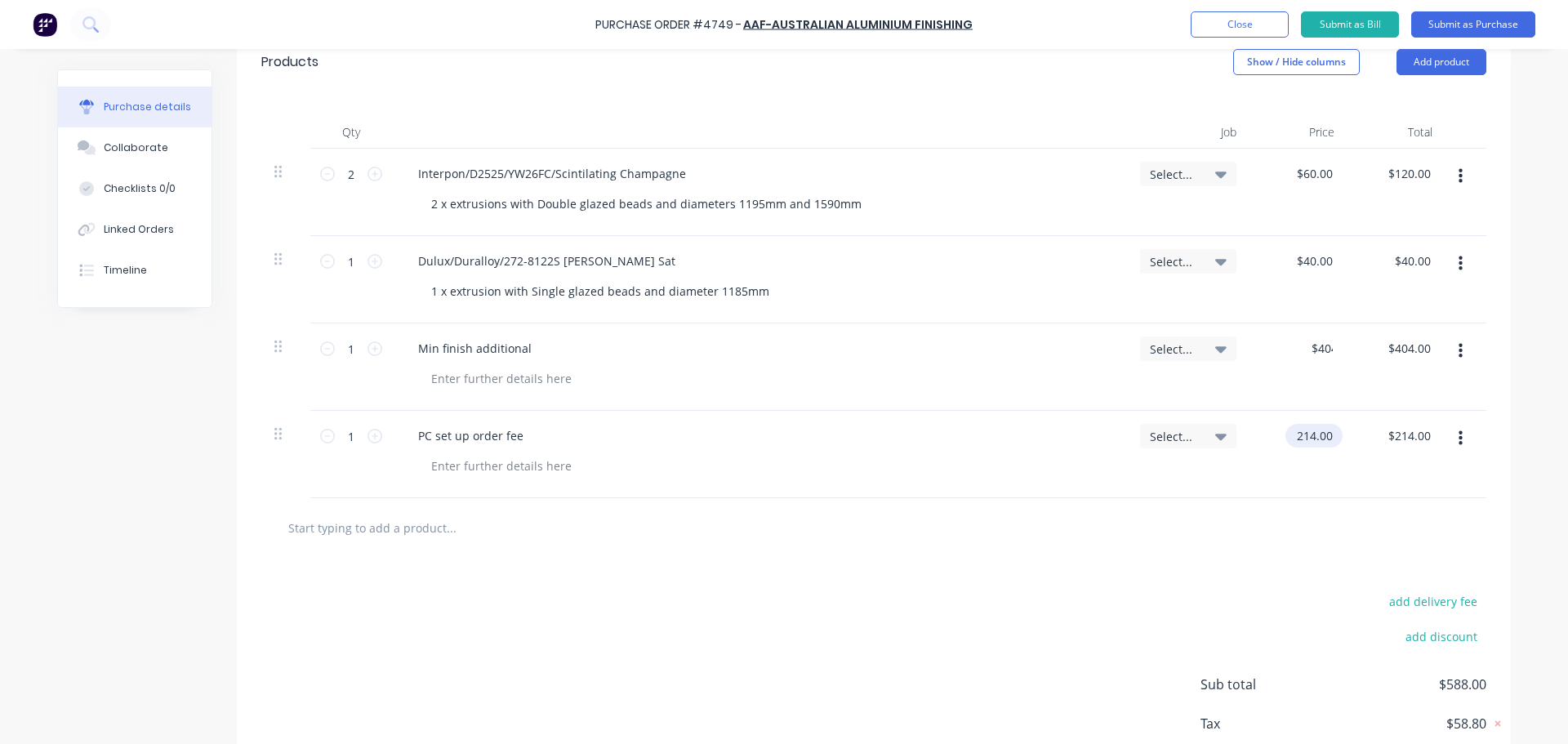
click at [1311, 446] on input "214.00" at bounding box center [1310, 435] width 50 height 24
click at [1311, 446] on input "214.00" at bounding box center [1314, 435] width 44 height 24
click at [989, 556] on div at bounding box center [874, 528] width 1225 height 59
click at [974, 434] on div "PC set up order fee" at bounding box center [759, 435] width 709 height 24
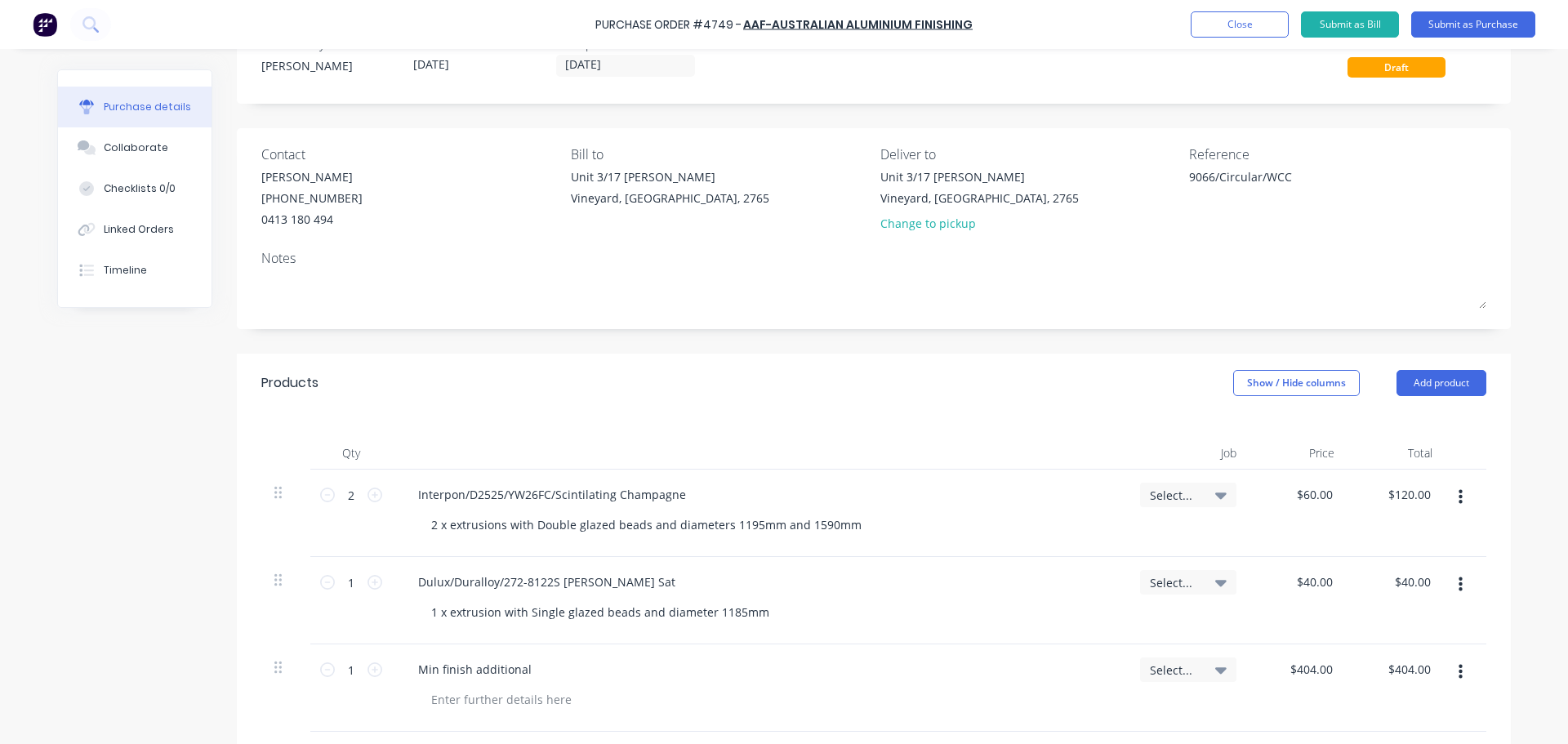
scroll to position [81, 0]
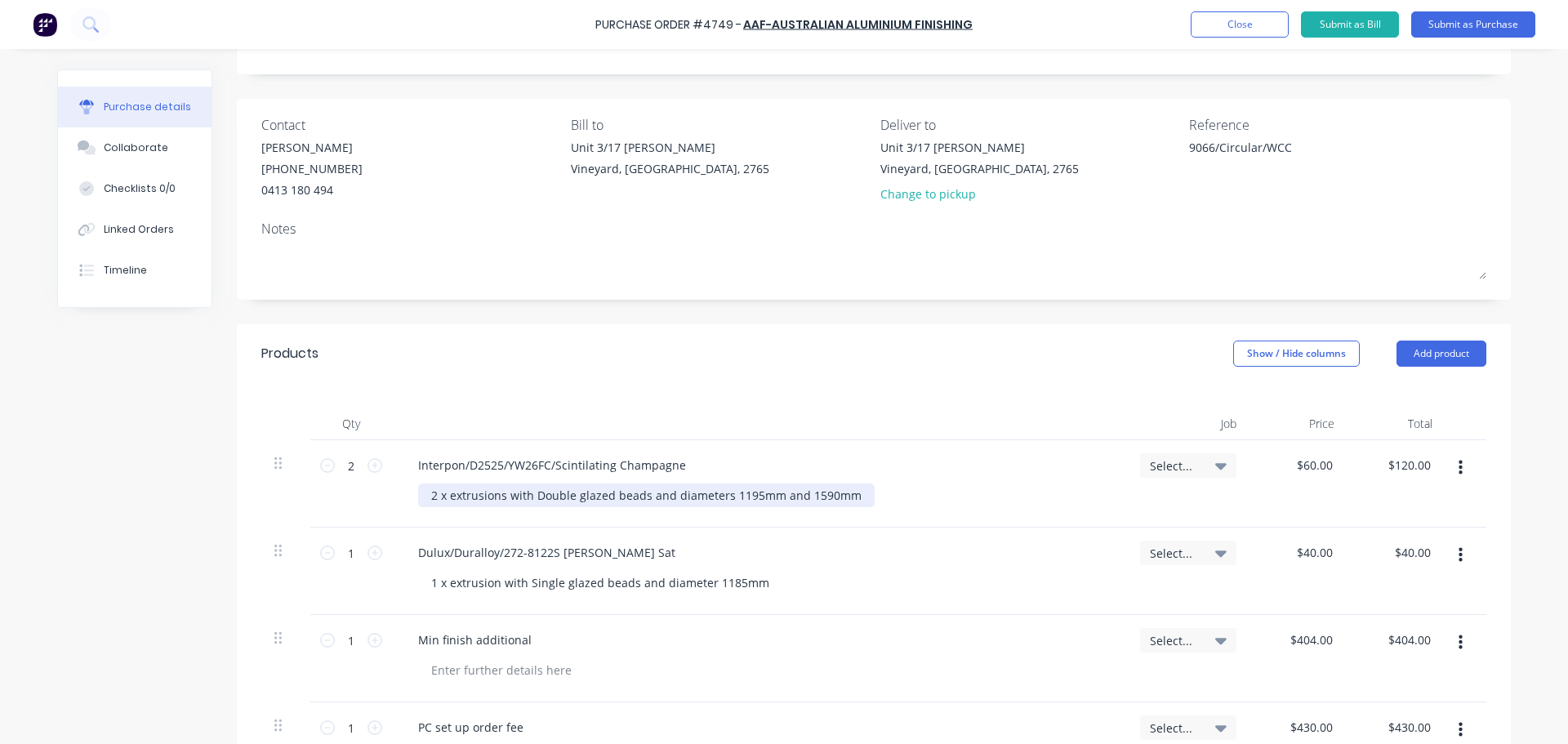
click at [474, 492] on div "2 x extrusions with Double glazed beads and diameters 1195mm and 1590mm" at bounding box center [646, 495] width 456 height 24
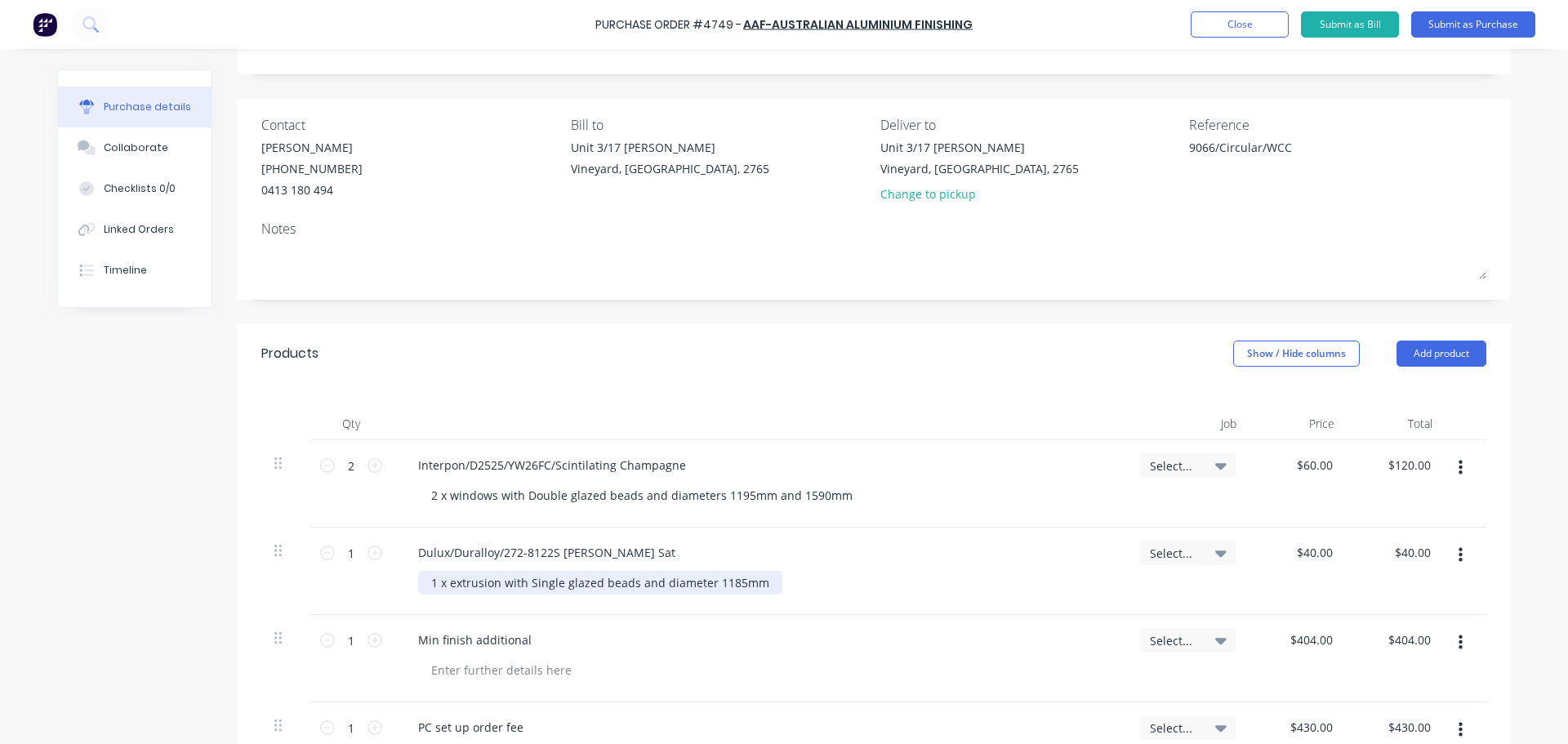
click at [470, 590] on div "1 x extrusion with Single glazed beads and diameter 1185mm" at bounding box center [600, 582] width 364 height 24
click at [834, 573] on div "1 x window with Single glazed beads and diameter 1185mm" at bounding box center [766, 582] width 696 height 24
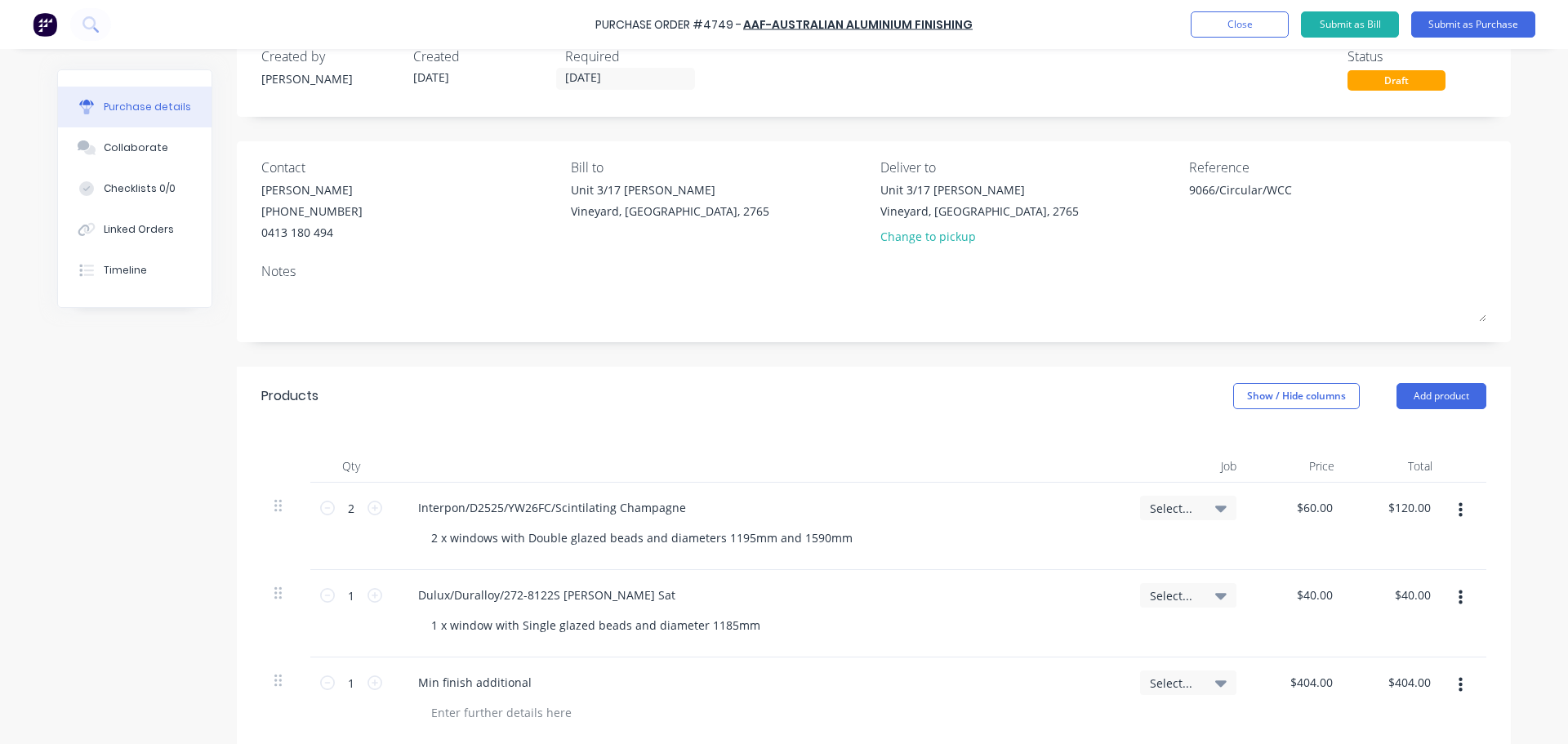
scroll to position [0, 0]
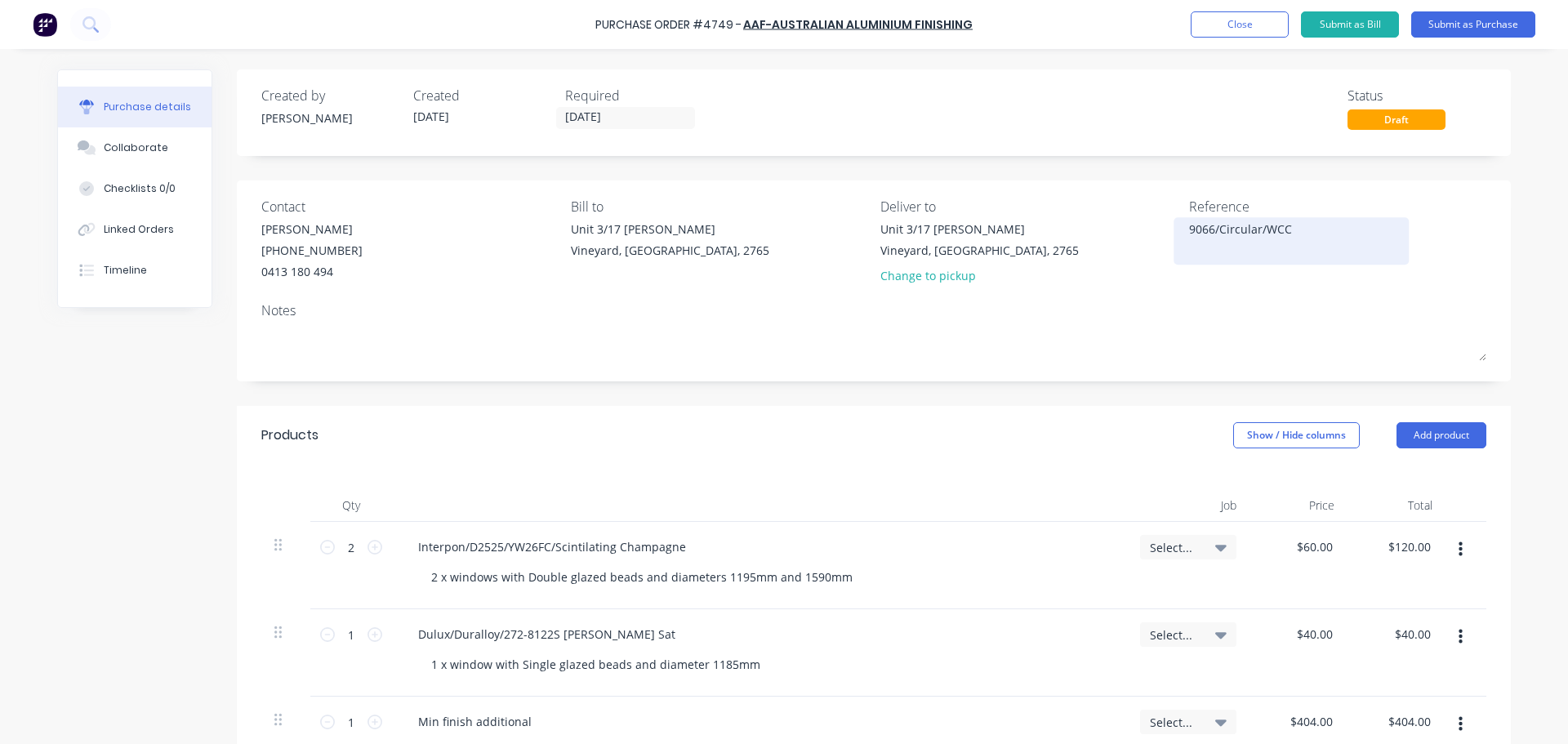
click at [1189, 221] on div "9066/Circular/WCC" at bounding box center [1291, 241] width 204 height 41
click at [1189, 230] on textarea "9066/Circular/WCC" at bounding box center [1291, 239] width 204 height 37
click at [523, 118] on div "Created by Dee Created 25/09/25 Required 25/09/25" at bounding box center [483, 108] width 443 height 44
click at [637, 118] on input "25/09/25" at bounding box center [625, 118] width 138 height 21
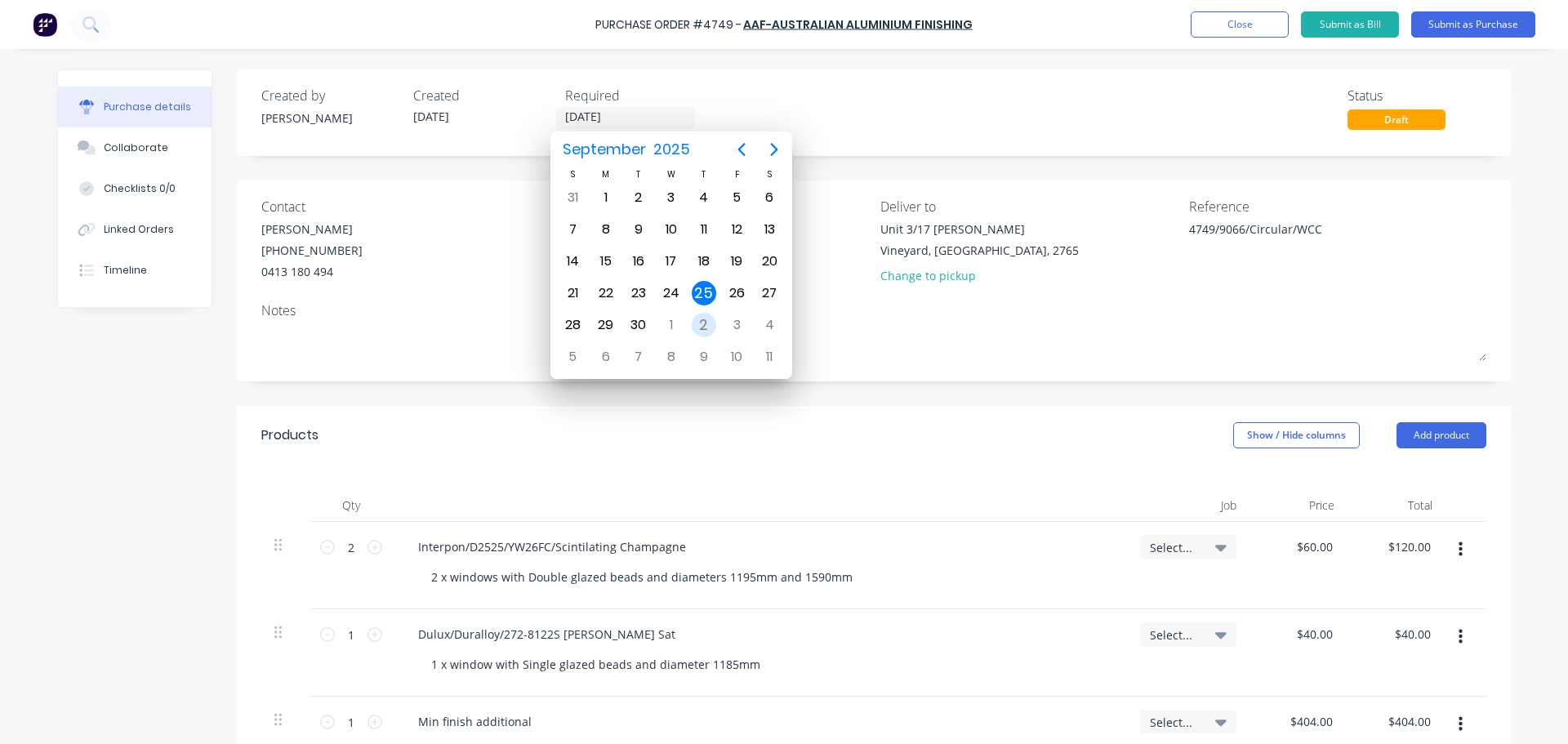
click at [707, 325] on div "2" at bounding box center [704, 325] width 25 height 25
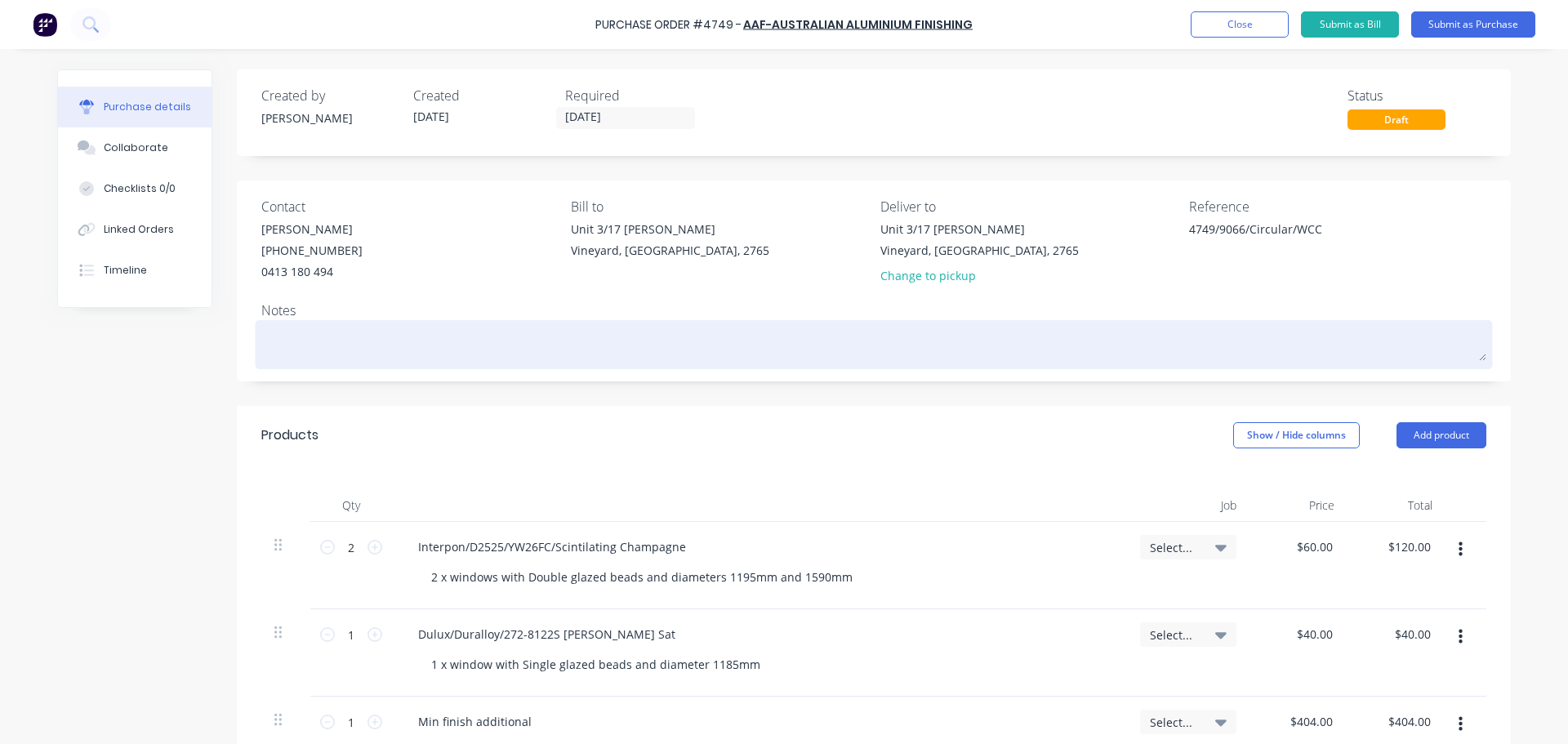
click at [308, 355] on textarea at bounding box center [874, 342] width 1225 height 37
drag, startPoint x: 405, startPoint y: 346, endPoint x: 348, endPoint y: 331, distance: 58.9
click at [348, 331] on textarea "Please ensure there is only" at bounding box center [874, 342] width 1225 height 37
drag, startPoint x: 457, startPoint y: 338, endPoint x: 482, endPoint y: 351, distance: 28.2
click at [469, 345] on textarea "Please ensure the only way to identify is the glazing beads." at bounding box center [874, 342] width 1225 height 37
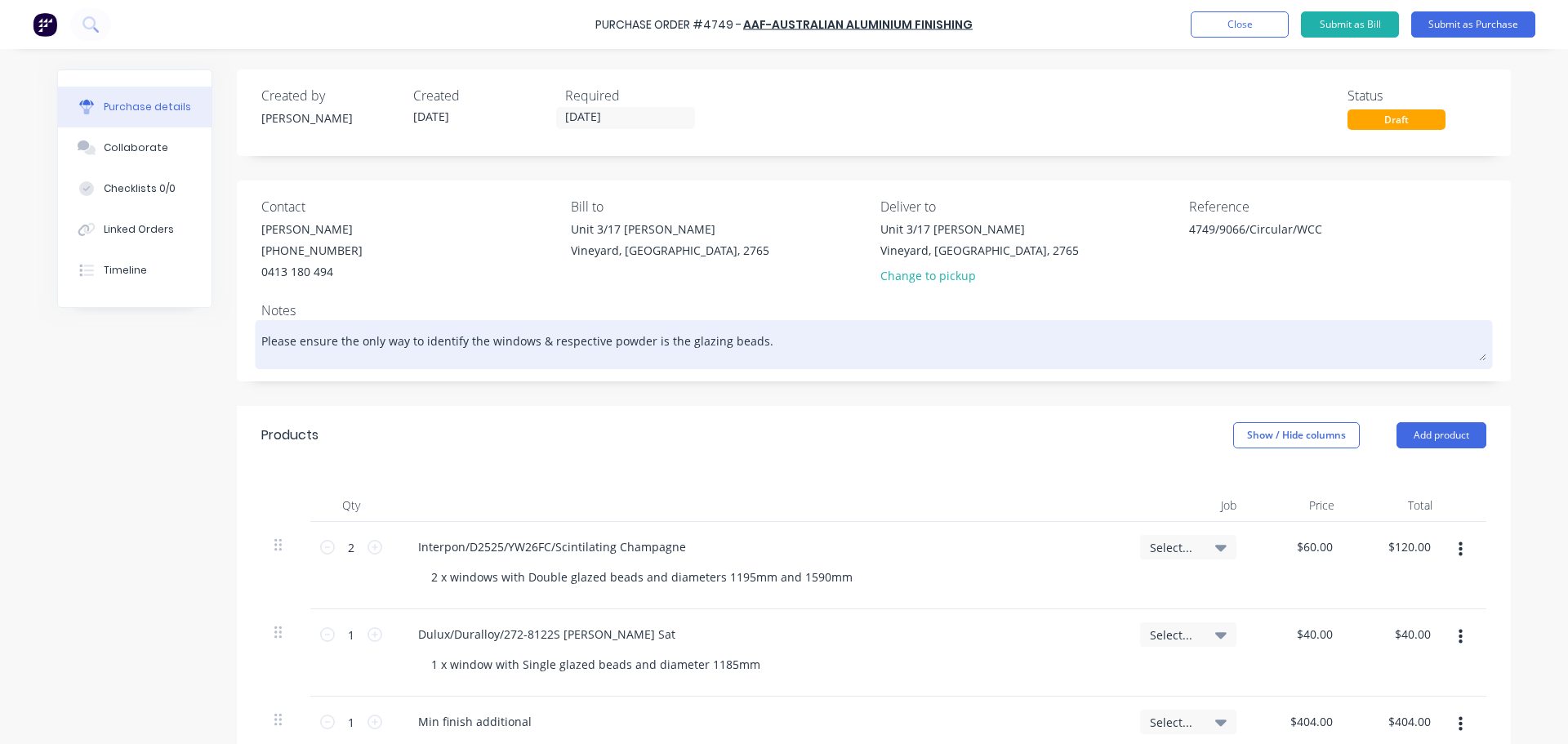
click at [563, 347] on textarea "Please ensure the only way to identify the windows & respective powder is the g…" at bounding box center [874, 342] width 1225 height 37
click at [656, 341] on textarea "Please ensure the only way to identify the windows & corresponding powder is th…" at bounding box center [874, 342] width 1225 height 37
click at [657, 339] on textarea "Please ensure the only way to identify the windows & corresponding powder is th…" at bounding box center [874, 342] width 1225 height 37
click at [759, 345] on textarea "Please ensure the only way to identify the windows & corresponding powdercoatin…" at bounding box center [874, 342] width 1225 height 37
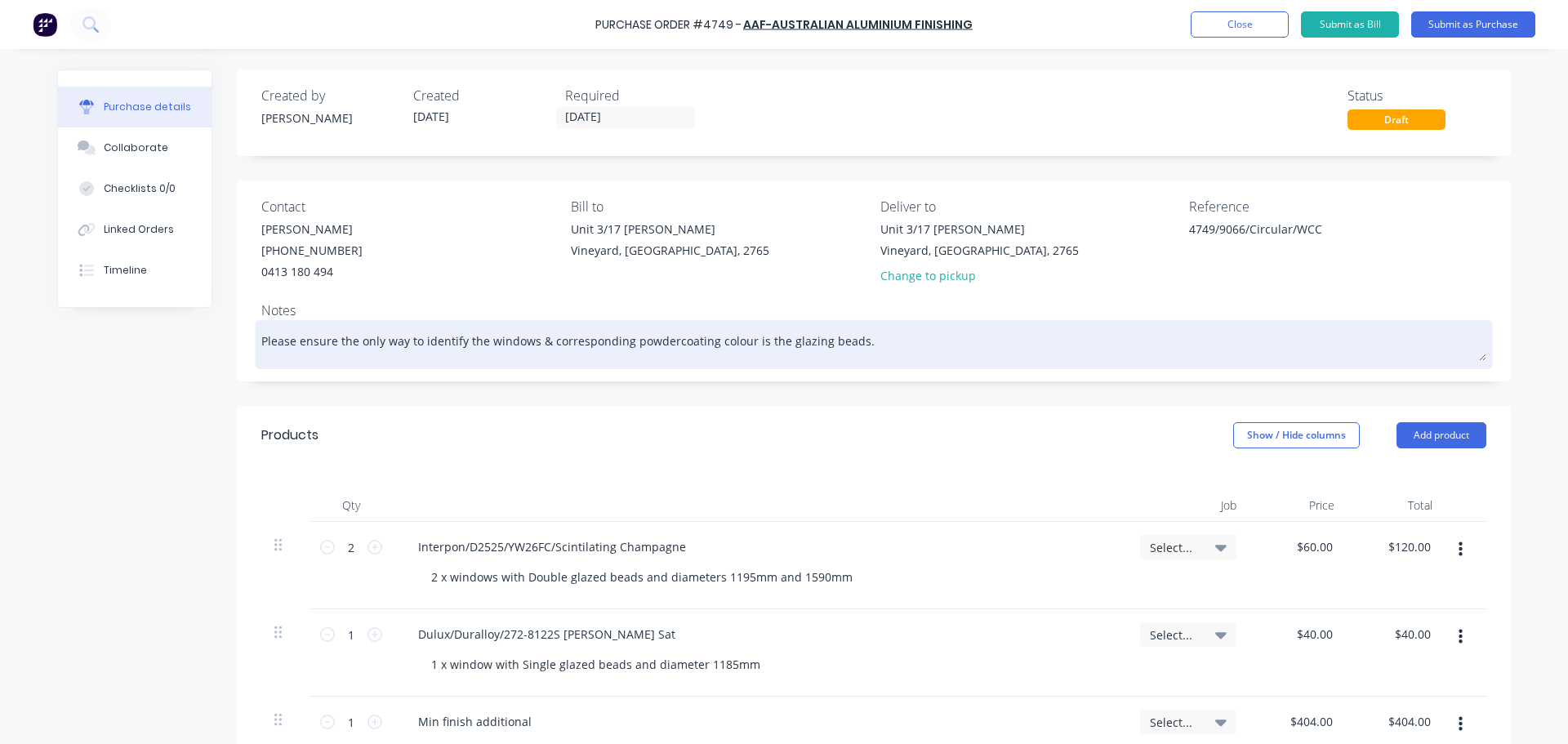
click at [759, 345] on textarea "Please ensure the only way to identify the windows & corresponding powdercoatin…" at bounding box center [874, 342] width 1225 height 37
click at [907, 360] on textarea "Please ensure the only way to identify the windows & corresponding powdercoatin…" at bounding box center [874, 342] width 1225 height 37
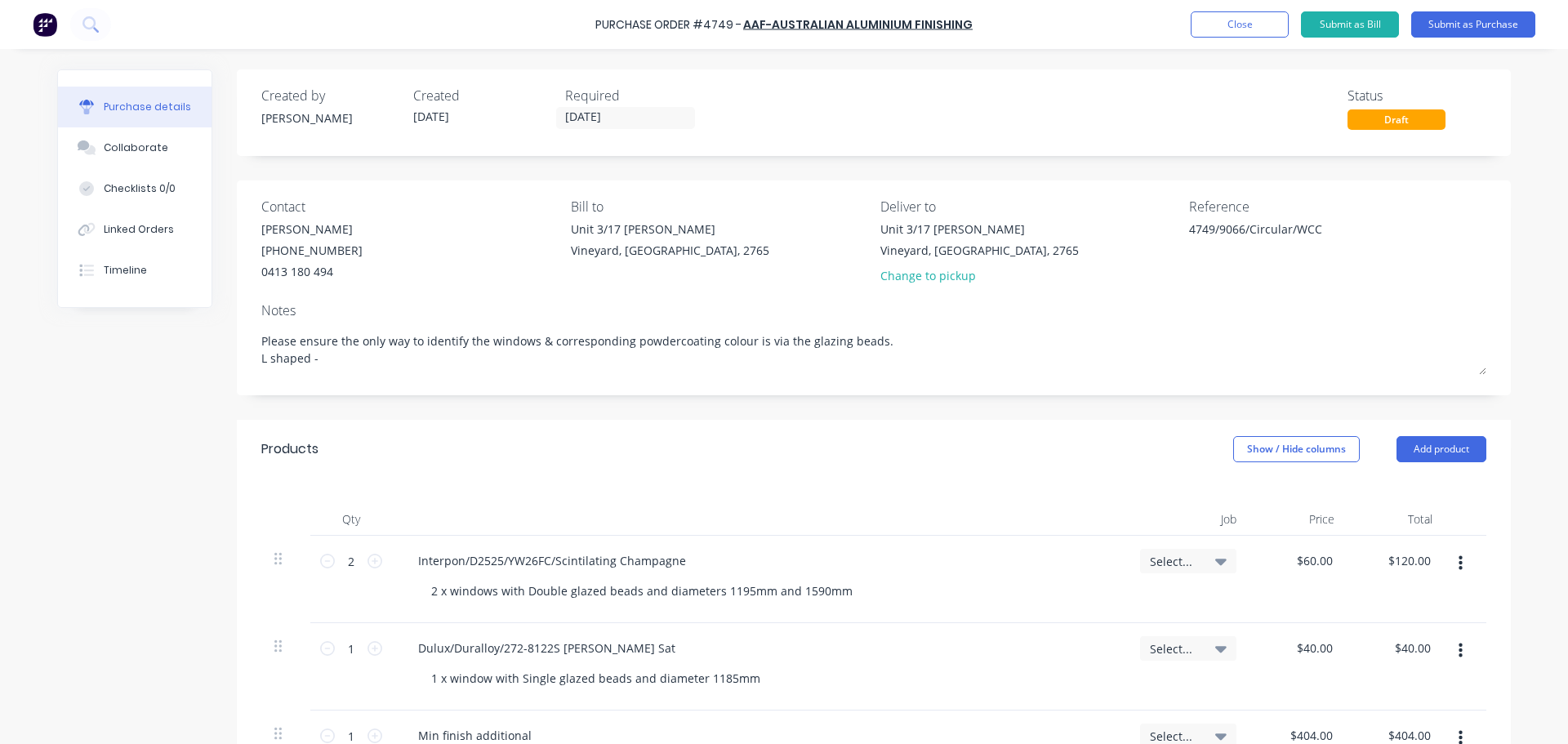
drag, startPoint x: 341, startPoint y: 360, endPoint x: 239, endPoint y: 361, distance: 102.0
click at [239, 361] on div "Contact Richard (02) 8787 3953 0413 180 494 Bill to Unit 3/17 Rob Pl Vineyard, …" at bounding box center [874, 287] width 1274 height 215
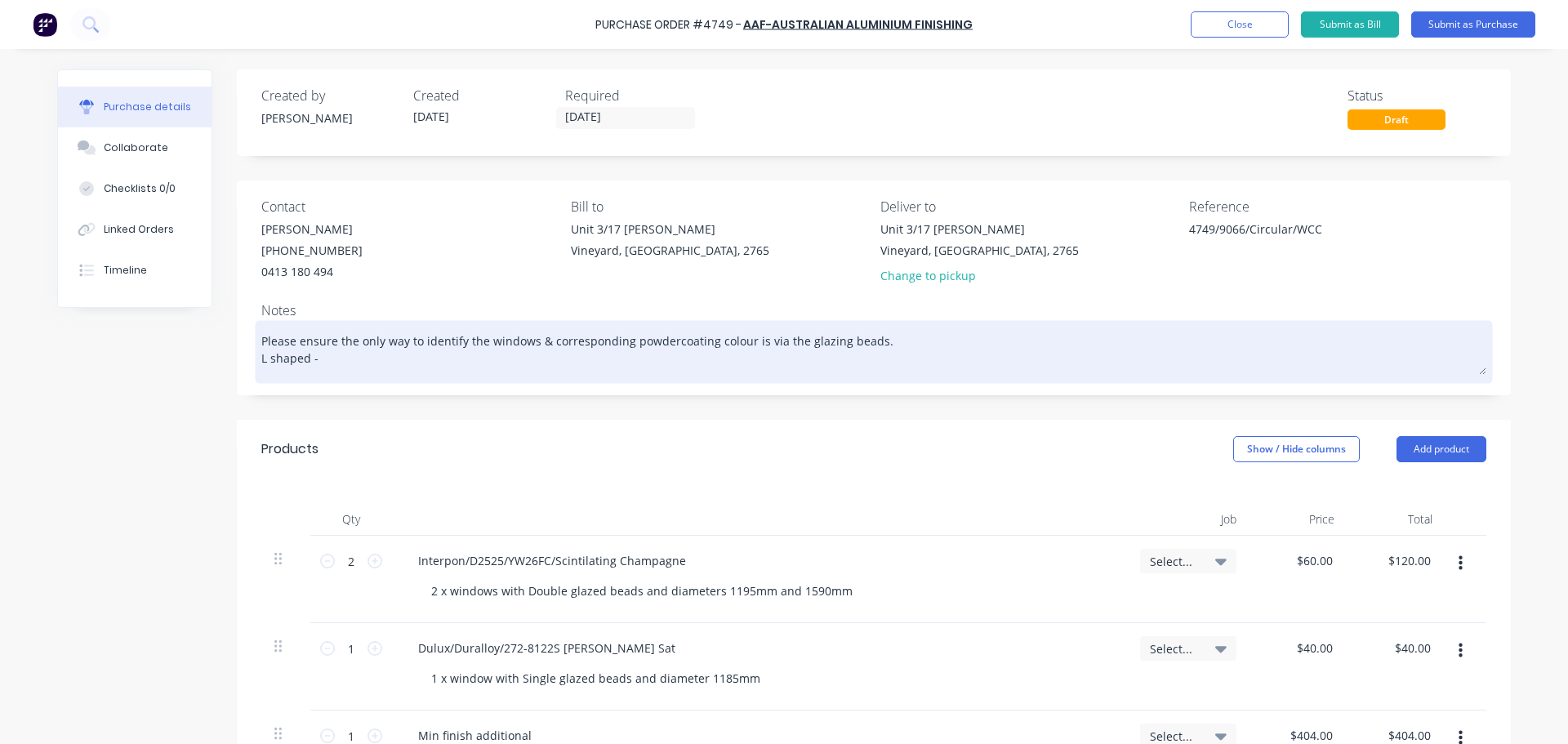
click at [334, 353] on textarea "Please ensure the only way to identify the windows & corresponding powdercoatin…" at bounding box center [874, 349] width 1225 height 50
click at [526, 347] on textarea "Please ensure the only way to identify the windows & corresponding powdercoatin…" at bounding box center [874, 349] width 1225 height 50
click at [525, 371] on textarea "Please ensure the only way to identify the windows & corresponding powdercoatin…" at bounding box center [874, 349] width 1225 height 50
click at [531, 369] on textarea "Please ensure the only way to identify the windows & corresponding powdercoatin…" at bounding box center [874, 349] width 1225 height 50
click at [653, 365] on textarea "Please ensure the only way to identify the windows & corresponding powdercoatin…" at bounding box center [874, 349] width 1225 height 50
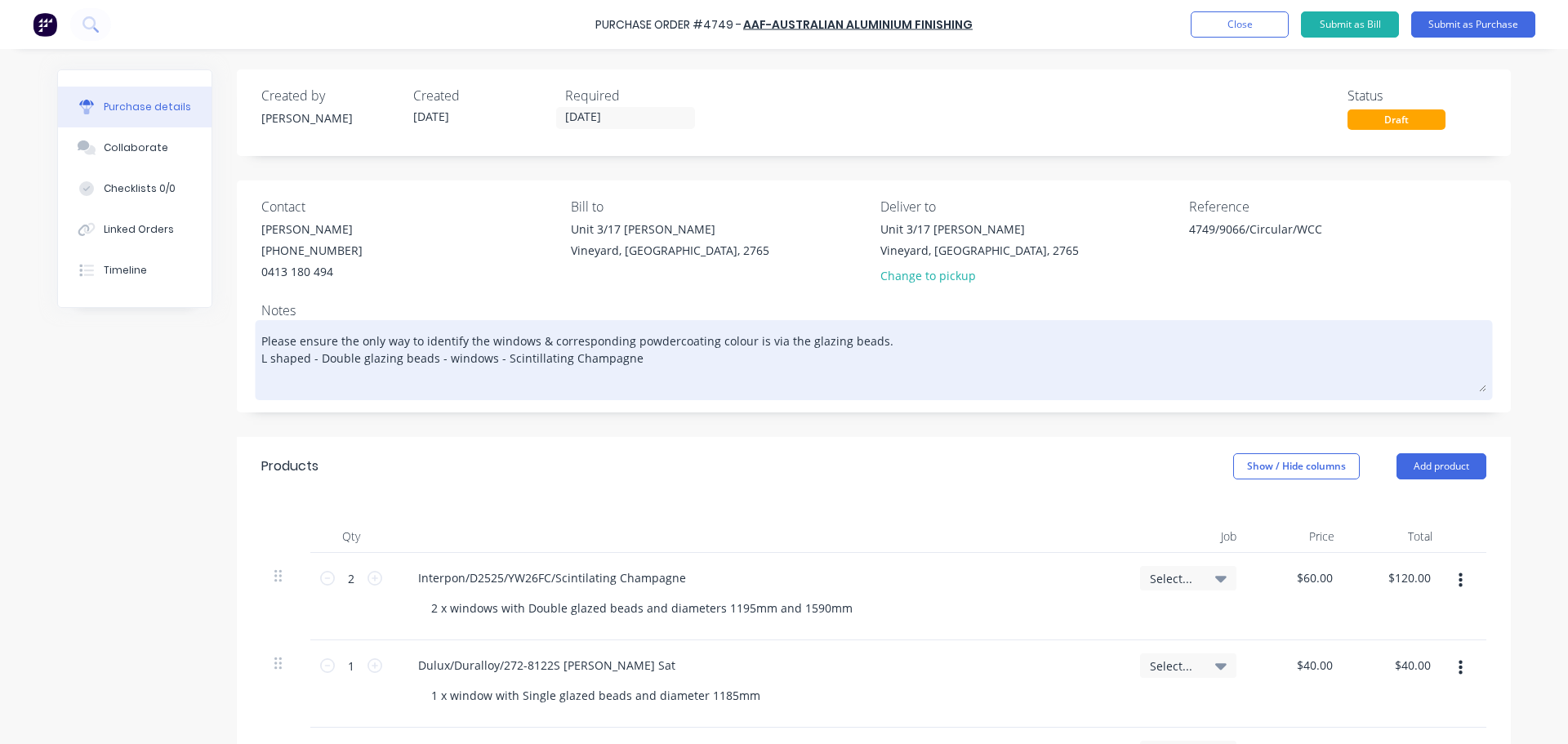
click at [261, 369] on textarea "Please ensure the only way to identify the windows & corresponding powdercoatin…" at bounding box center [874, 358] width 1225 height 67
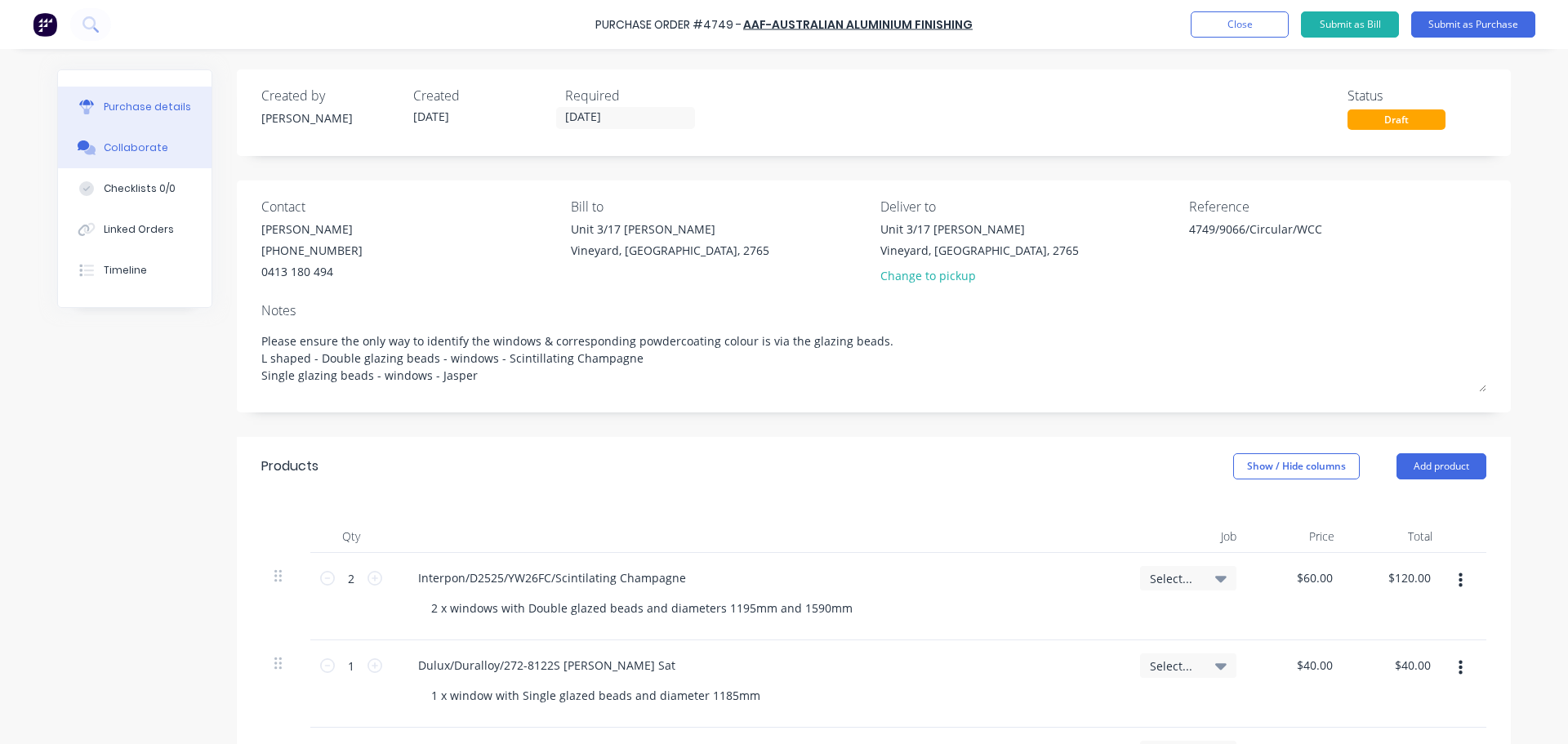
click at [128, 137] on button "Collaborate" at bounding box center [134, 148] width 153 height 41
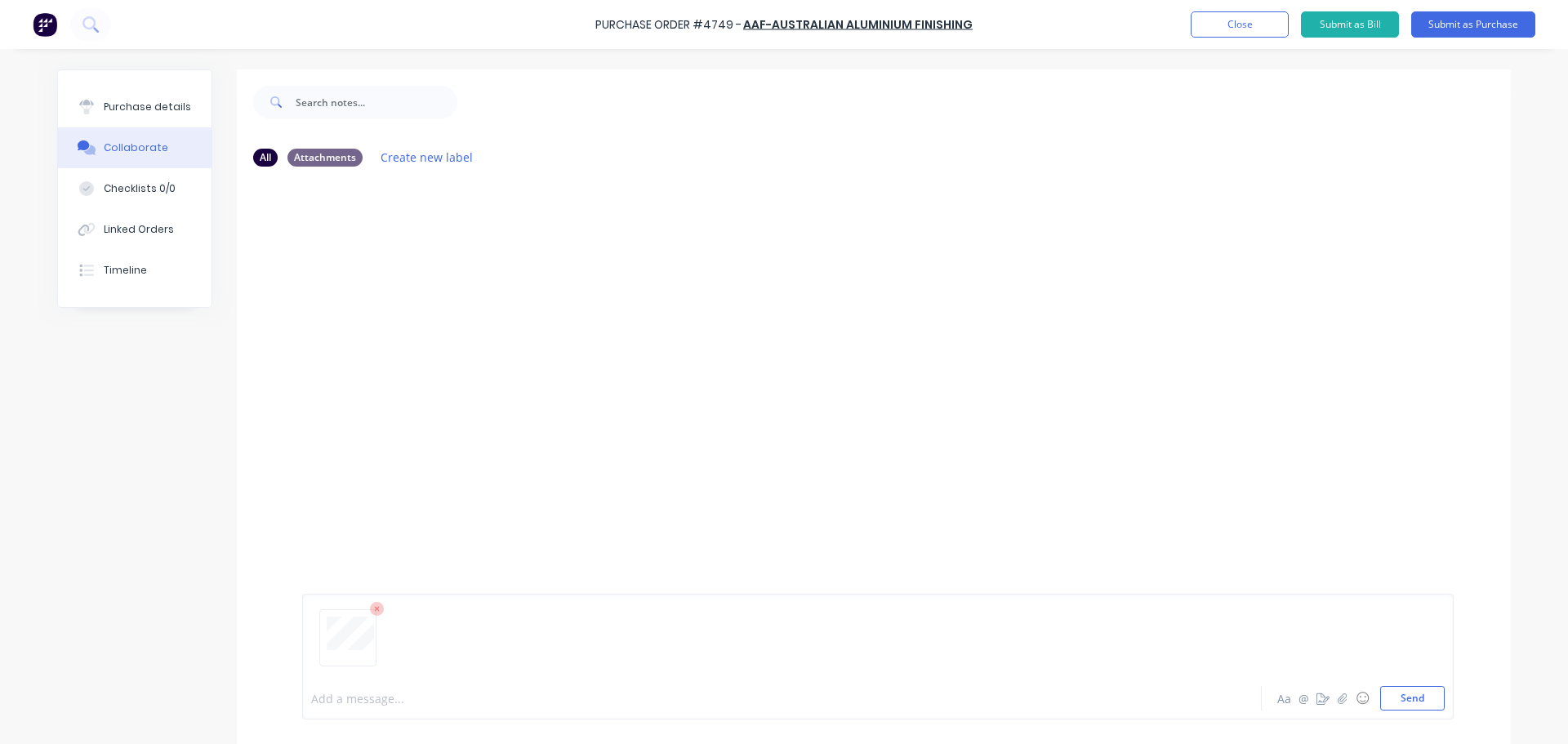
click at [345, 698] on div at bounding box center [737, 698] width 850 height 17
click at [547, 701] on span "Single glazing beads - windows needs to be pcoated in" at bounding box center [462, 698] width 301 height 16
click at [623, 700] on div "Single glazing beads - windows needs to be p/coated in" at bounding box center [737, 698] width 850 height 17
click at [1416, 701] on button "Send" at bounding box center [1412, 698] width 64 height 25
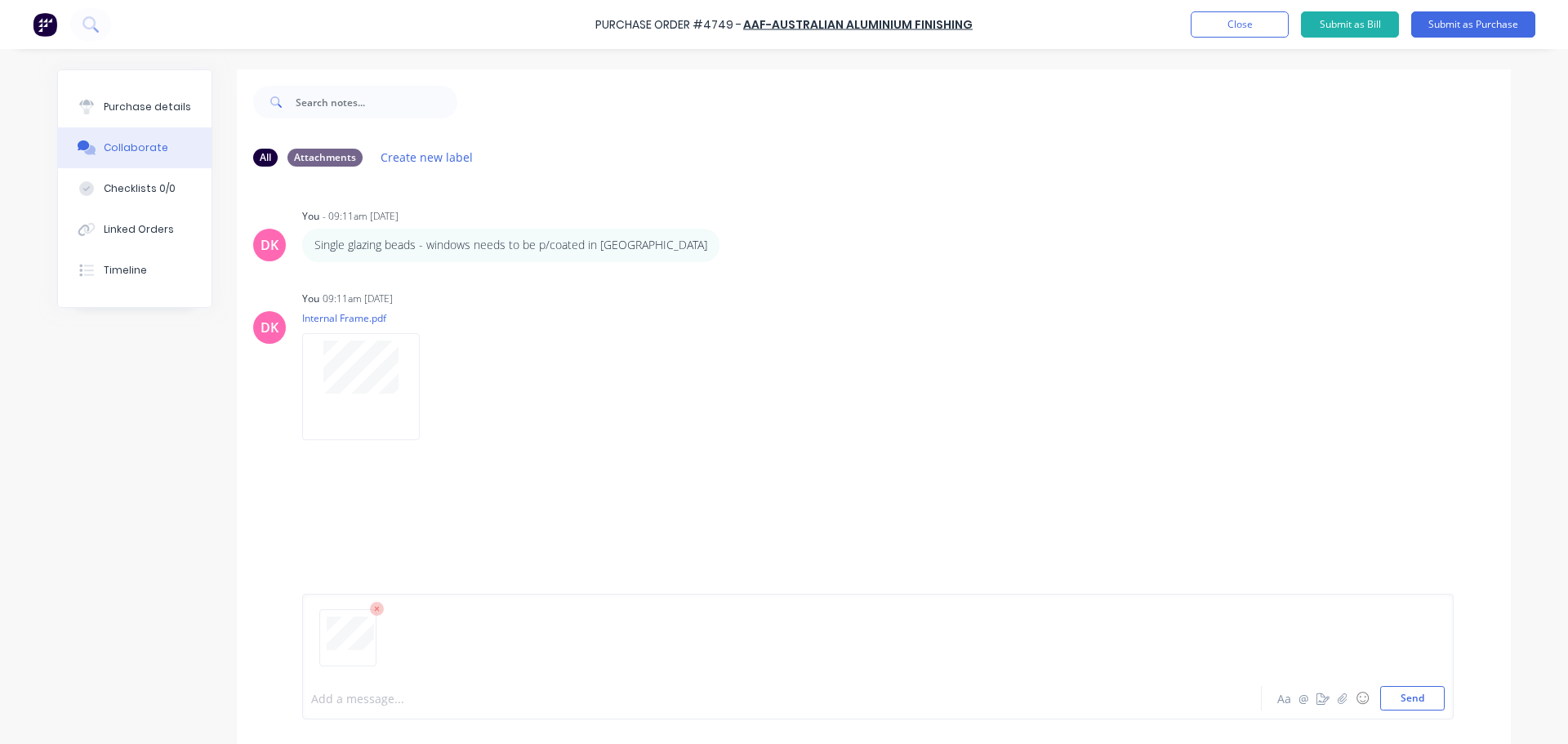
click at [334, 691] on div at bounding box center [737, 698] width 850 height 17
click at [1417, 703] on button "Send" at bounding box center [1412, 698] width 64 height 25
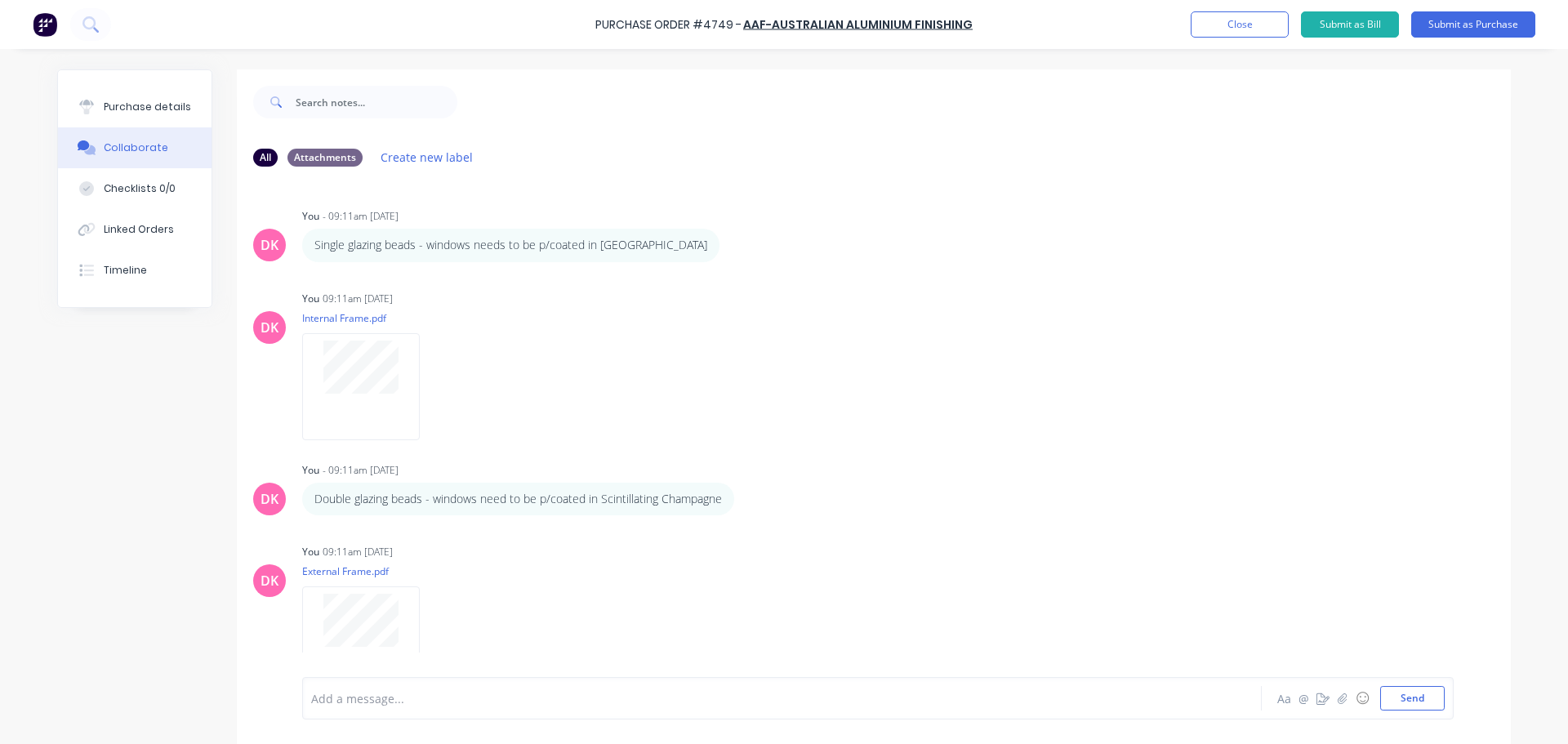
click at [497, 709] on div "Add a message..." at bounding box center [736, 698] width 851 height 25
click at [1338, 702] on icon "button" at bounding box center [1342, 697] width 9 height 11
click at [1420, 701] on button "Send" at bounding box center [1412, 698] width 64 height 25
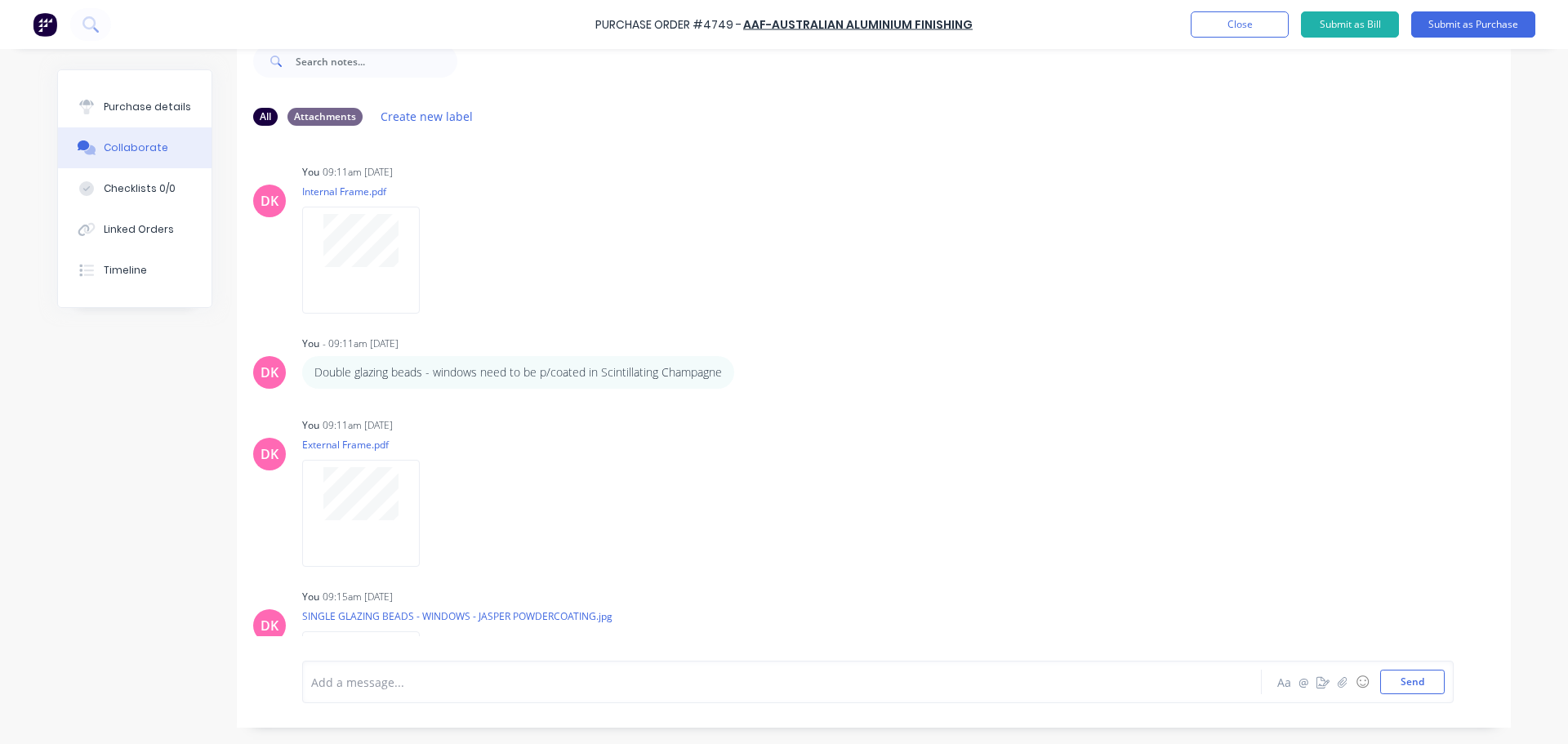
scroll to position [196, 0]
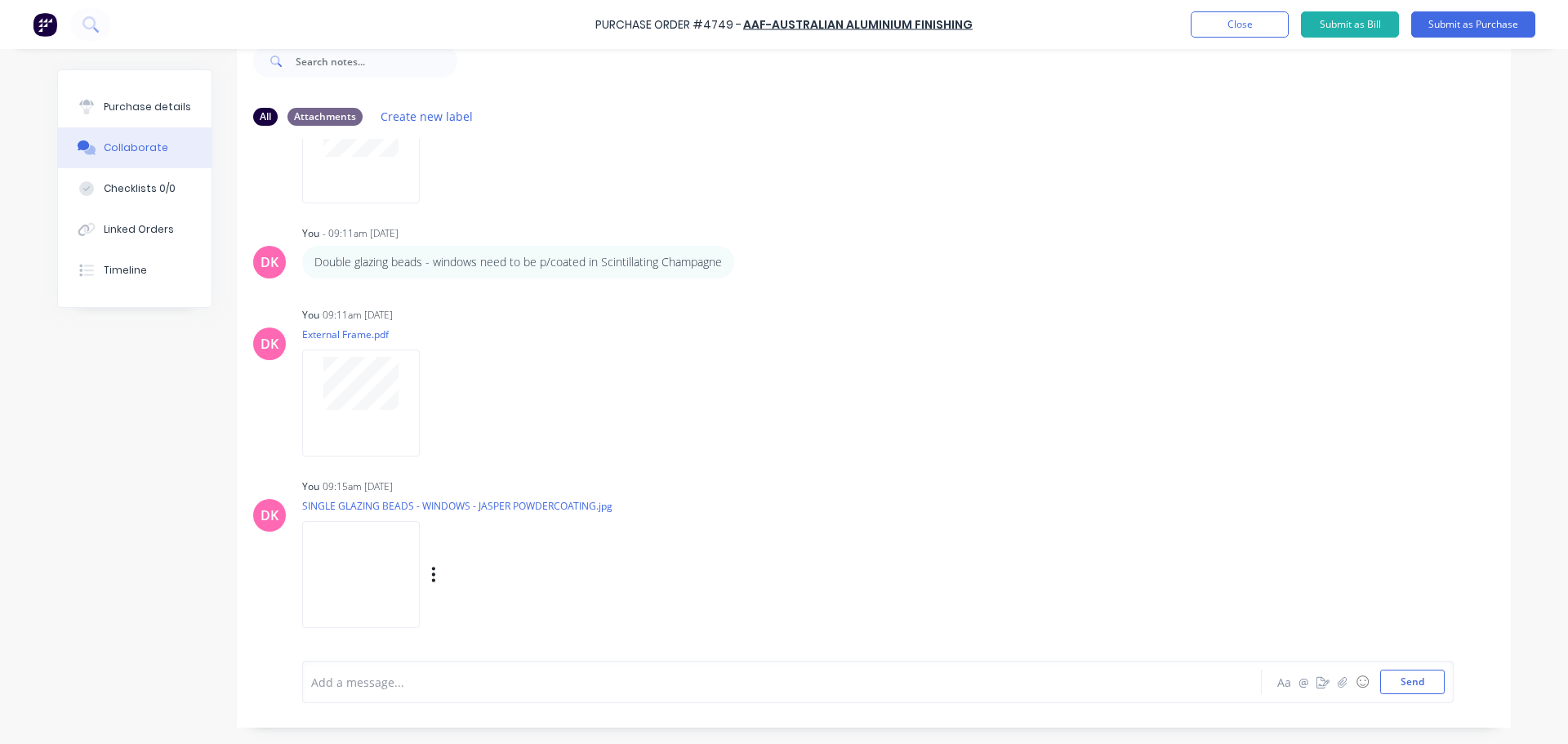
click at [408, 557] on img at bounding box center [361, 574] width 118 height 107
click at [1338, 681] on icon "button" at bounding box center [1343, 681] width 10 height 12
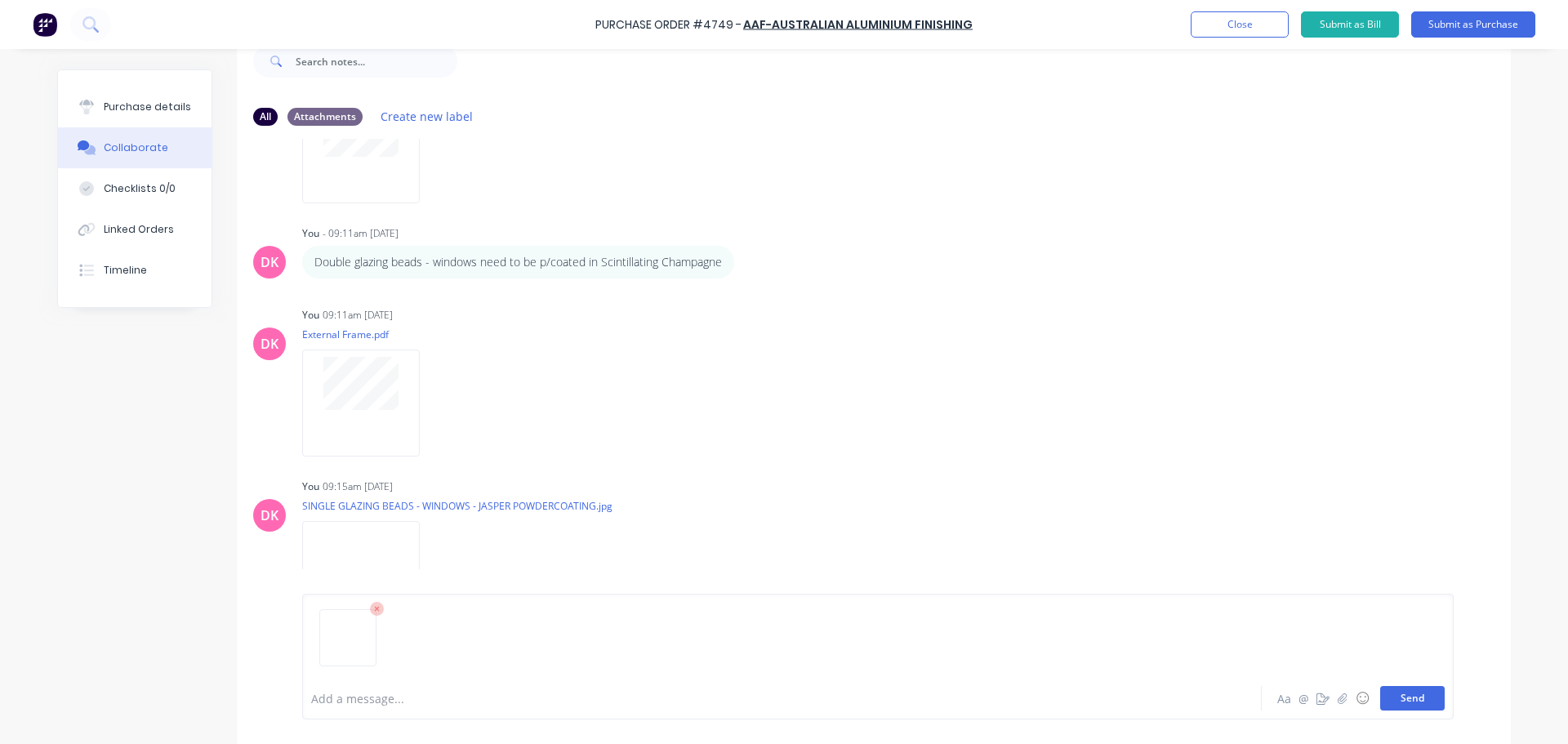
click at [1412, 700] on button "Send" at bounding box center [1412, 698] width 64 height 25
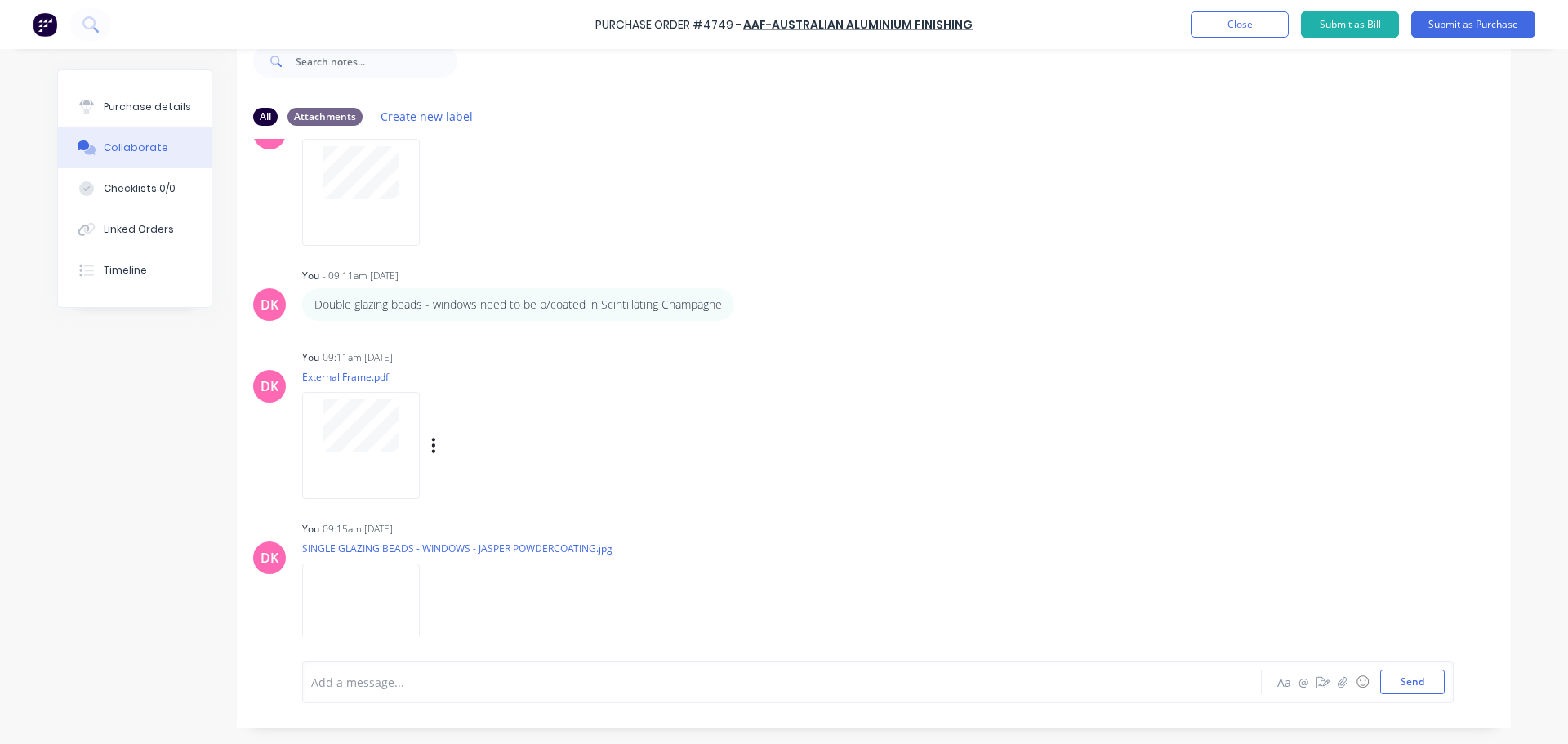
scroll to position [0, 0]
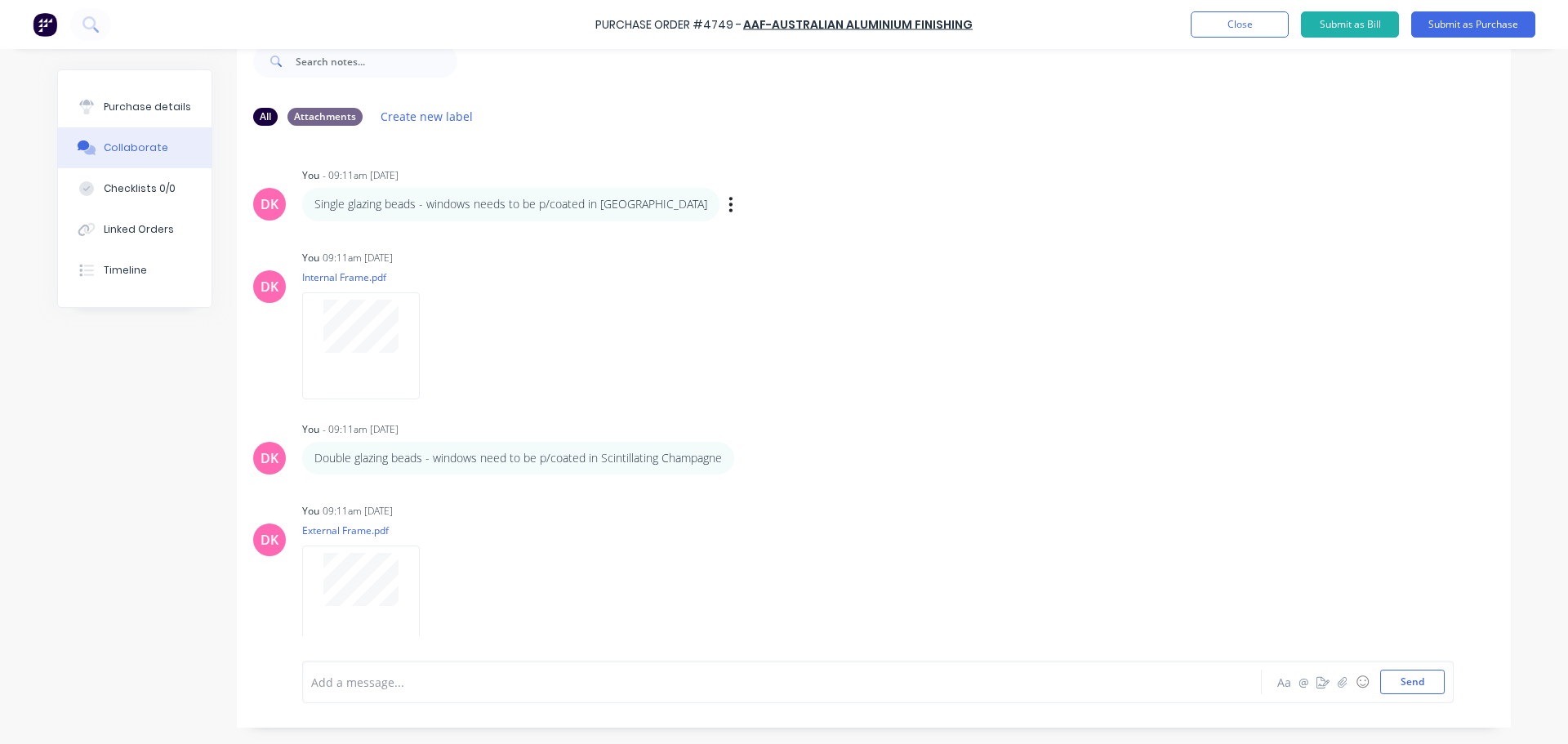
click at [728, 210] on div "Labels Edit Delete" at bounding box center [733, 204] width 10 height 24
click at [730, 210] on icon "button" at bounding box center [731, 204] width 3 height 15
click at [740, 257] on button "Delete" at bounding box center [791, 261] width 103 height 27
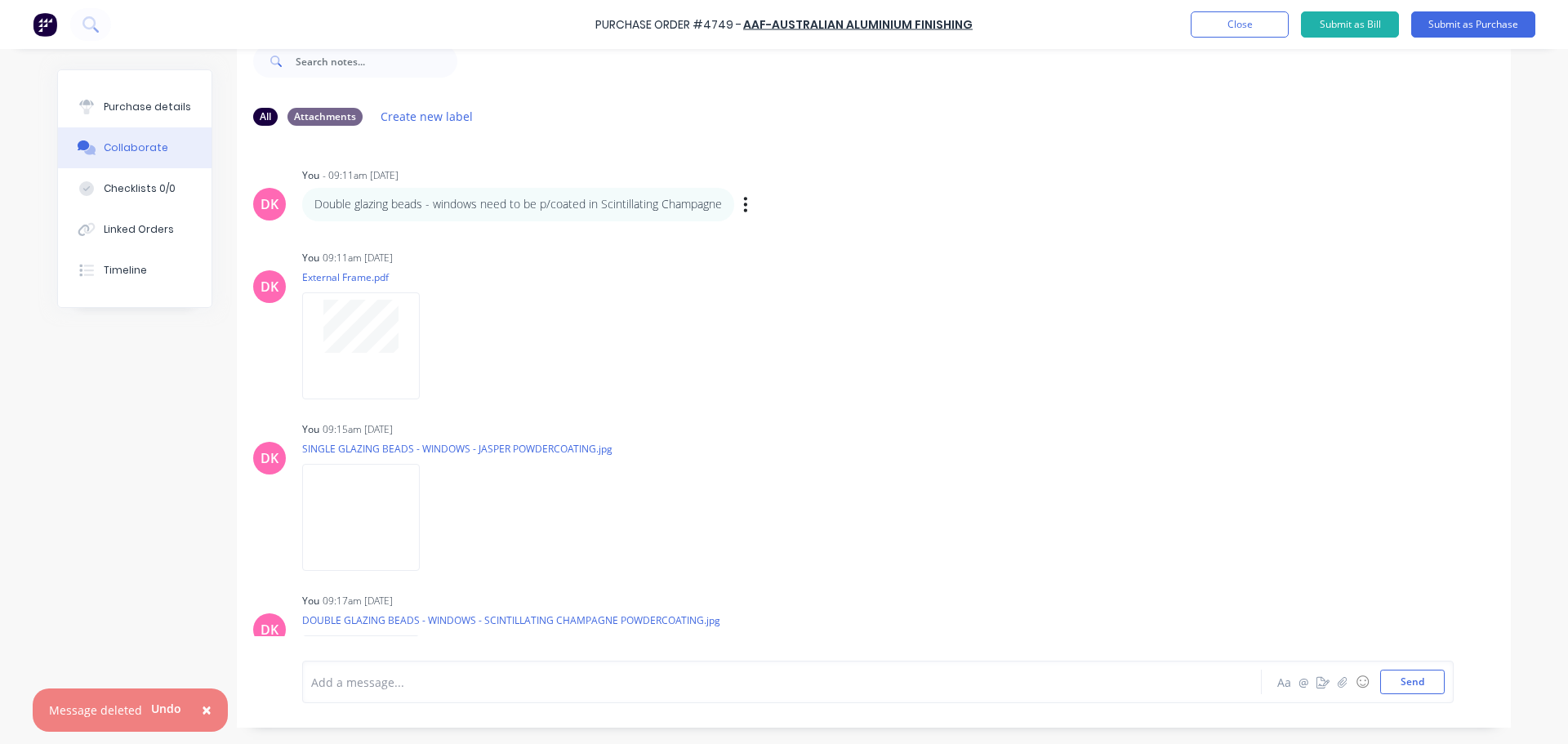
click at [736, 201] on div "Double glazing beads - windows need to be p/coated in Scintillating Champagne L…" at bounding box center [558, 204] width 511 height 33
click at [744, 198] on icon "button" at bounding box center [746, 204] width 3 height 15
click at [774, 253] on button "Delete" at bounding box center [805, 261] width 103 height 27
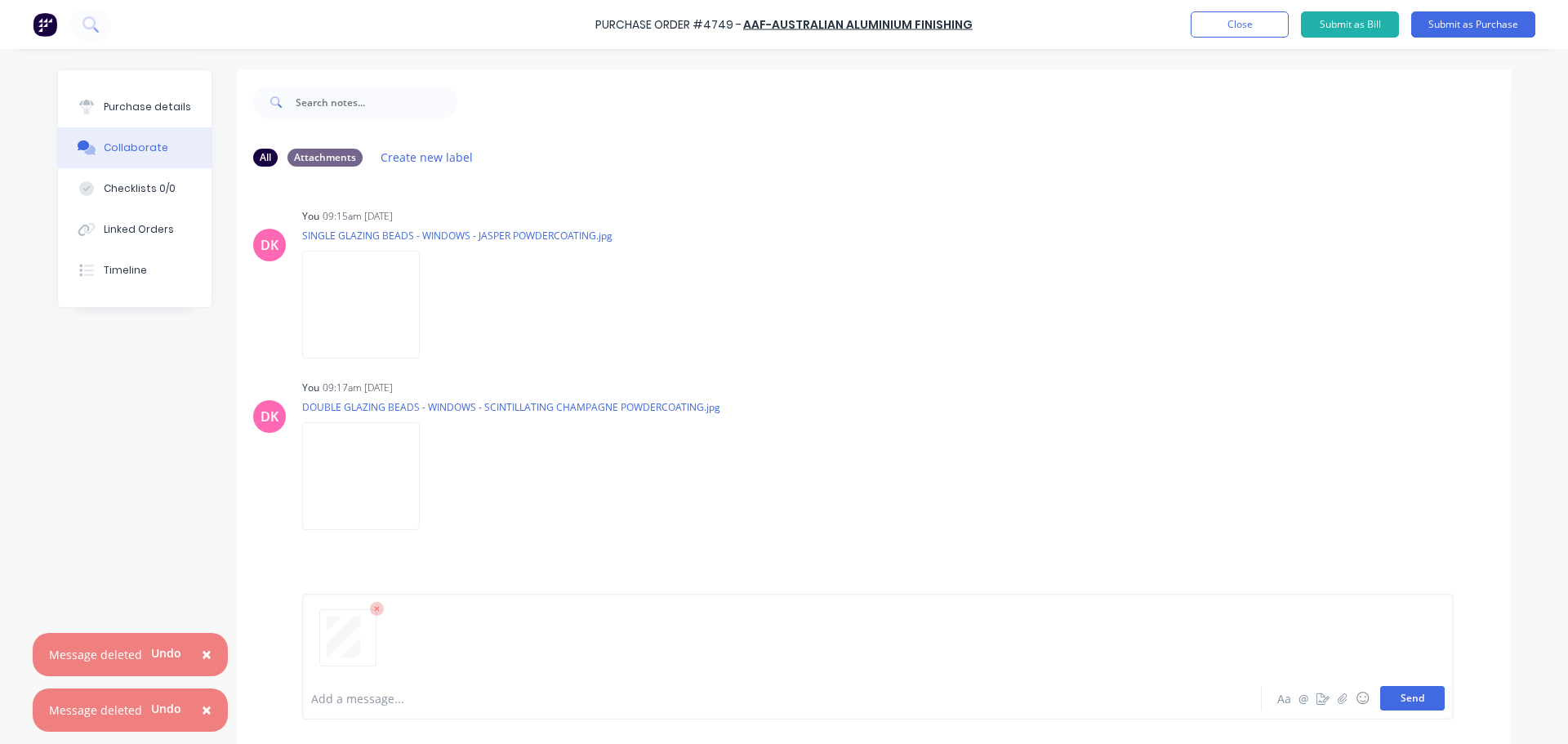
click at [1428, 704] on button "Send" at bounding box center [1412, 698] width 64 height 25
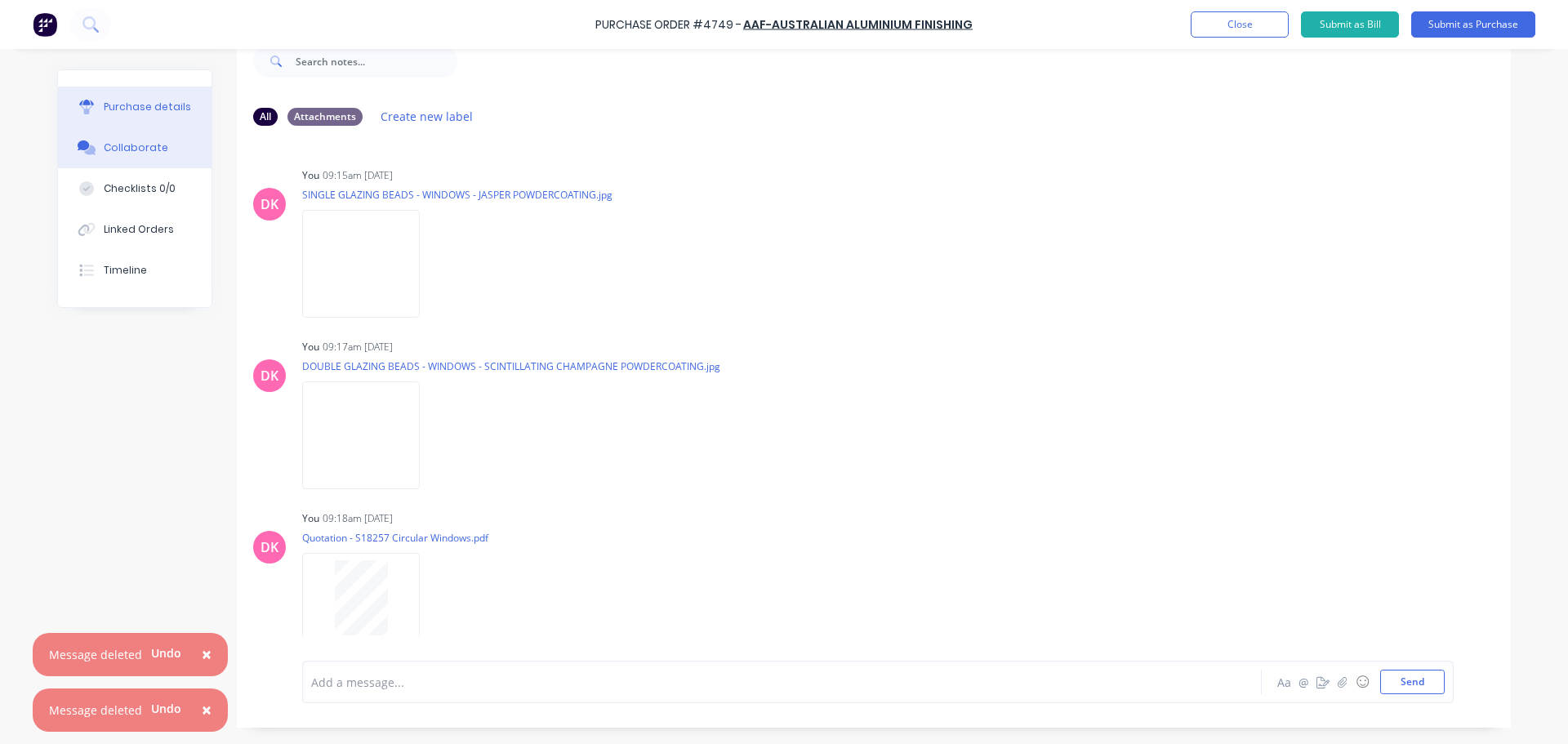
click at [139, 113] on div "Purchase details" at bounding box center [147, 107] width 87 height 15
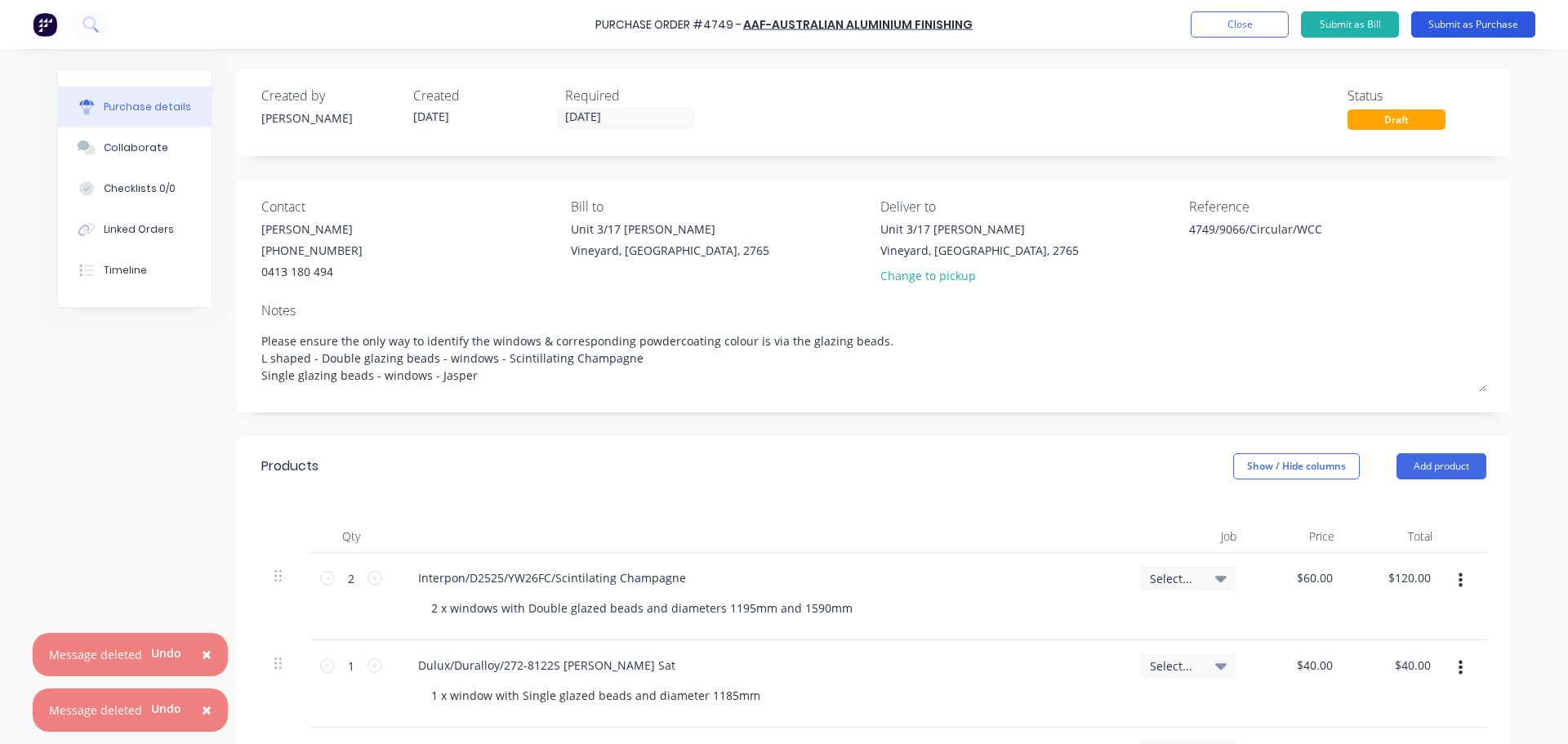
click at [1484, 30] on button "Submit as Purchase" at bounding box center [1473, 25] width 124 height 26
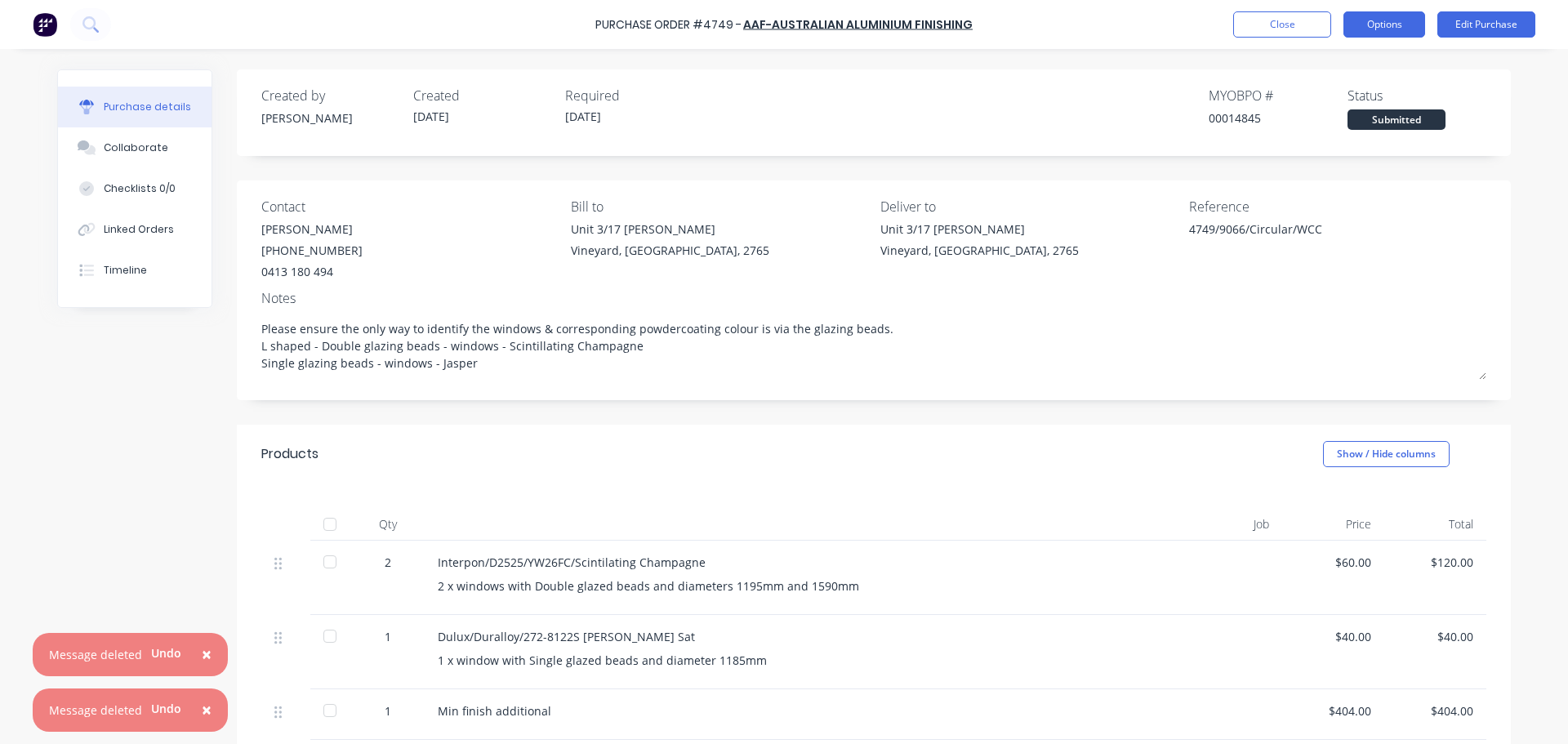
click at [1374, 30] on button "Options" at bounding box center [1384, 25] width 82 height 26
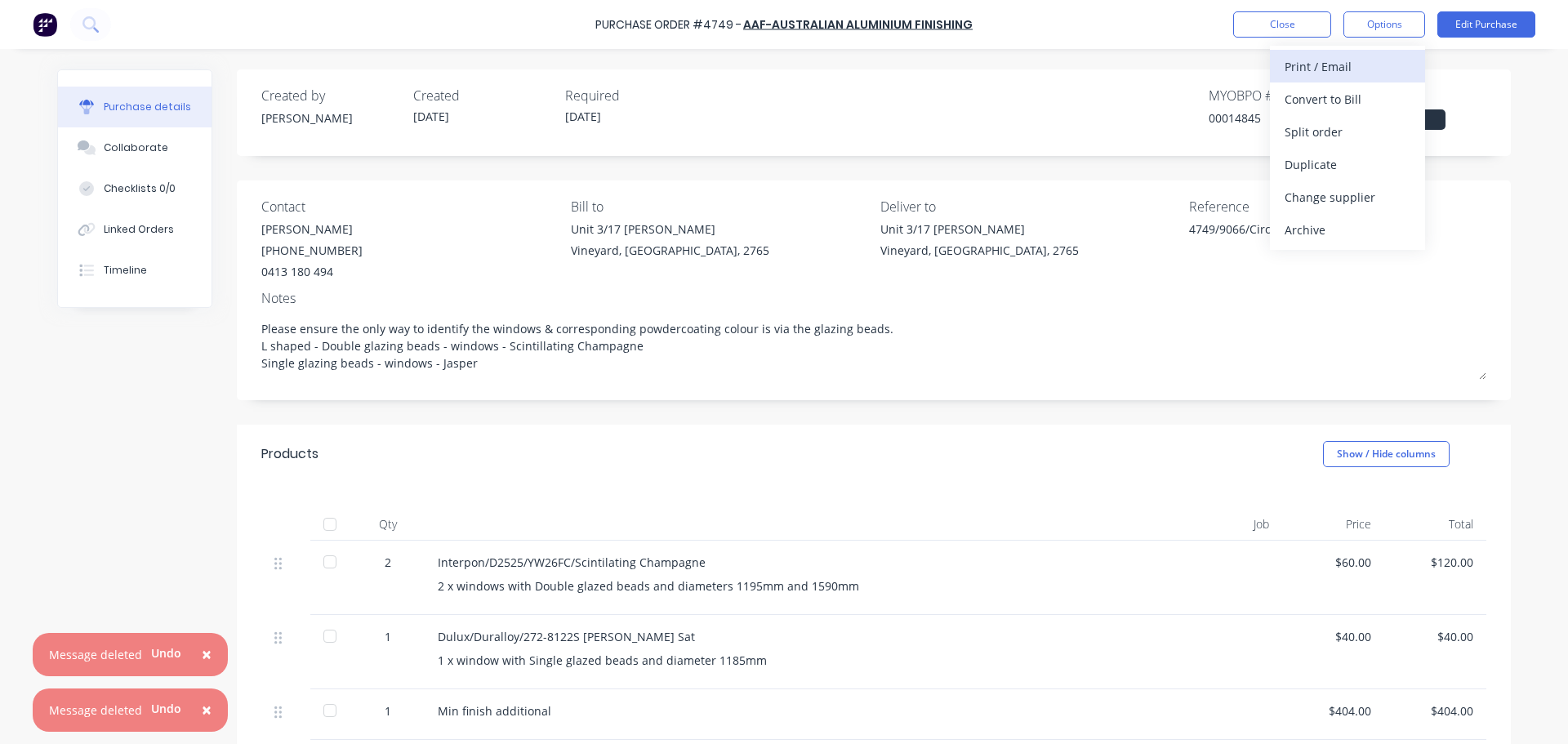
click at [1354, 74] on div "Print / Email" at bounding box center [1347, 66] width 126 height 24
click at [1350, 98] on div "With pricing" at bounding box center [1347, 99] width 126 height 24
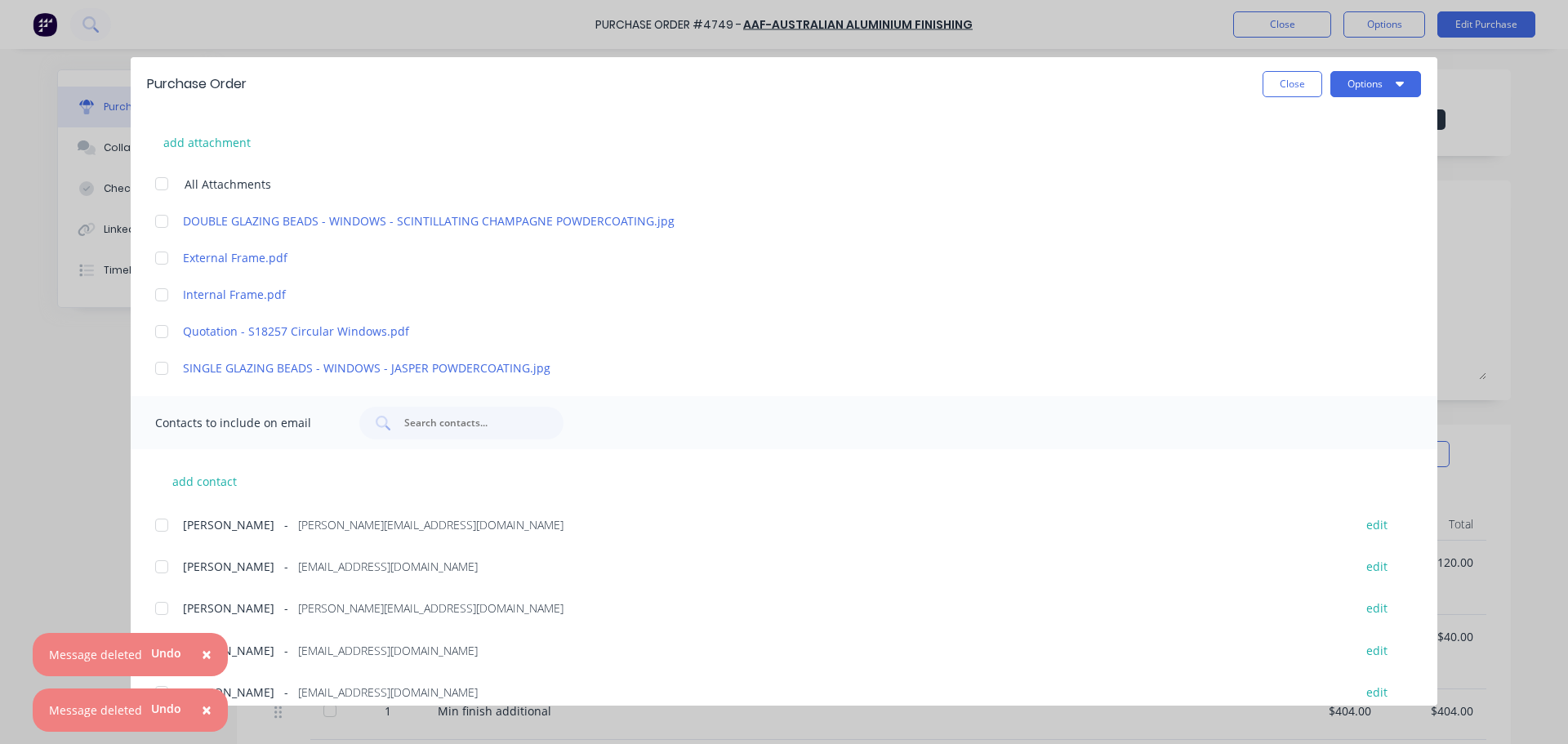
scroll to position [327, 0]
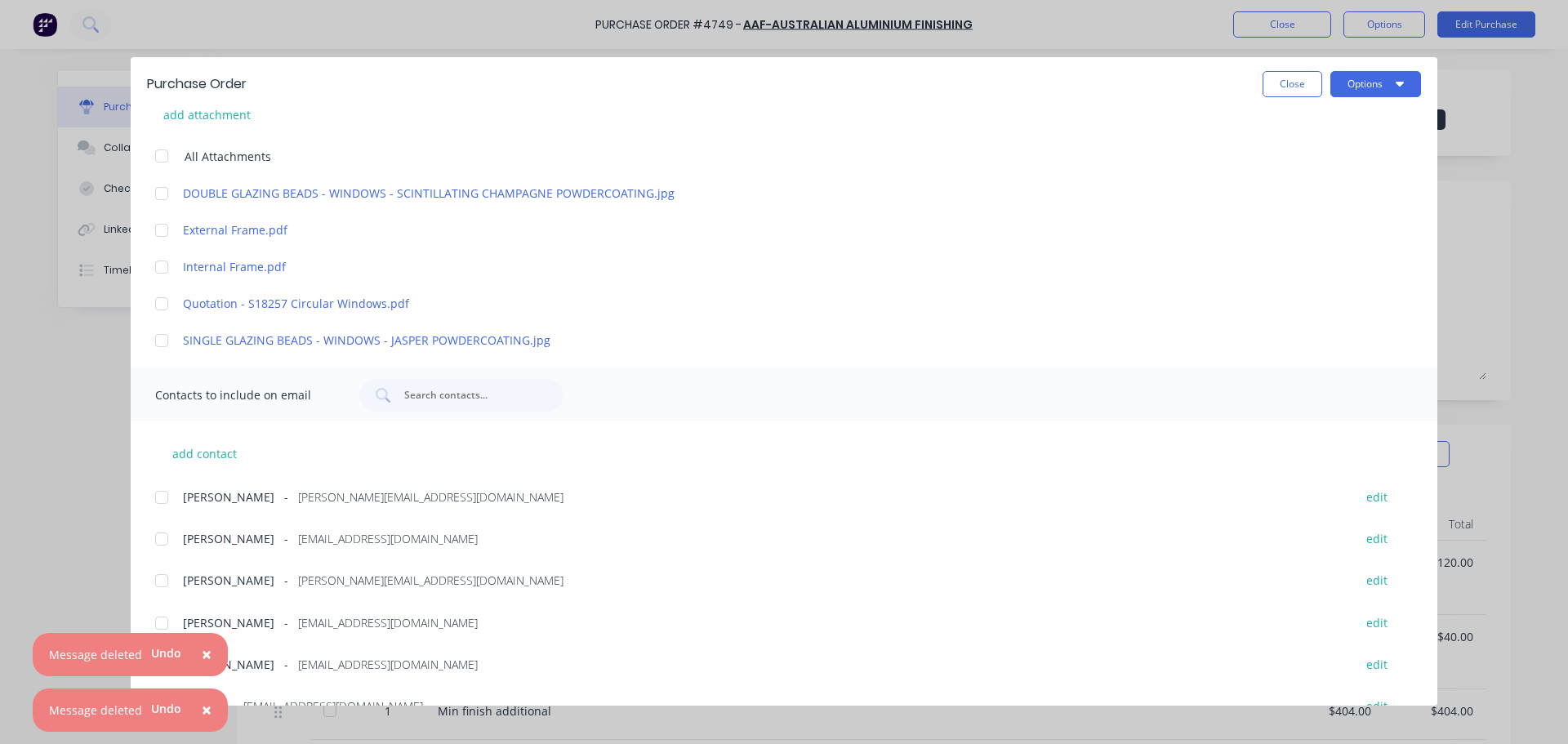
click at [167, 342] on div at bounding box center [162, 341] width 33 height 33
click at [162, 193] on div at bounding box center [162, 193] width 33 height 33
click at [165, 306] on div at bounding box center [162, 304] width 33 height 33
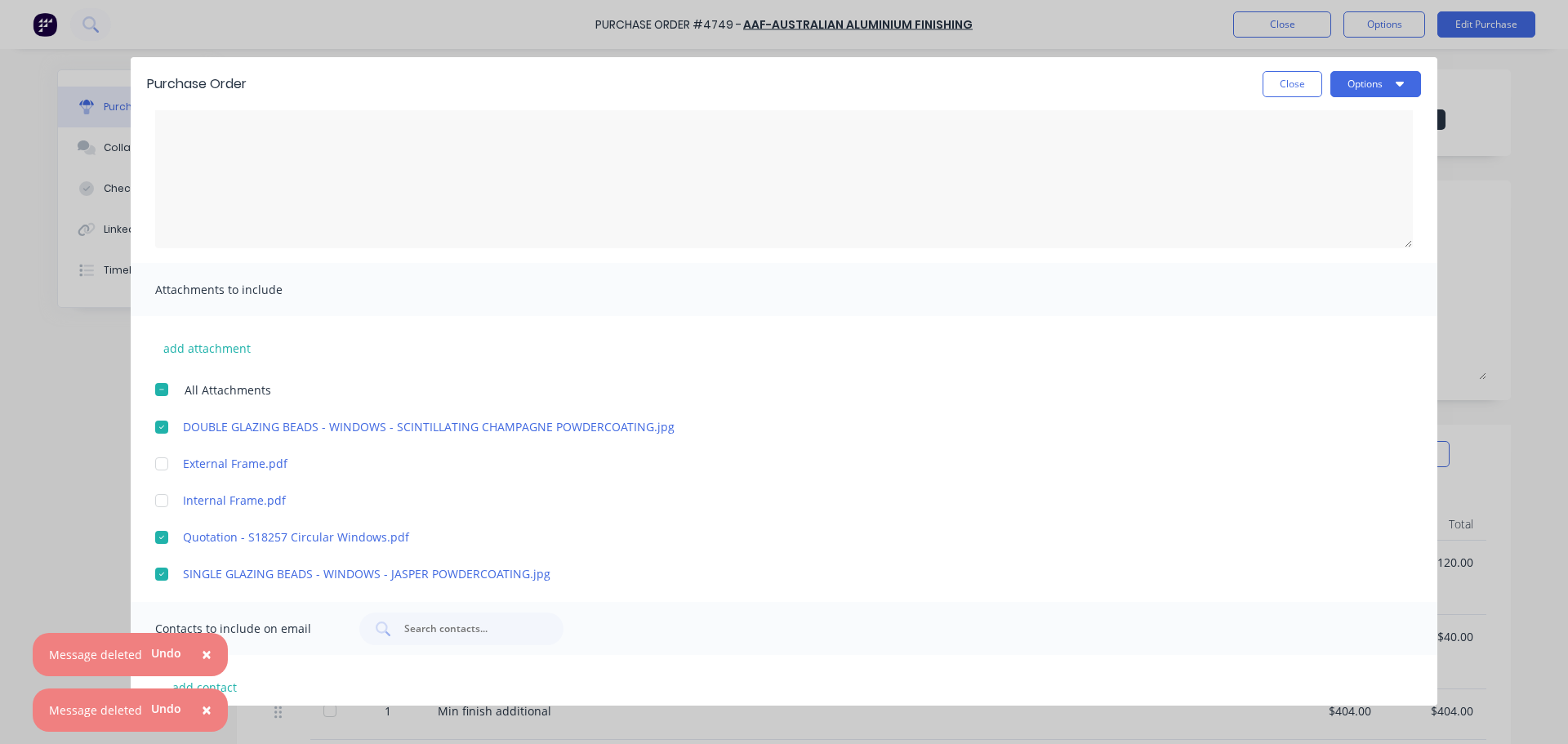
scroll to position [0, 0]
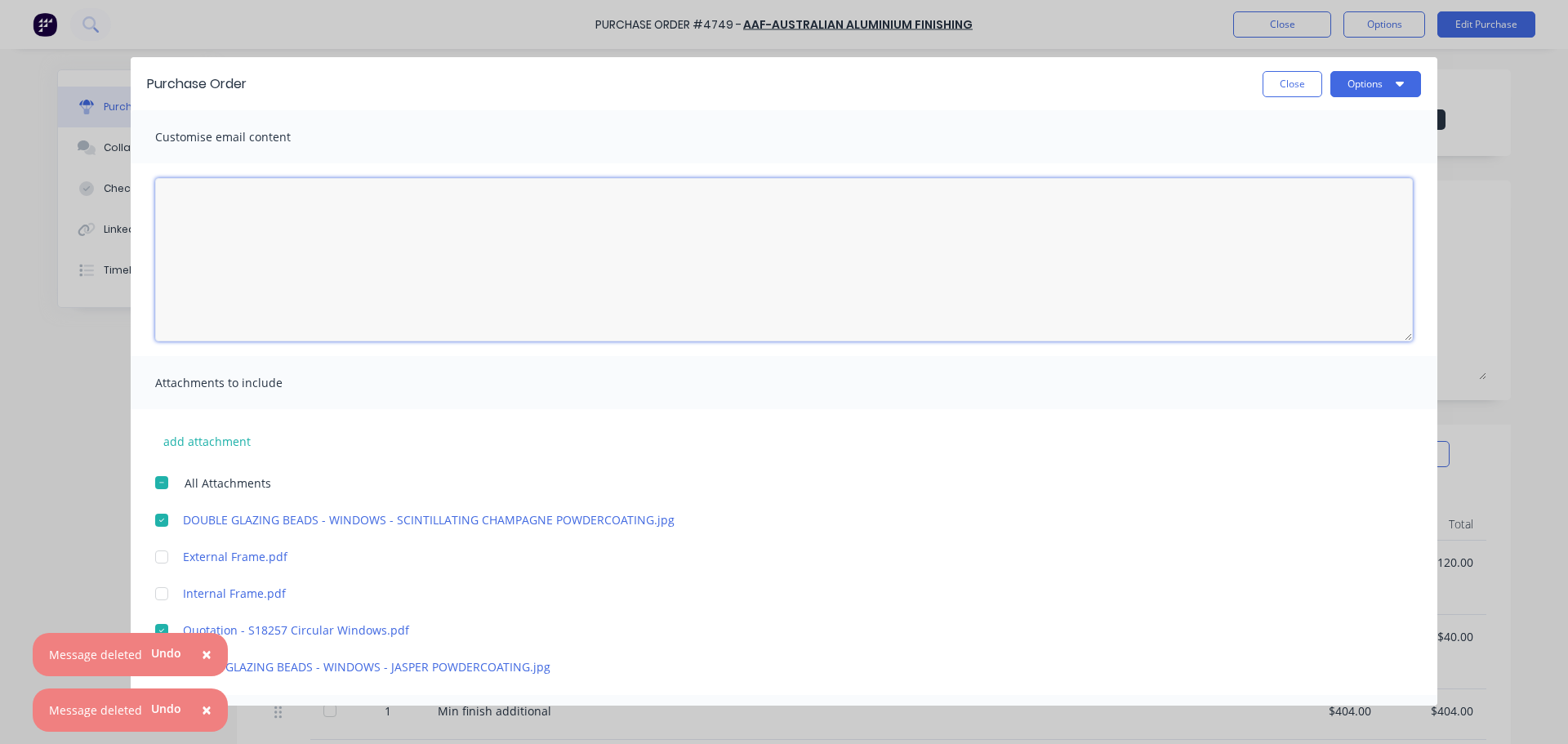
click at [282, 244] on textarea "25/09/25" at bounding box center [783, 259] width 1258 height 163
click at [522, 230] on textarea "Hi Richard, Please see the attached Purchase order for powder coating the cirul…" at bounding box center [783, 259] width 1258 height 163
click at [524, 240] on textarea "Hi Richard, Please see the attached Purchase order for powder coating the cirul…" at bounding box center [783, 259] width 1258 height 163
click at [639, 252] on textarea "Hi Richard, Please see the attached Purchase order for powder coating the circu…" at bounding box center [783, 259] width 1258 height 163
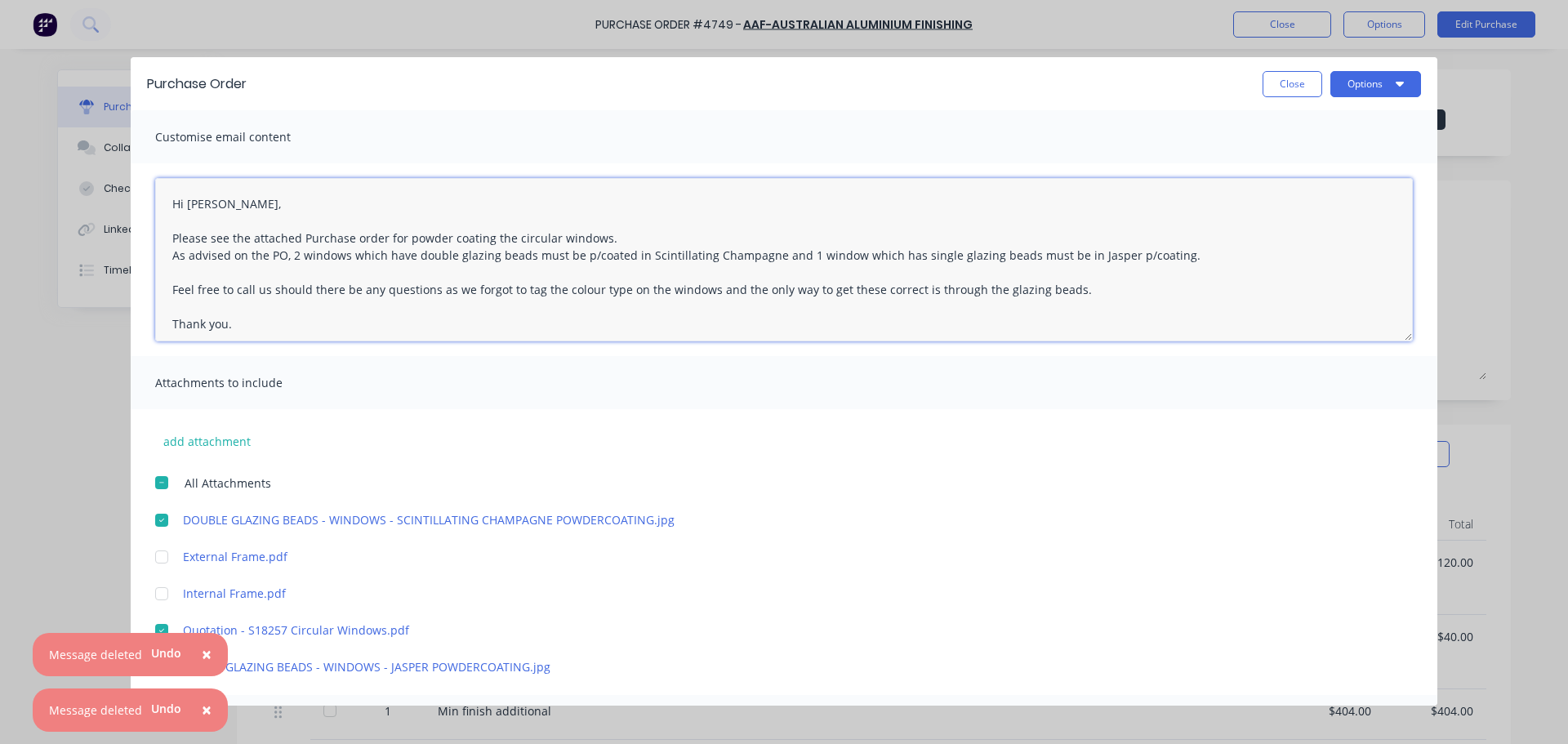
click at [494, 234] on textarea "Hi Richard, Please see the attached Purchase order for powder coating the circu…" at bounding box center [783, 259] width 1258 height 163
click at [491, 232] on textarea "Hi Richard, Please see the attached Purchase order for powder coating the circu…" at bounding box center [783, 259] width 1258 height 163
click at [409, 243] on textarea "Hi Richard, Please see the attached Purchase order for powder coating the circu…" at bounding box center [783, 259] width 1258 height 163
click at [405, 239] on textarea "Hi Richard, Please see the attached Purchase order for powder coating the circu…" at bounding box center [783, 259] width 1258 height 163
click at [516, 239] on textarea "Hi Richard, Please see the attached Purchase order for the powder coating the c…" at bounding box center [783, 259] width 1258 height 163
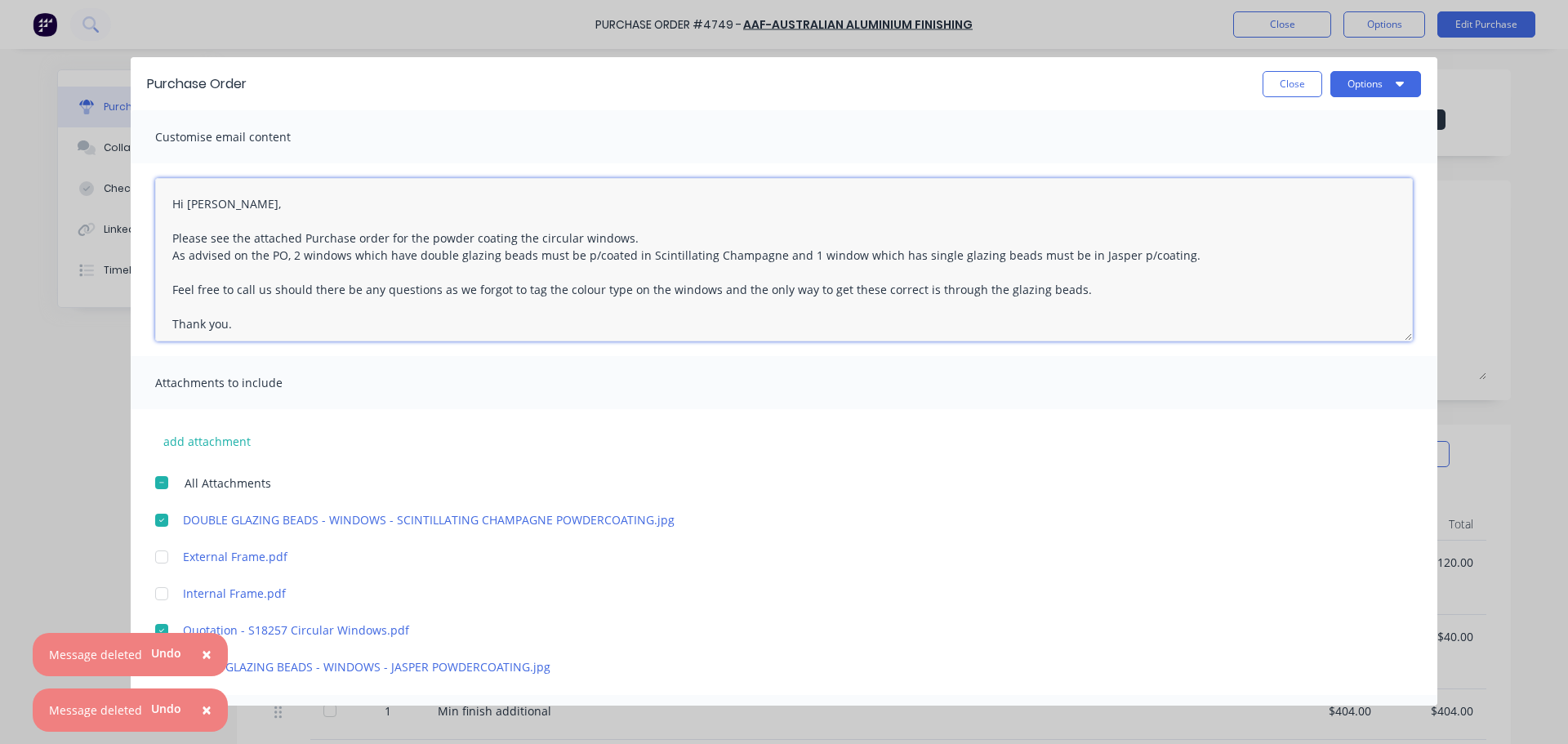
click at [516, 239] on textarea "Hi Richard, Please see the attached Purchase order for the powder coating the c…" at bounding box center [783, 259] width 1258 height 163
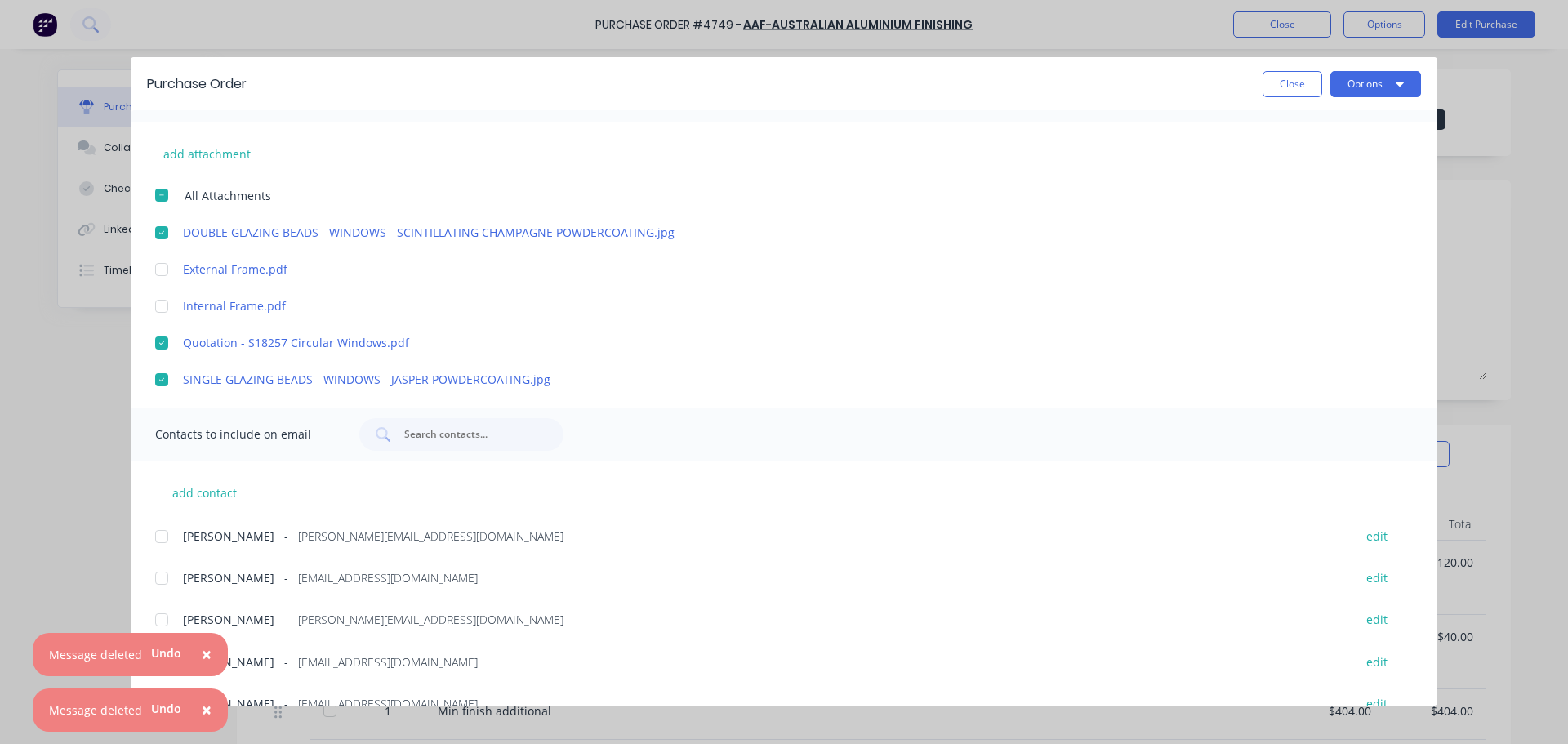
scroll to position [483, 0]
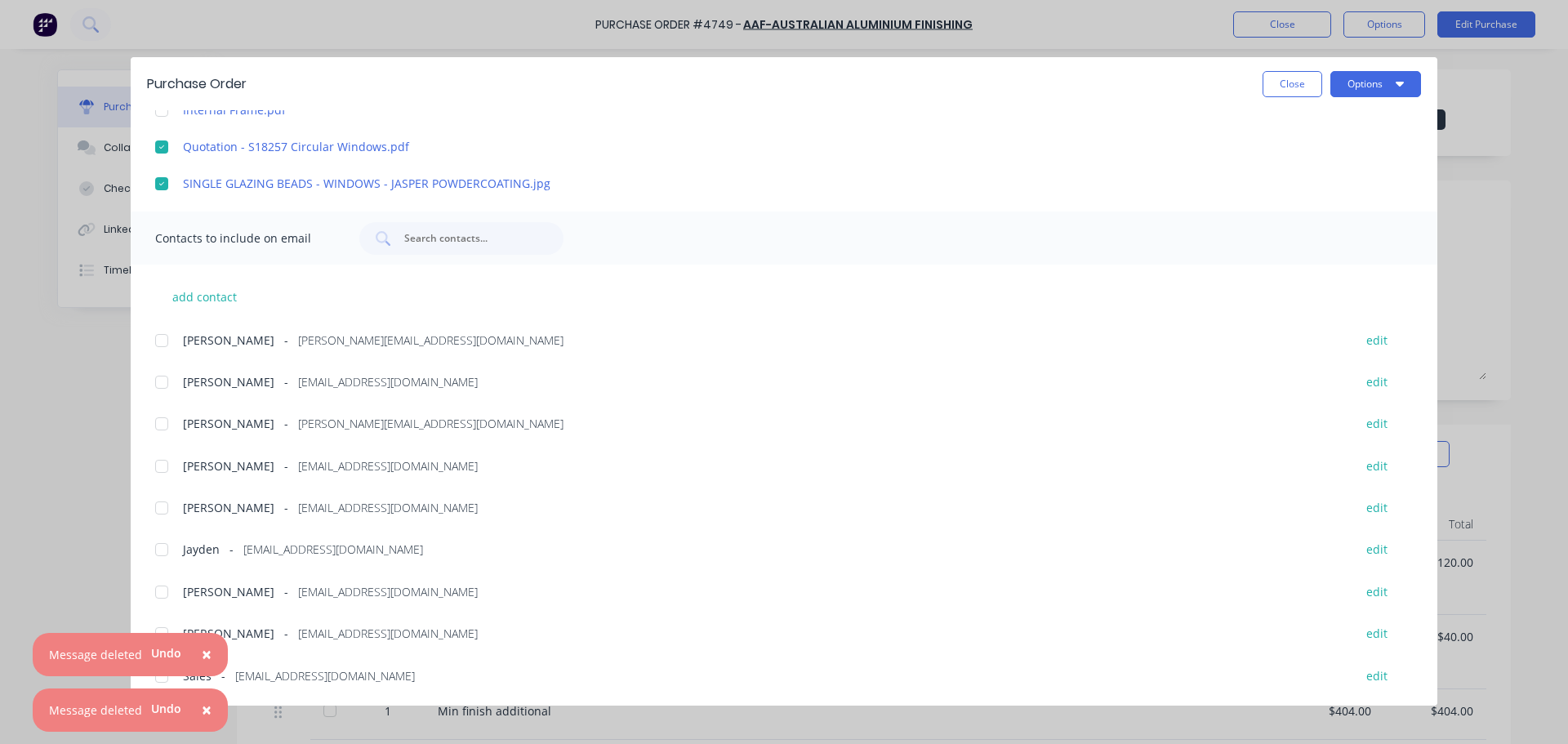
click at [165, 422] on div at bounding box center [162, 424] width 33 height 33
click at [205, 658] on span "×" at bounding box center [207, 654] width 10 height 23
click at [206, 712] on span "×" at bounding box center [207, 709] width 10 height 23
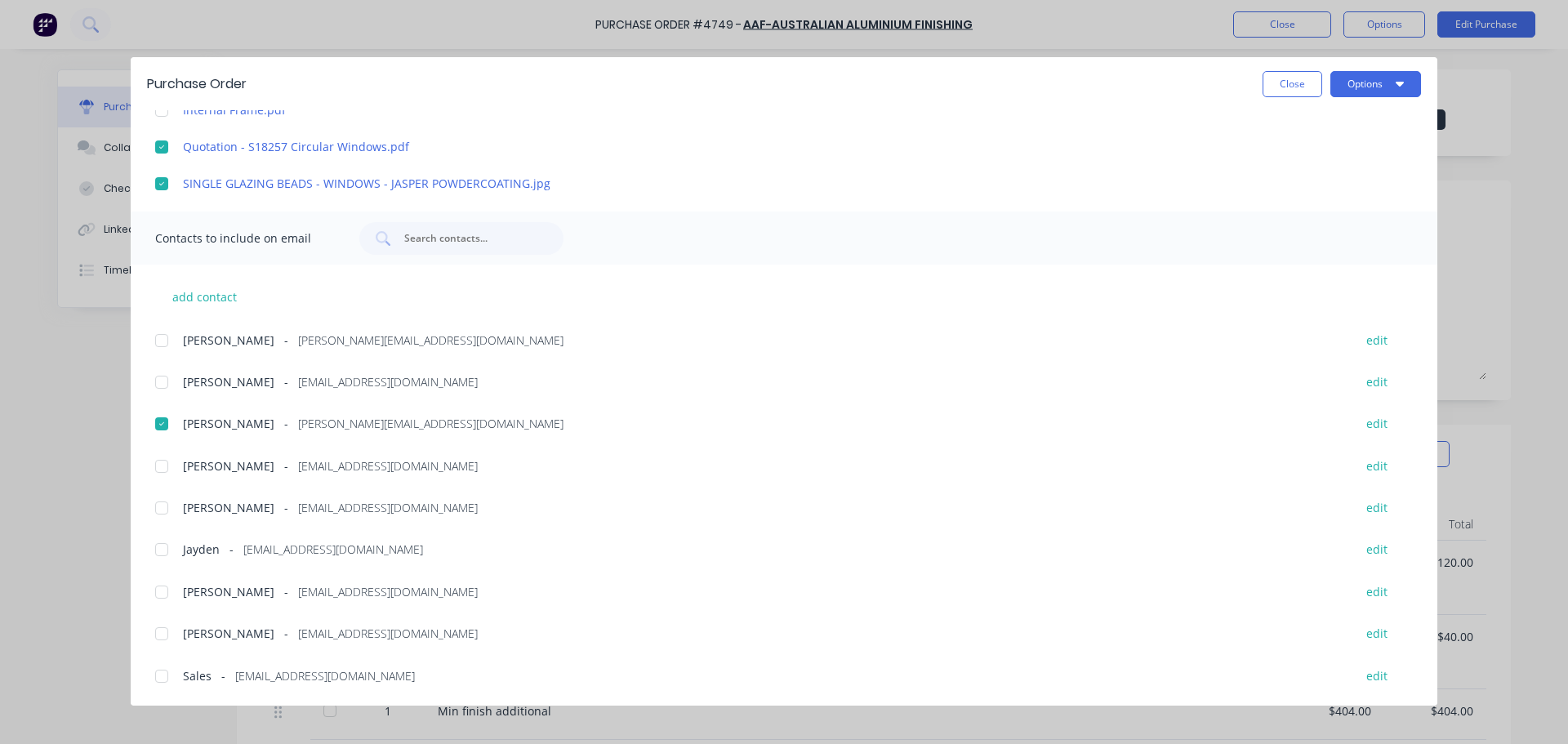
click at [166, 635] on div at bounding box center [162, 634] width 33 height 33
click at [163, 678] on div at bounding box center [162, 676] width 33 height 33
click at [161, 598] on div at bounding box center [162, 592] width 33 height 33
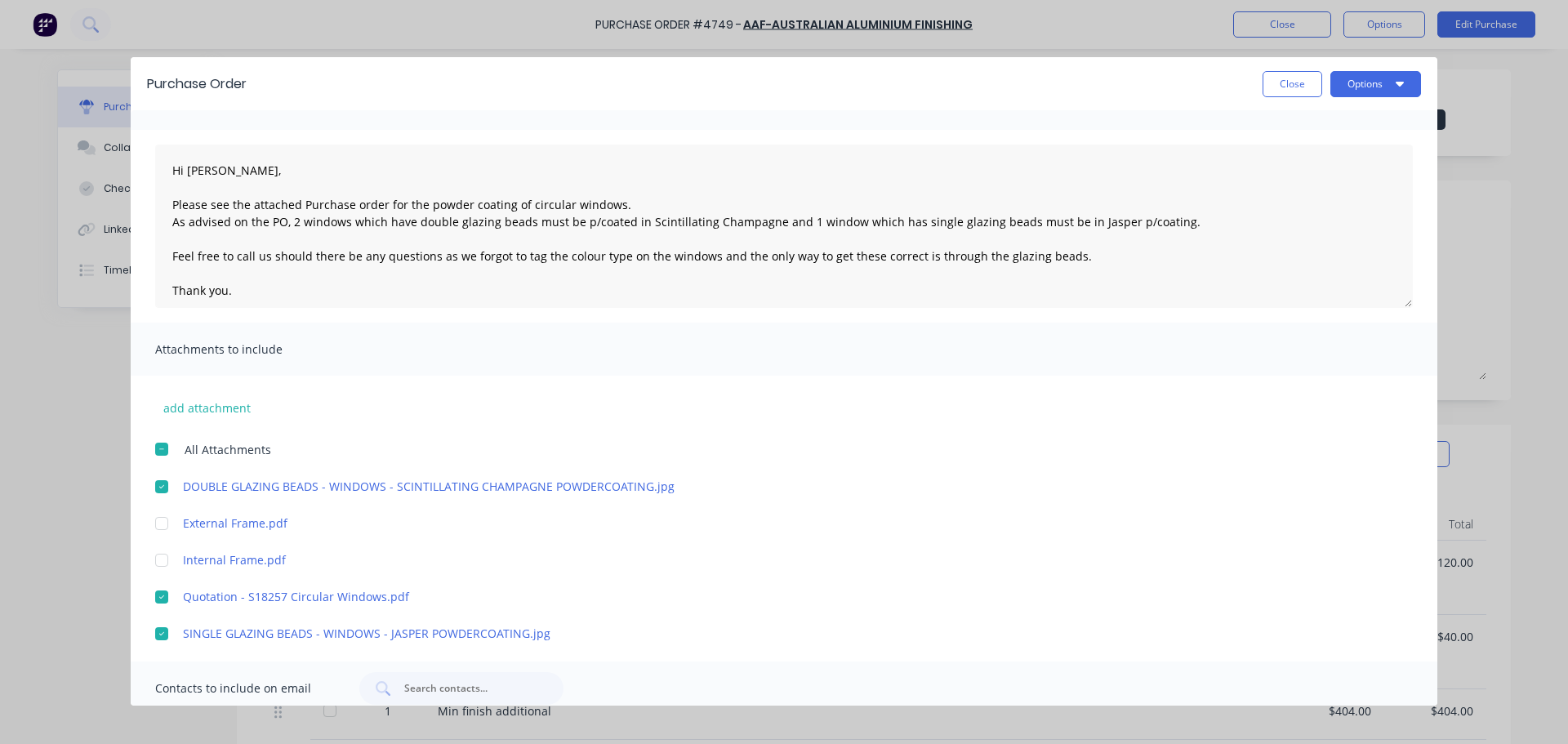
scroll to position [0, 0]
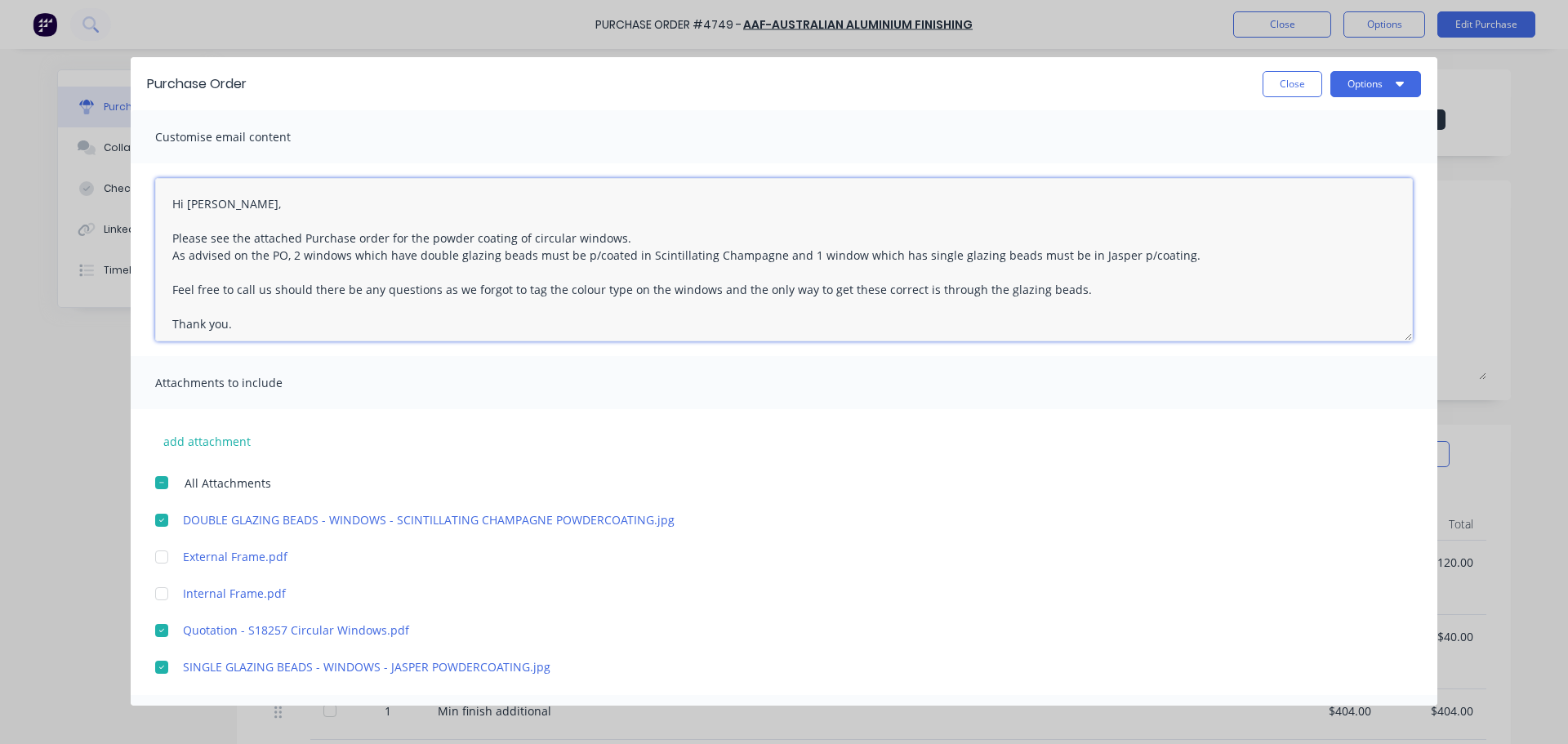
click at [861, 291] on textarea "Hi Richard, Please see the attached Purchase order for the powder coating of ci…" at bounding box center [783, 259] width 1258 height 163
click at [896, 291] on textarea "Hi Richard, Please see the attached Purchase order for the powder coating of ci…" at bounding box center [783, 259] width 1258 height 163
drag, startPoint x: 1071, startPoint y: 302, endPoint x: 1085, endPoint y: 304, distance: 14.1
click at [1072, 302] on textarea "Hi Richard, Please see the attached Purchase order for the powder coating of ci…" at bounding box center [783, 259] width 1258 height 163
click at [900, 287] on textarea "Hi Richard, Please see the attached Purchase order for the powder coating of ci…" at bounding box center [783, 259] width 1258 height 163
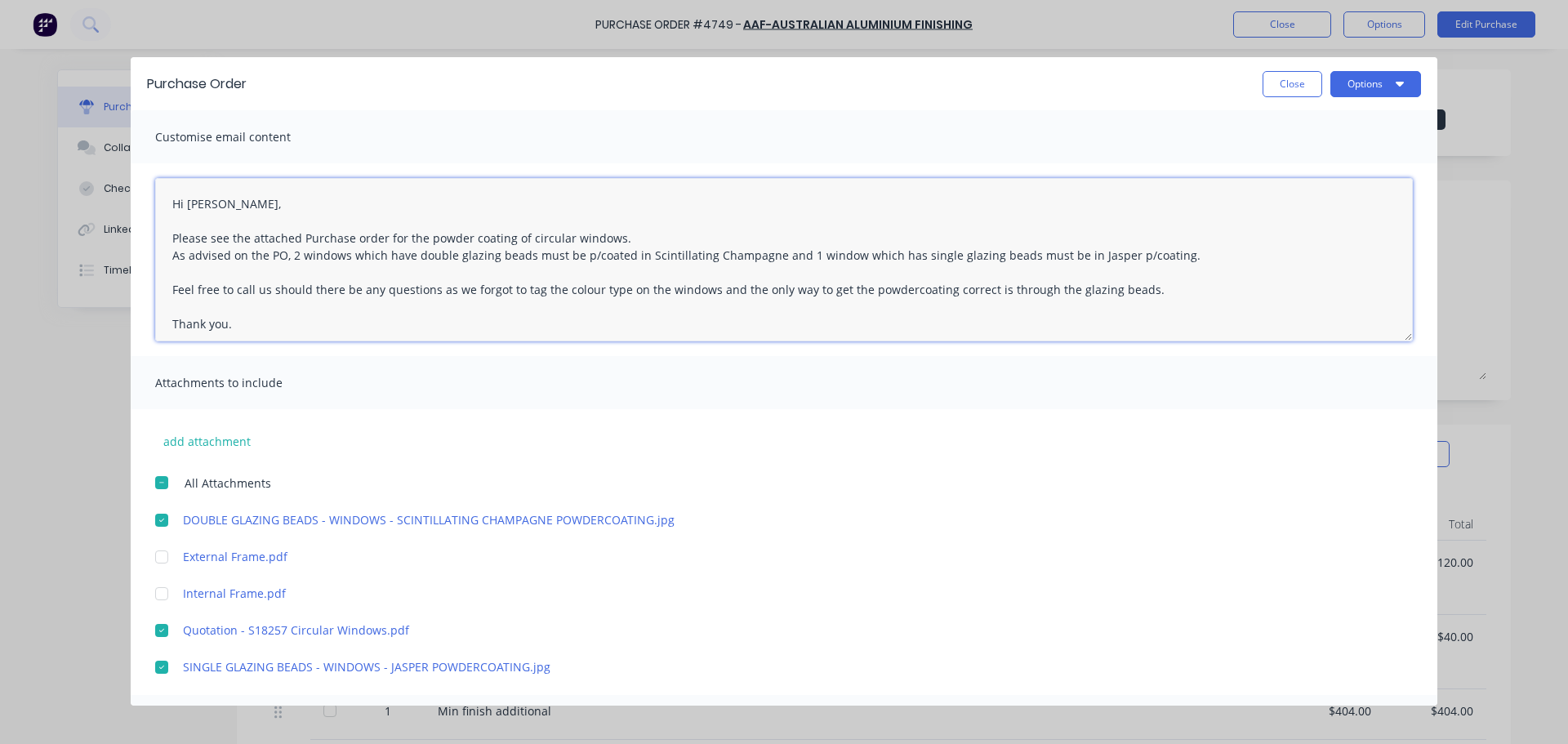
click at [1174, 295] on textarea "Hi Richard, Please see the attached Purchase order for the powder coating of ci…" at bounding box center [783, 259] width 1258 height 163
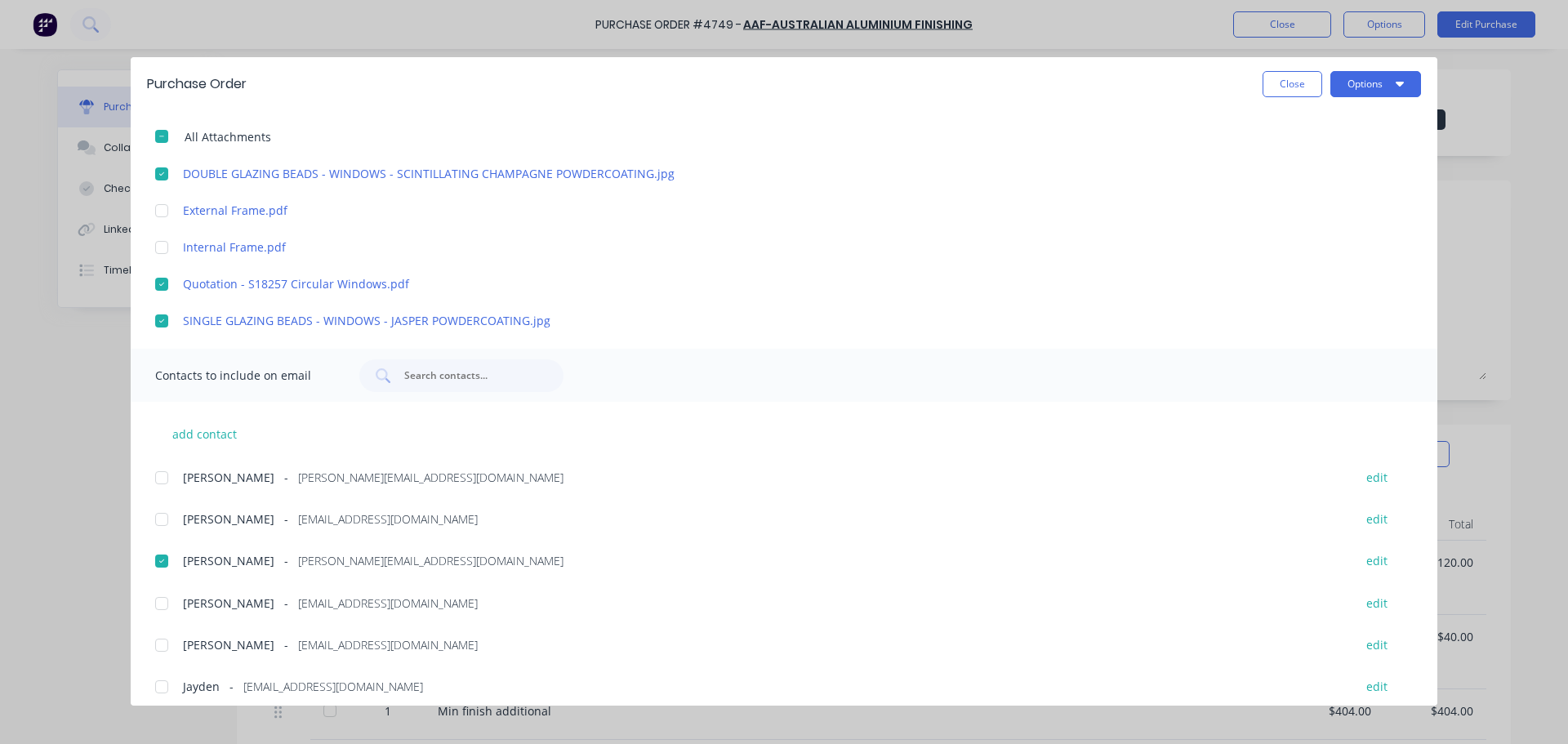
scroll to position [483, 0]
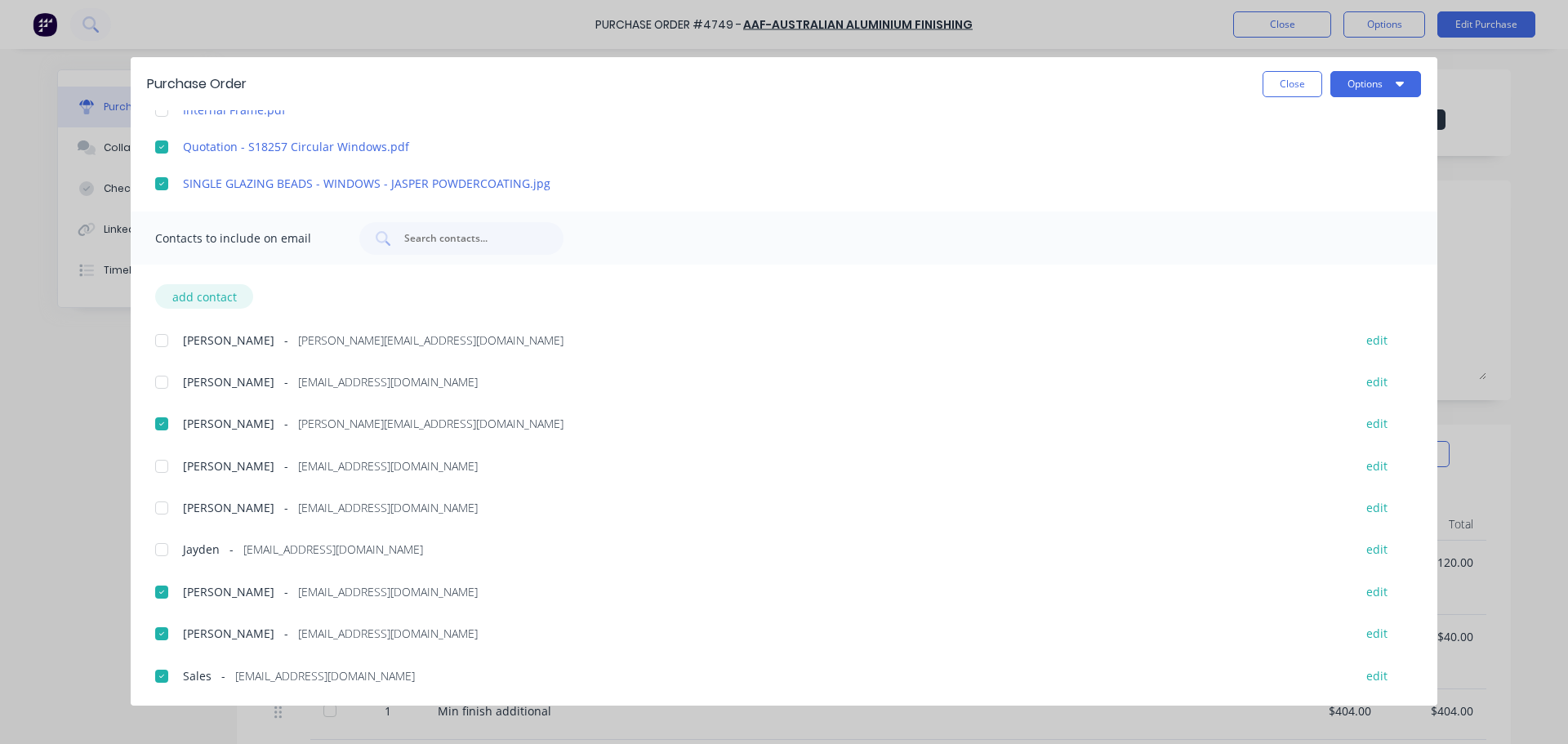
click at [214, 304] on button "add contact" at bounding box center [203, 296] width 98 height 25
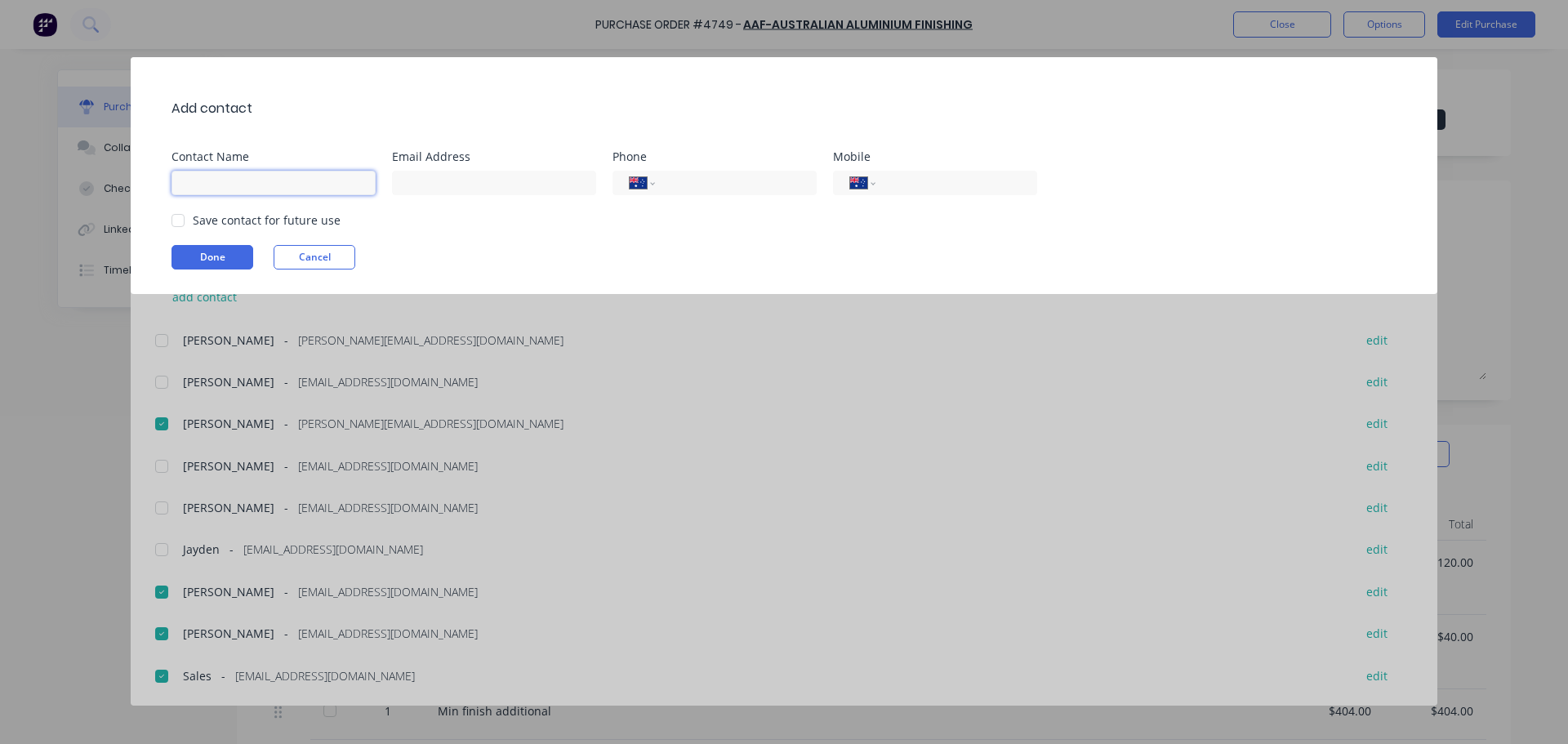
click at [311, 179] on input at bounding box center [273, 183] width 204 height 25
click at [451, 179] on input at bounding box center [494, 183] width 204 height 25
click at [180, 222] on div at bounding box center [178, 221] width 33 height 33
click at [215, 264] on button "Done" at bounding box center [212, 258] width 82 height 25
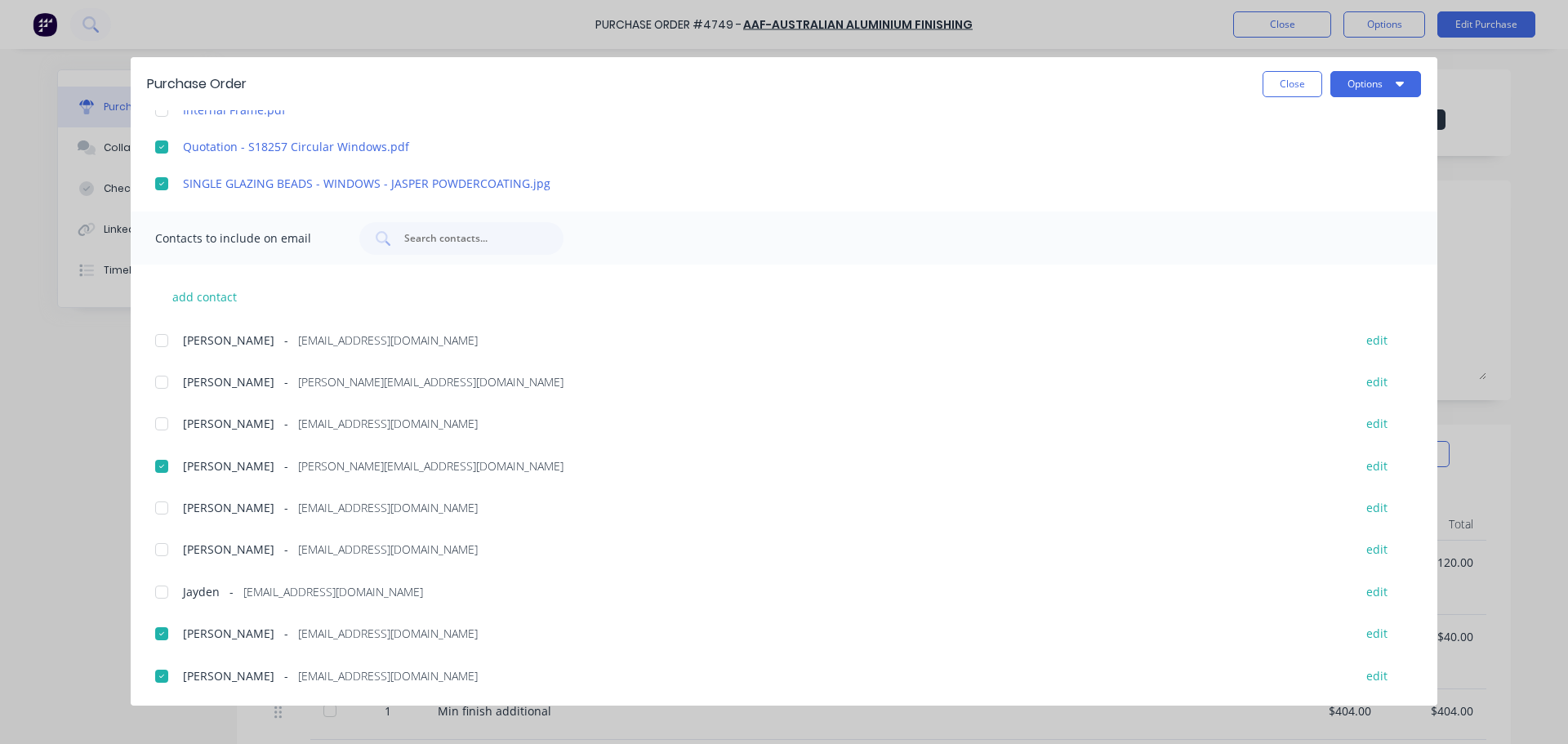
click at [163, 337] on div at bounding box center [162, 341] width 33 height 33
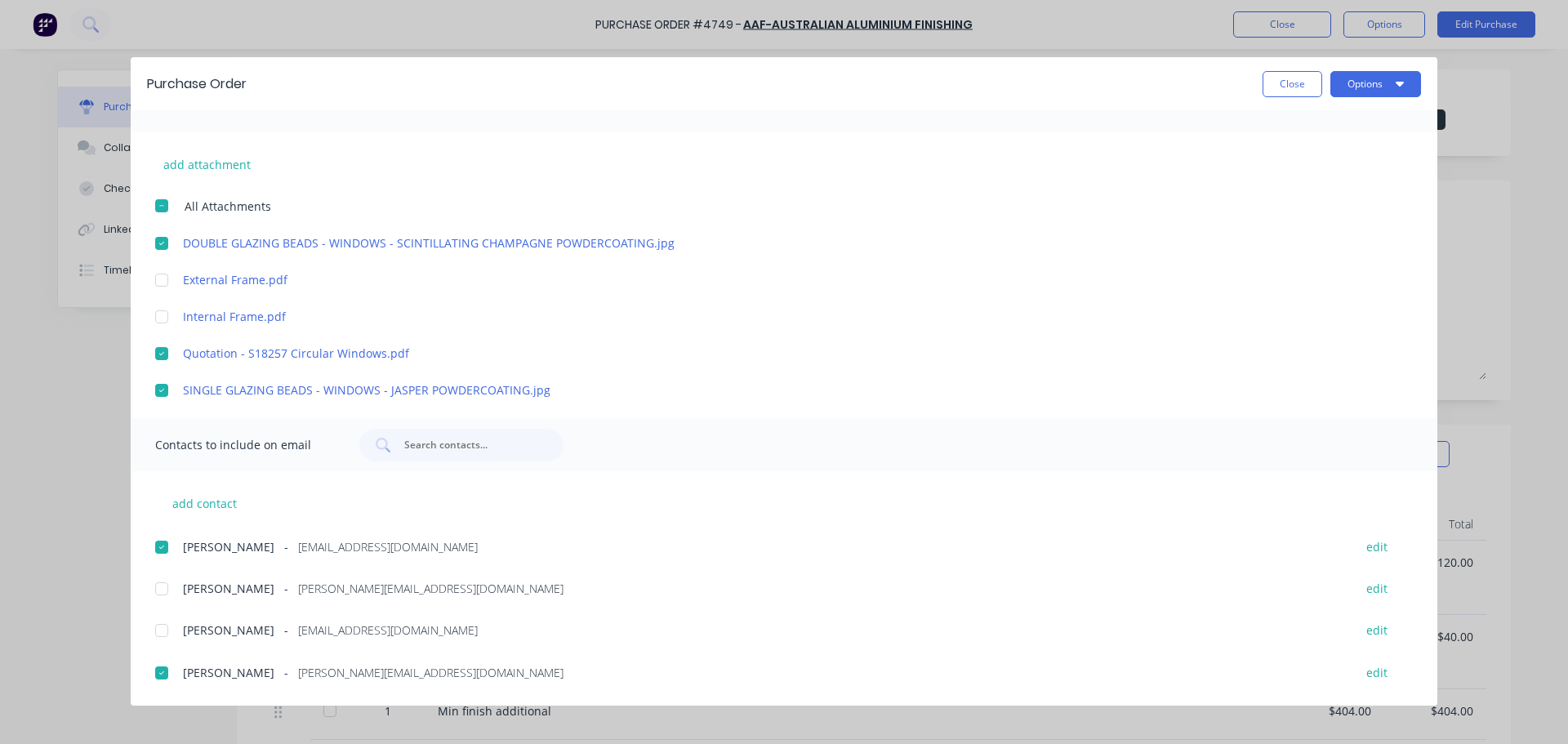
scroll to position [0, 0]
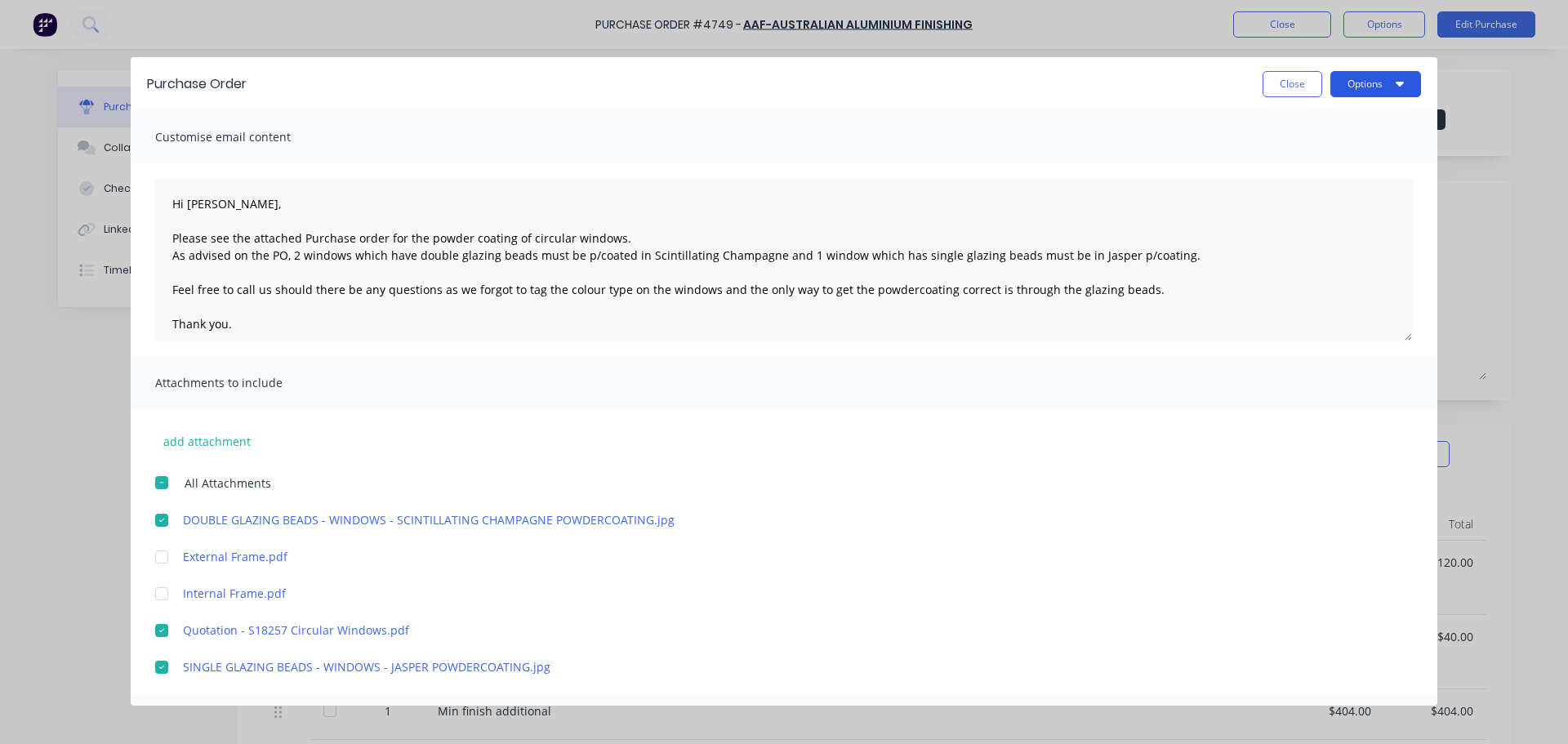
click at [1401, 87] on icon "button" at bounding box center [1400, 83] width 8 height 13
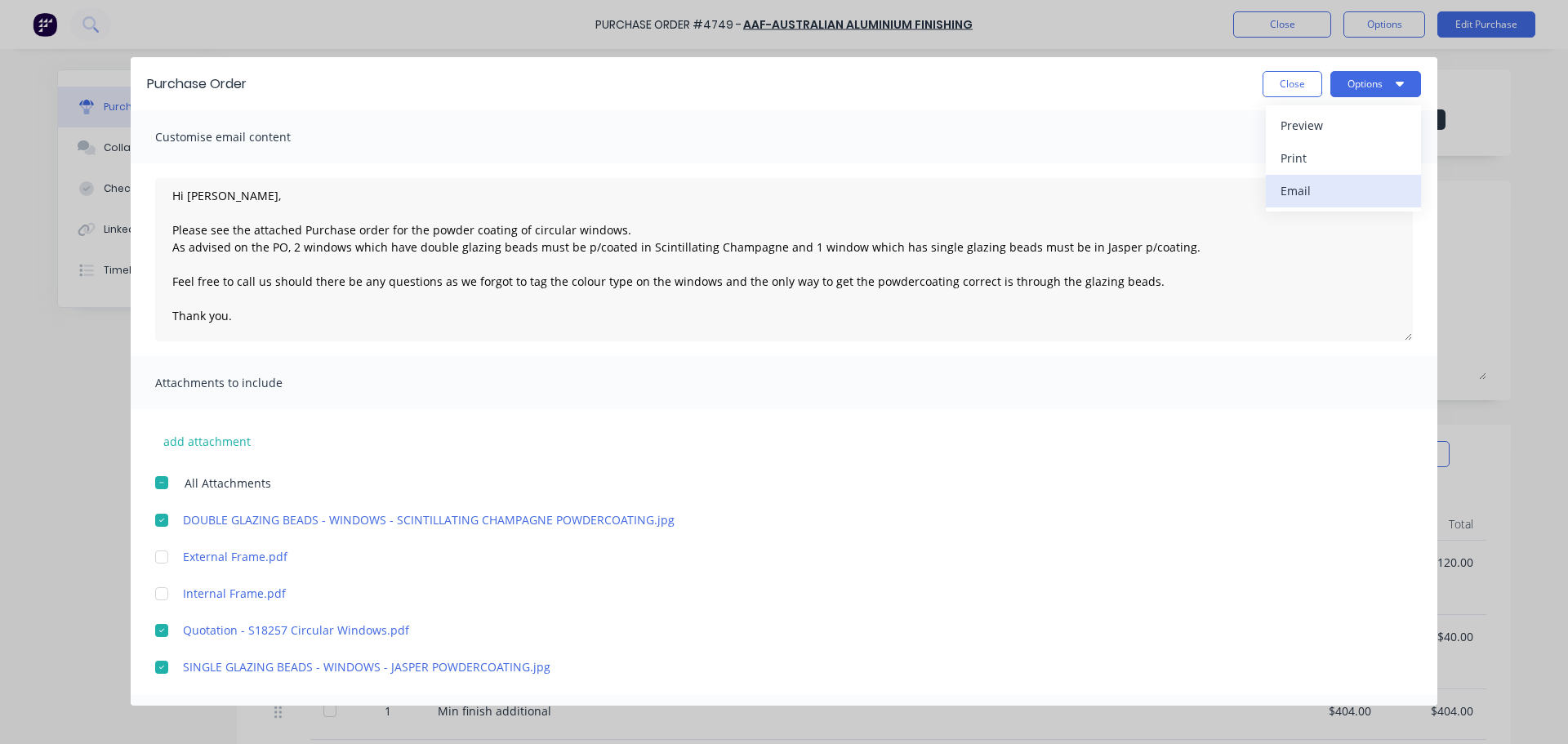
click at [1312, 191] on div "Email" at bounding box center [1343, 190] width 126 height 24
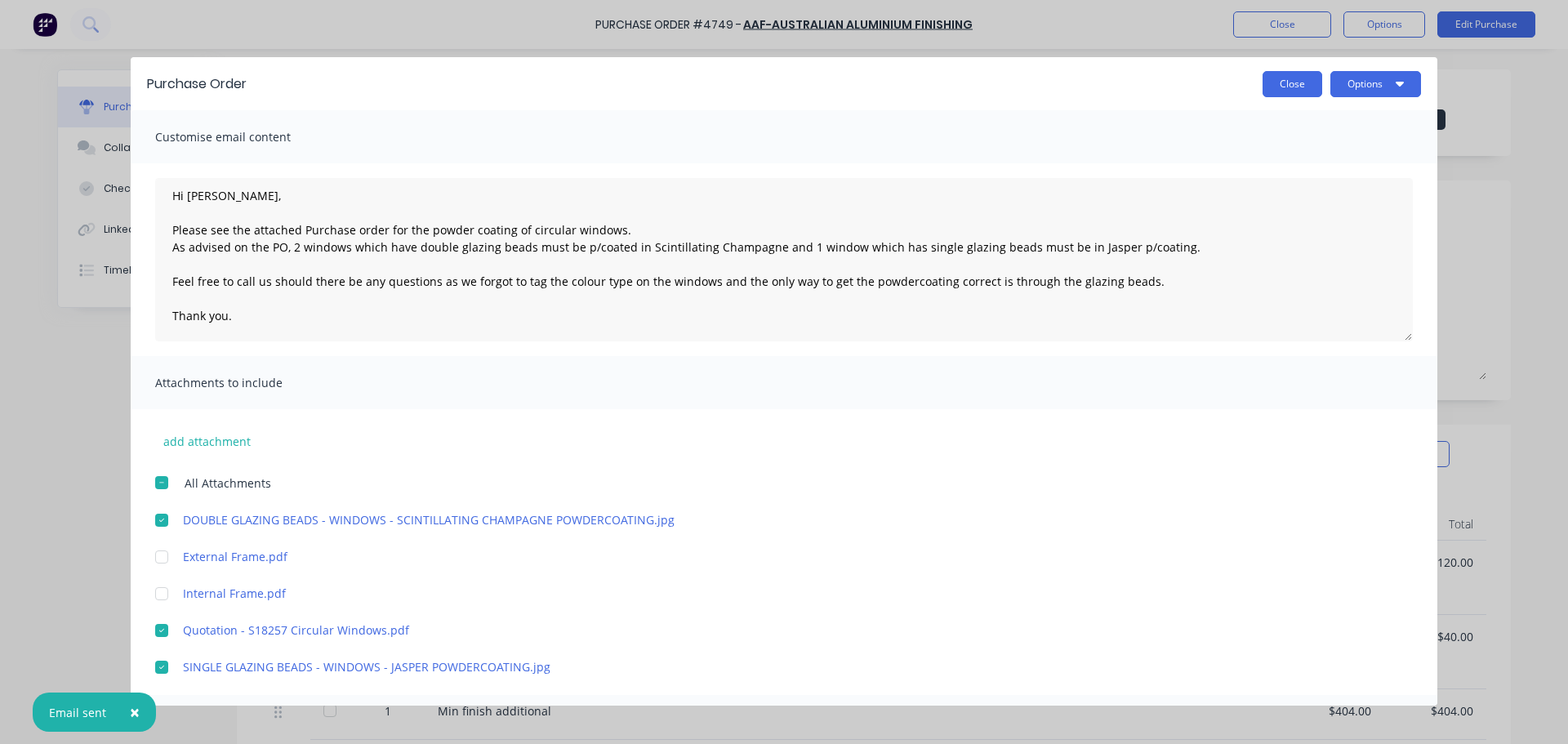
click at [1295, 94] on button "Close" at bounding box center [1292, 84] width 59 height 26
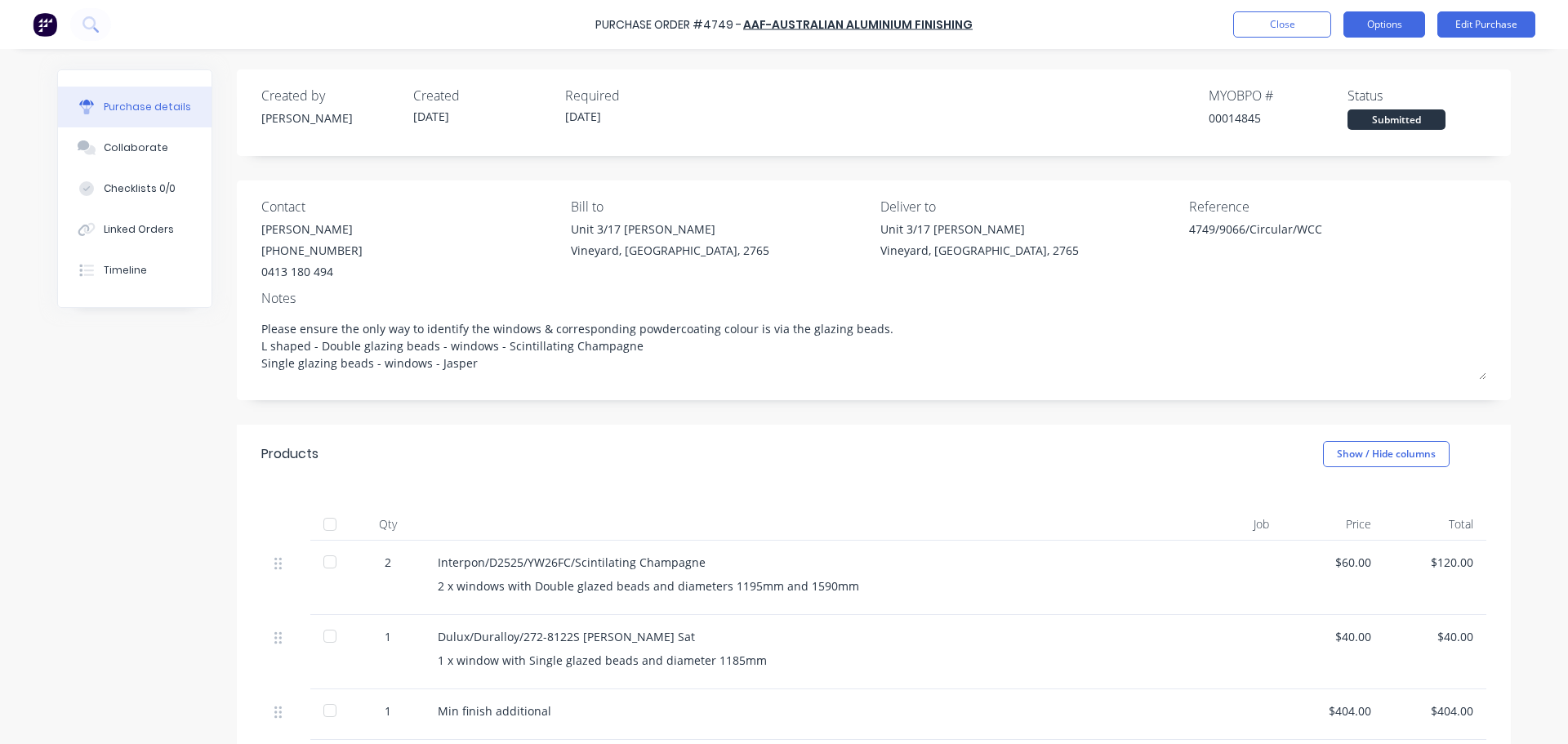
click at [1379, 25] on button "Options" at bounding box center [1384, 25] width 82 height 26
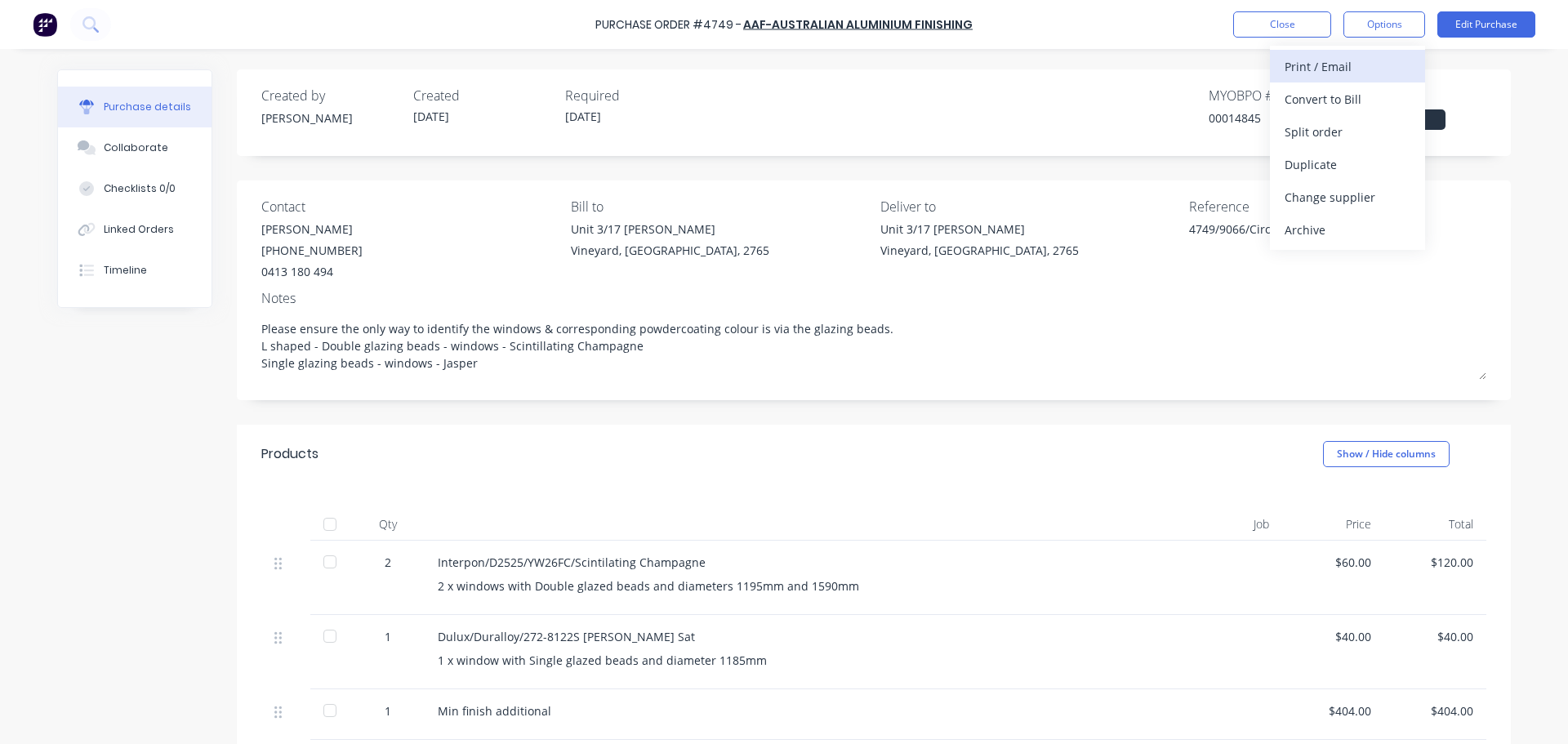
click at [1338, 73] on div "Print / Email" at bounding box center [1347, 66] width 126 height 24
click at [1340, 96] on div "With pricing" at bounding box center [1347, 99] width 126 height 24
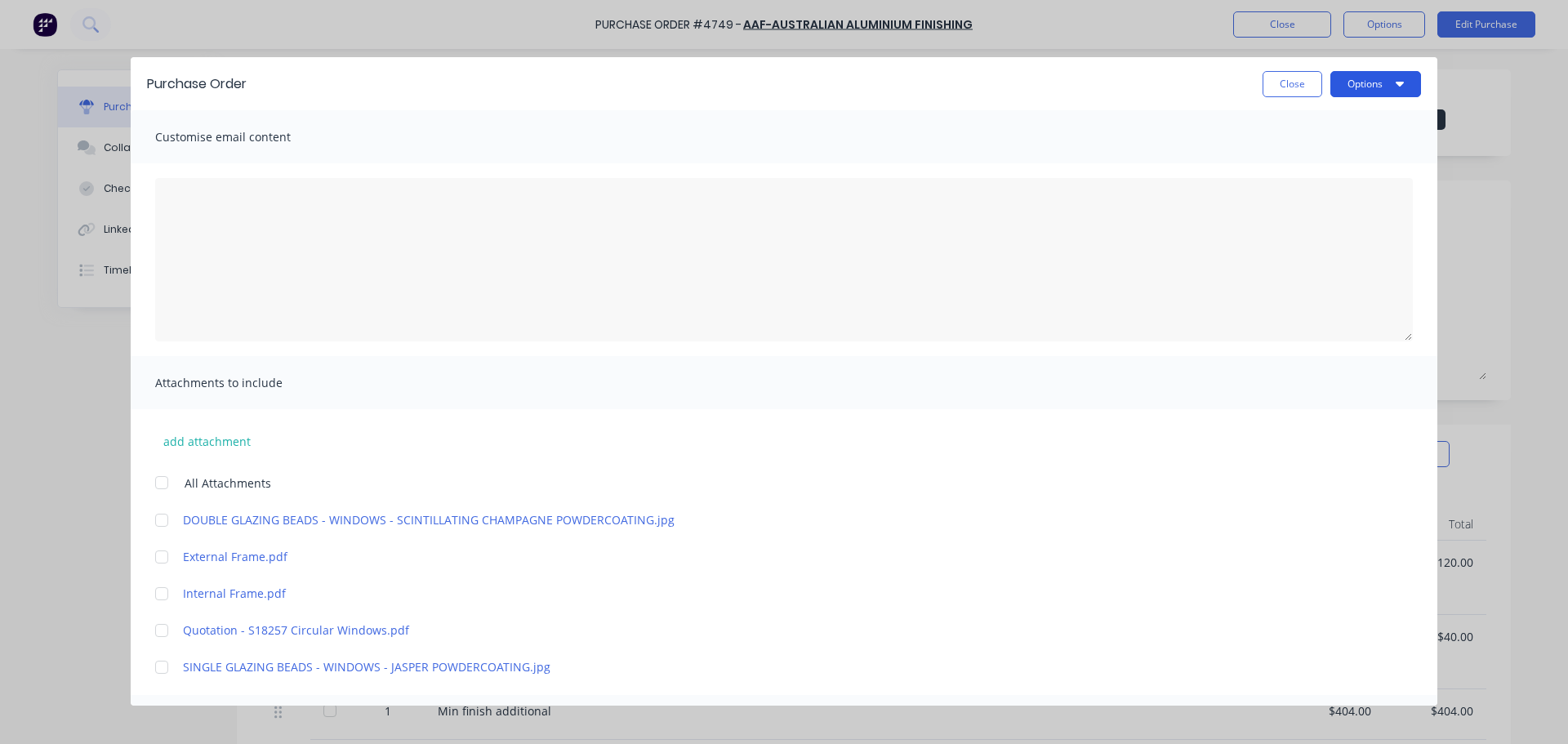
click at [1364, 89] on button "Options" at bounding box center [1376, 84] width 91 height 26
click at [1337, 156] on div "Print" at bounding box center [1343, 158] width 126 height 24
